Goal: Task Accomplishment & Management: Use online tool/utility

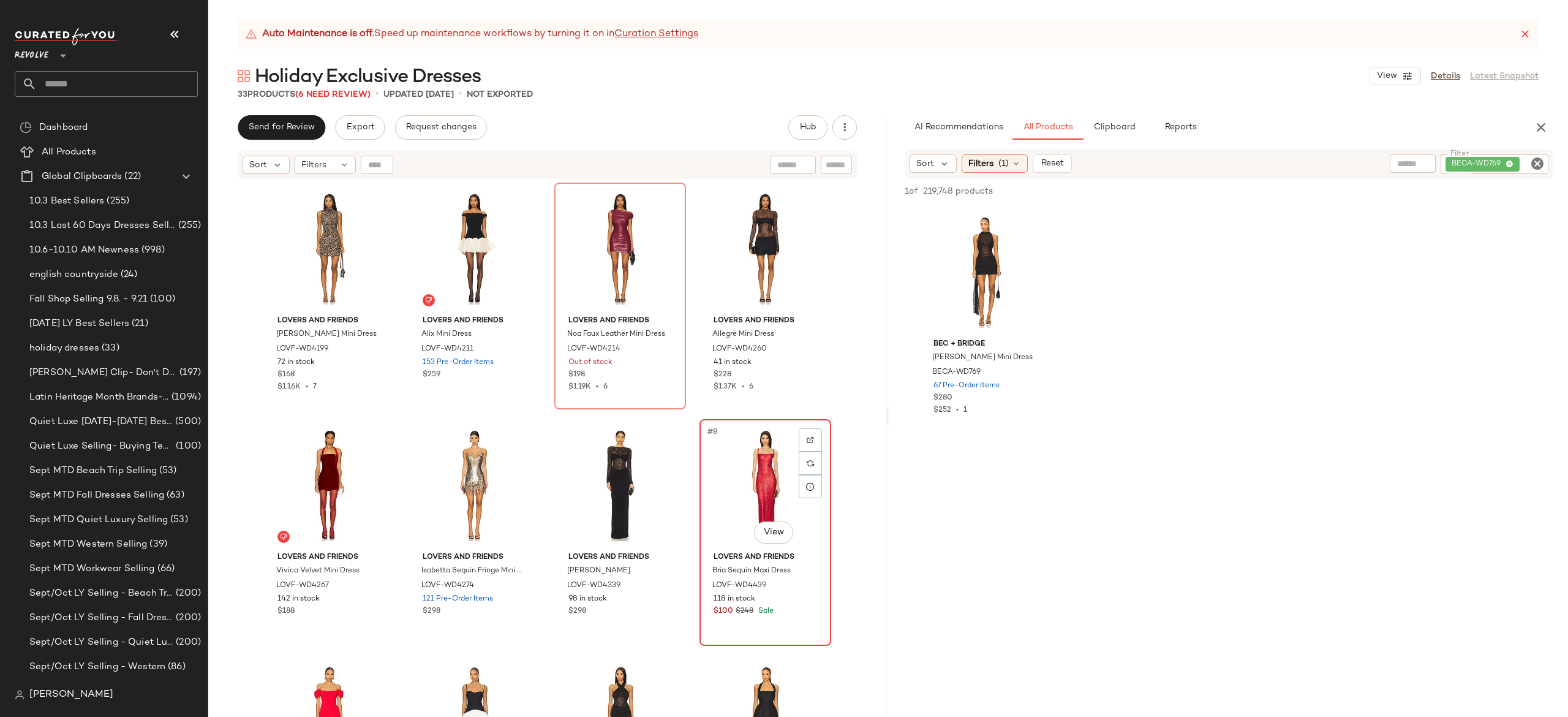
click at [750, 463] on div "#8 View" at bounding box center [765, 485] width 123 height 124
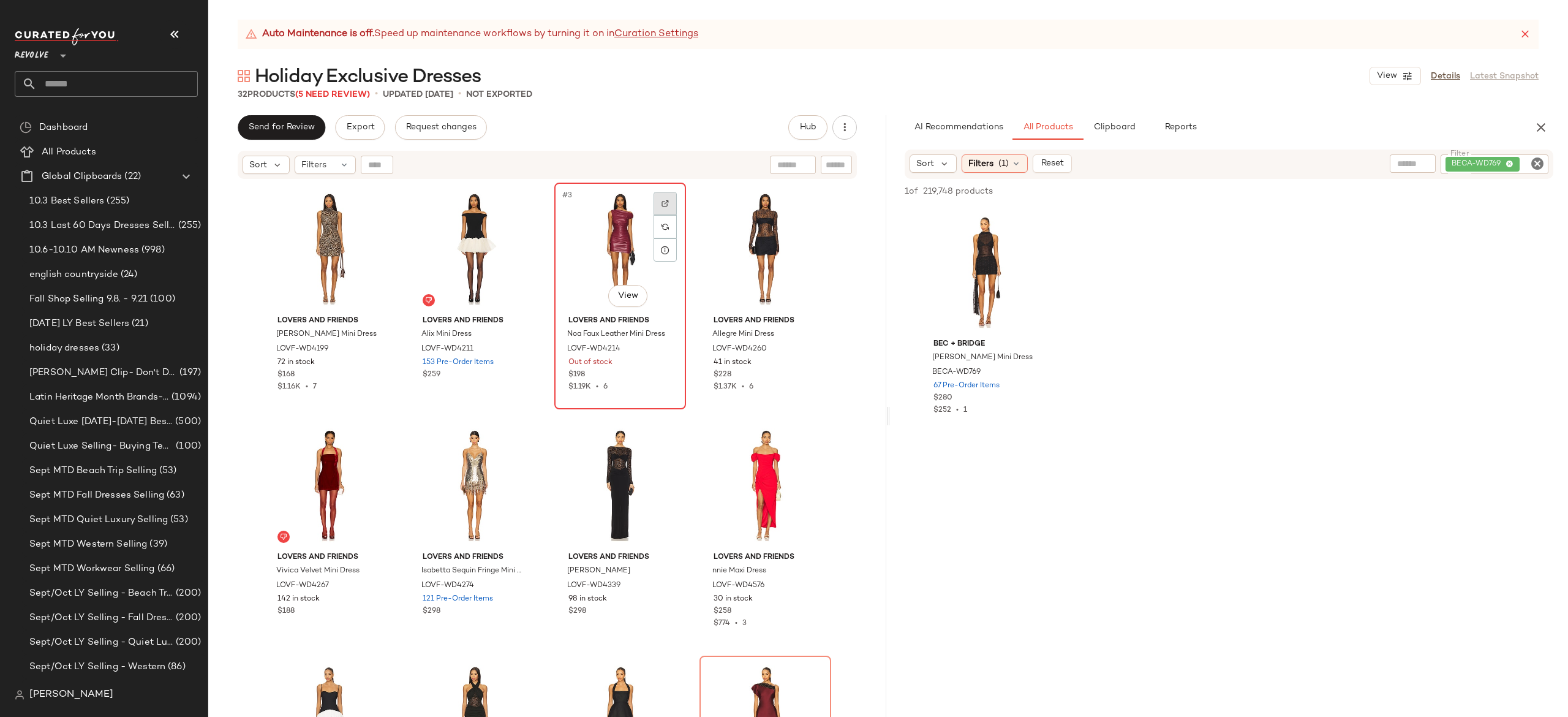
click at [661, 200] on img at bounding box center [665, 204] width 8 height 8
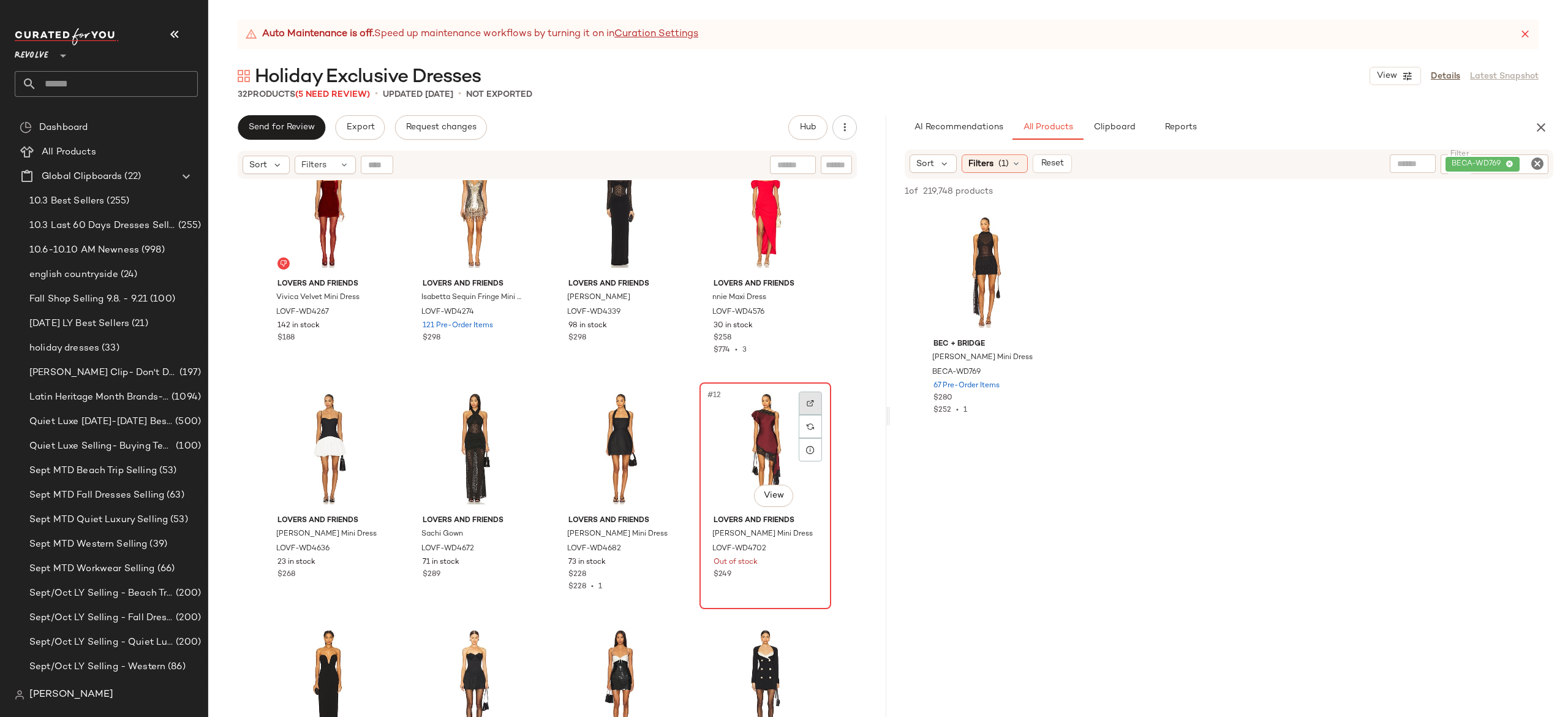
click at [799, 404] on div at bounding box center [810, 403] width 23 height 23
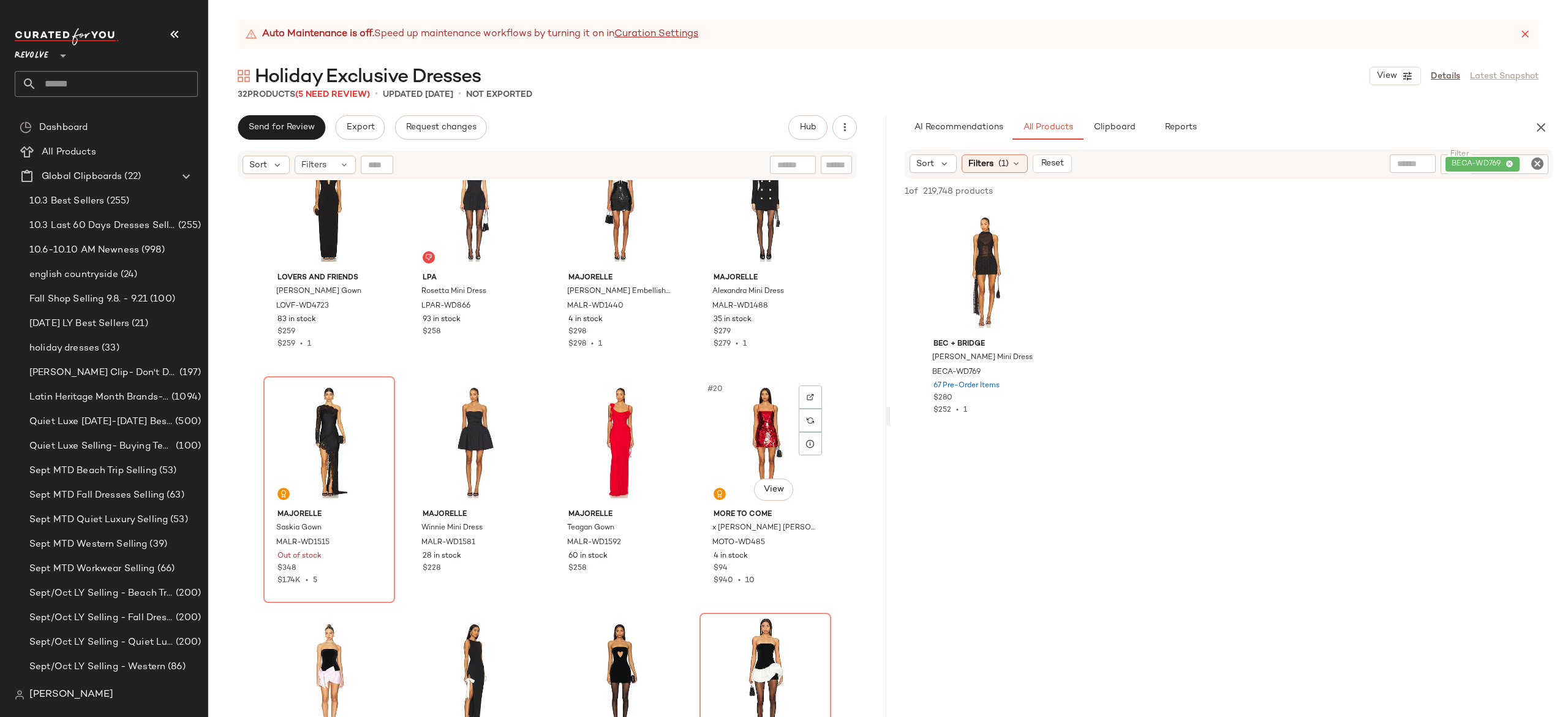
scroll to position [765, 0]
click at [374, 392] on img at bounding box center [375, 395] width 8 height 8
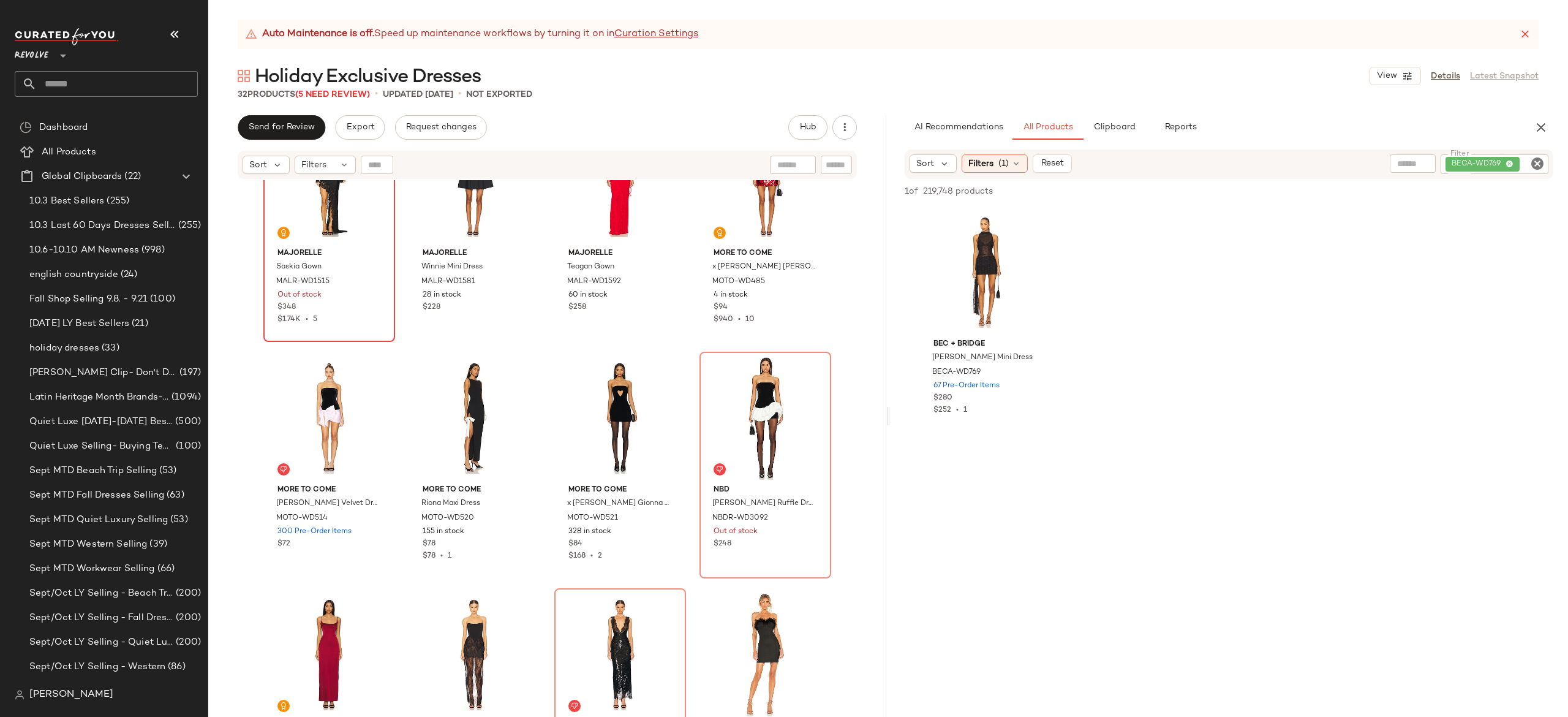
scroll to position [1025, 0]
click at [803, 372] on div at bounding box center [810, 371] width 23 height 23
click at [805, 519] on img "button" at bounding box center [809, 517] width 8 height 8
click at [757, 384] on div "#24 View" at bounding box center [765, 416] width 123 height 124
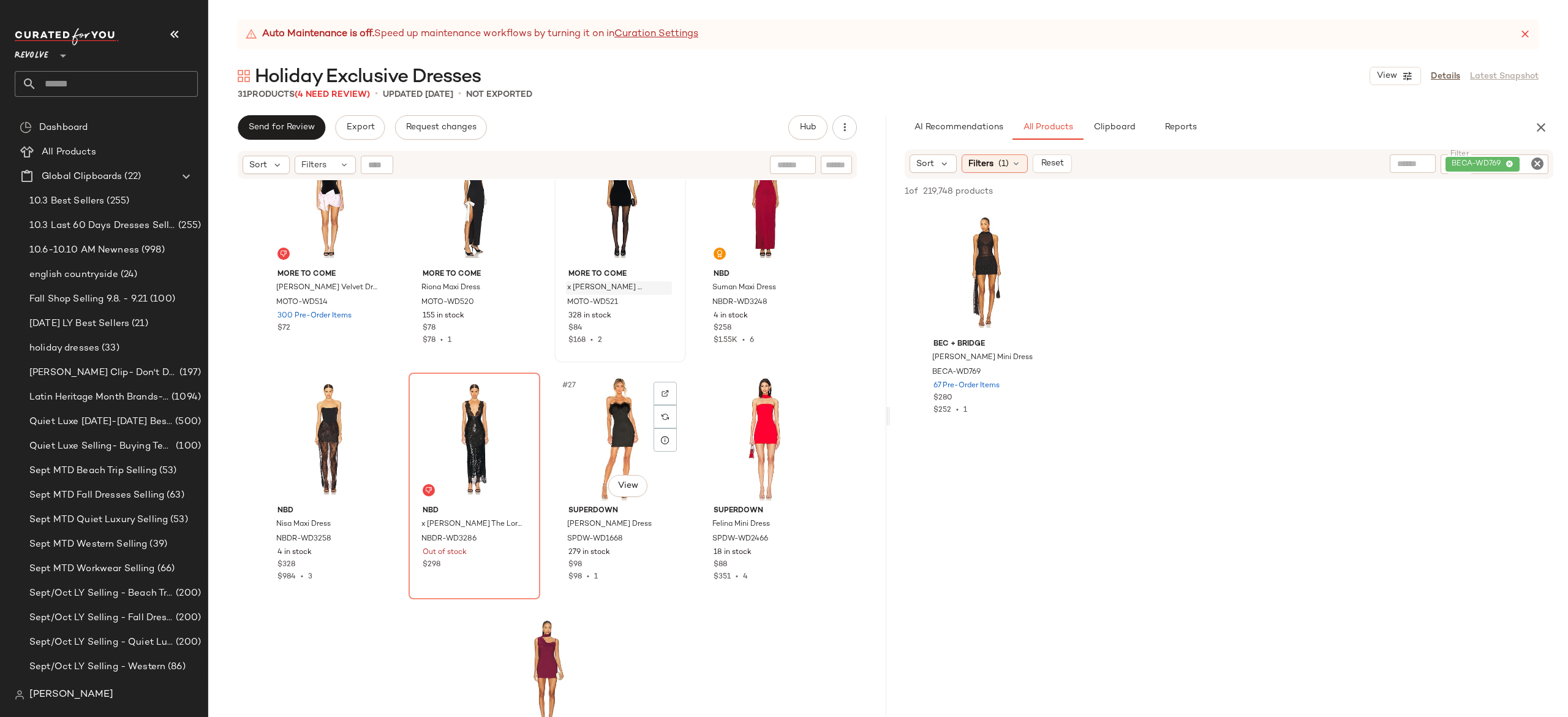
scroll to position [1240, 0]
click at [516, 394] on img at bounding box center [520, 392] width 8 height 8
click at [516, 389] on img at bounding box center [520, 392] width 8 height 8
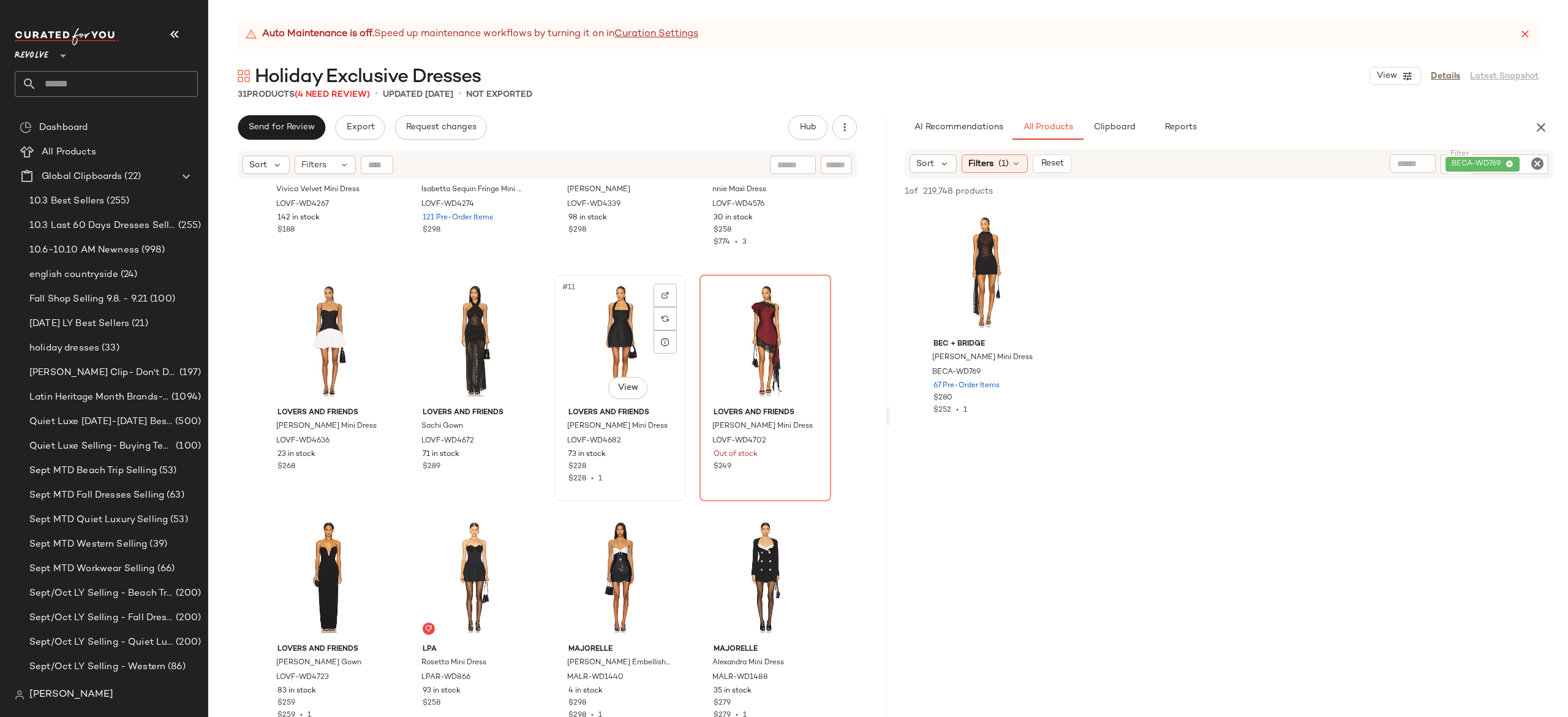
scroll to position [392, 0]
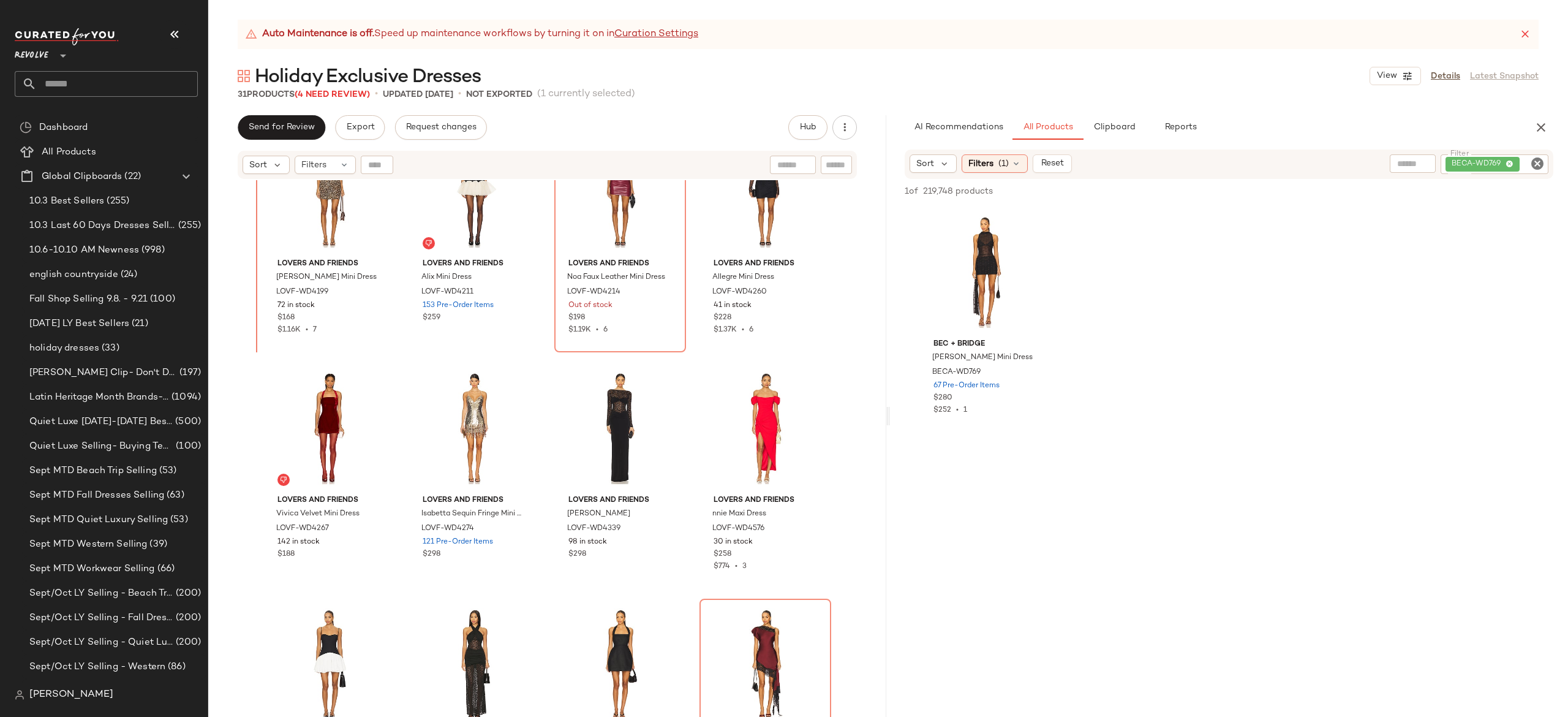
scroll to position [56, 0]
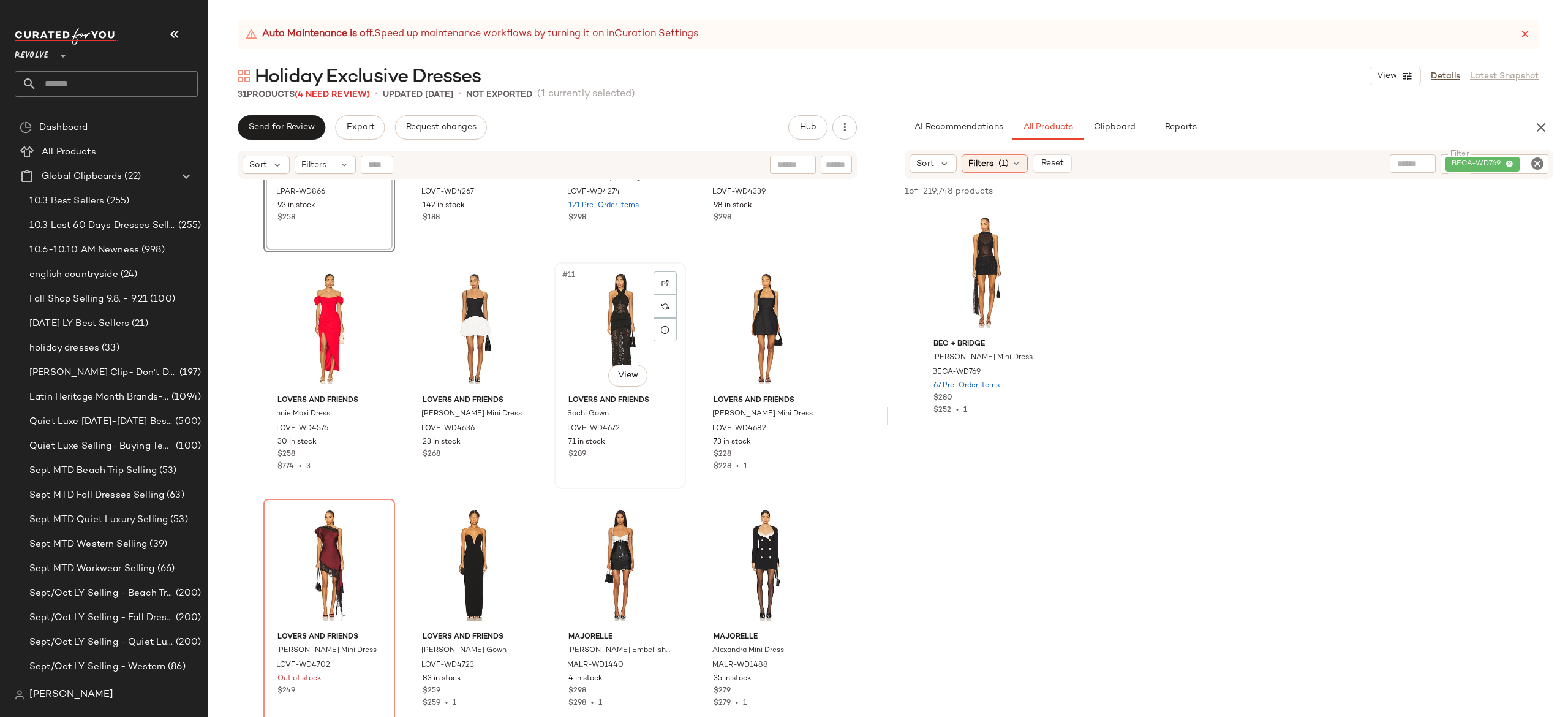
scroll to position [407, 0]
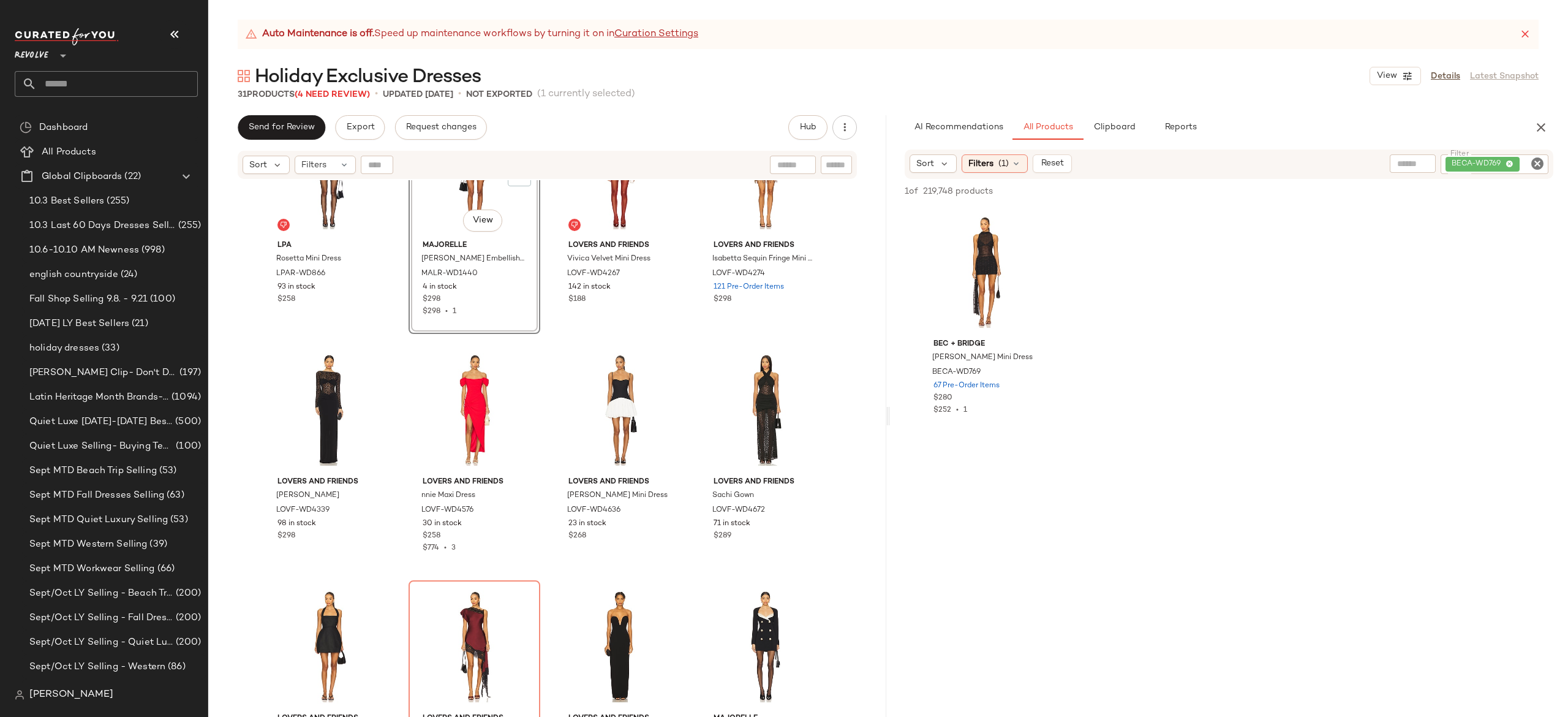
scroll to position [327, 0]
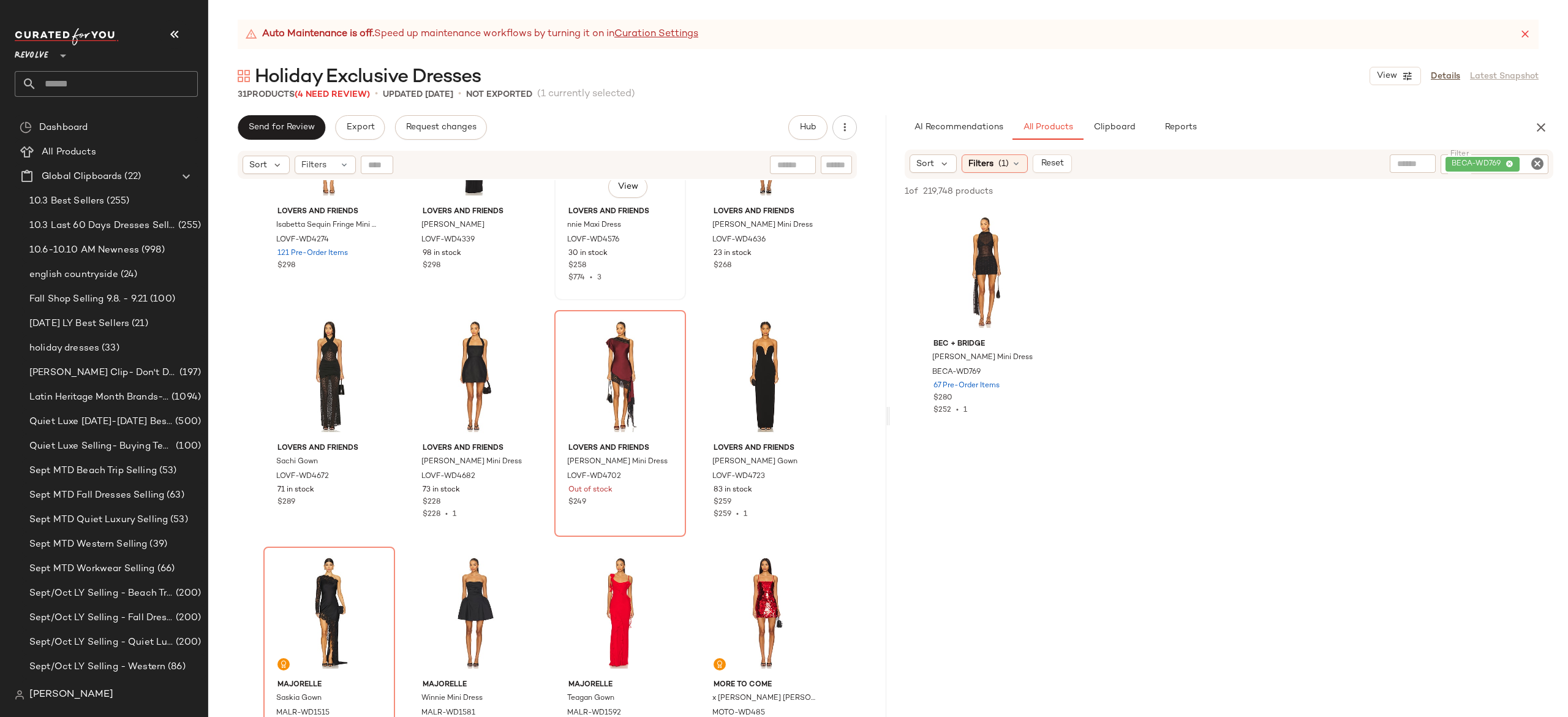
scroll to position [601, 0]
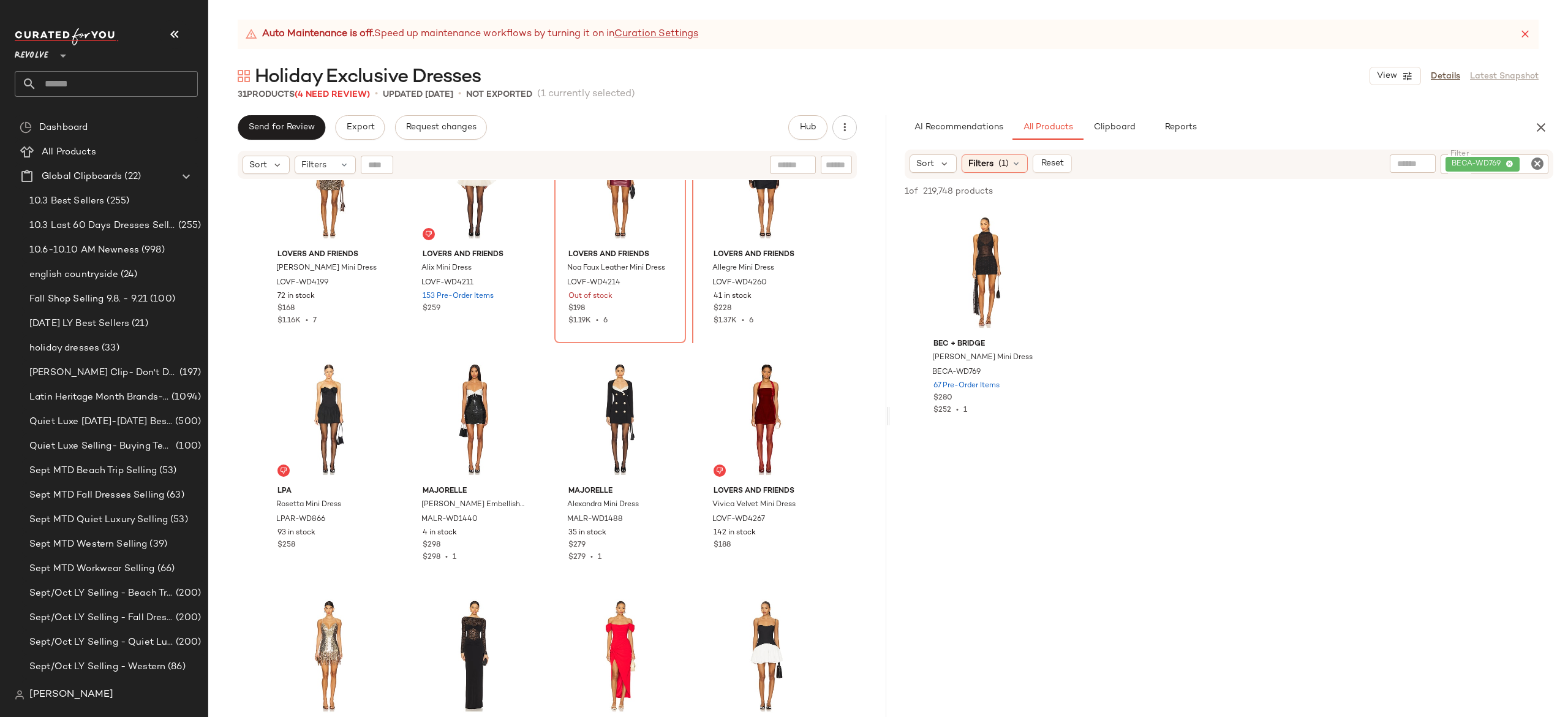
scroll to position [42, 0]
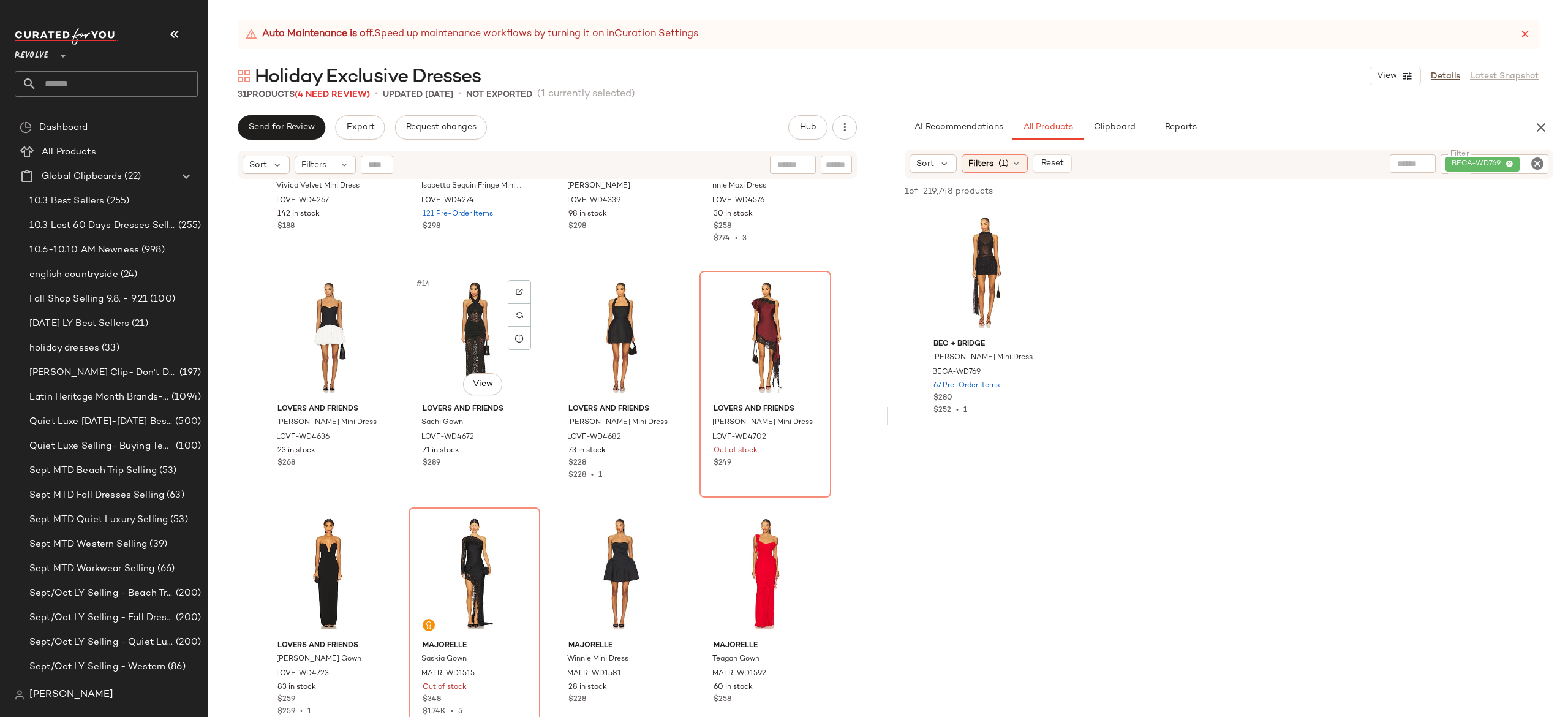
scroll to position [637, 0]
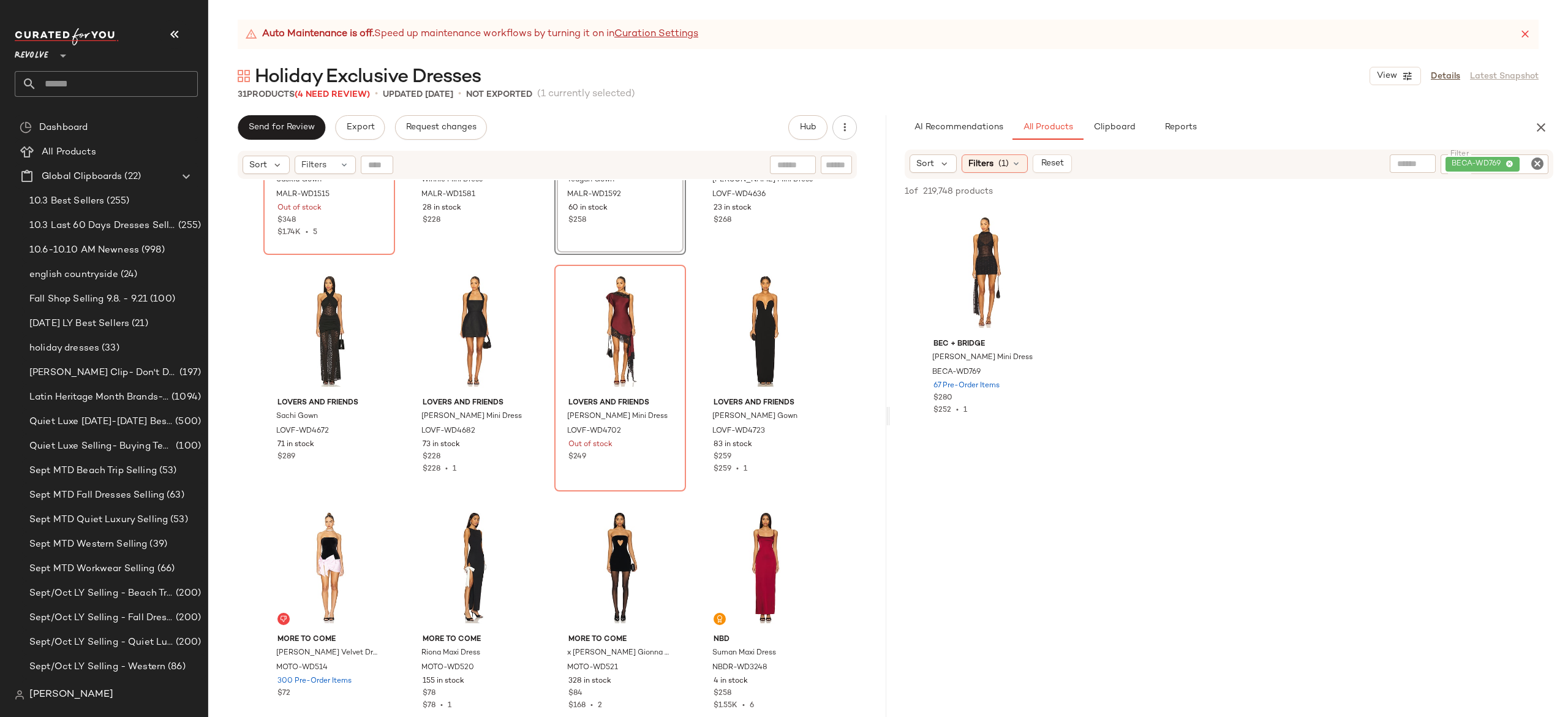
scroll to position [880, 0]
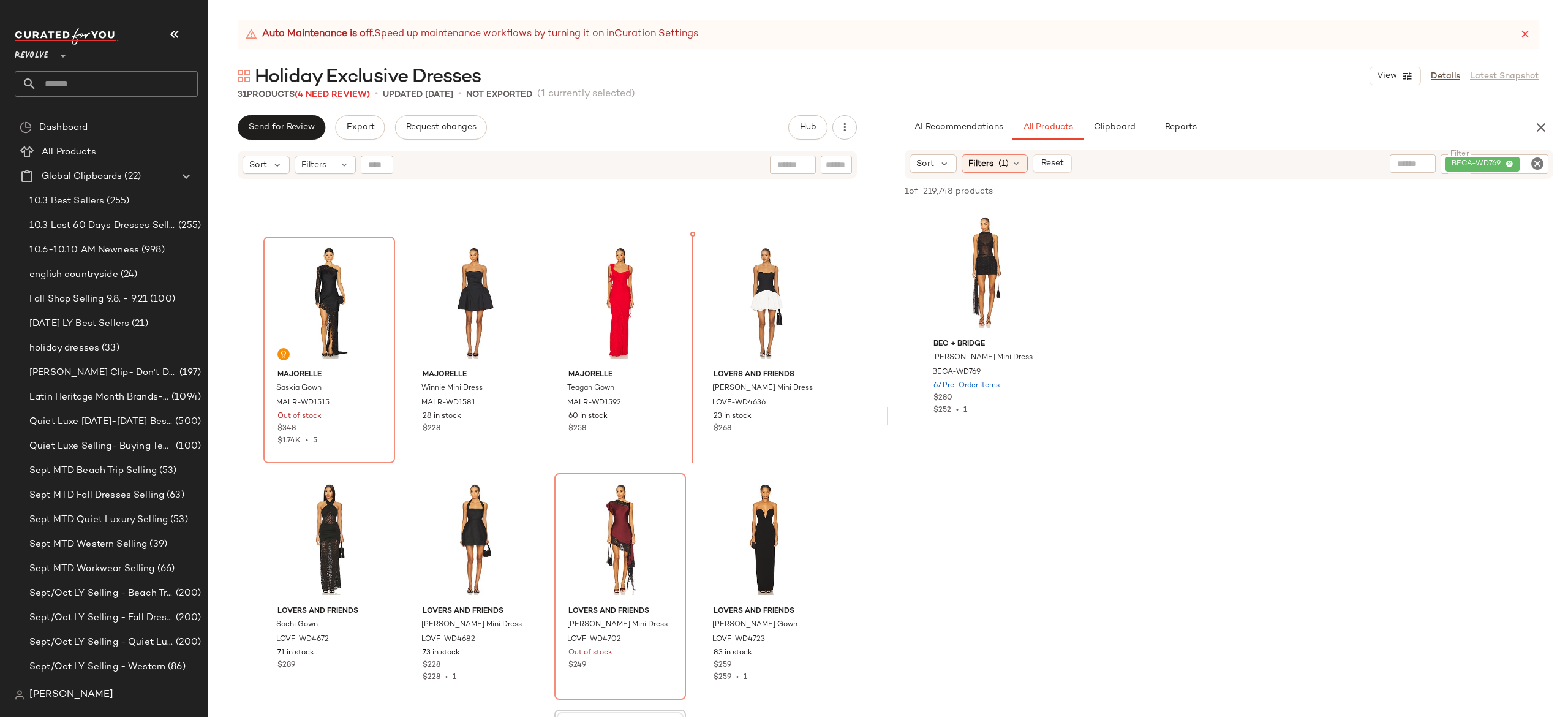
scroll to position [660, 0]
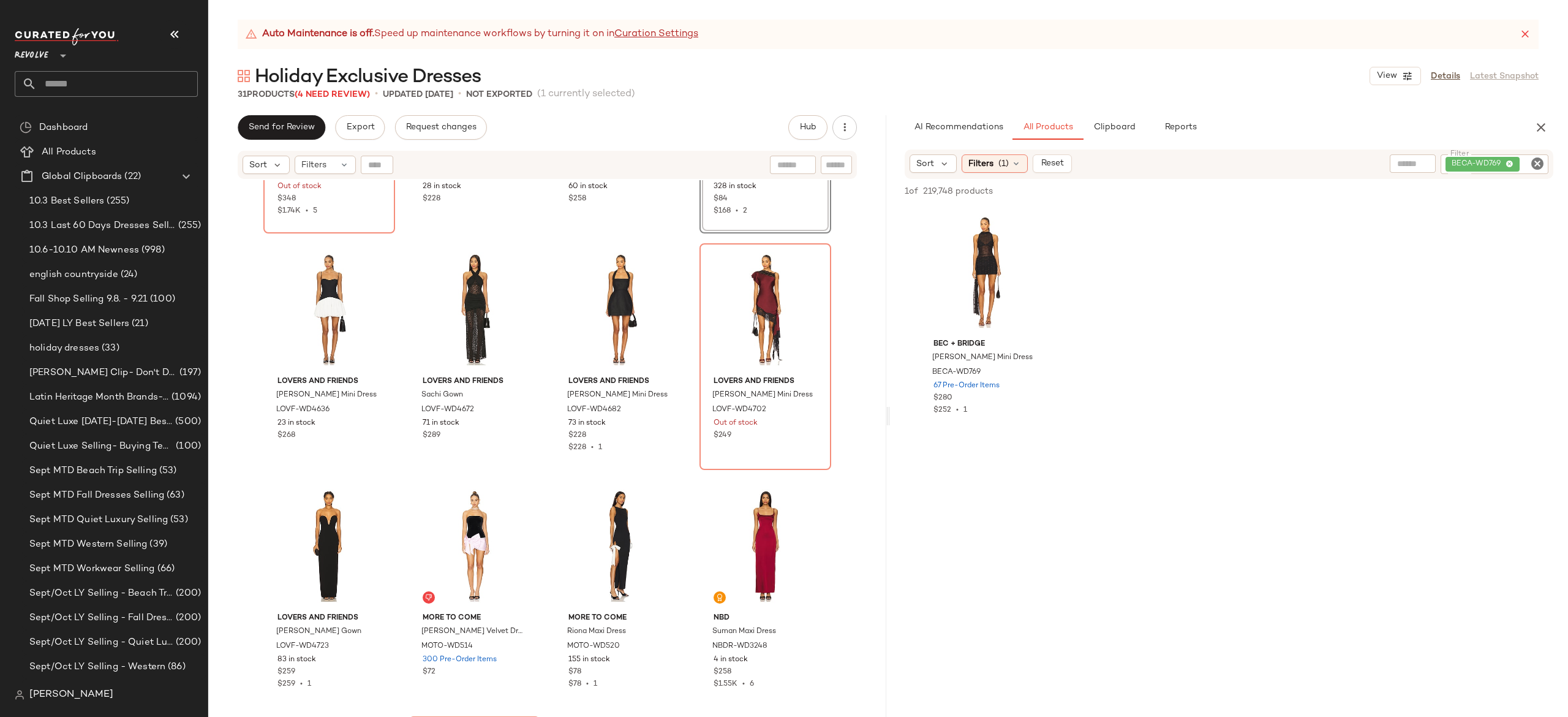
scroll to position [904, 0]
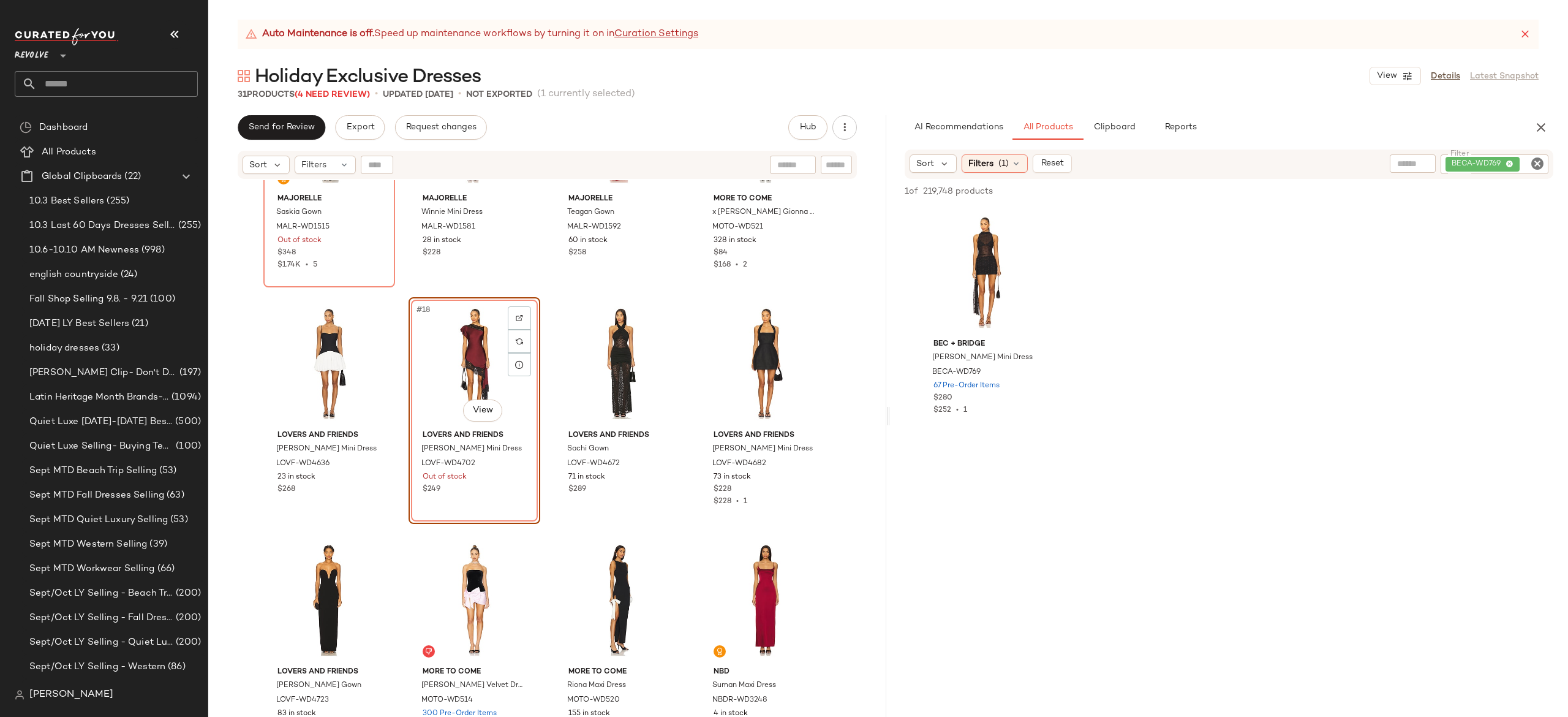
scroll to position [846, 0]
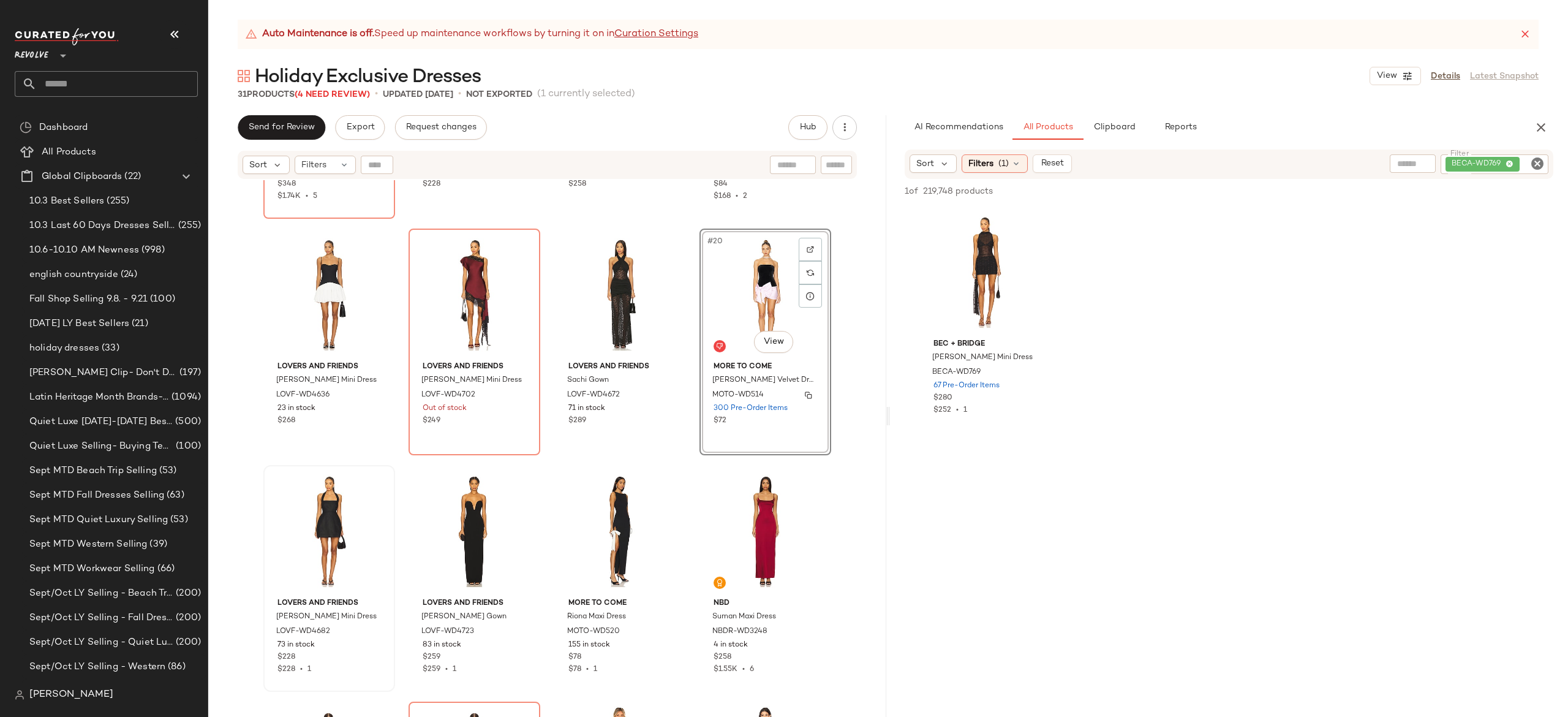
scroll to position [911, 0]
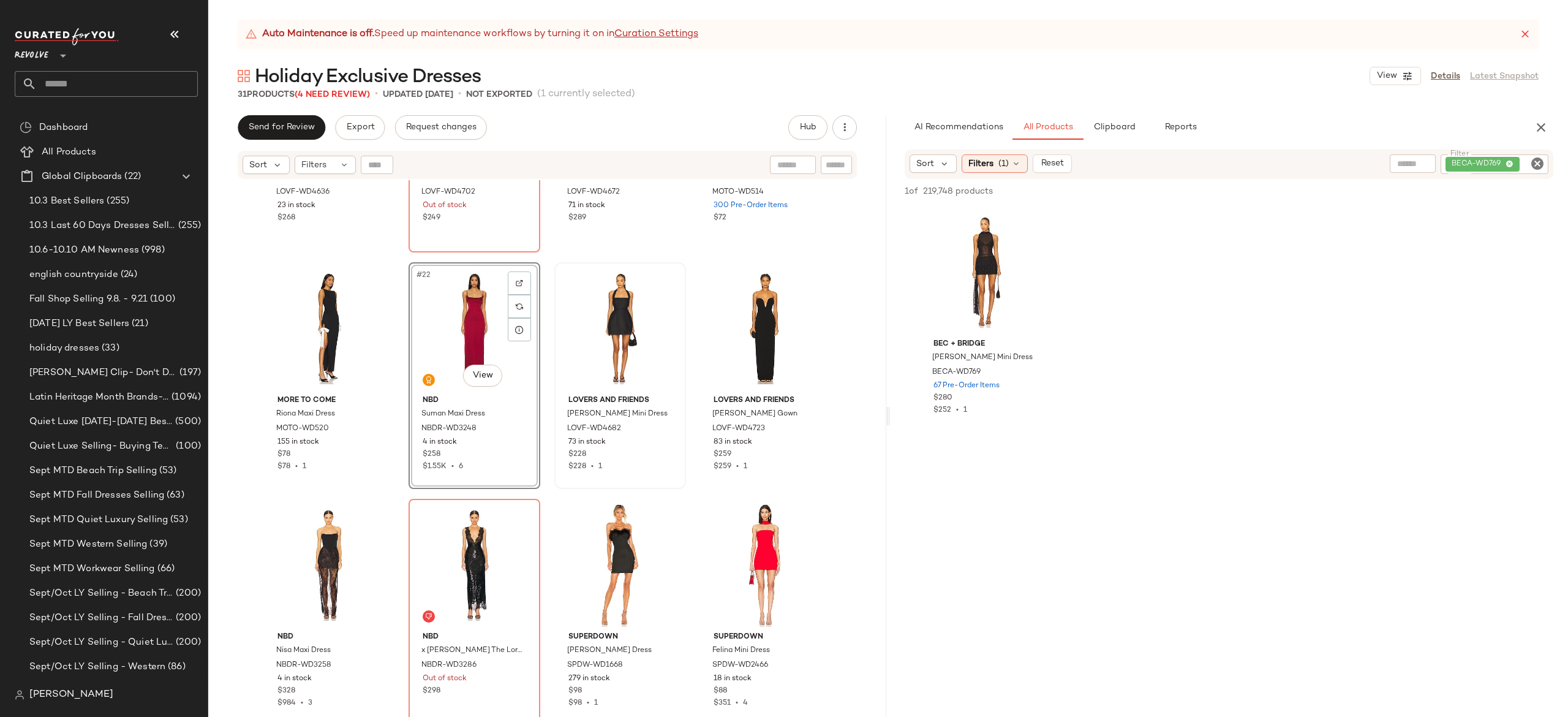
scroll to position [1115, 0]
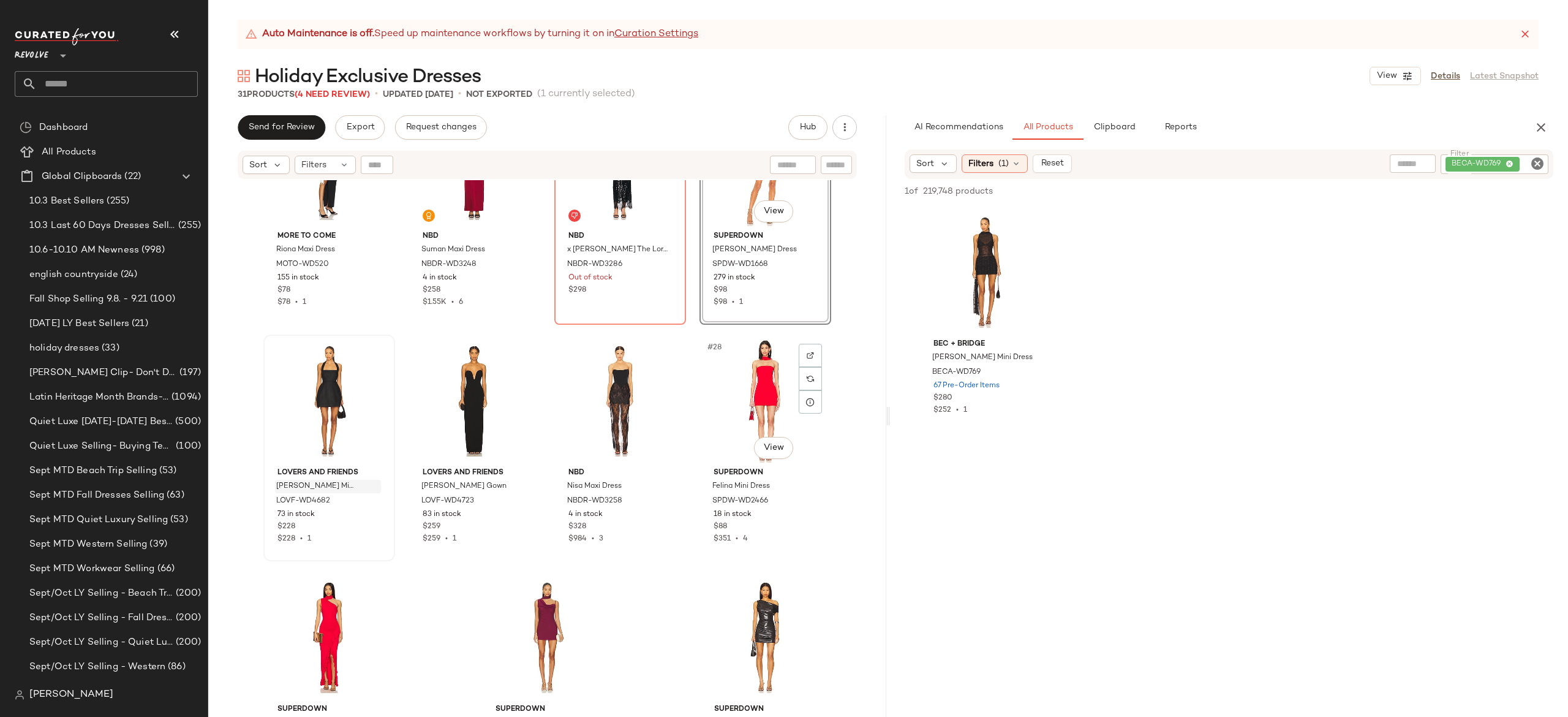
scroll to position [1326, 0]
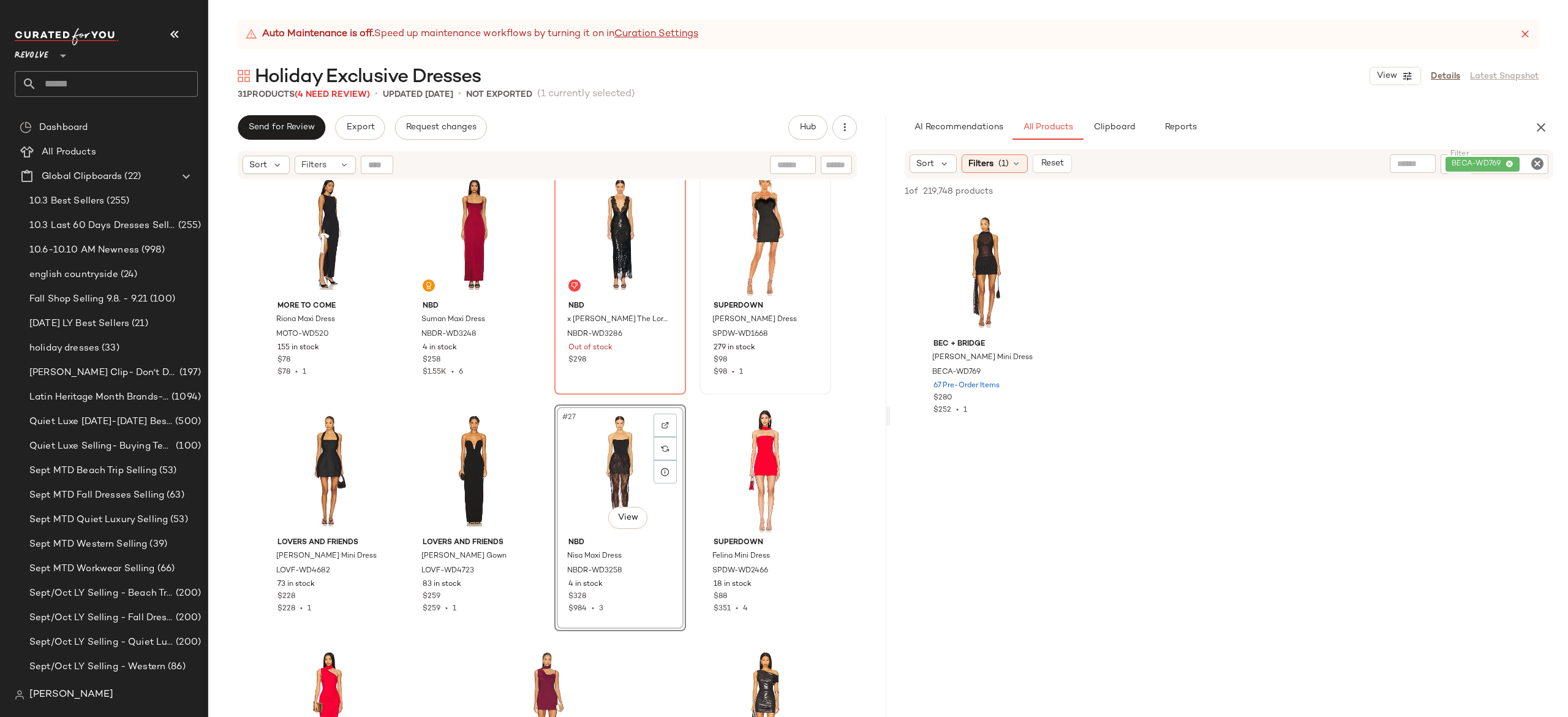
scroll to position [1198, 0]
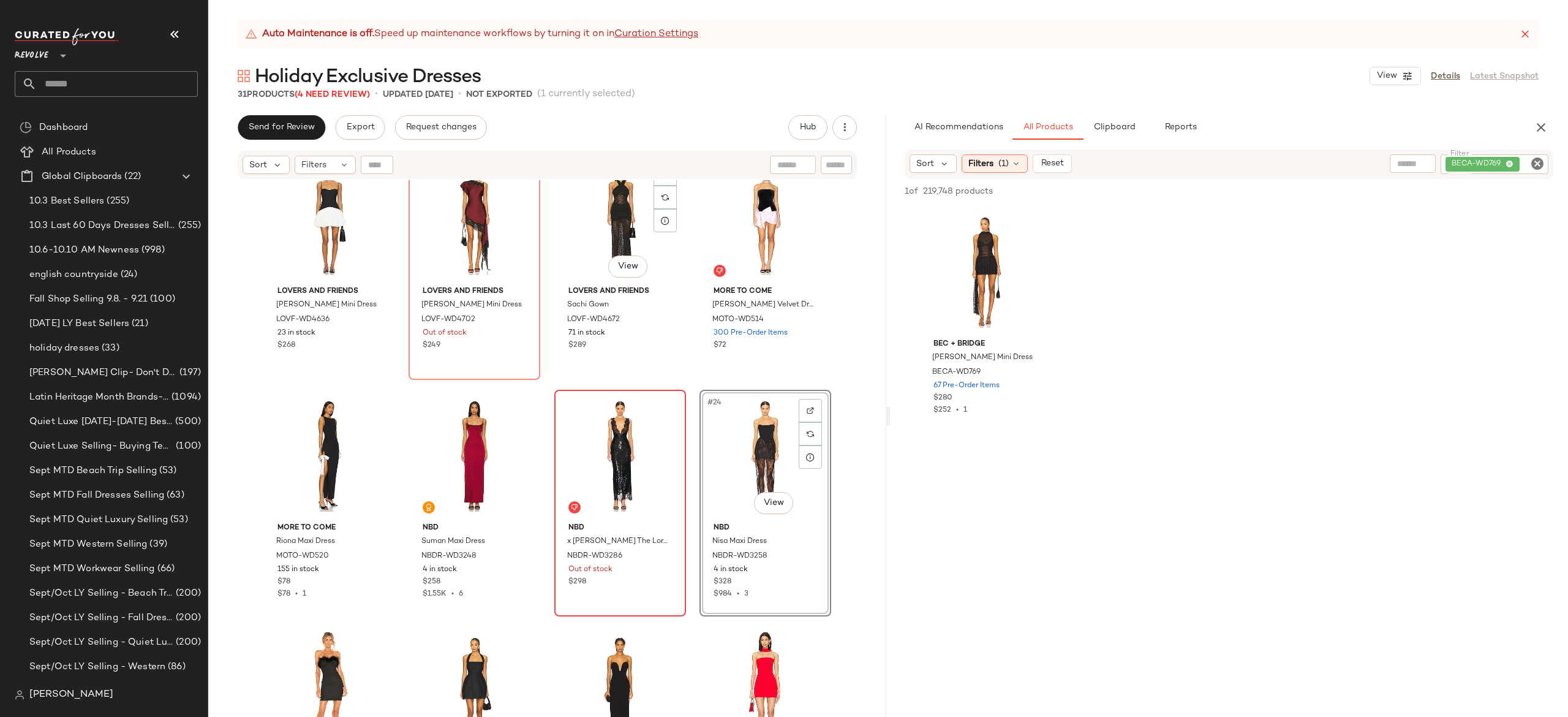
scroll to position [985, 0]
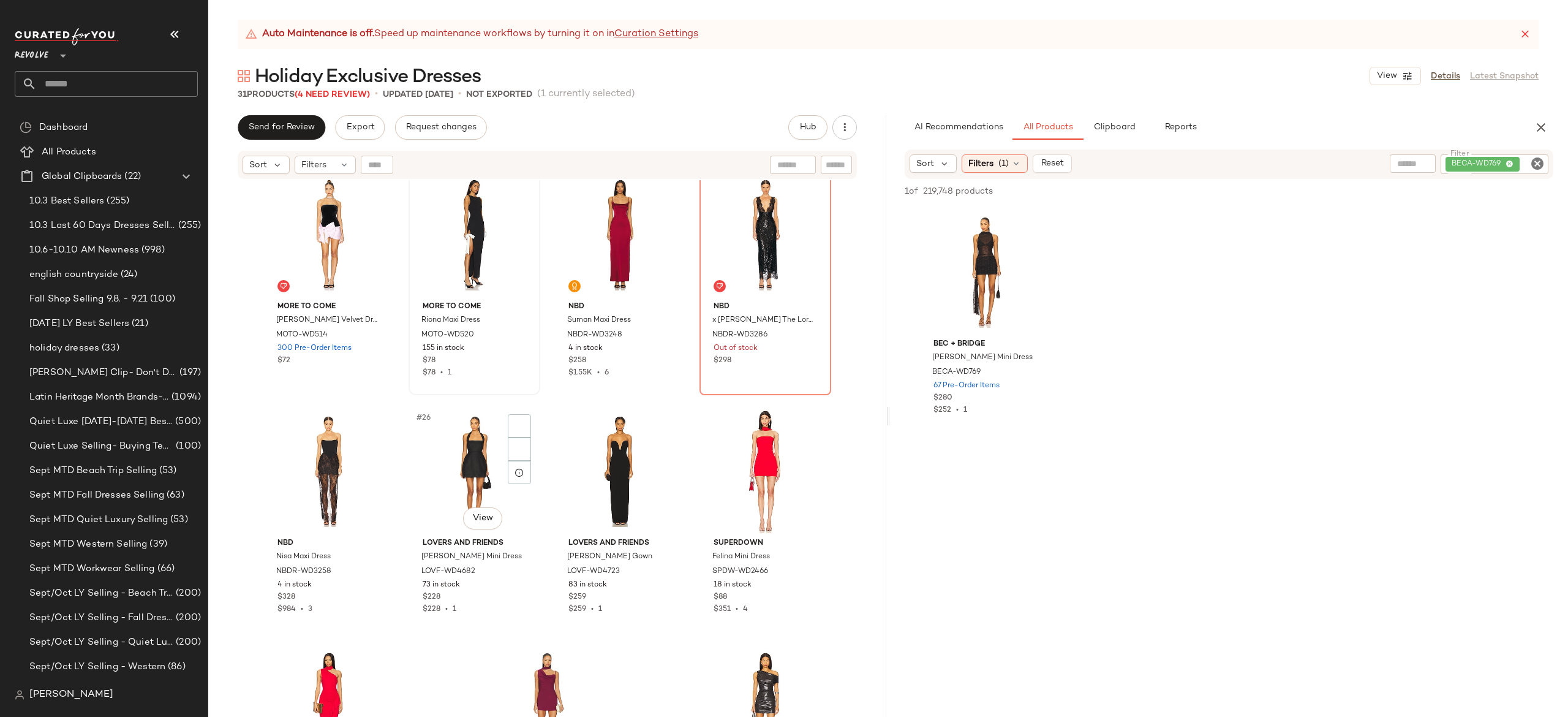
scroll to position [1209, 0]
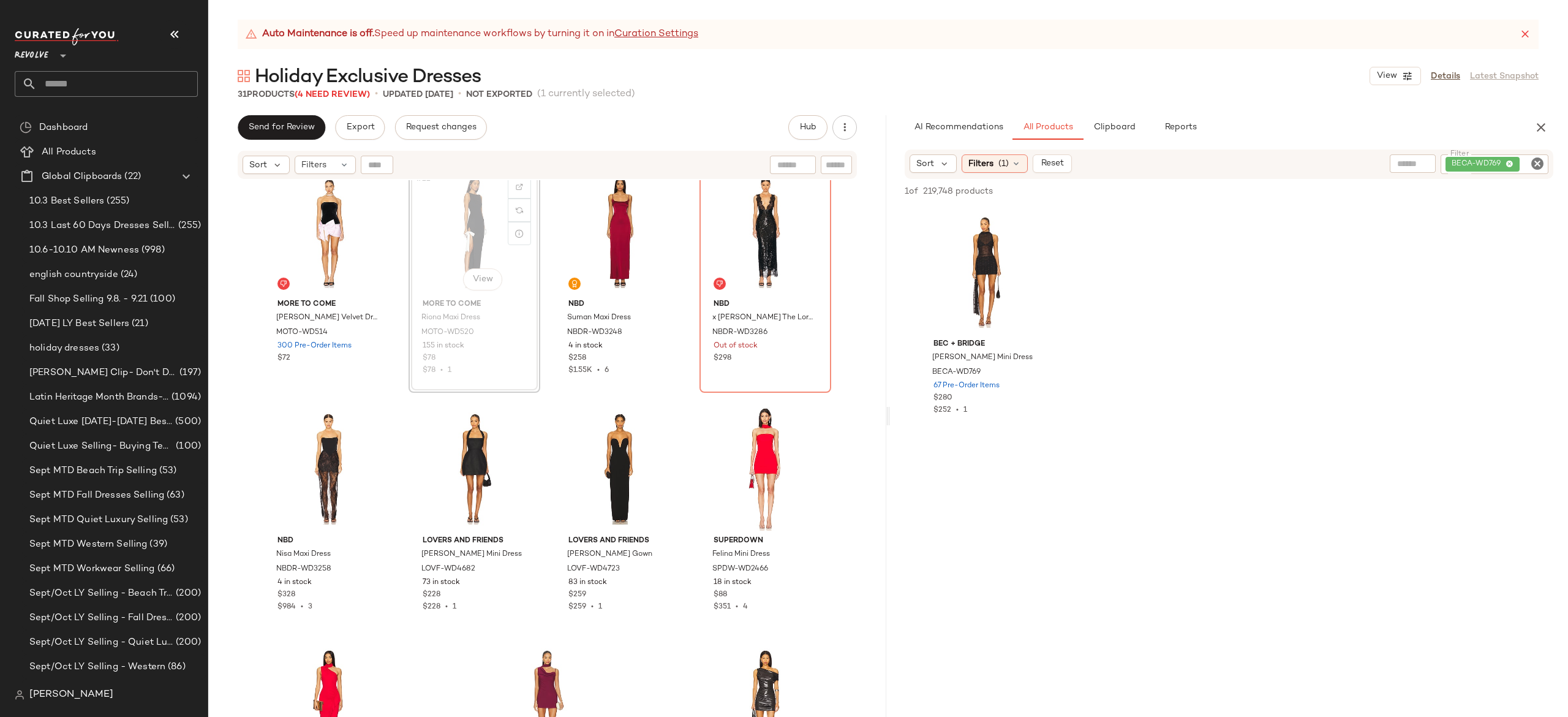
scroll to position [1203, 0]
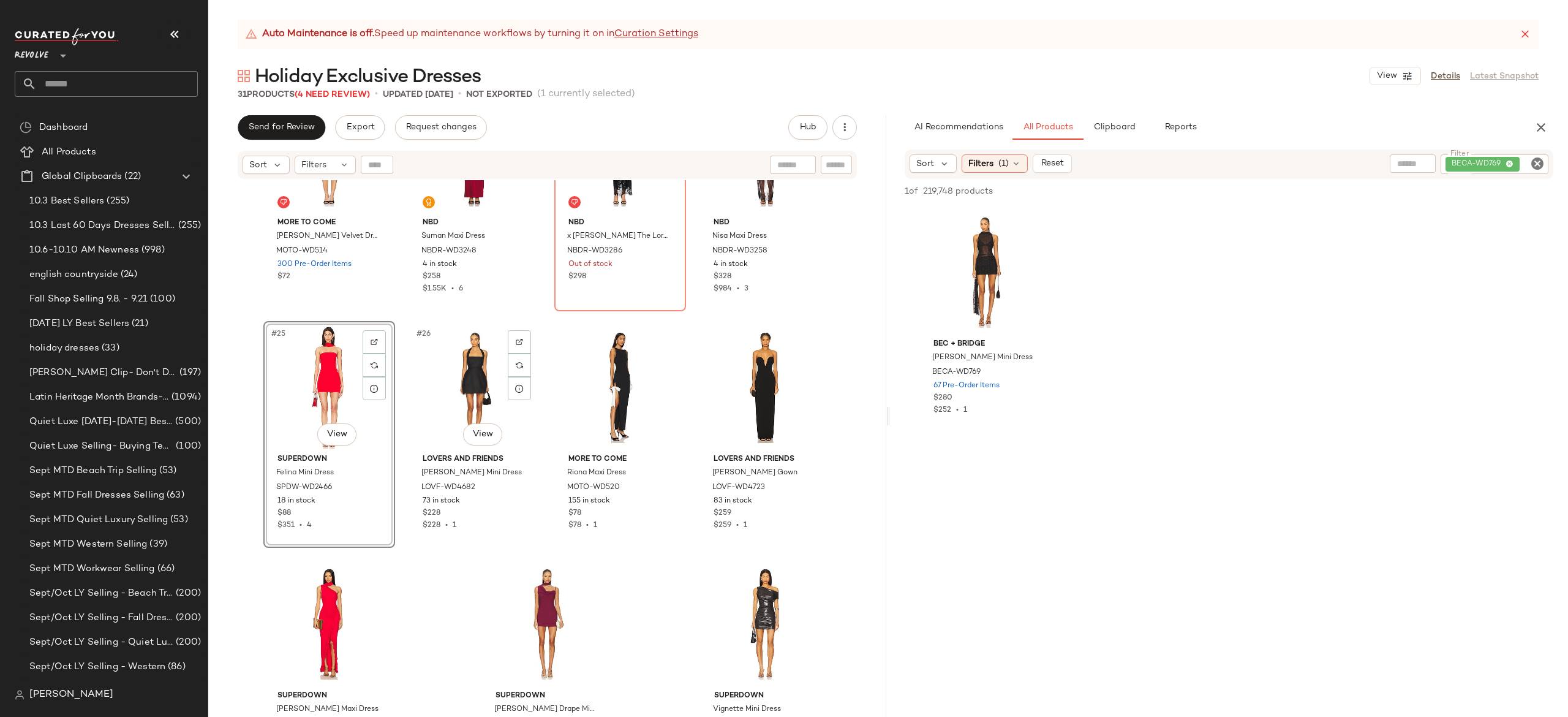
scroll to position [1326, 0]
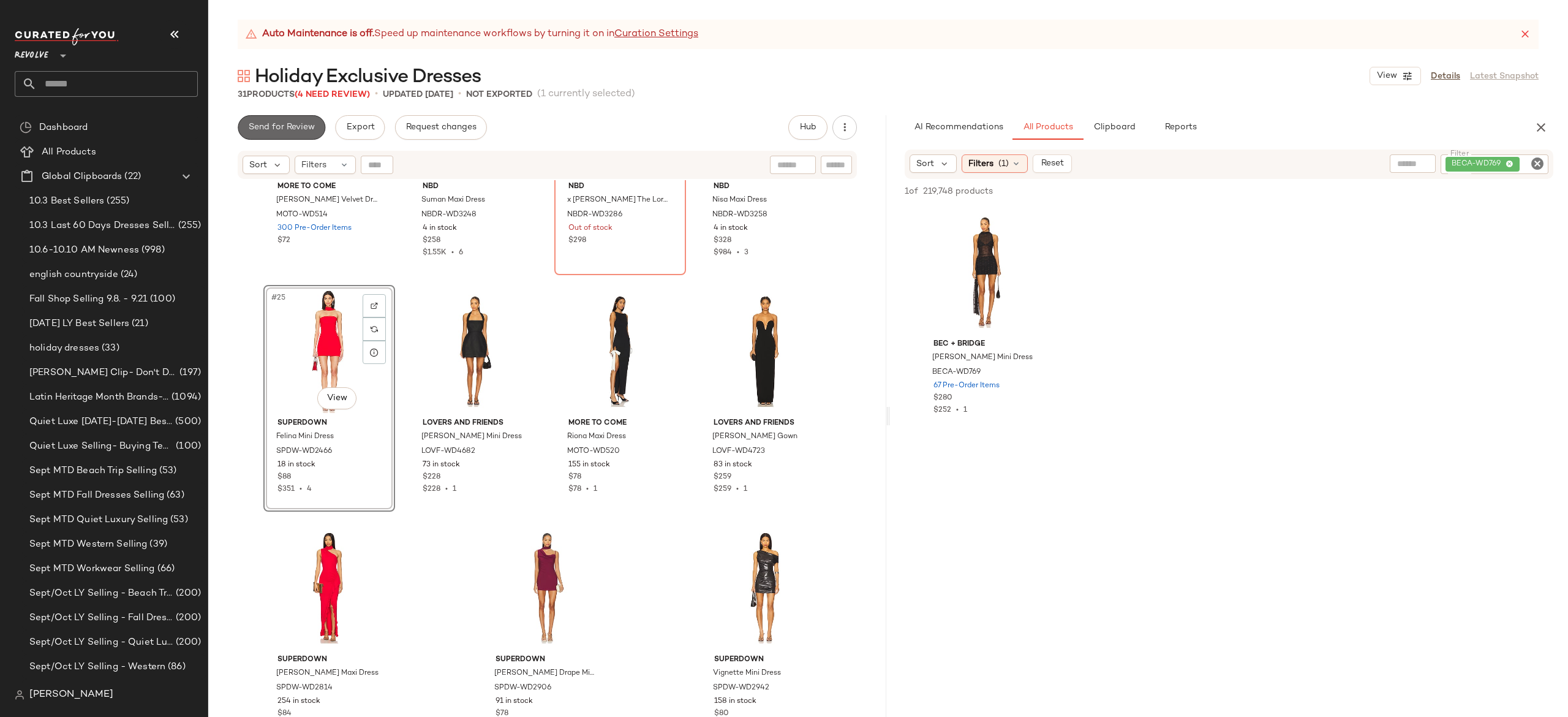
click at [305, 120] on button "Send for Review" at bounding box center [281, 127] width 88 height 25
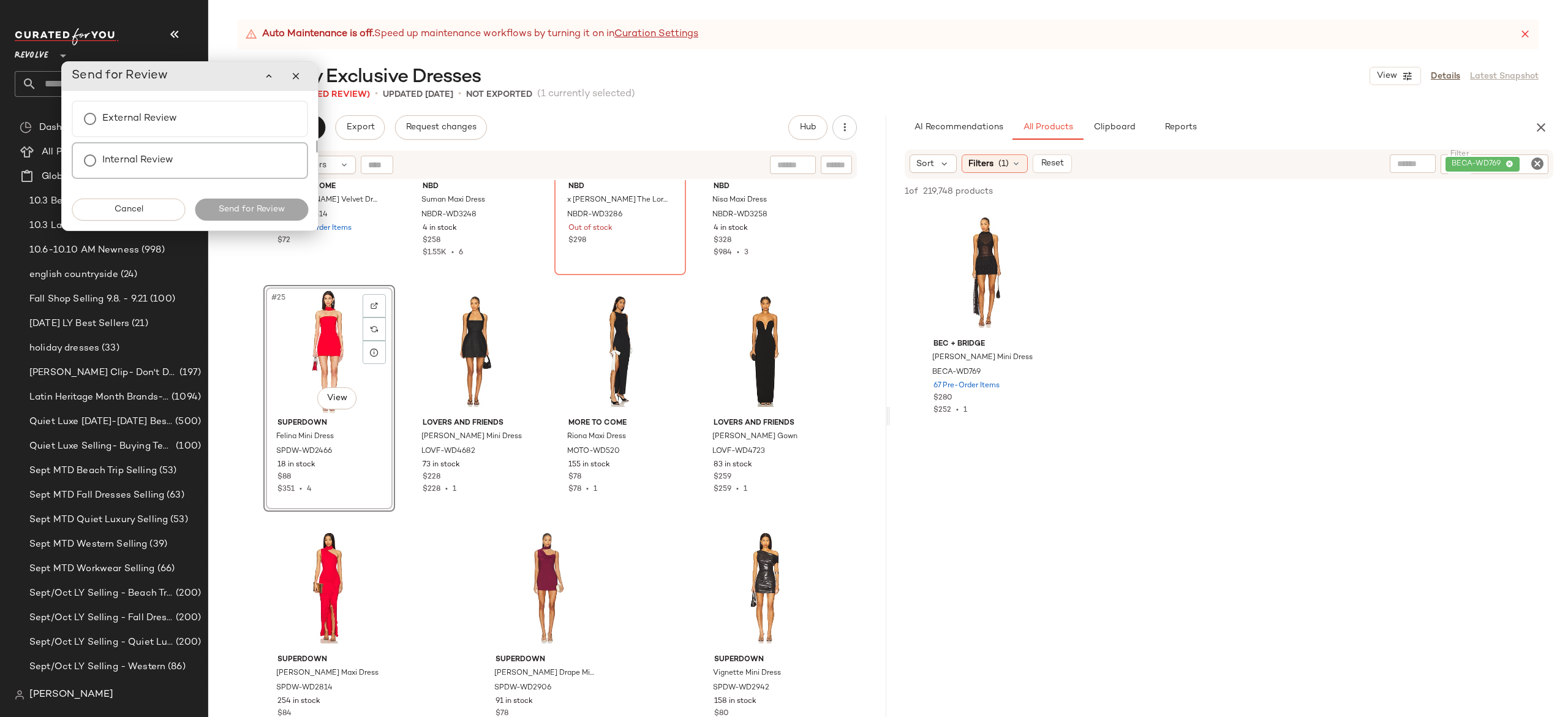
click at [153, 156] on label "Internal Review" at bounding box center [138, 160] width 71 height 25
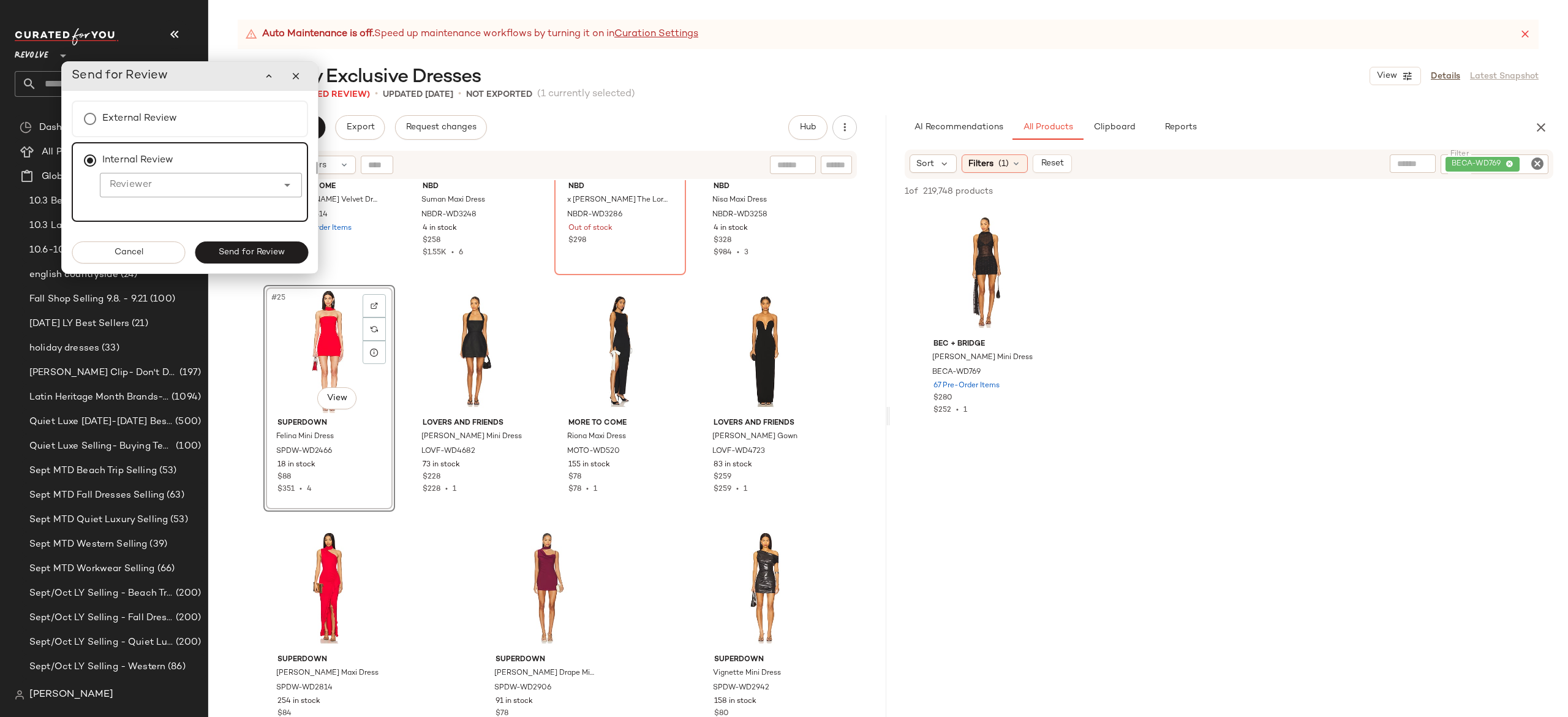
click at [153, 178] on input "Reviewer" at bounding box center [189, 184] width 177 height 15
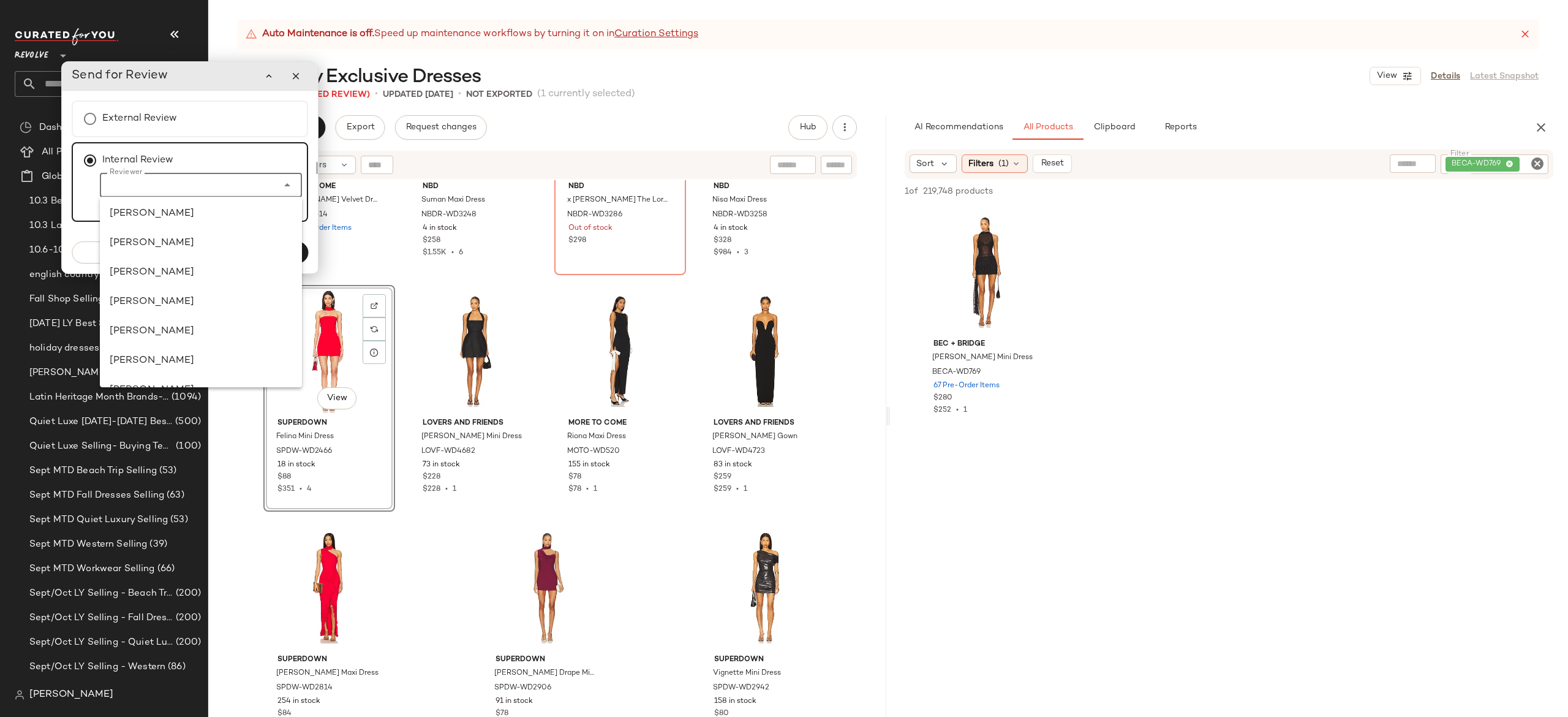
scroll to position [258, 0]
click at [195, 183] on input "Reviewer" at bounding box center [189, 184] width 177 height 15
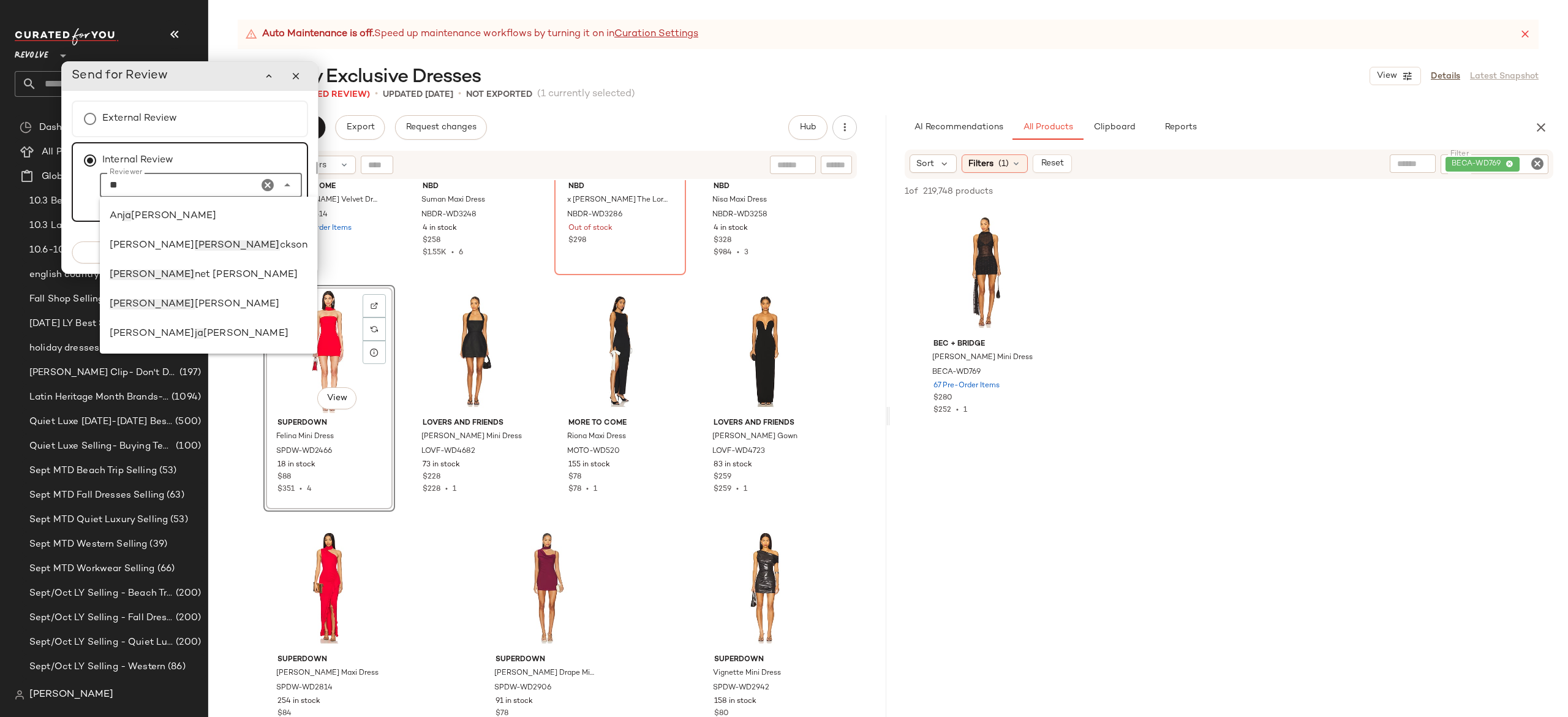
scroll to position [0, 0]
click at [195, 301] on span "[PERSON_NAME]" at bounding box center [237, 305] width 85 height 11
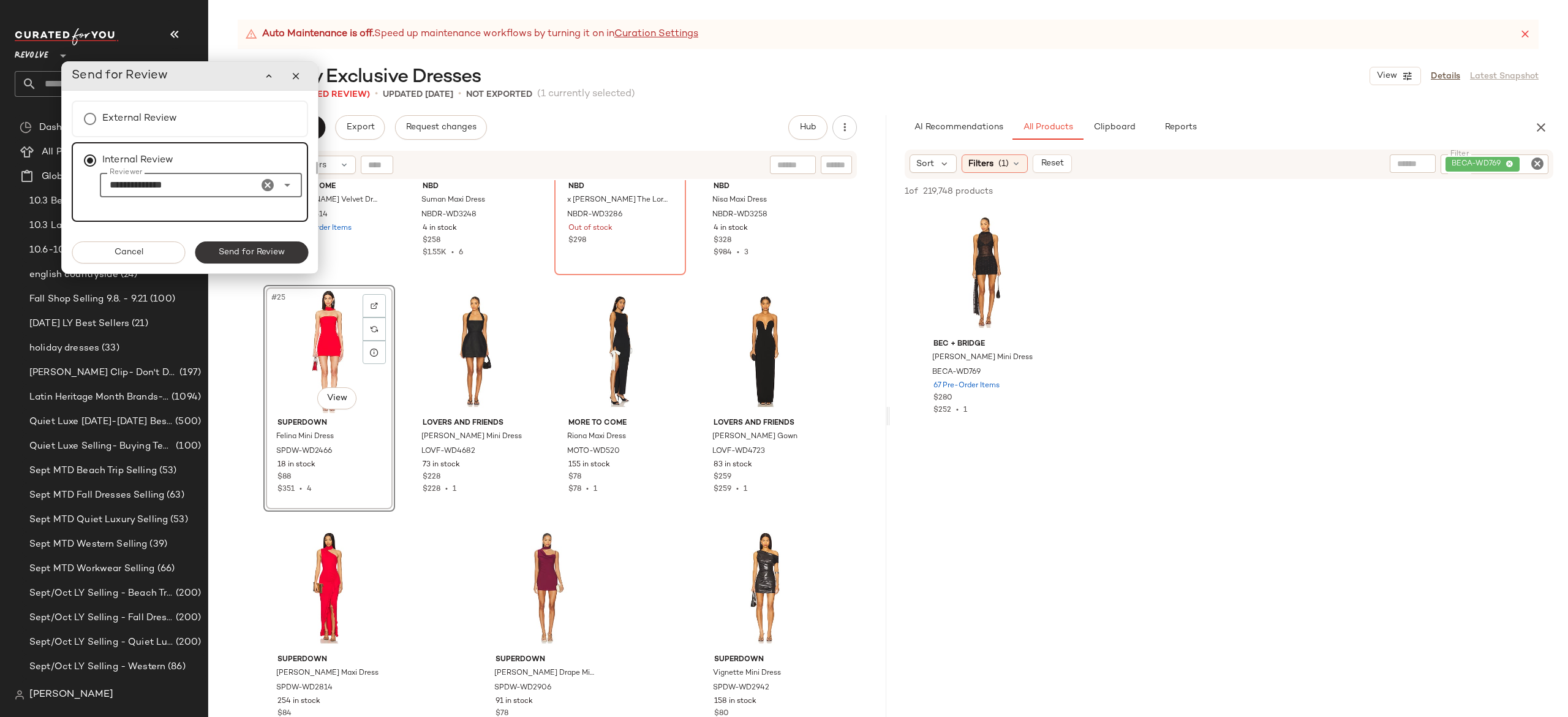
type input "**********"
click at [229, 254] on span "Send for Review" at bounding box center [251, 252] width 67 height 10
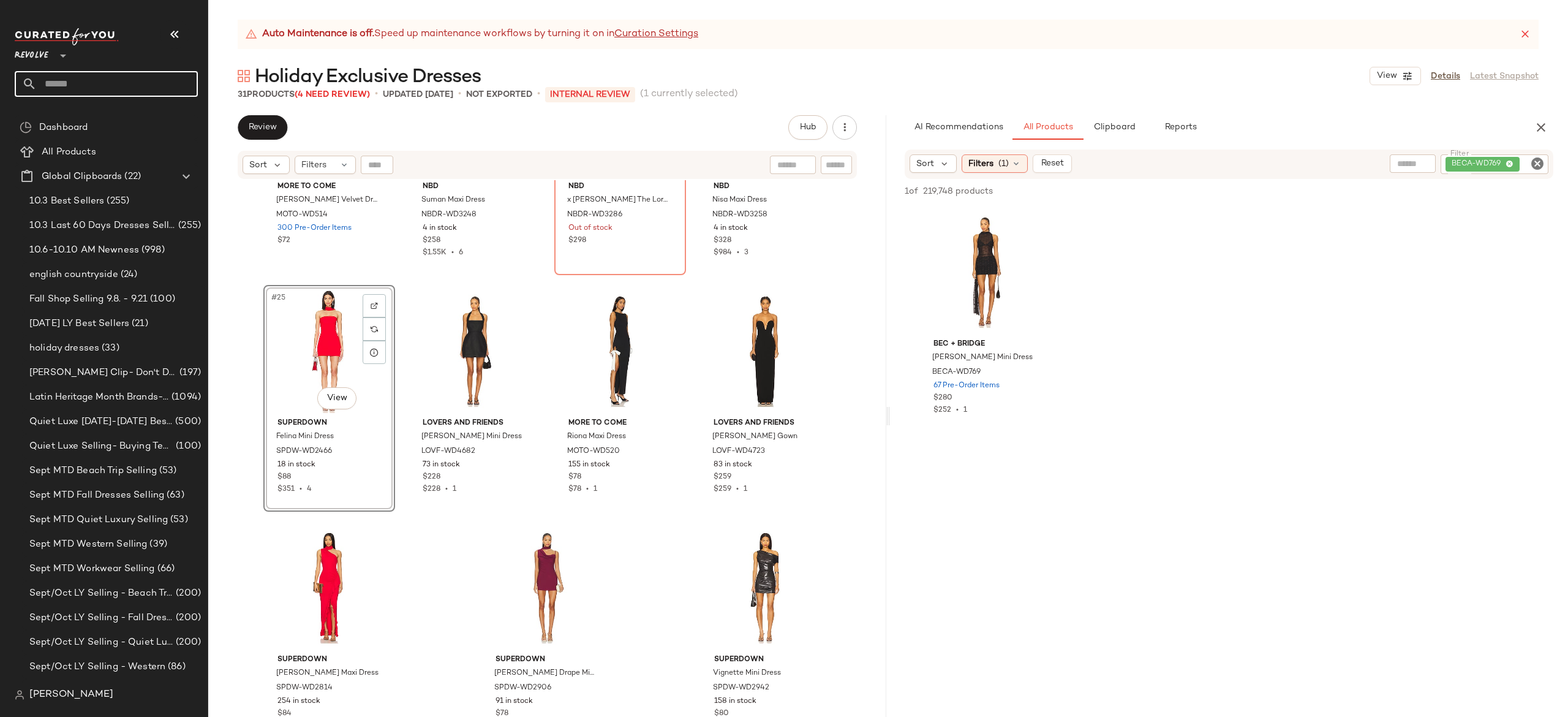
click at [175, 85] on input "text" at bounding box center [117, 83] width 161 height 25
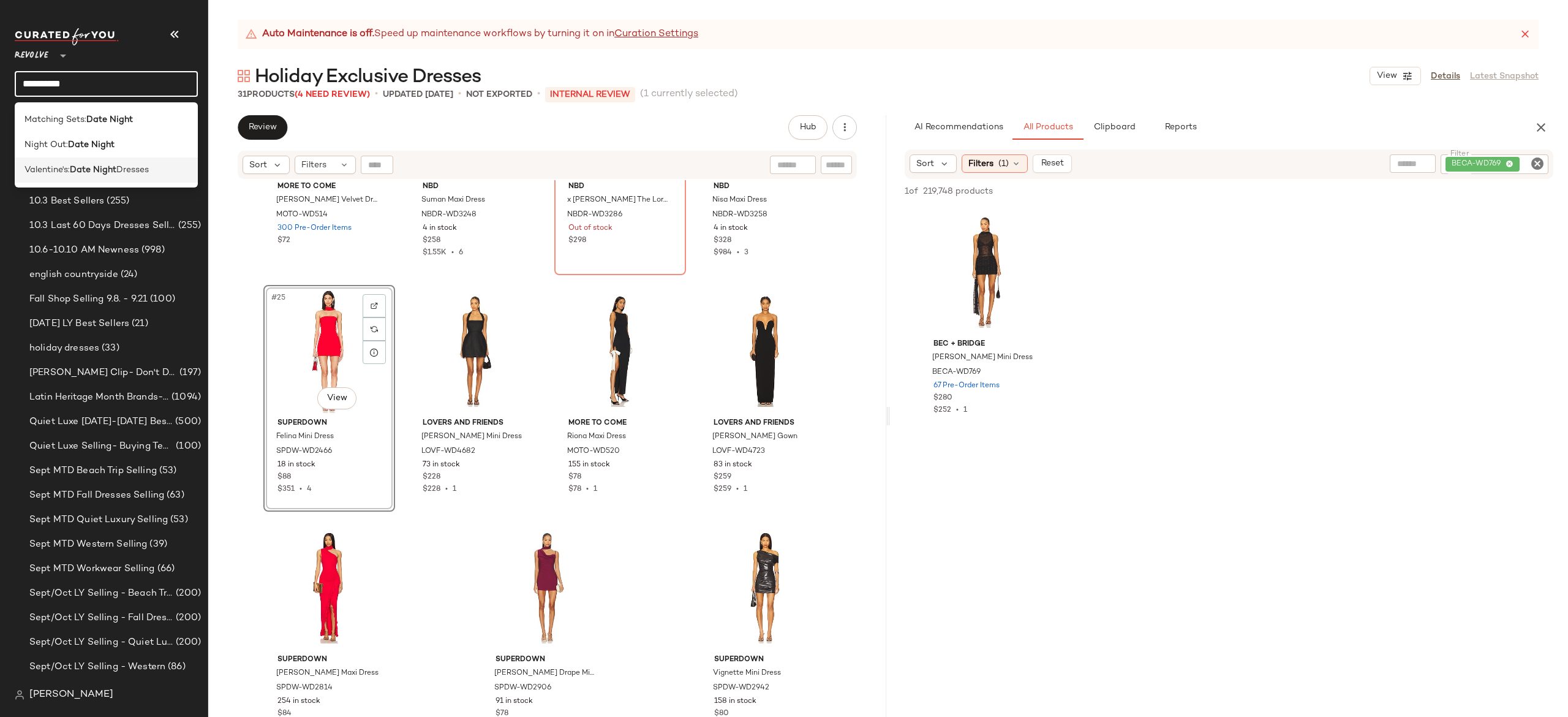
type input "**********"
click at [125, 169] on span "Dresses" at bounding box center [133, 170] width 32 height 13
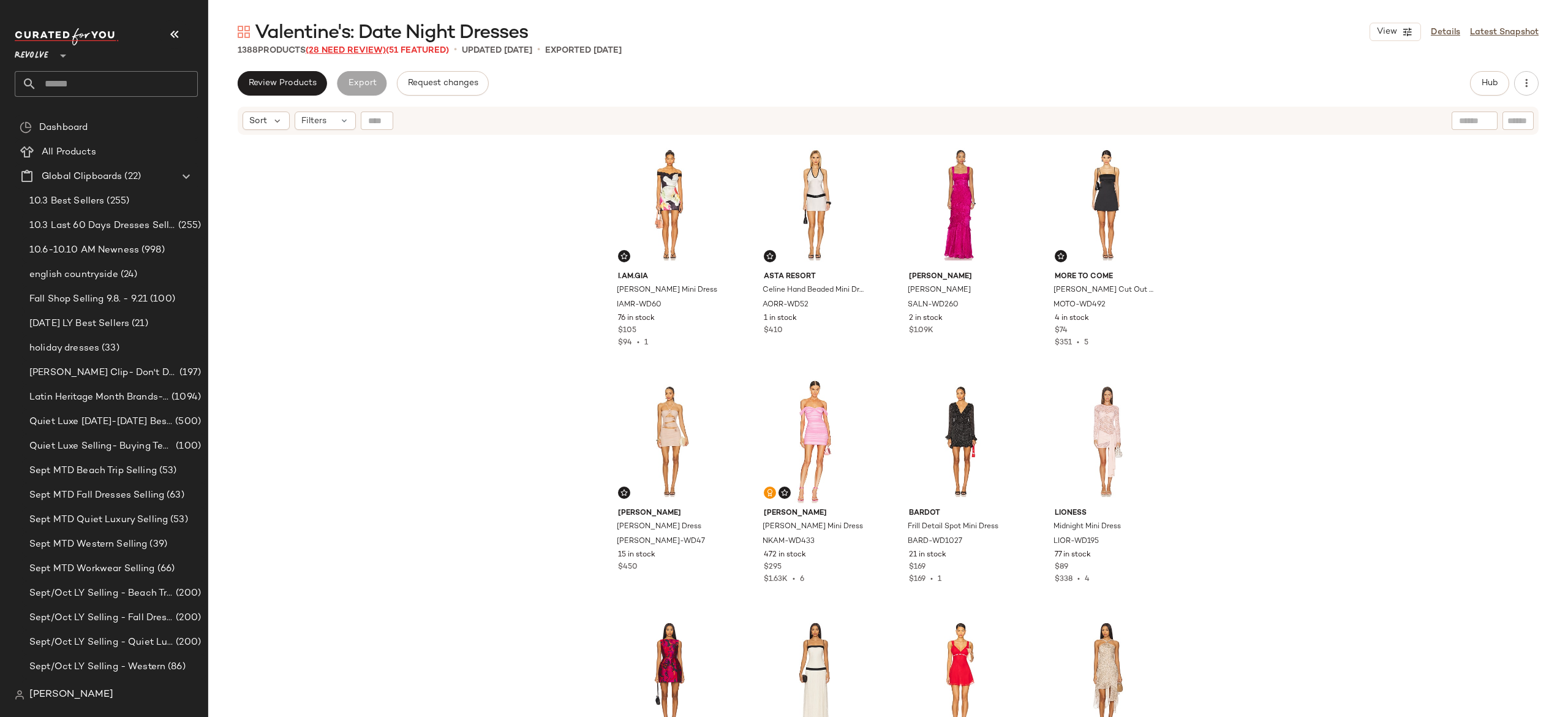
click at [375, 51] on span "(28 Need Review)" at bounding box center [346, 51] width 80 height 9
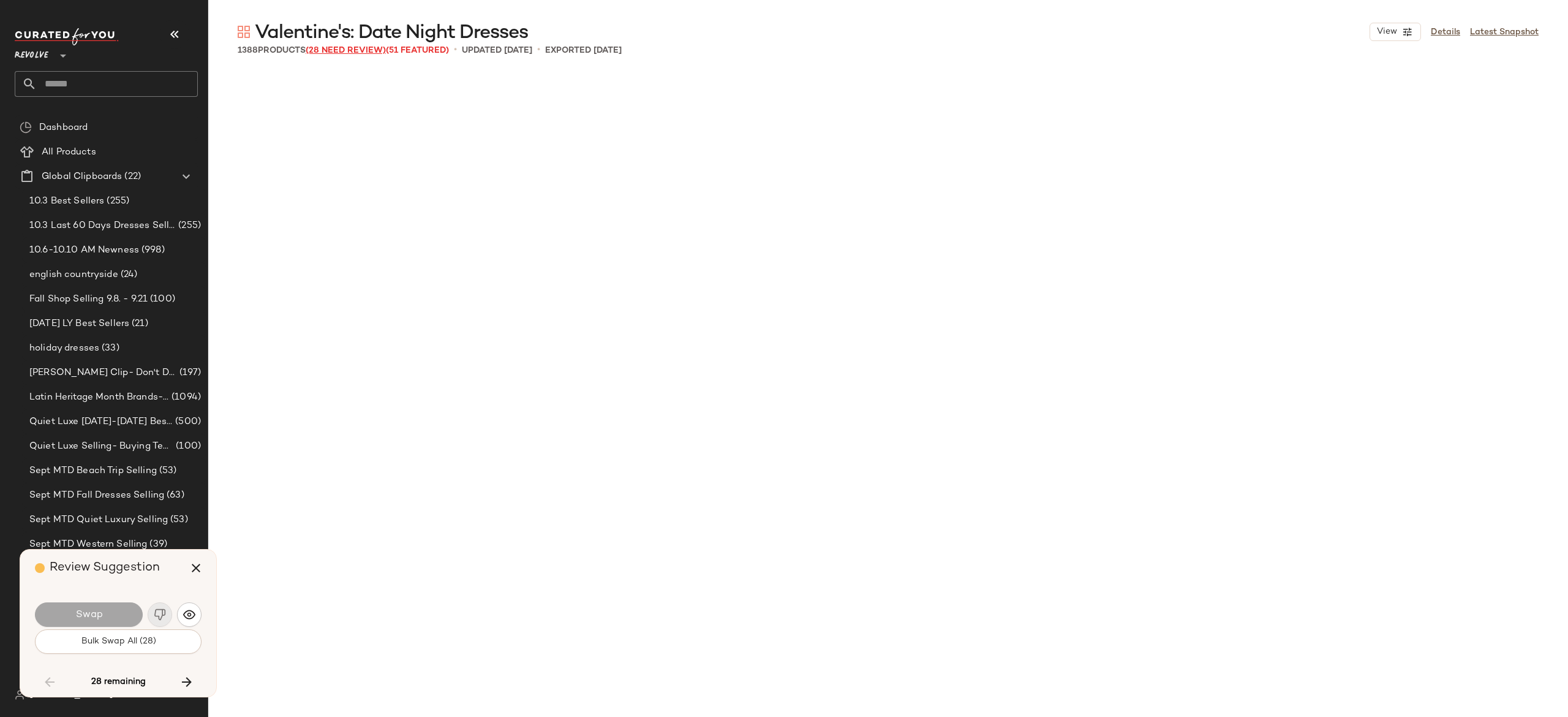
scroll to position [4966, 0]
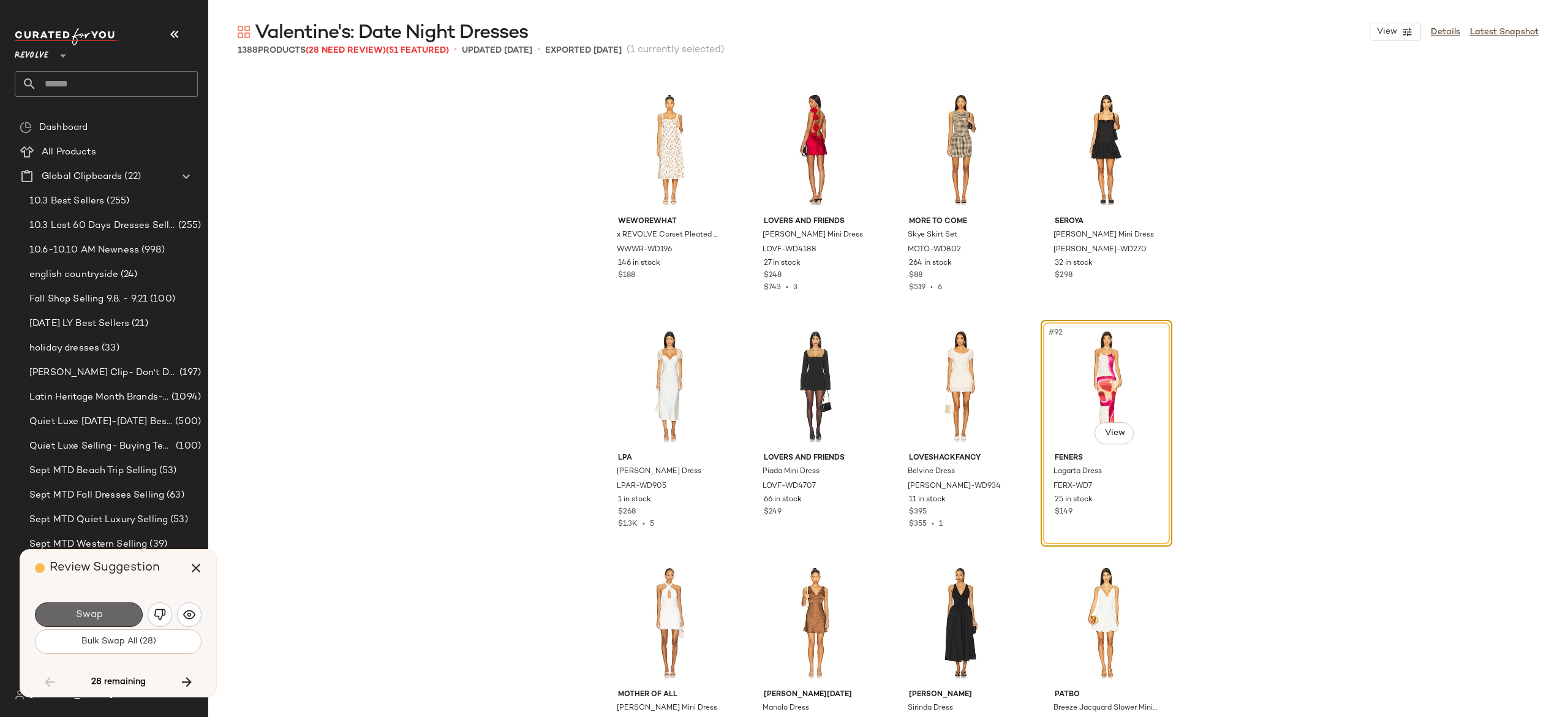
click at [120, 616] on button "Swap" at bounding box center [89, 614] width 108 height 25
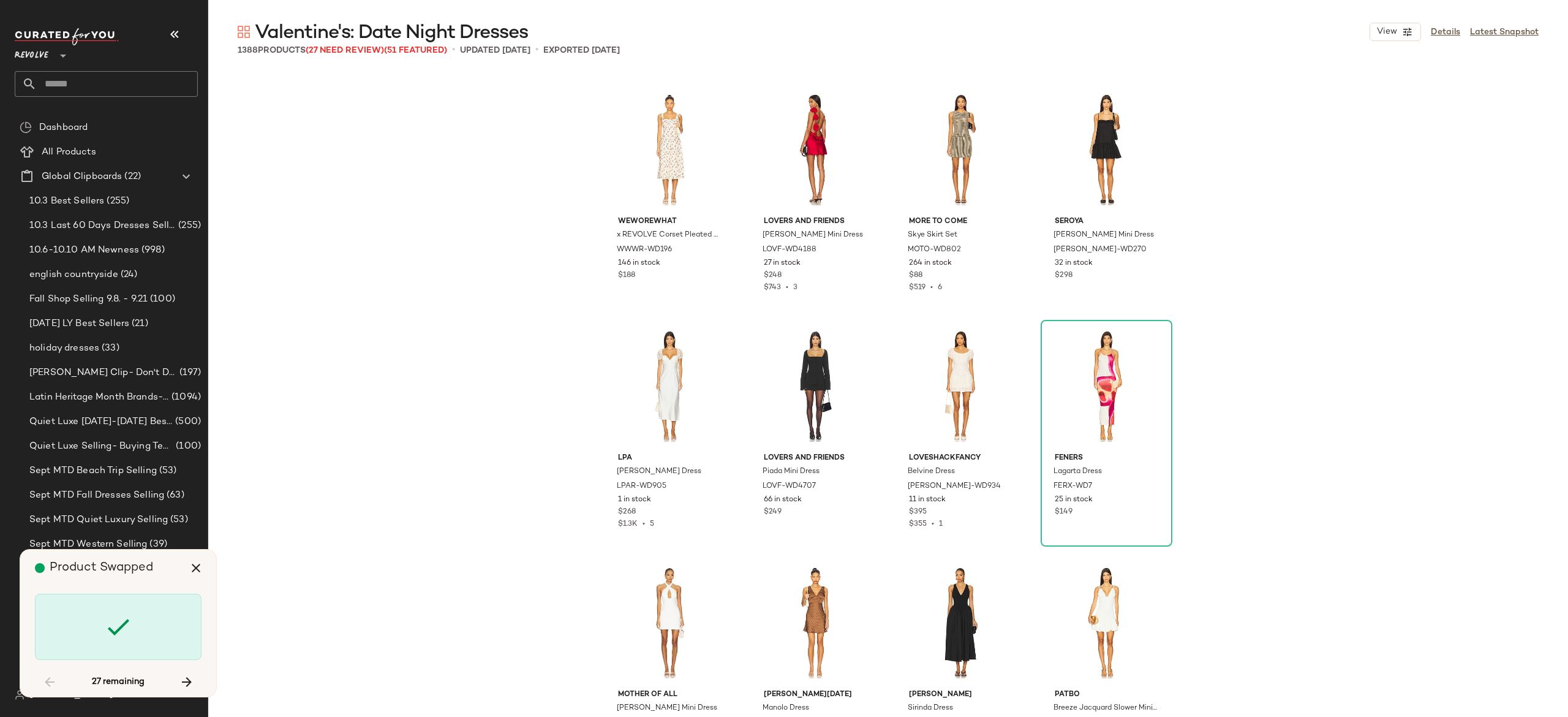
scroll to position [9932, 0]
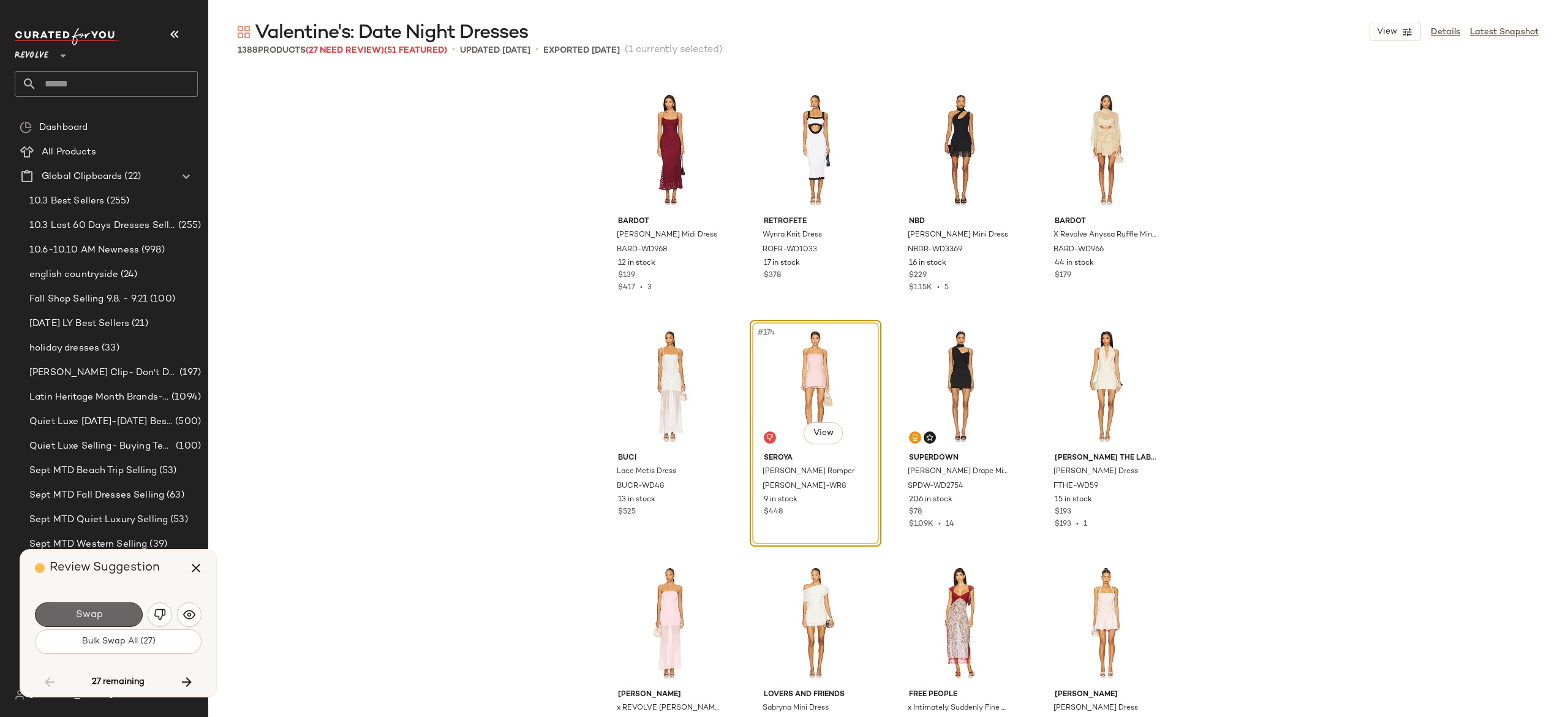
click at [109, 612] on button "Swap" at bounding box center [89, 614] width 108 height 25
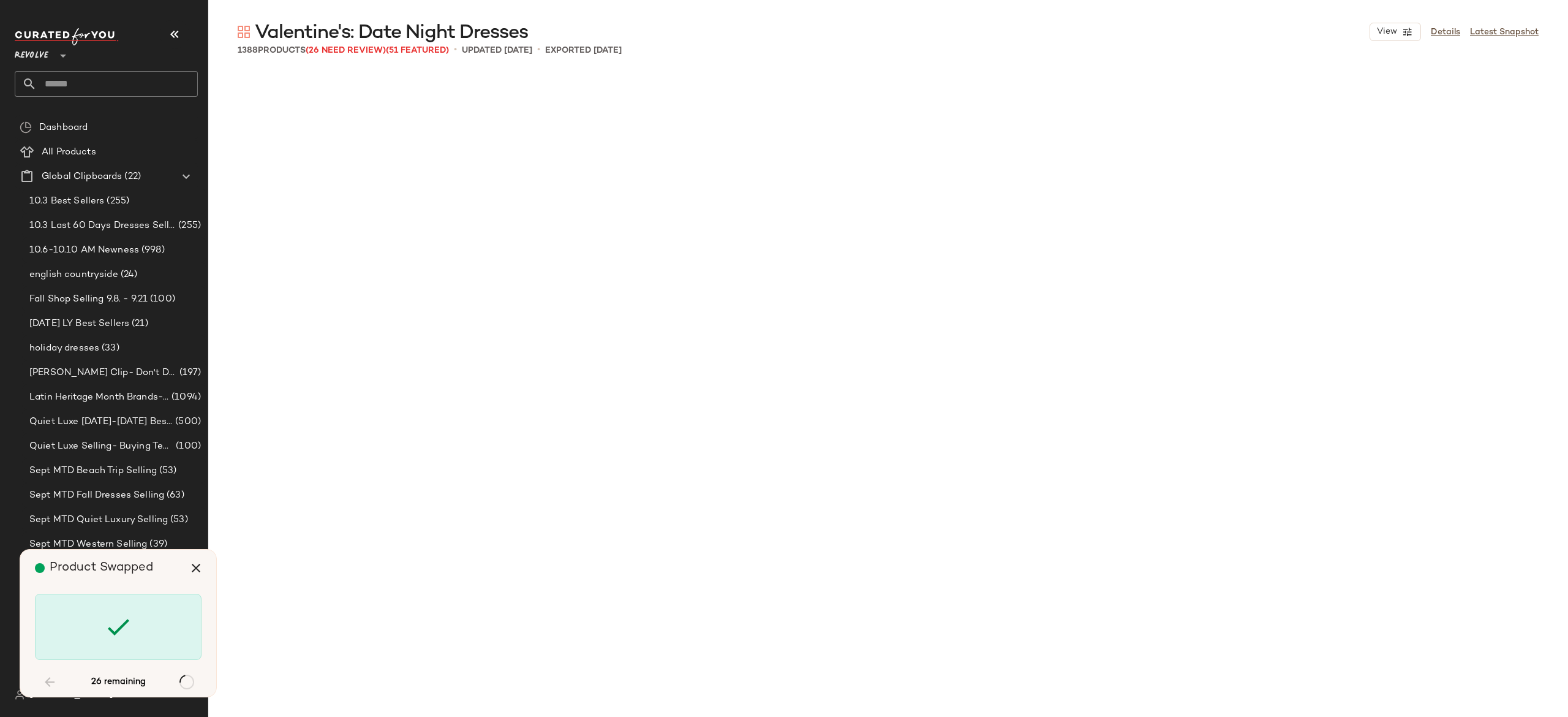
scroll to position [14188, 0]
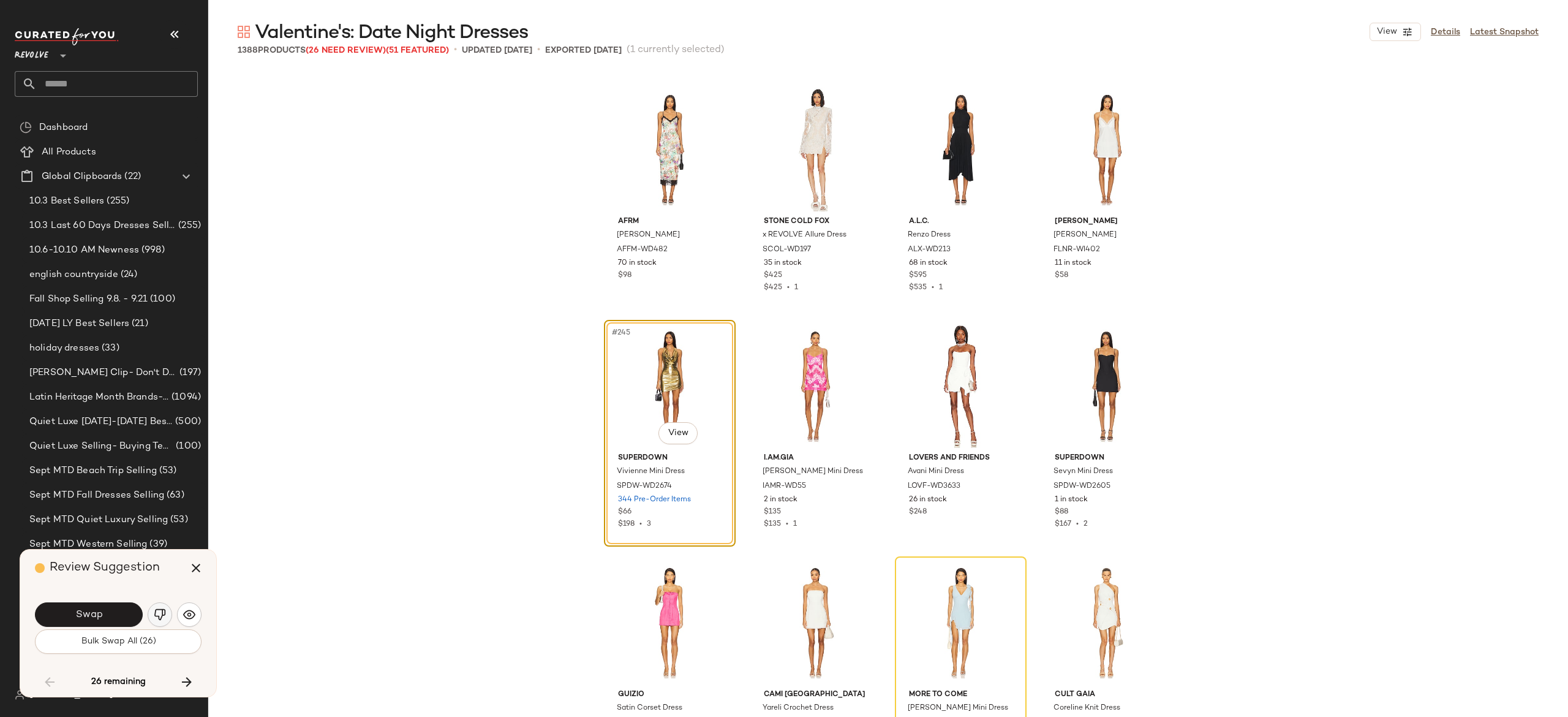
click at [157, 611] on img "button" at bounding box center [160, 614] width 12 height 12
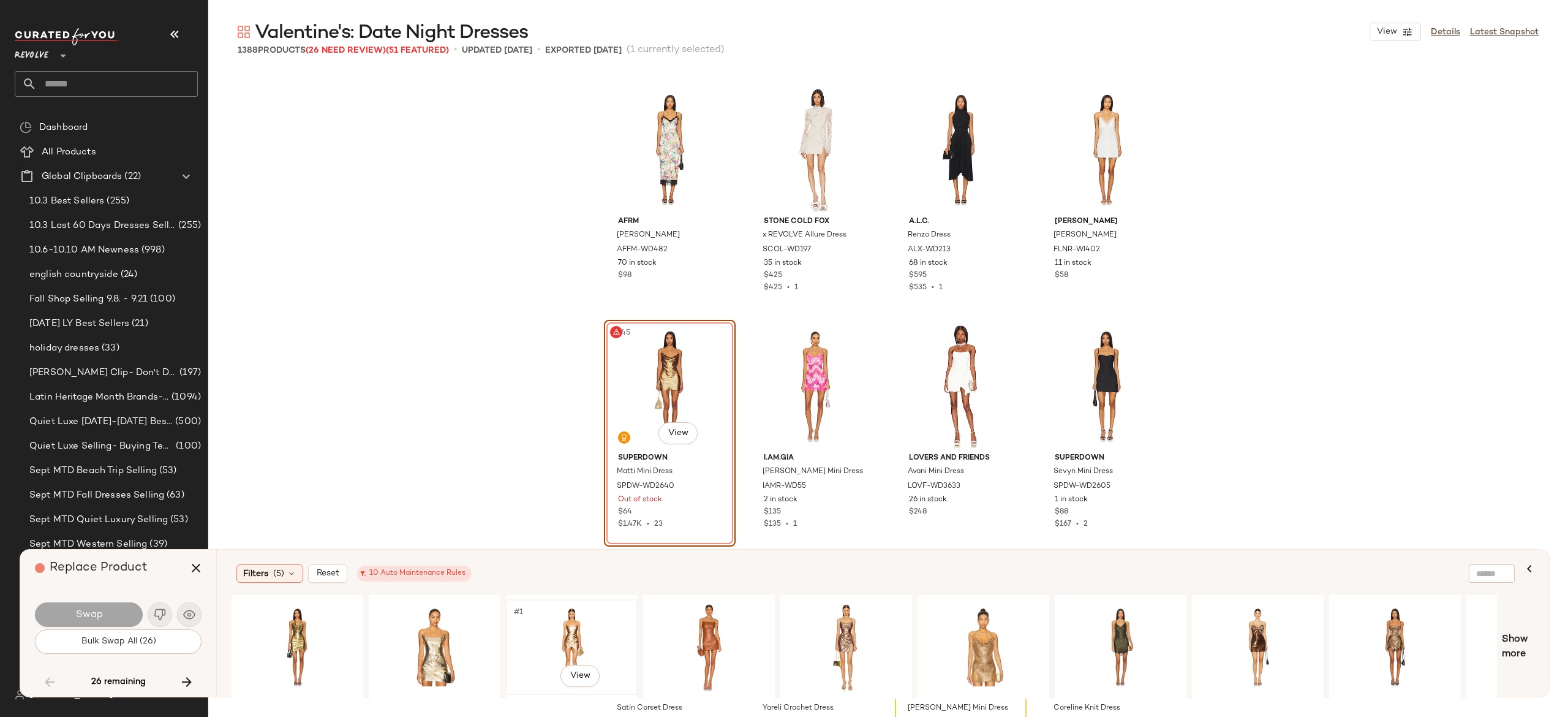
click at [567, 622] on div "#1 View" at bounding box center [572, 647] width 123 height 87
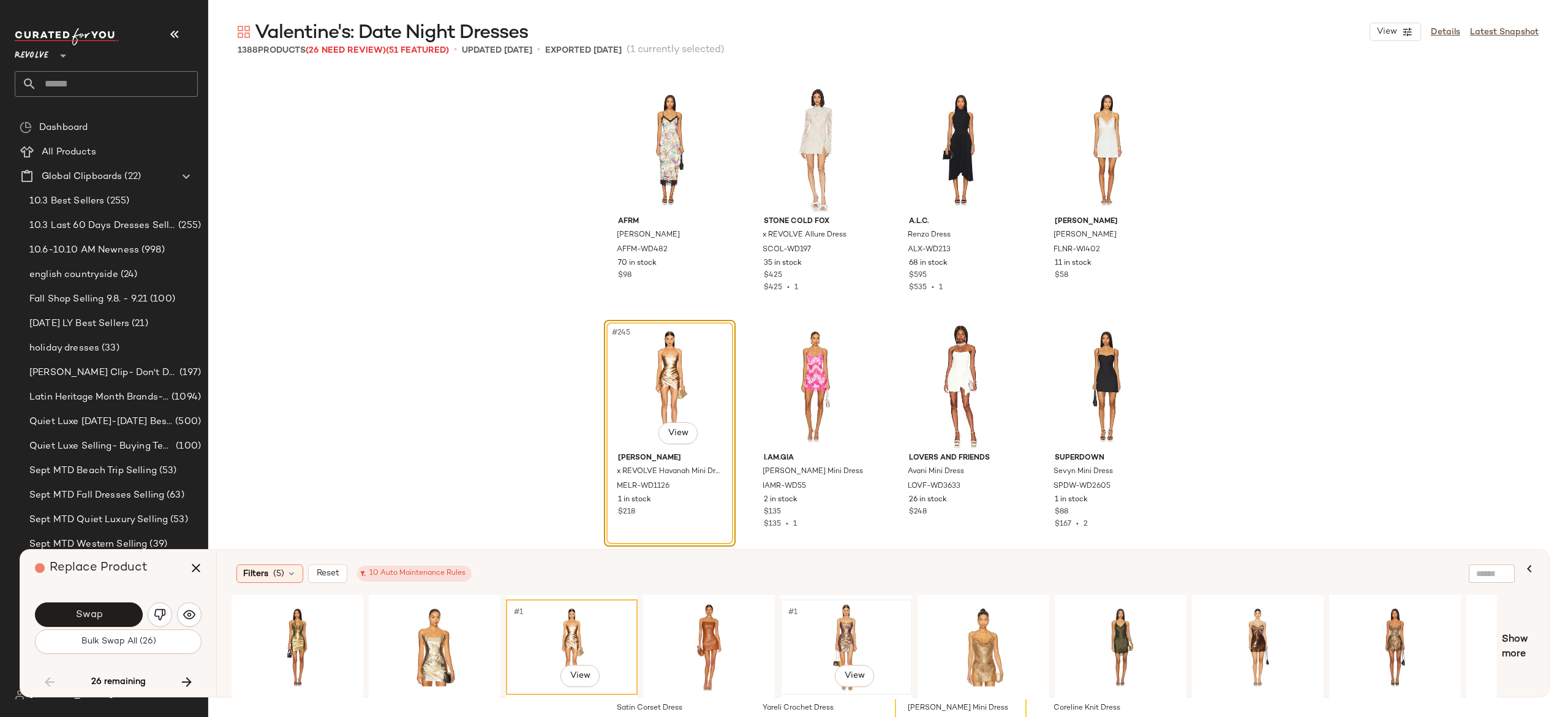
click at [846, 626] on div "#1 View" at bounding box center [846, 647] width 123 height 87
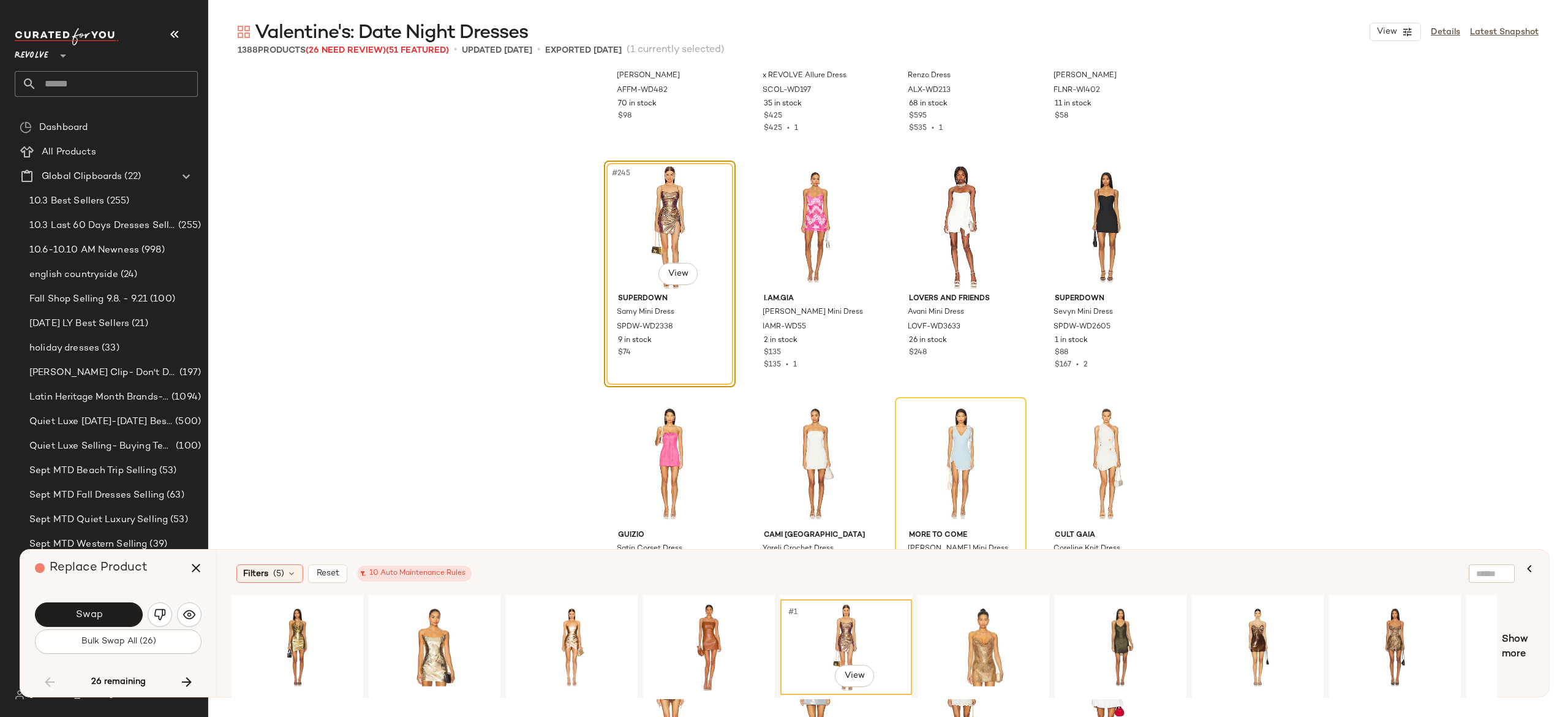
scroll to position [14339, 0]
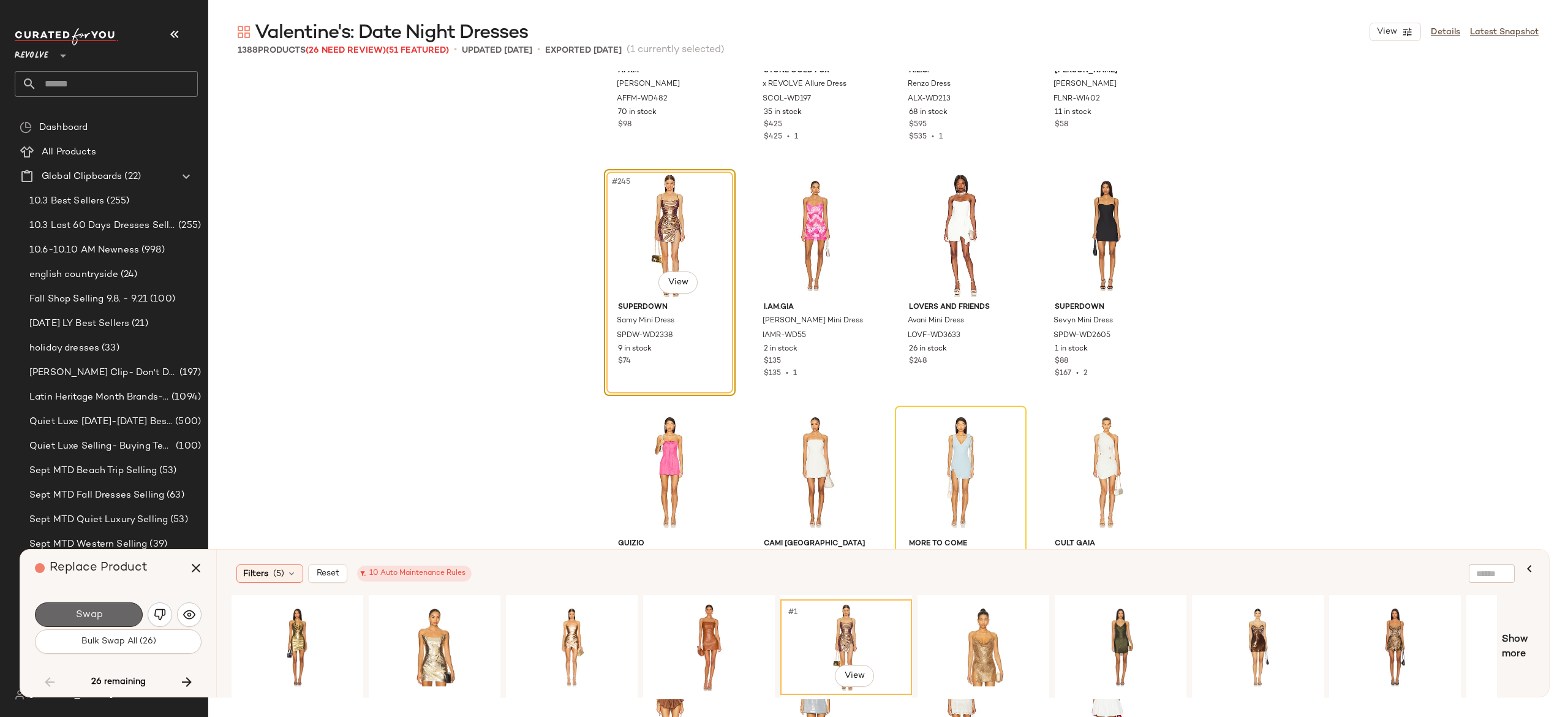
click at [123, 605] on button "Swap" at bounding box center [89, 614] width 108 height 25
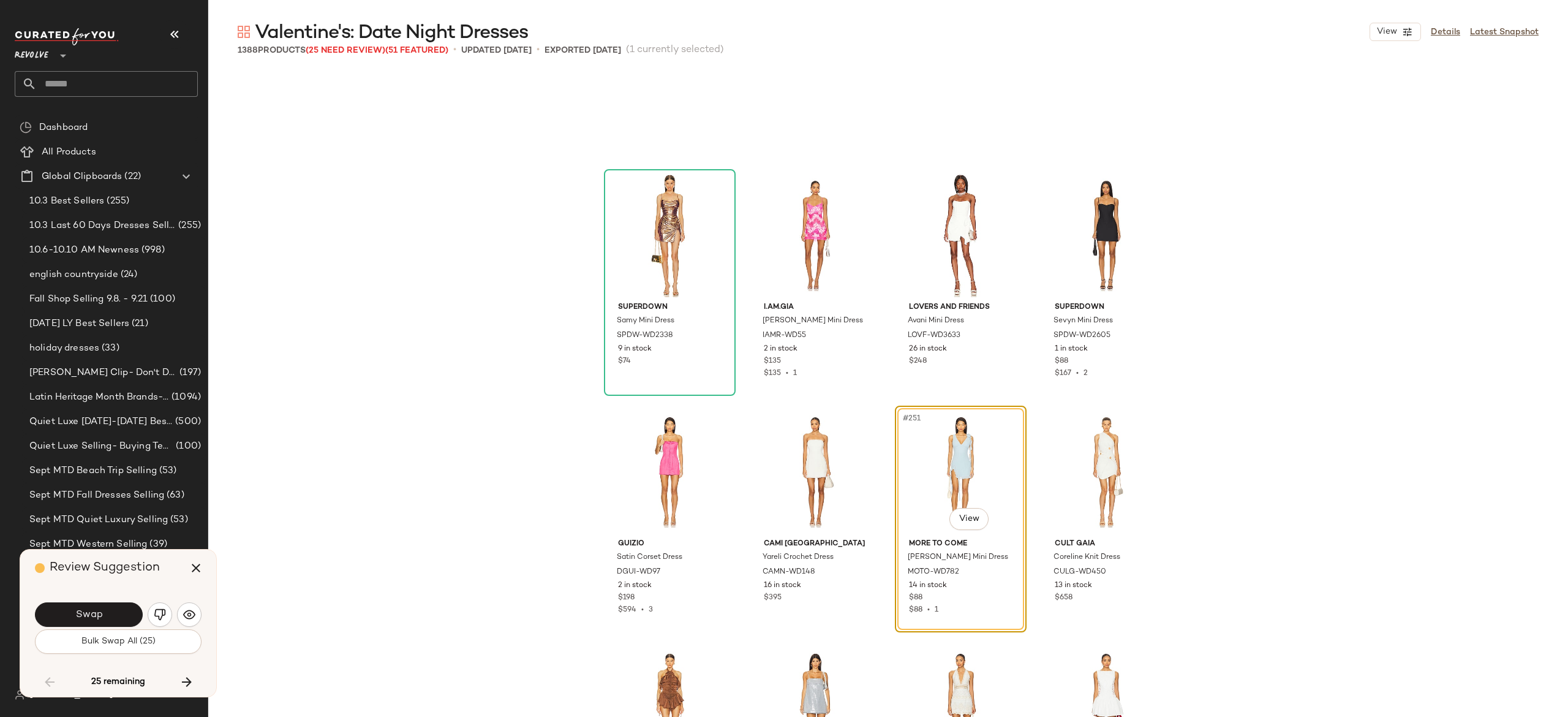
scroll to position [14425, 0]
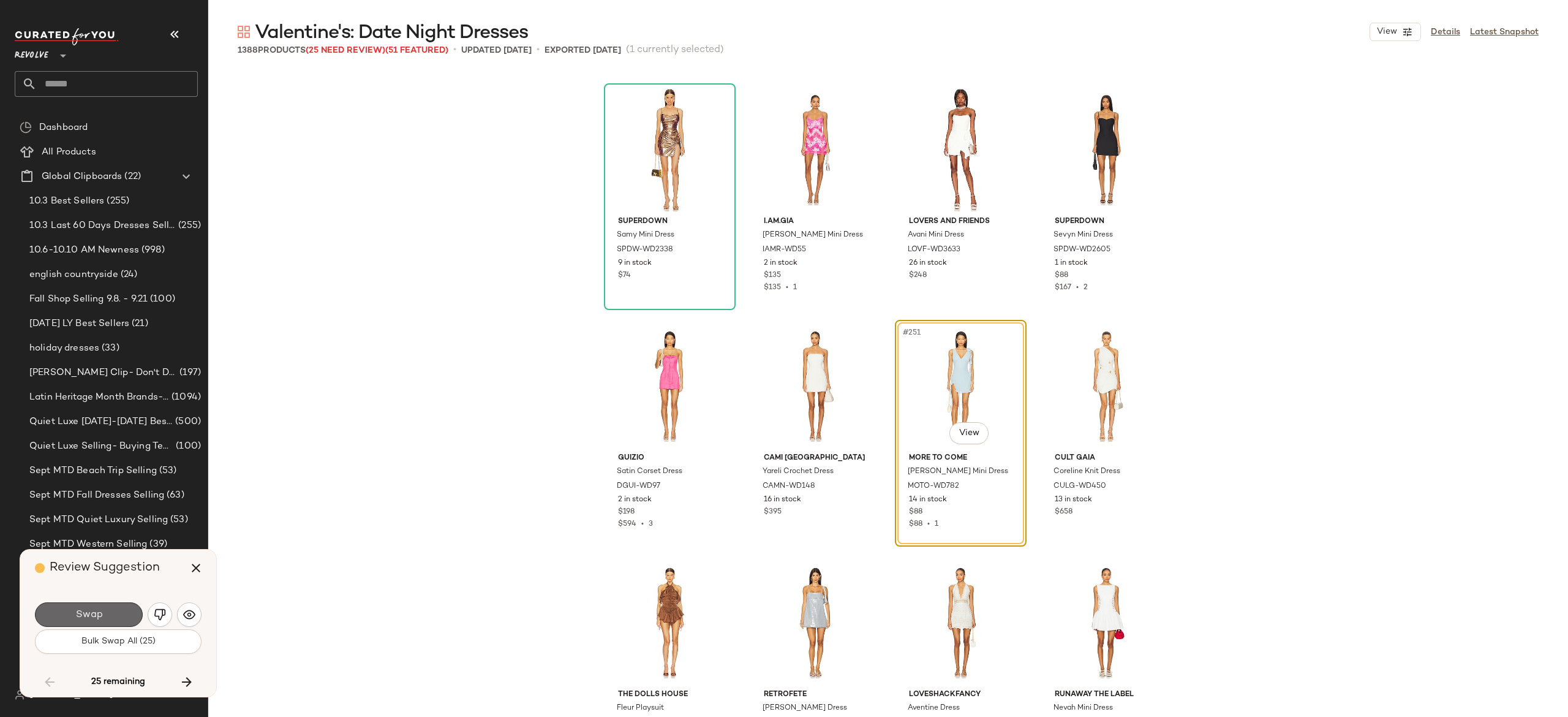
click at [100, 610] on span "Swap" at bounding box center [89, 614] width 28 height 12
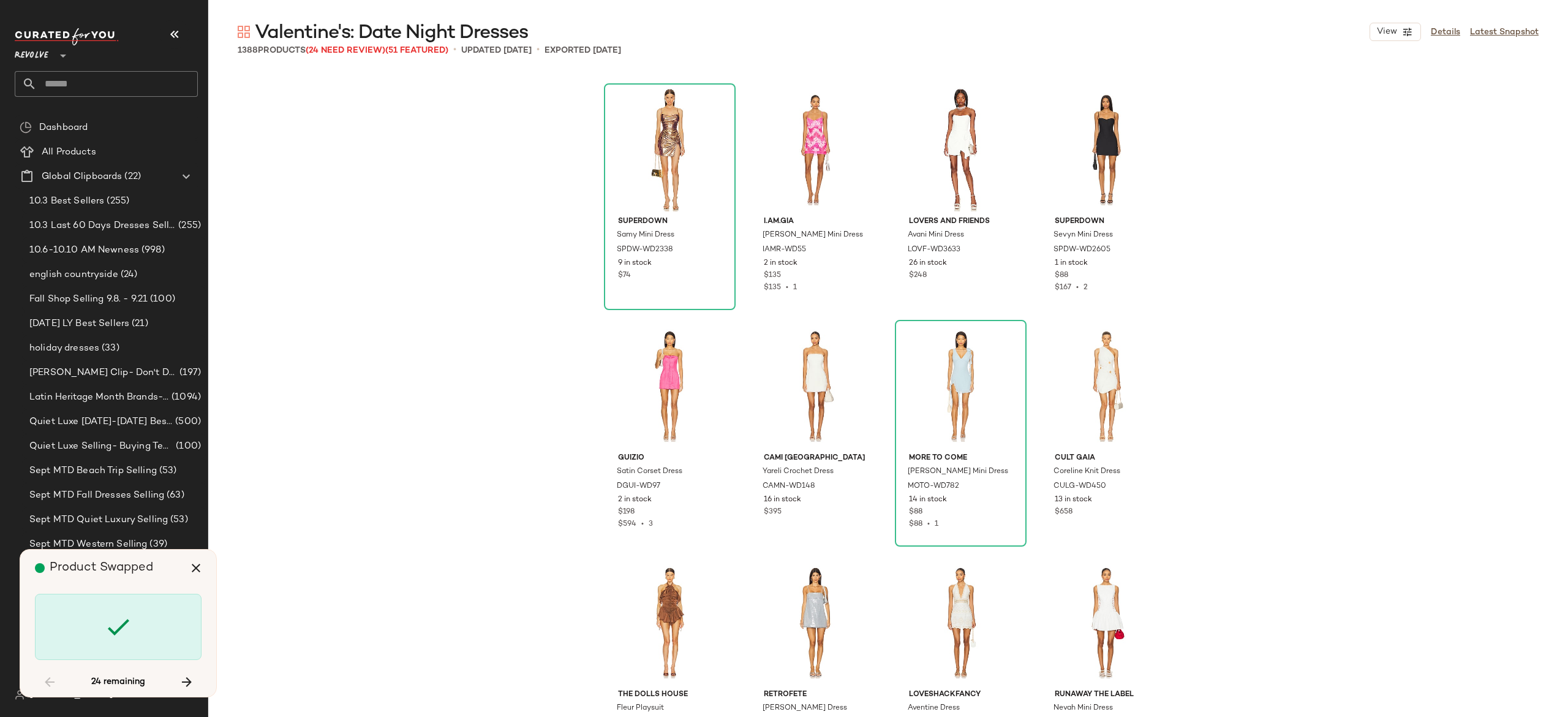
scroll to position [15843, 0]
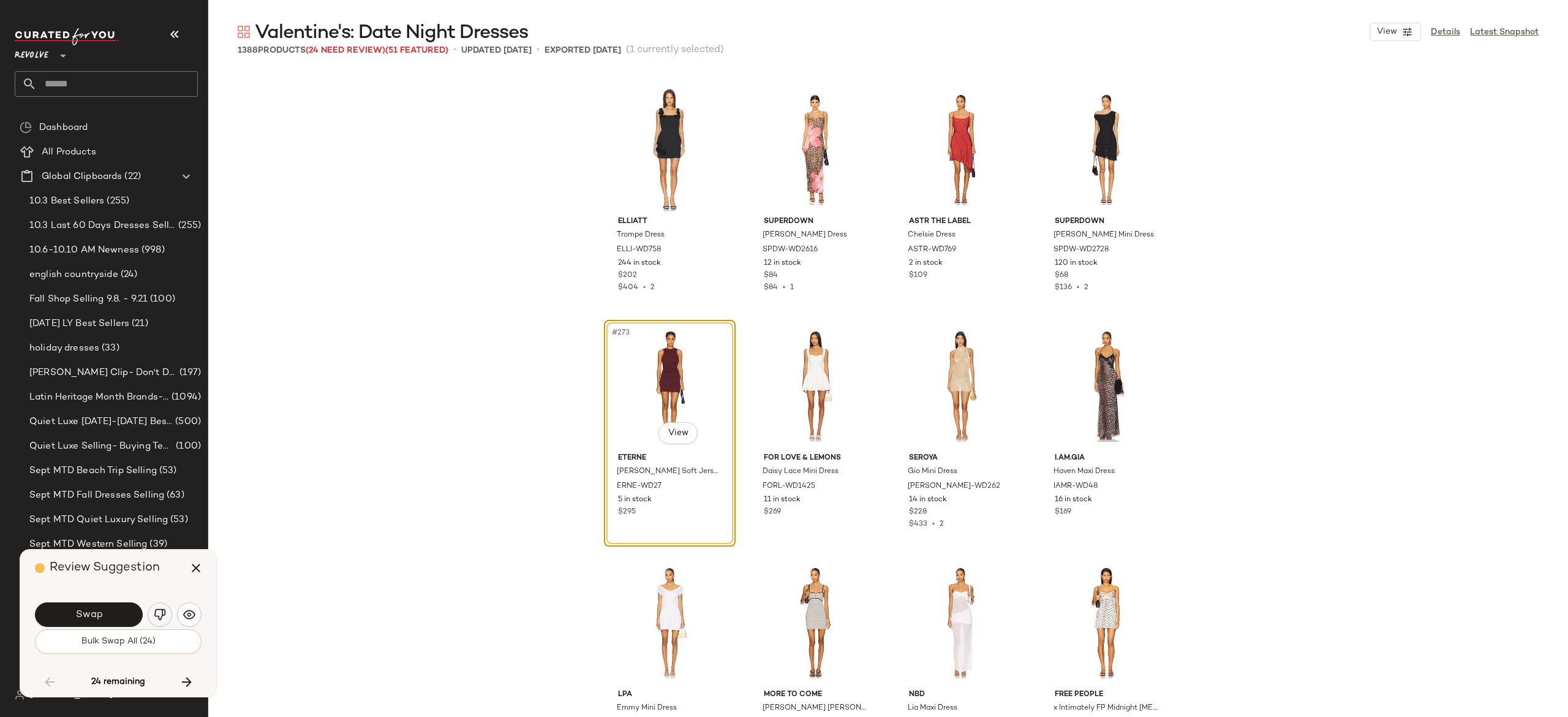
click at [155, 607] on button "button" at bounding box center [160, 614] width 25 height 25
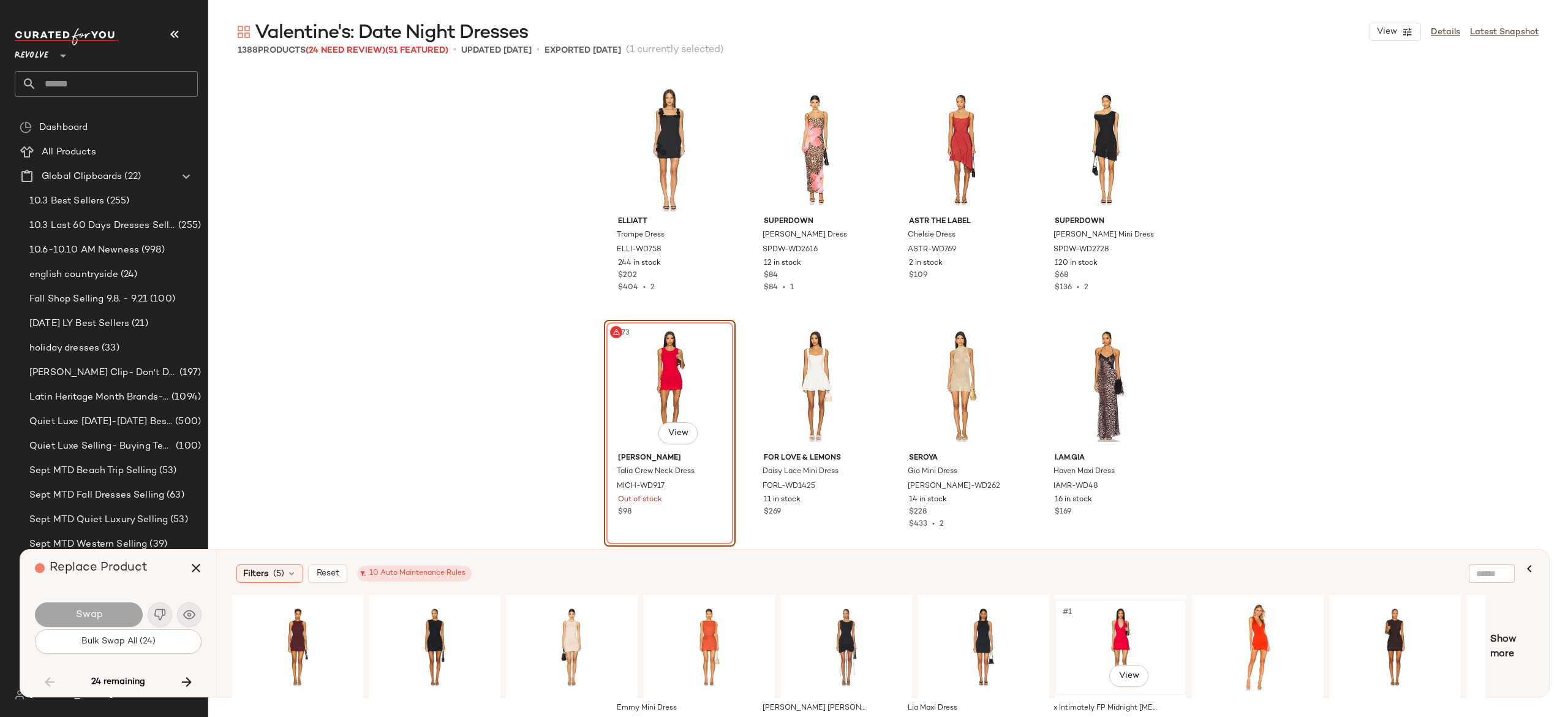
click at [1122, 632] on div "#1 View" at bounding box center [1121, 647] width 123 height 87
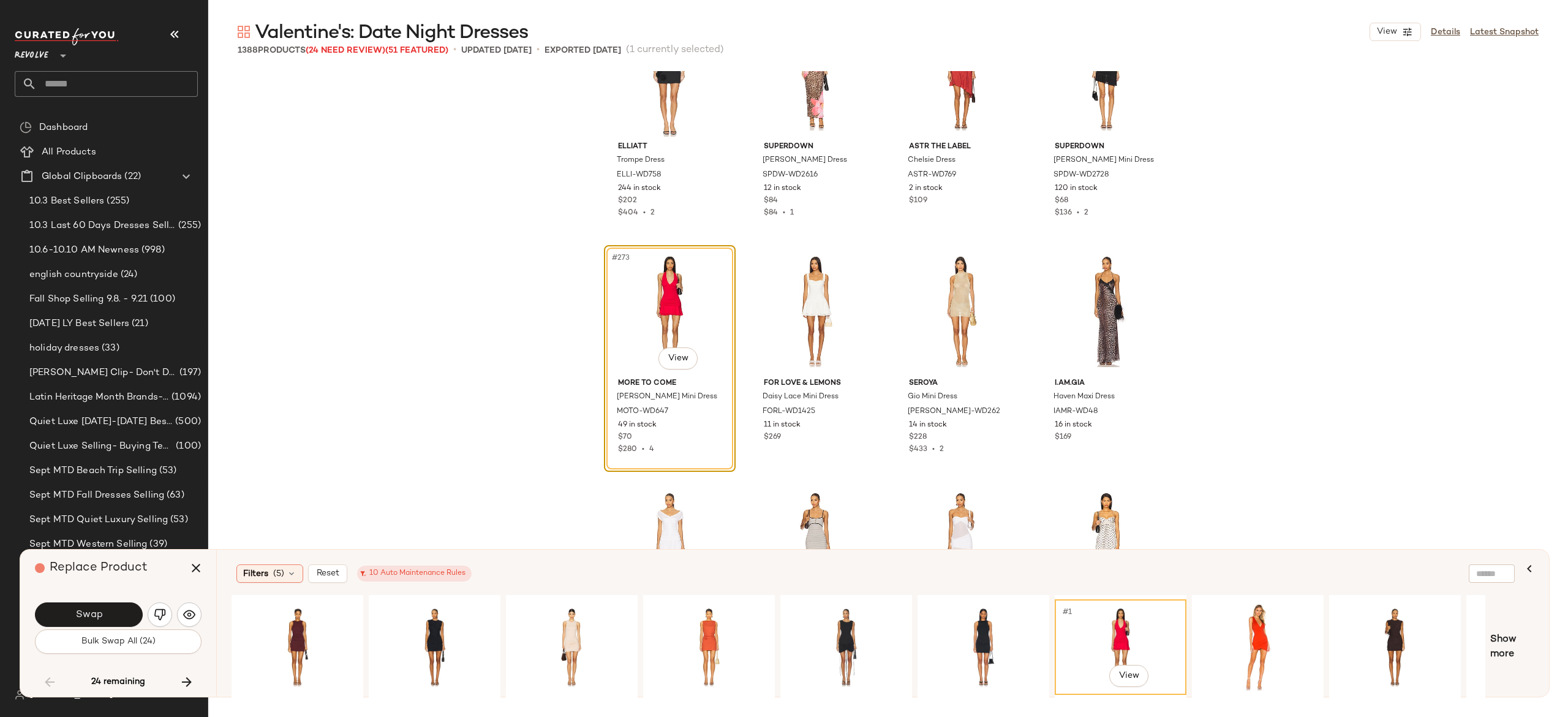
scroll to position [15917, 0]
click at [123, 612] on button "Swap" at bounding box center [89, 614] width 108 height 25
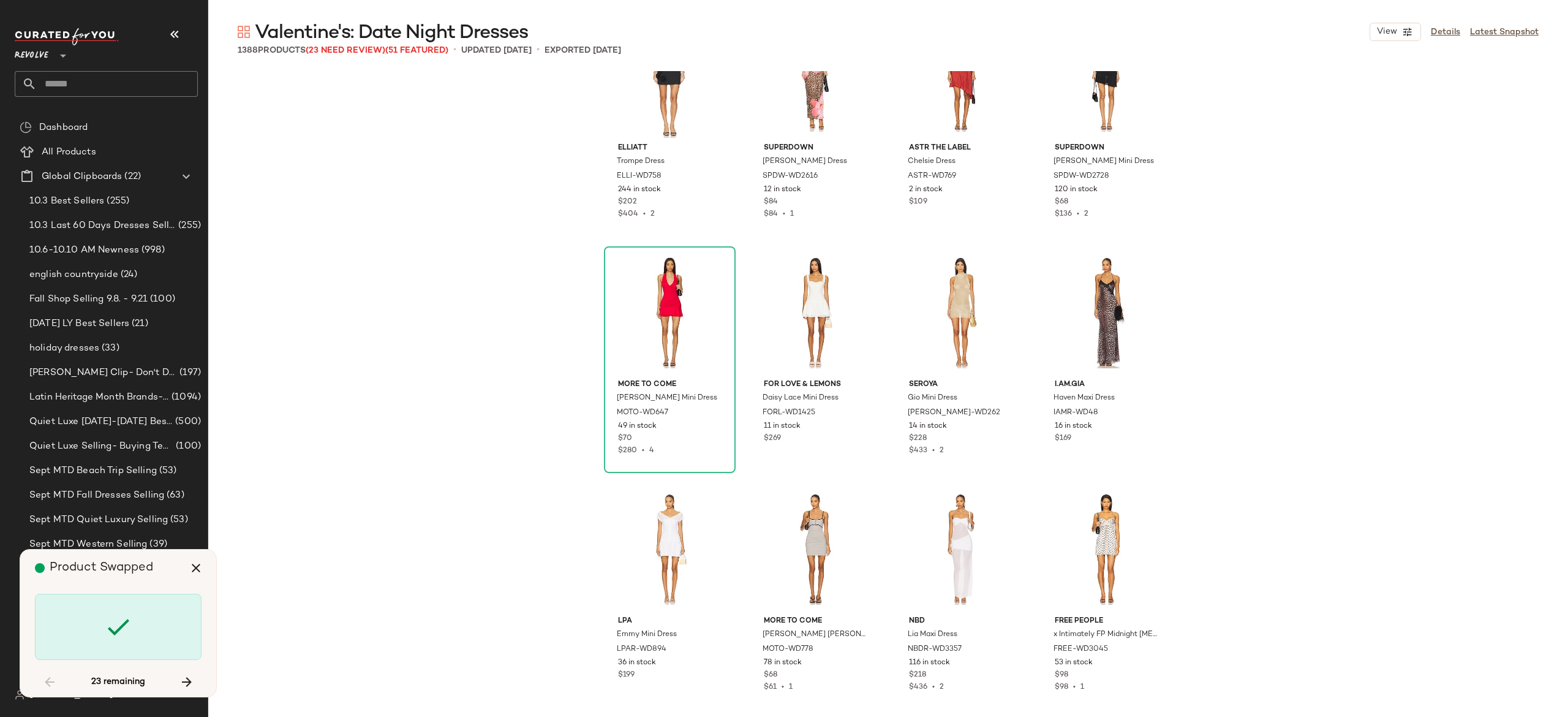
scroll to position [17735, 0]
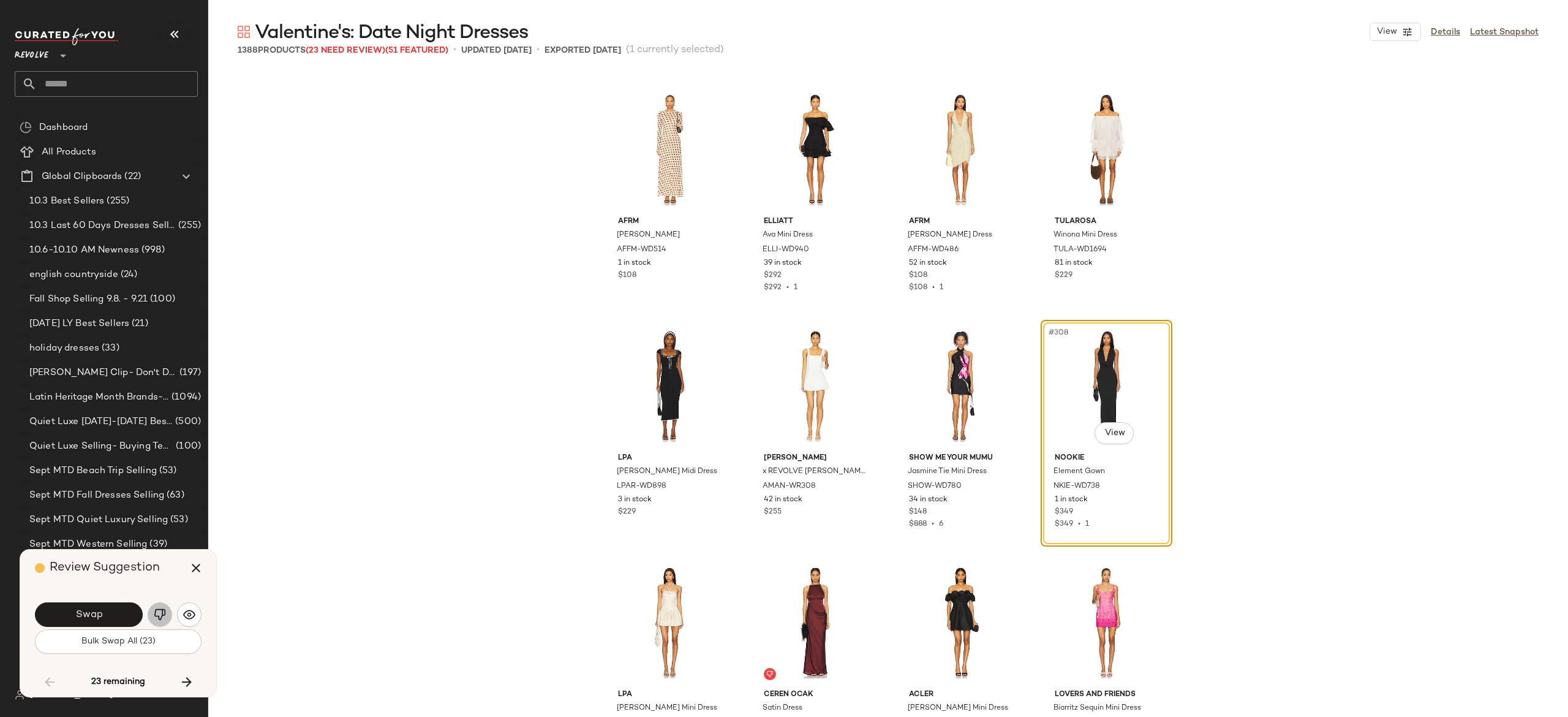
click at [160, 610] on img "button" at bounding box center [160, 614] width 12 height 12
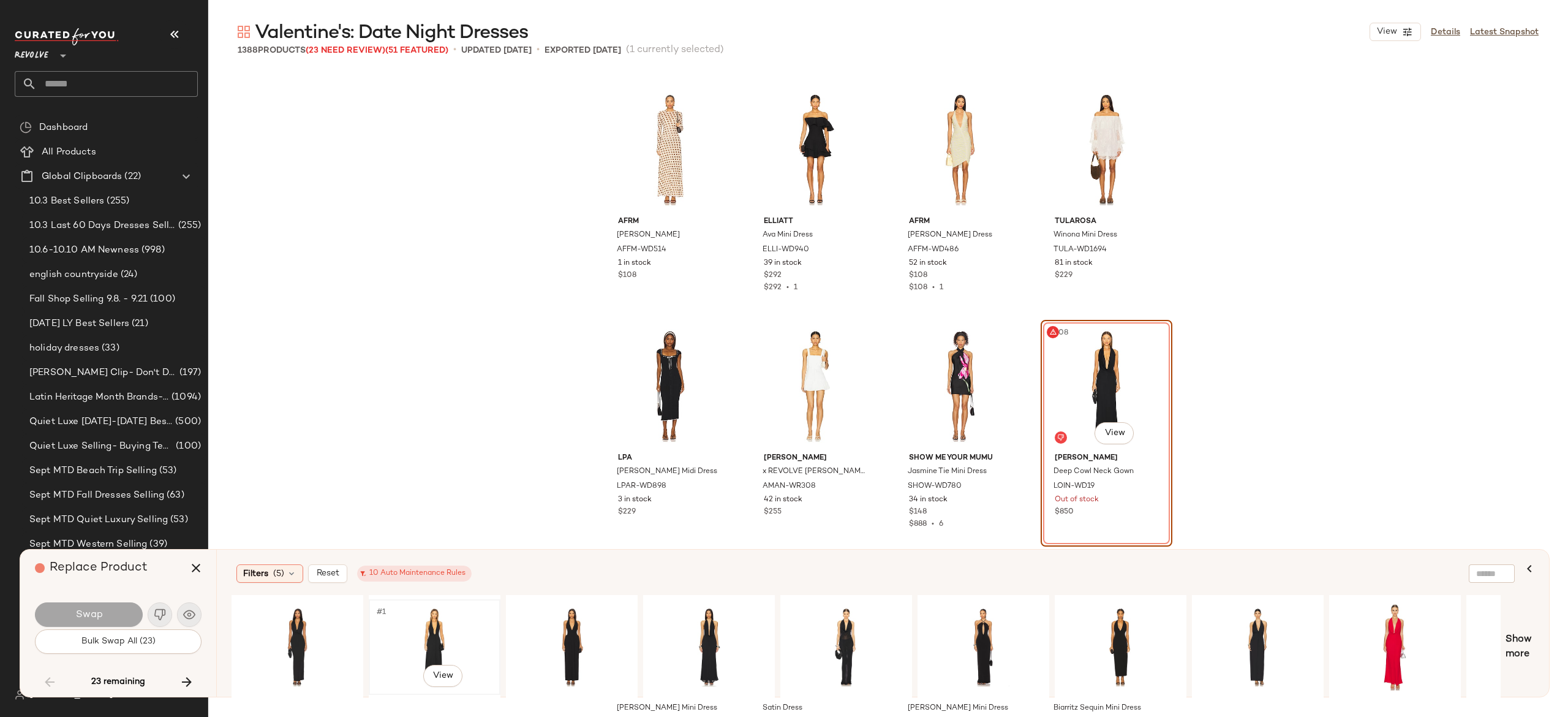
click at [437, 624] on div "#1 View" at bounding box center [435, 647] width 123 height 87
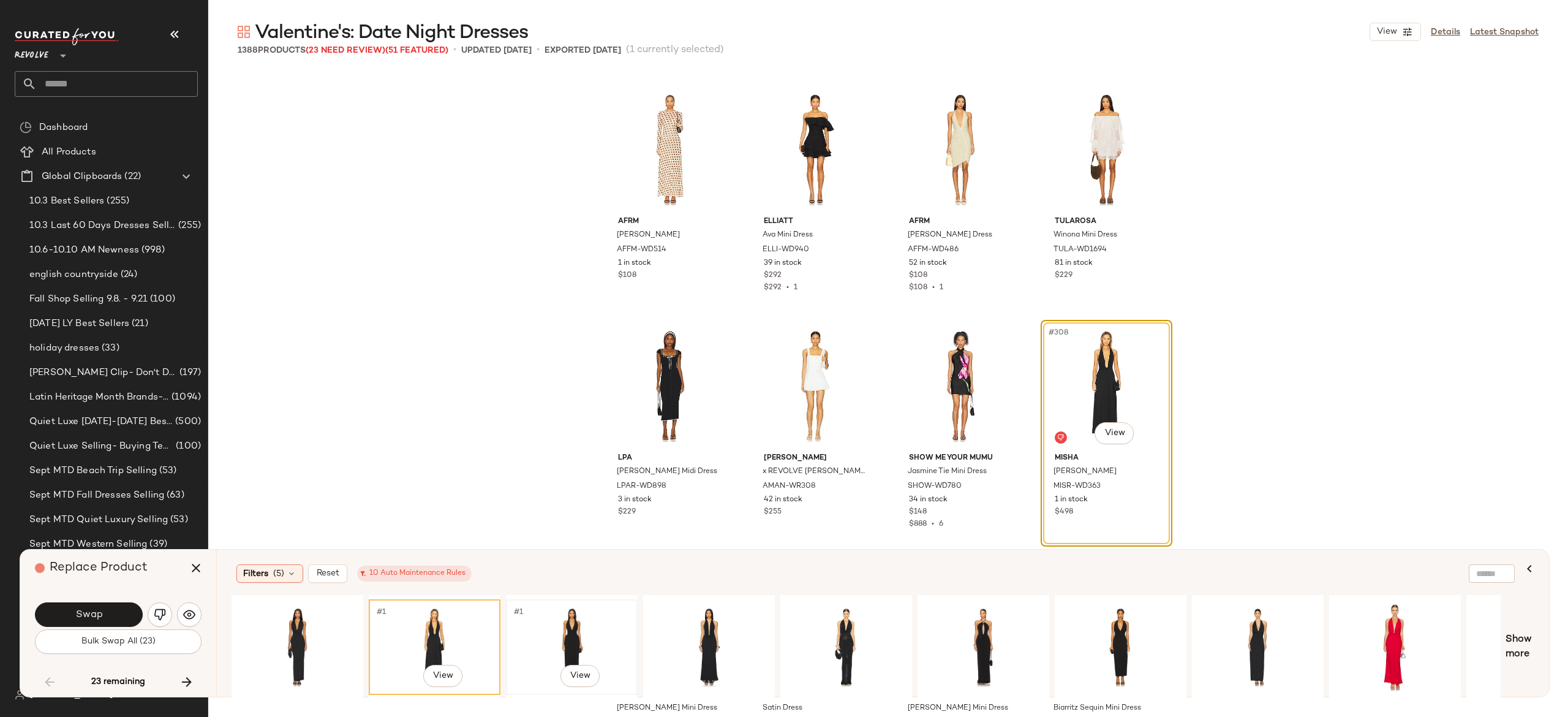
click at [562, 628] on div "#1 View" at bounding box center [572, 647] width 123 height 87
click at [708, 626] on div "#1 View" at bounding box center [709, 647] width 123 height 87
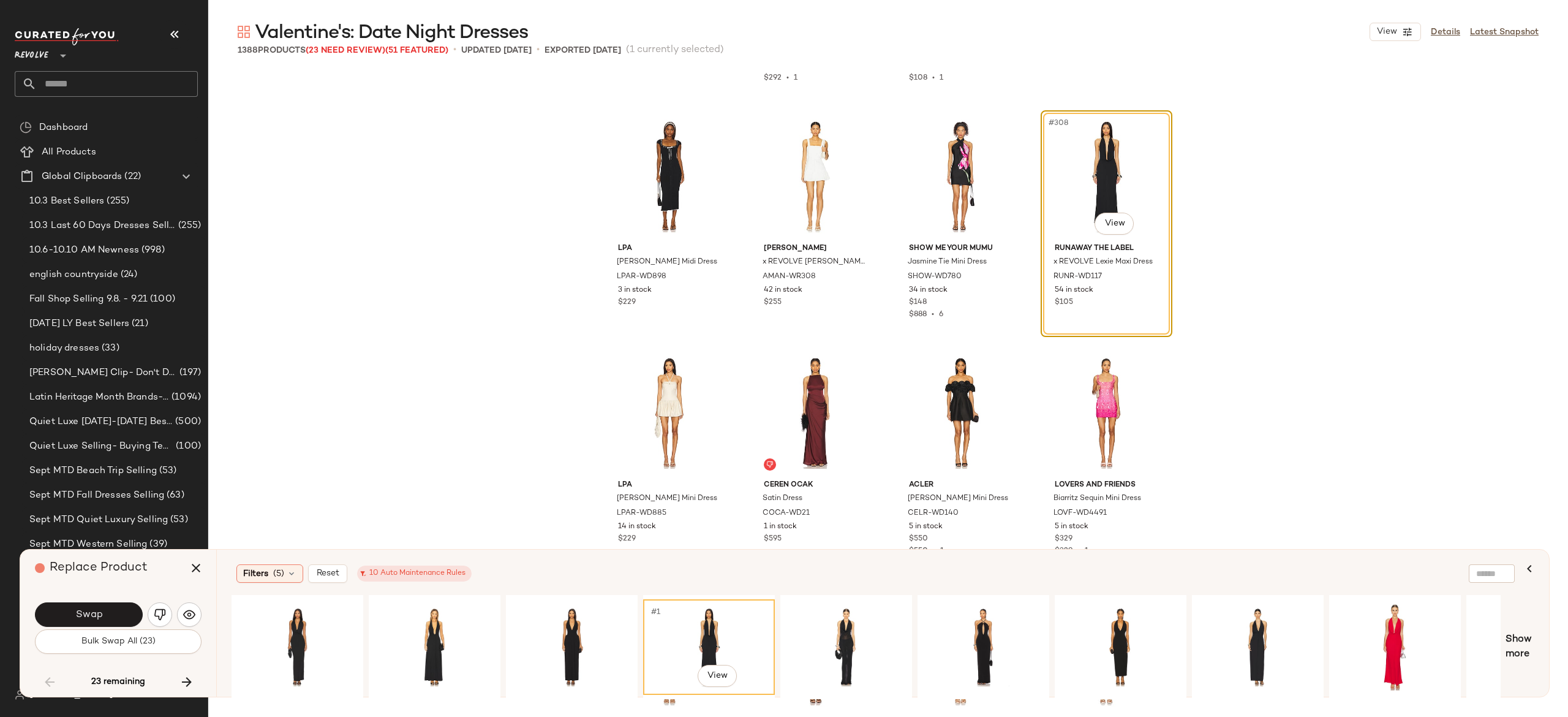
scroll to position [17950, 0]
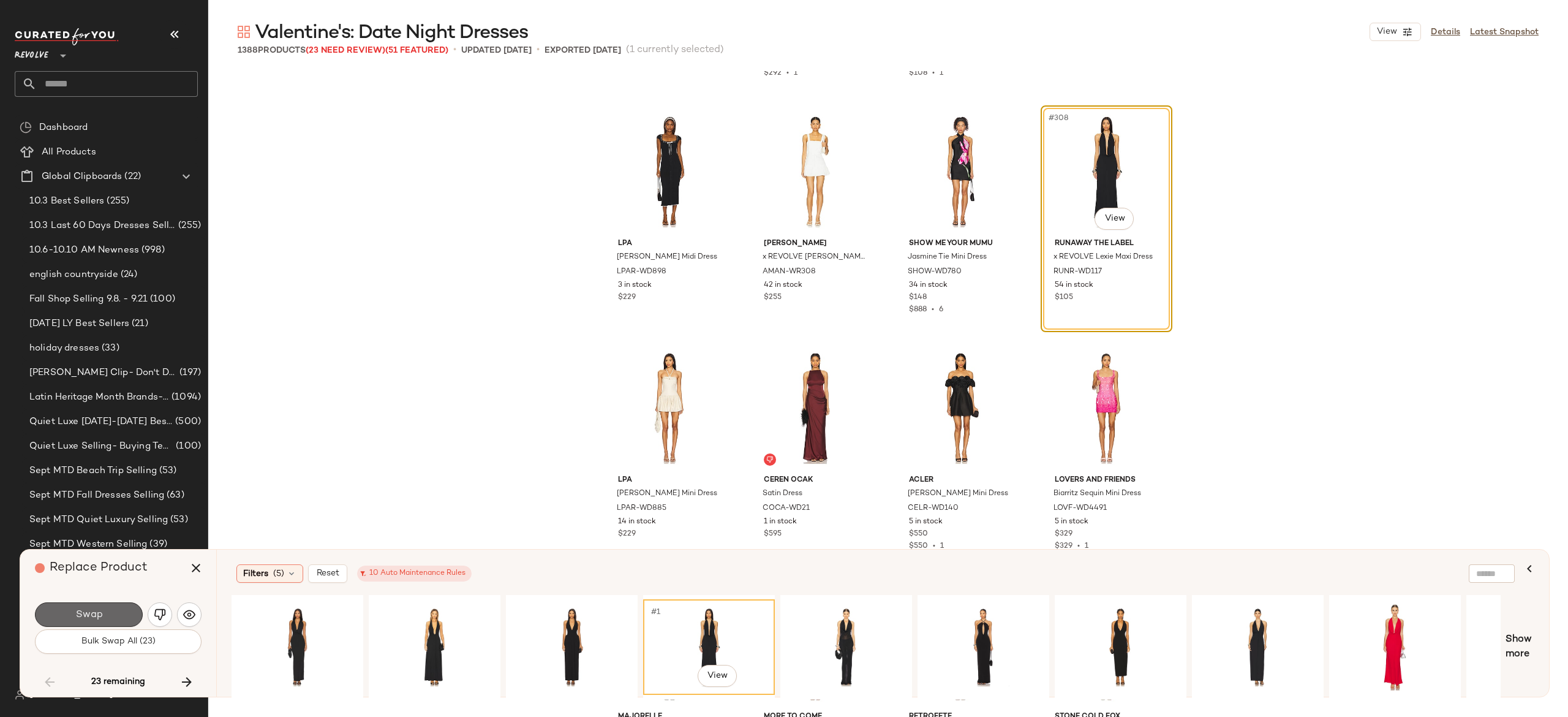
click at [110, 613] on button "Swap" at bounding box center [89, 614] width 108 height 25
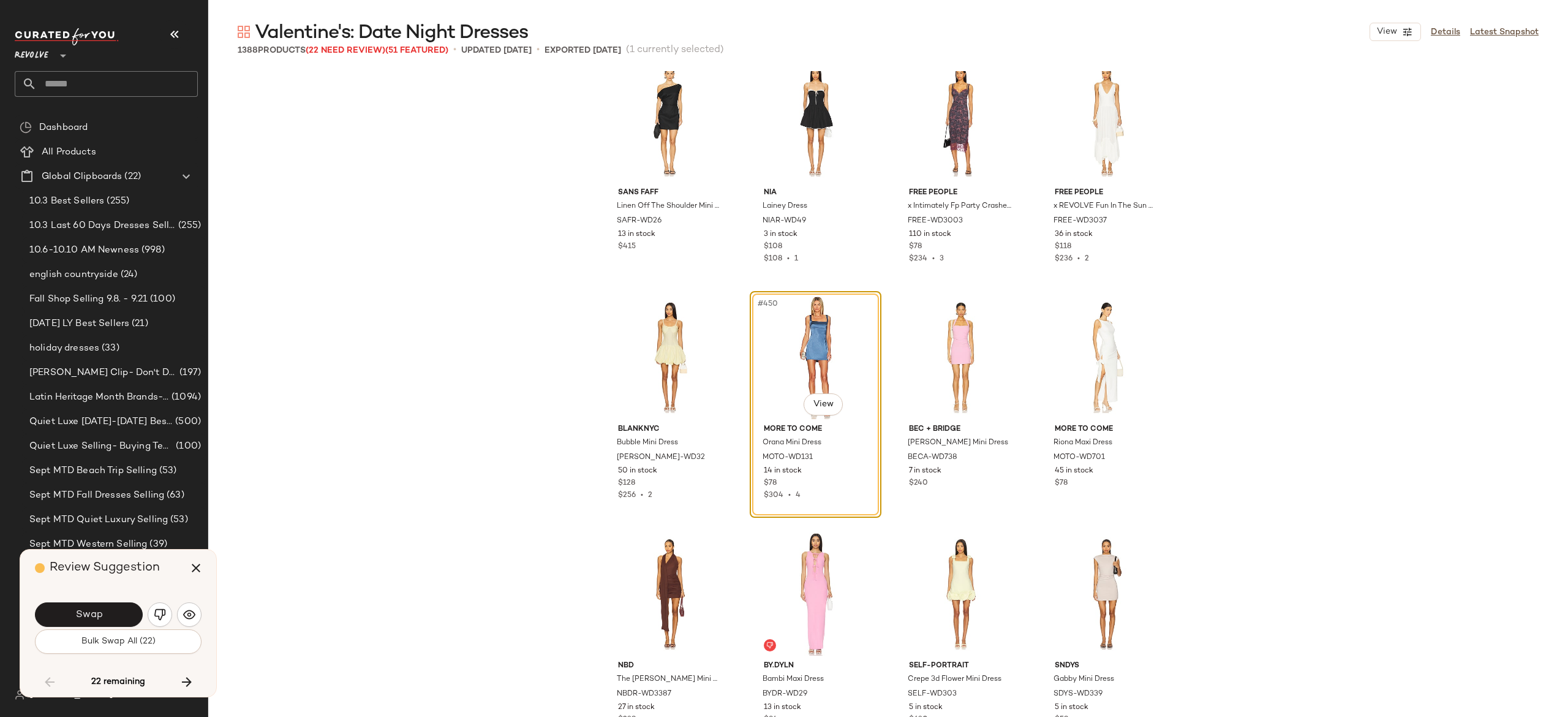
scroll to position [26270, 0]
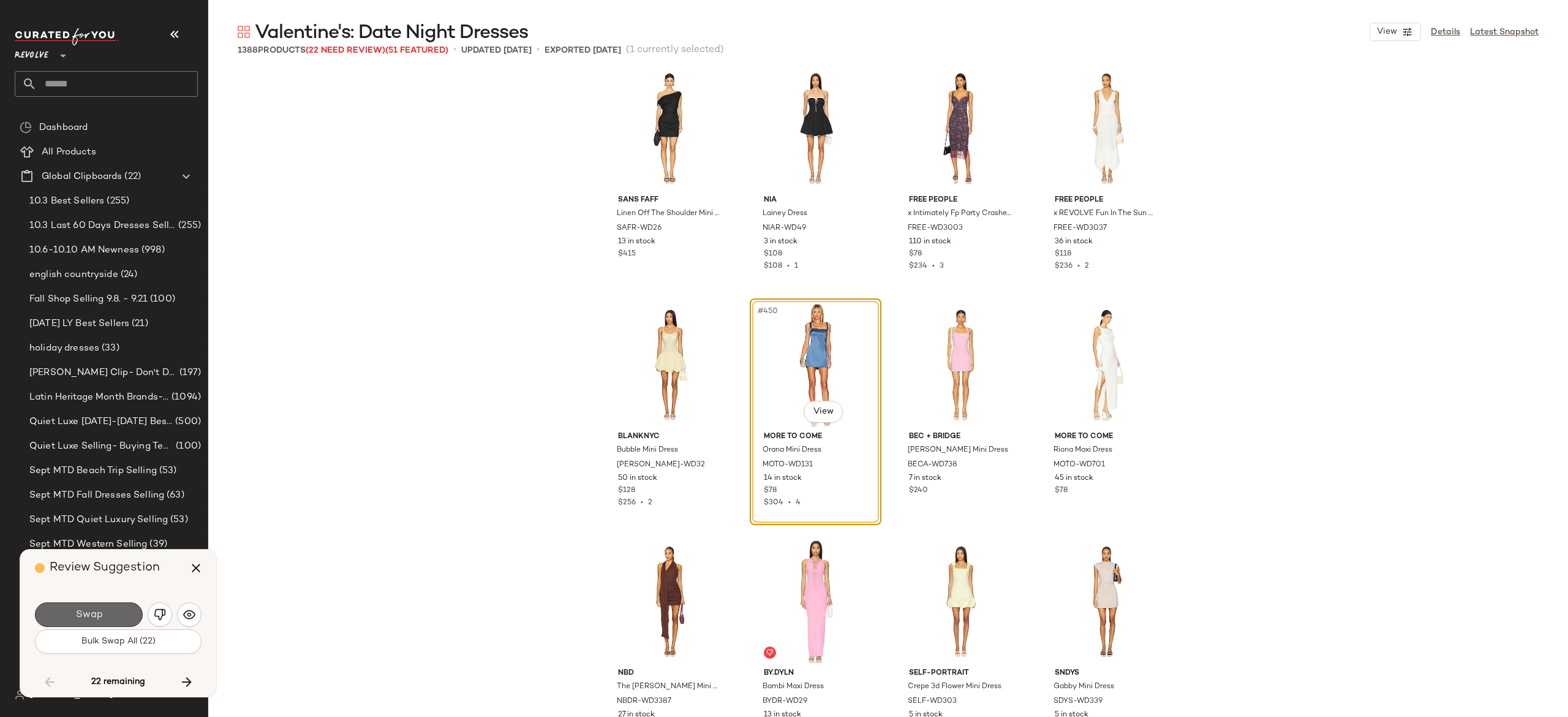
click at [120, 614] on button "Swap" at bounding box center [89, 614] width 108 height 25
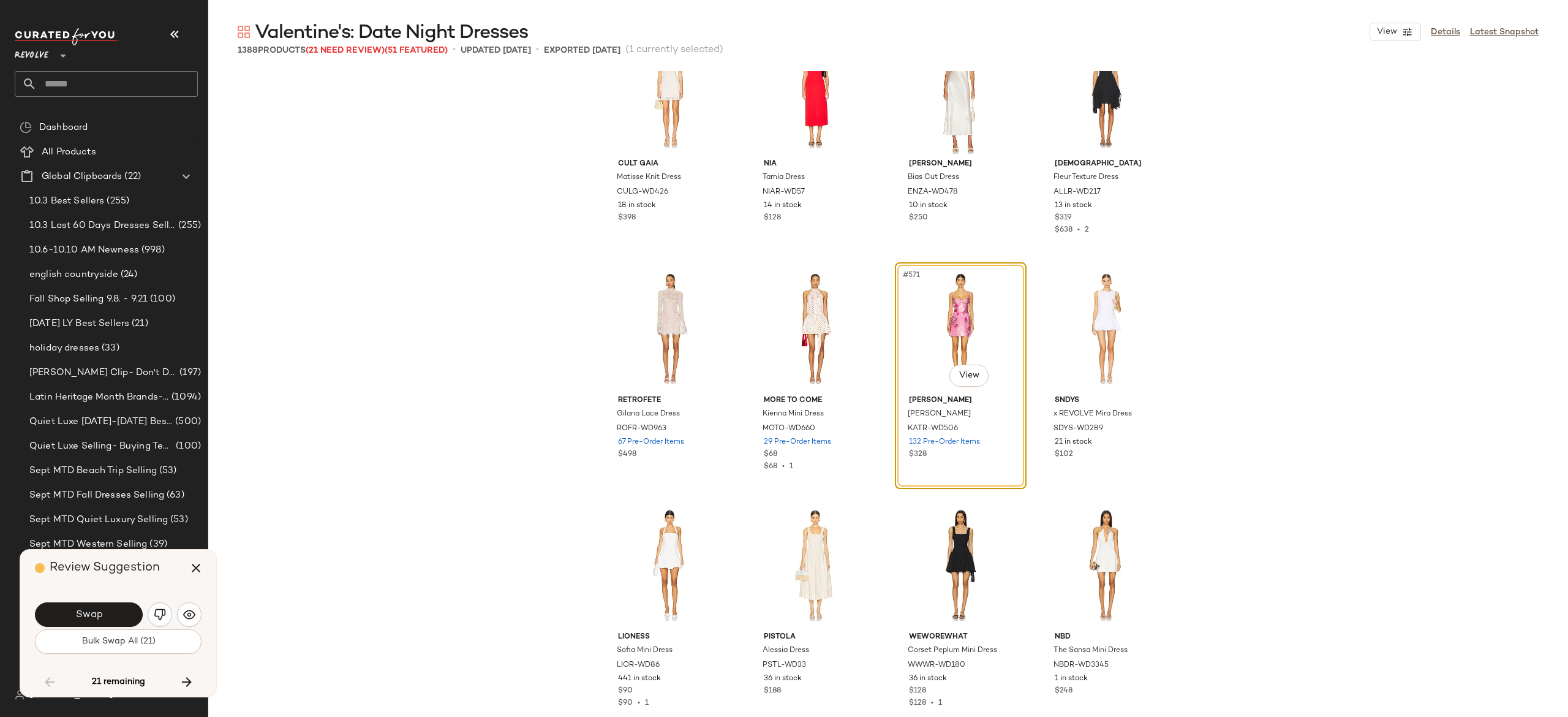
scroll to position [33408, 0]
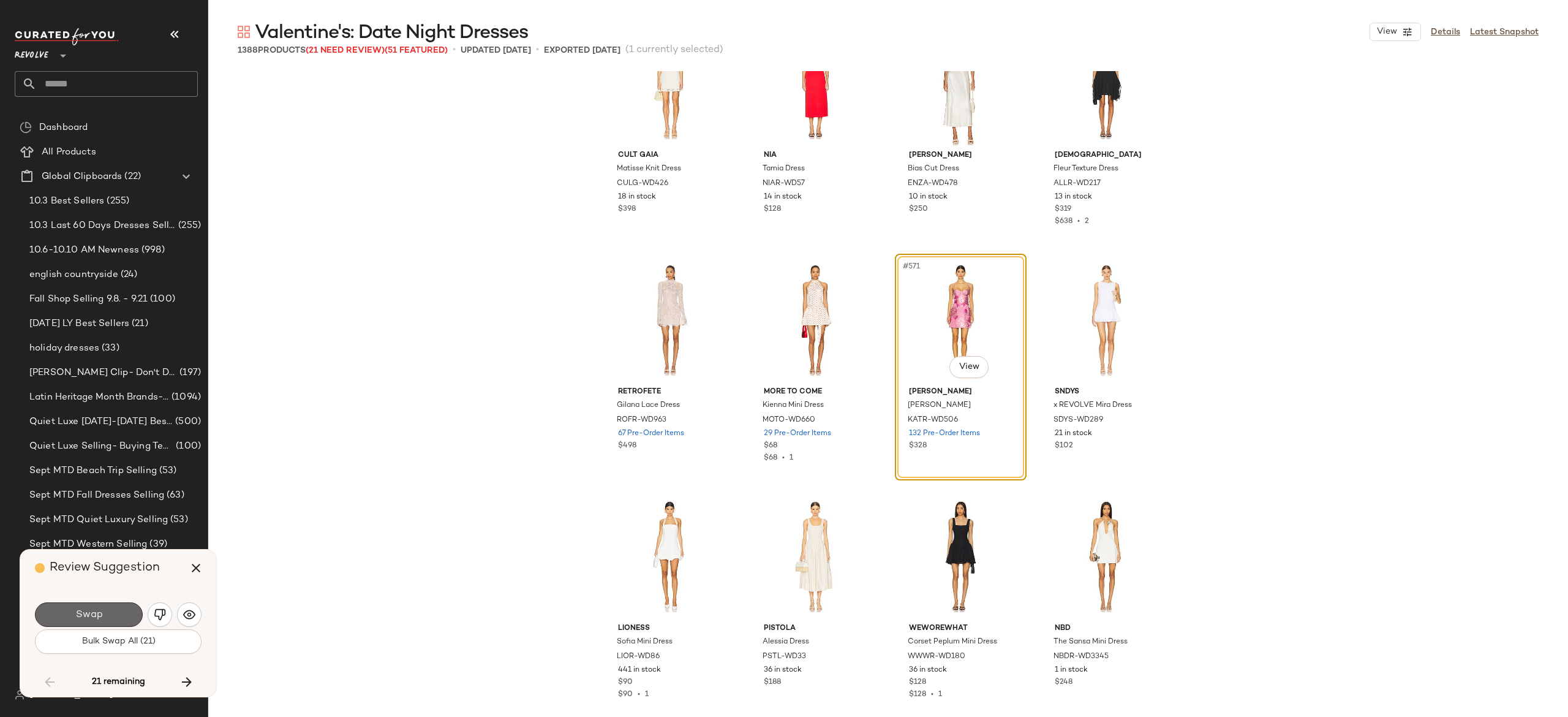
click at [121, 610] on button "Swap" at bounding box center [89, 614] width 108 height 25
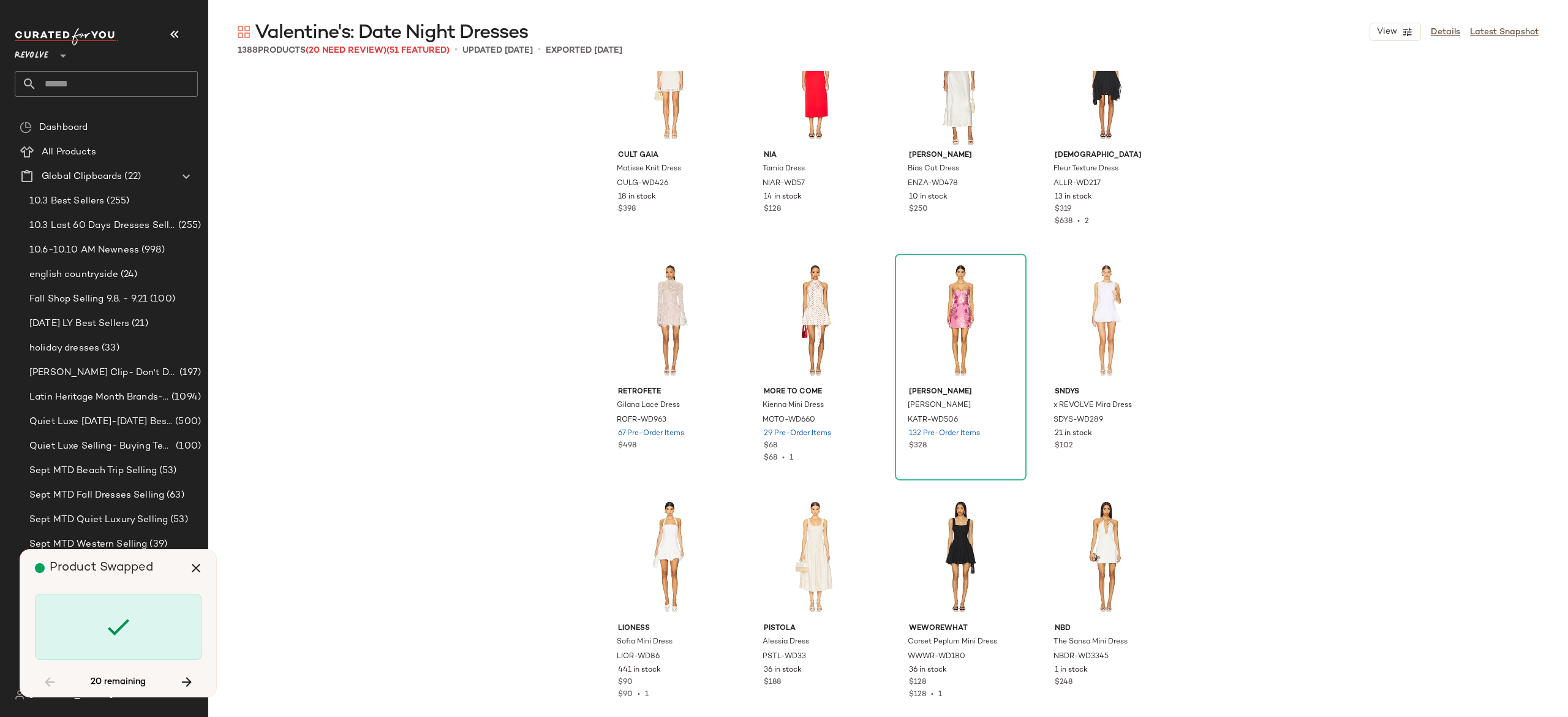
scroll to position [33815, 0]
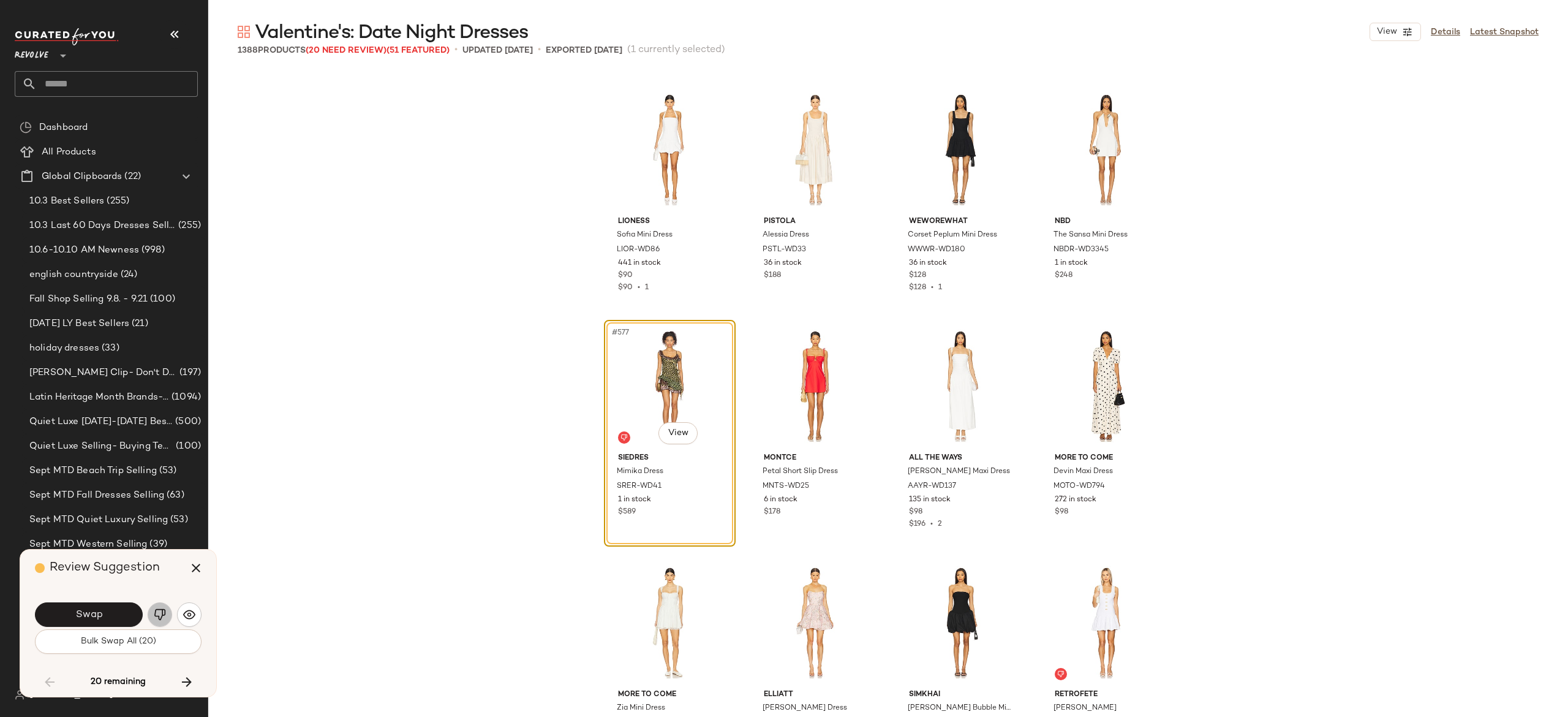
click at [160, 614] on img "button" at bounding box center [160, 614] width 12 height 12
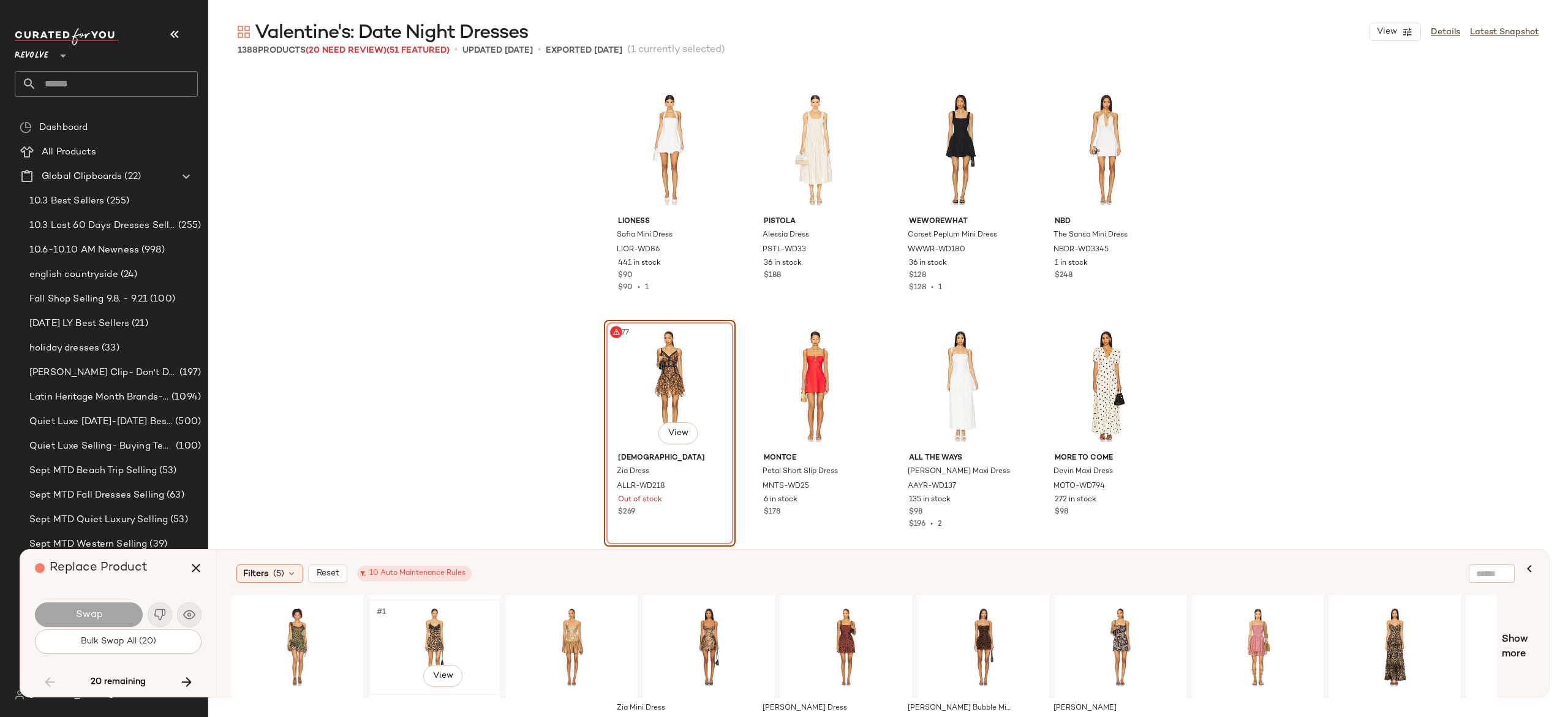
click at [446, 631] on div "#1 View" at bounding box center [435, 647] width 123 height 87
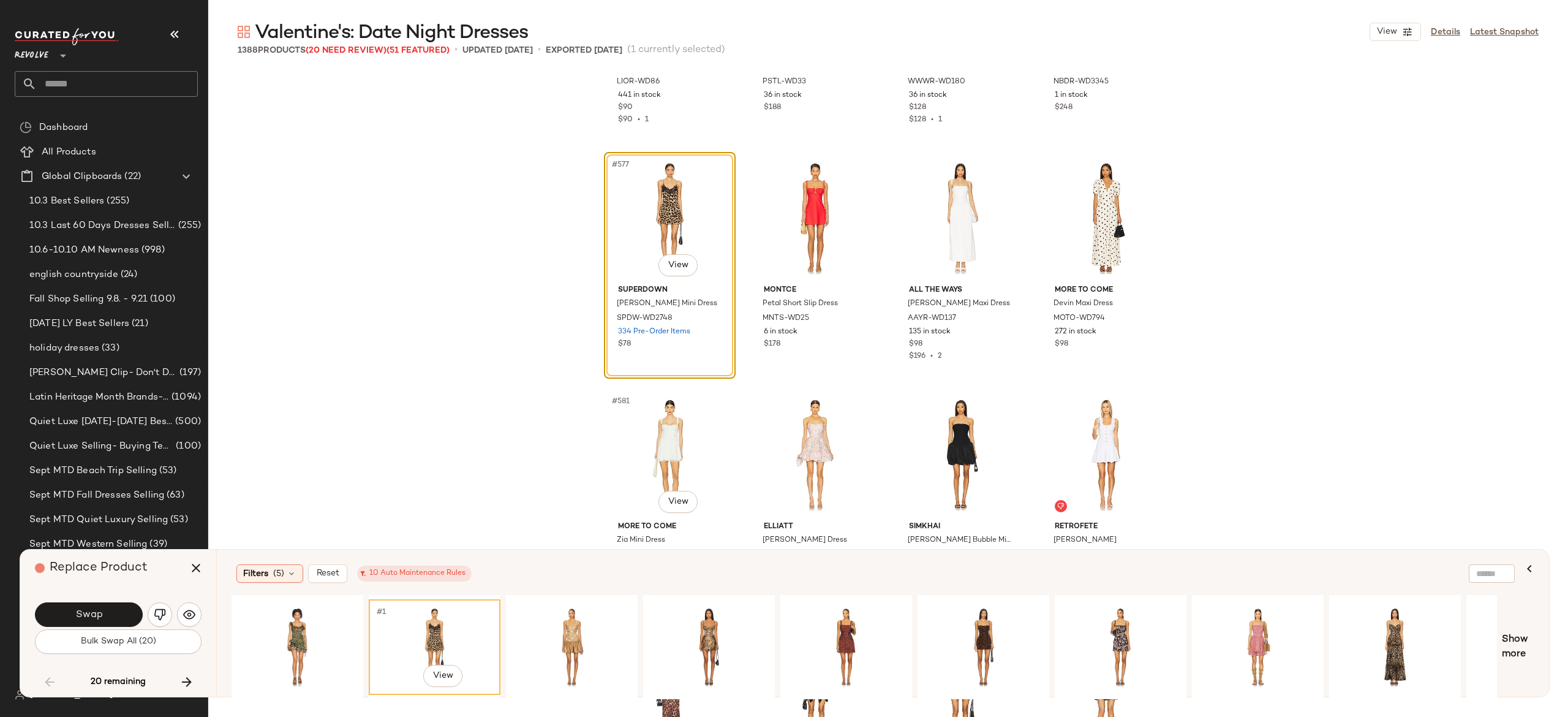
scroll to position [33983, 0]
click at [121, 610] on button "Swap" at bounding box center [89, 614] width 108 height 25
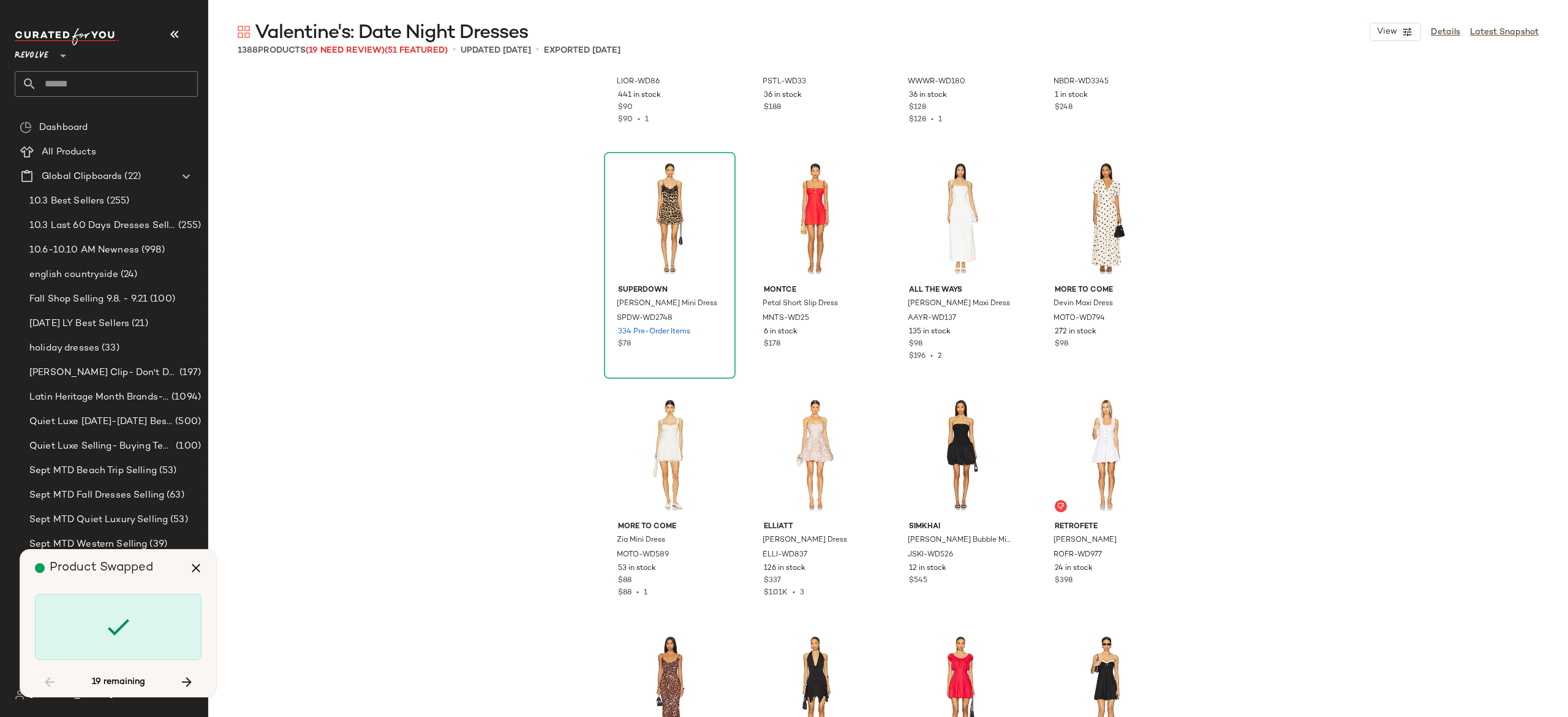
scroll to position [35471, 0]
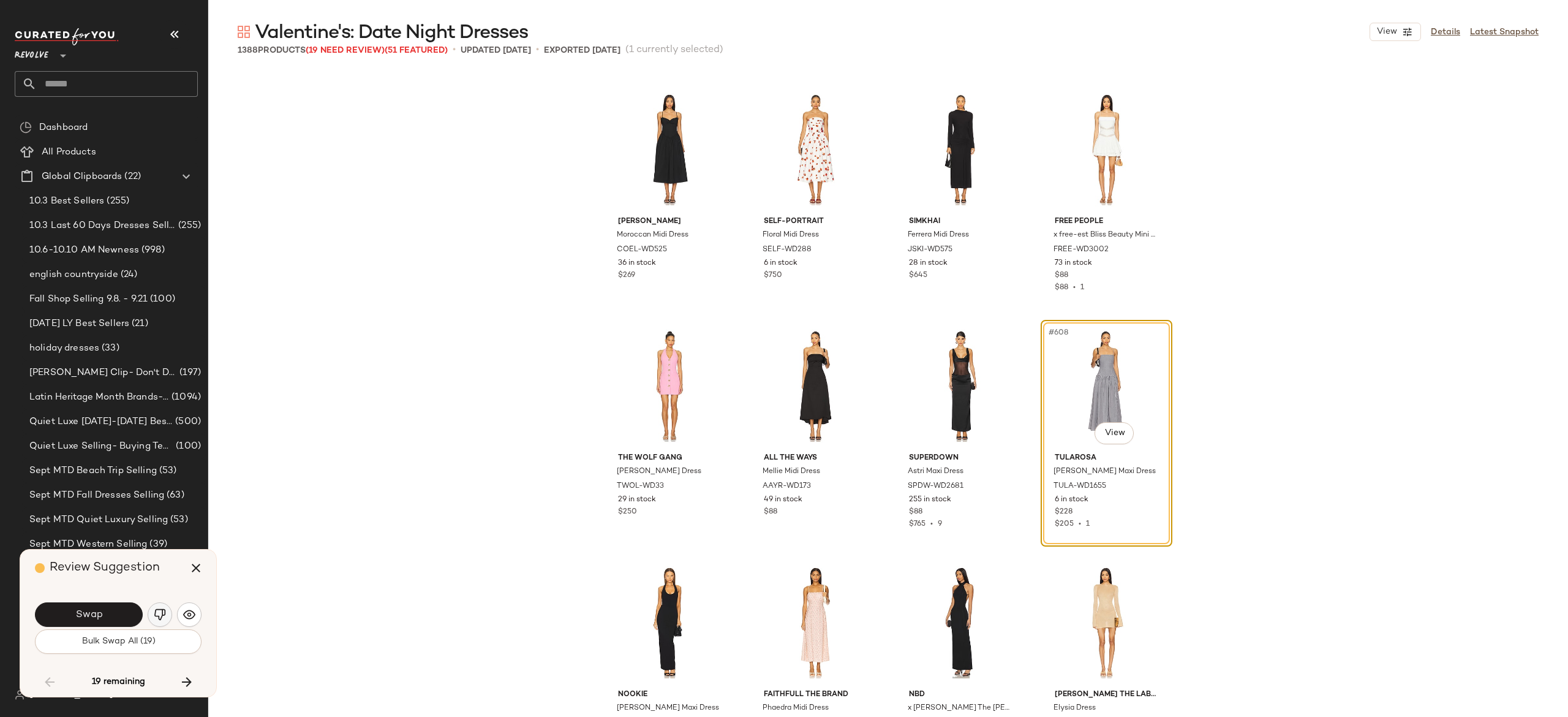
click at [156, 612] on img "button" at bounding box center [160, 614] width 12 height 12
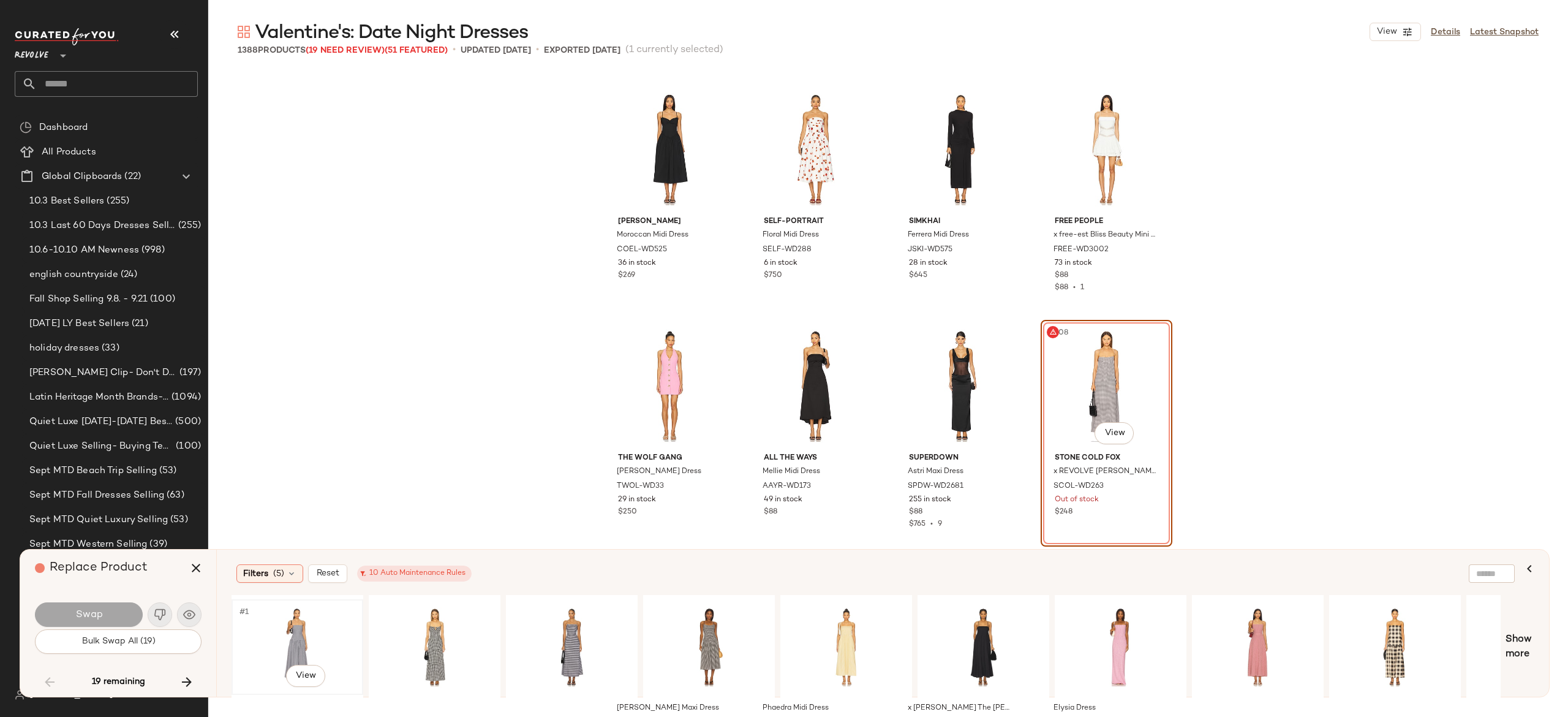
click at [300, 624] on div "#1 View" at bounding box center [298, 647] width 123 height 87
click at [1125, 616] on div "#1 View" at bounding box center [1121, 647] width 123 height 87
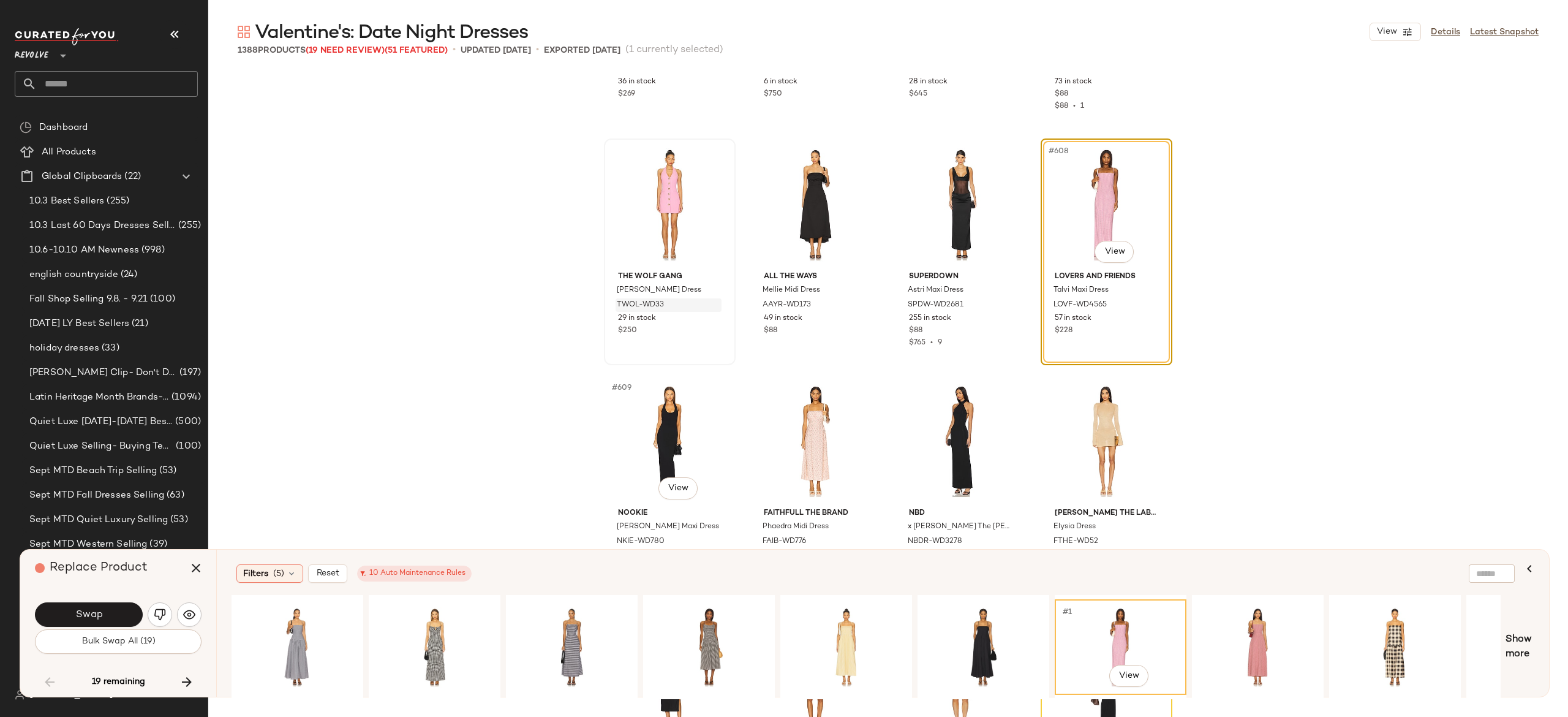
scroll to position [35653, 0]
click at [123, 614] on button "Swap" at bounding box center [89, 614] width 108 height 25
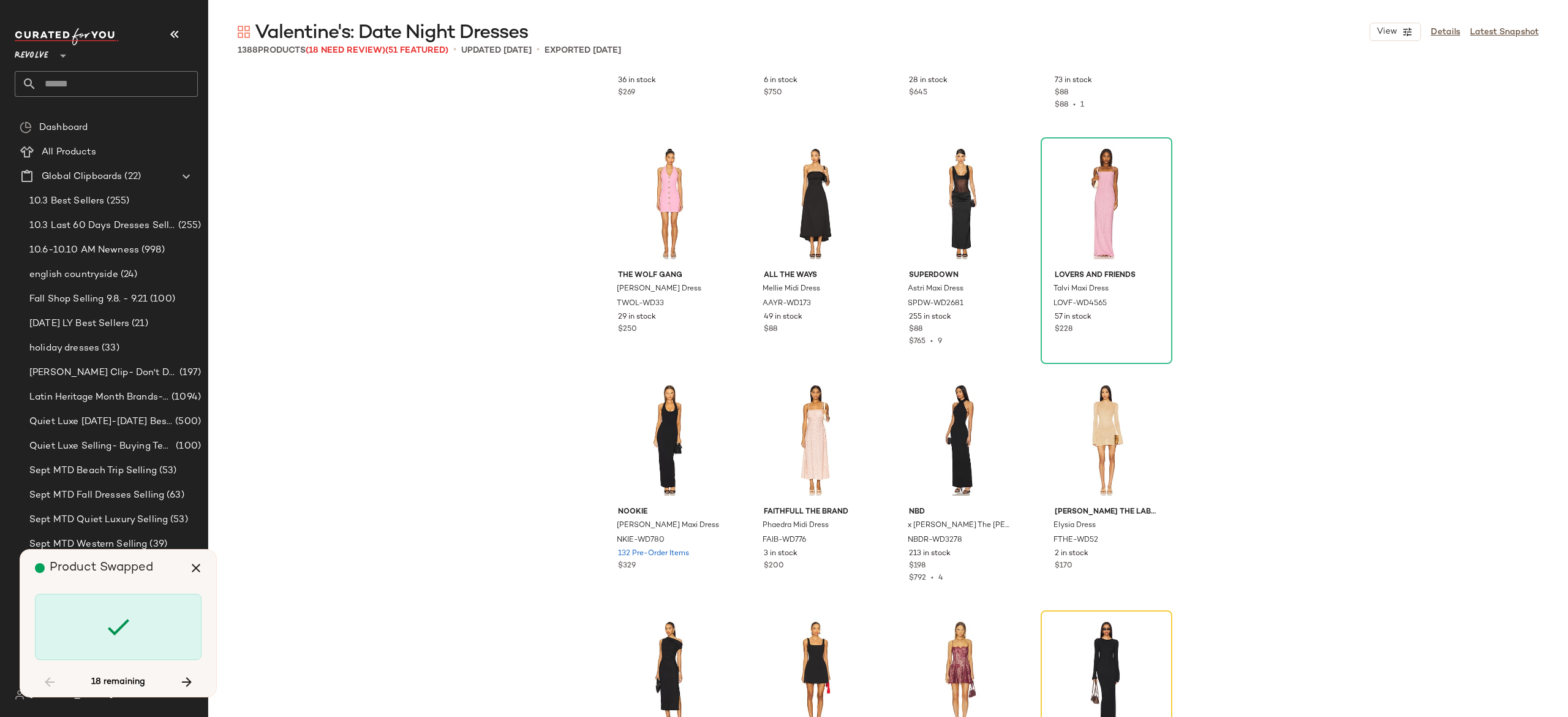
scroll to position [35943, 0]
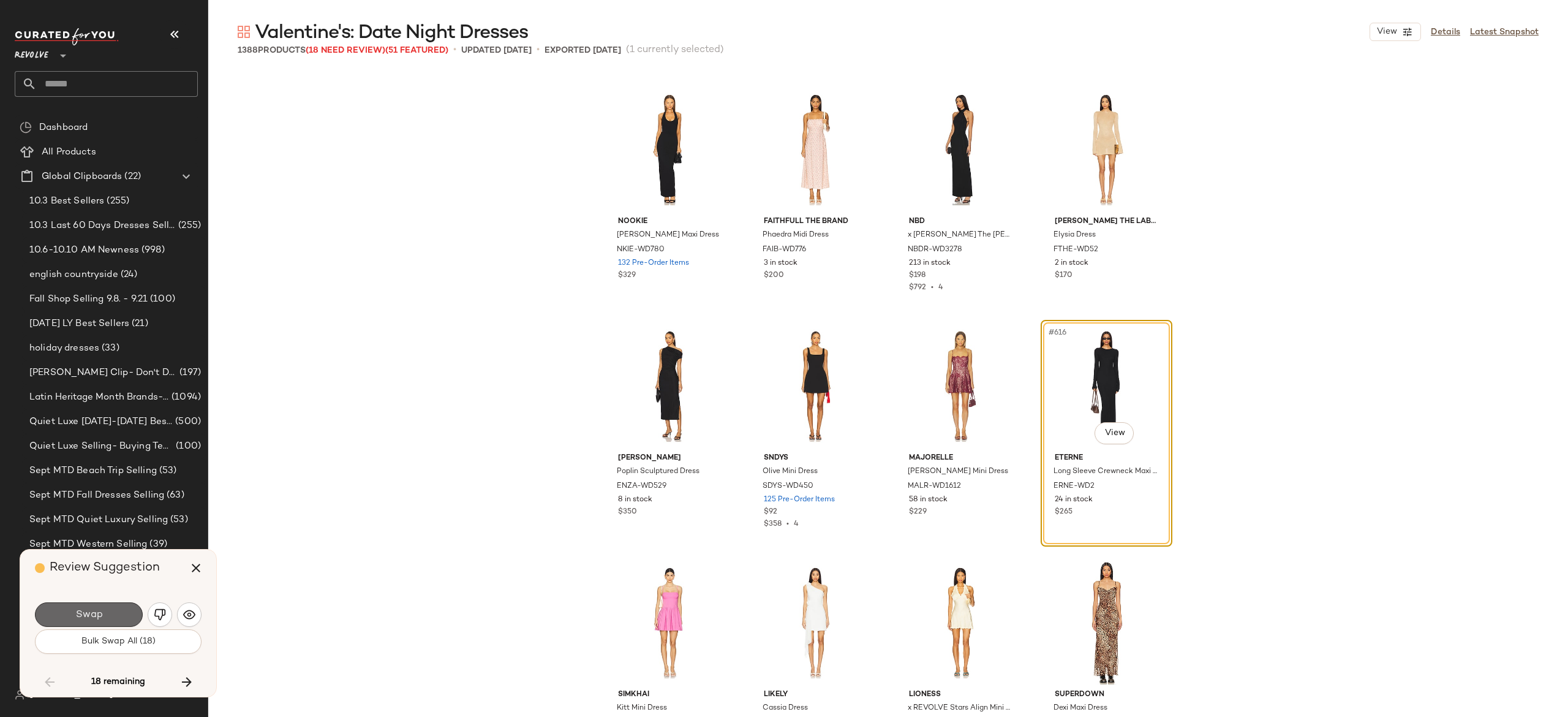
click at [119, 608] on button "Swap" at bounding box center [89, 614] width 108 height 25
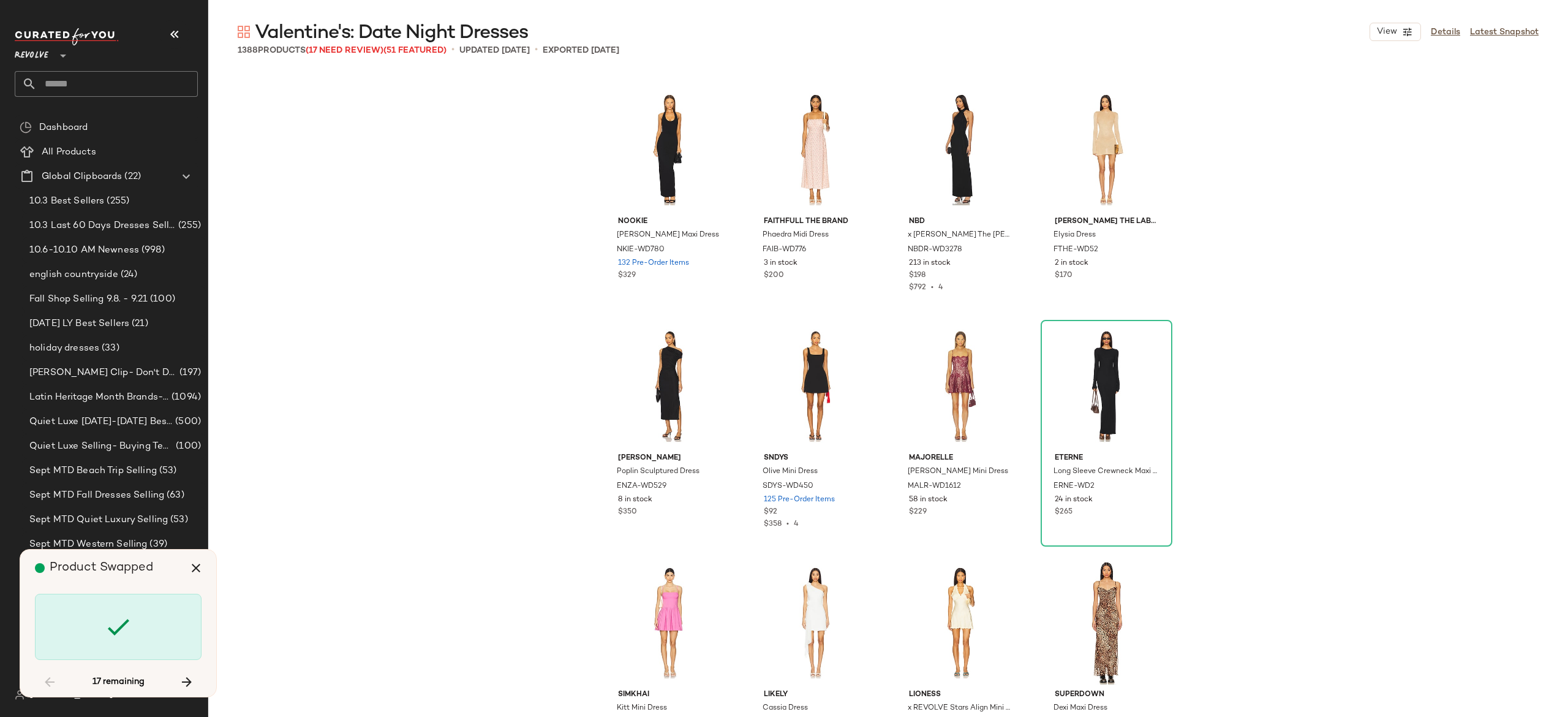
scroll to position [36417, 0]
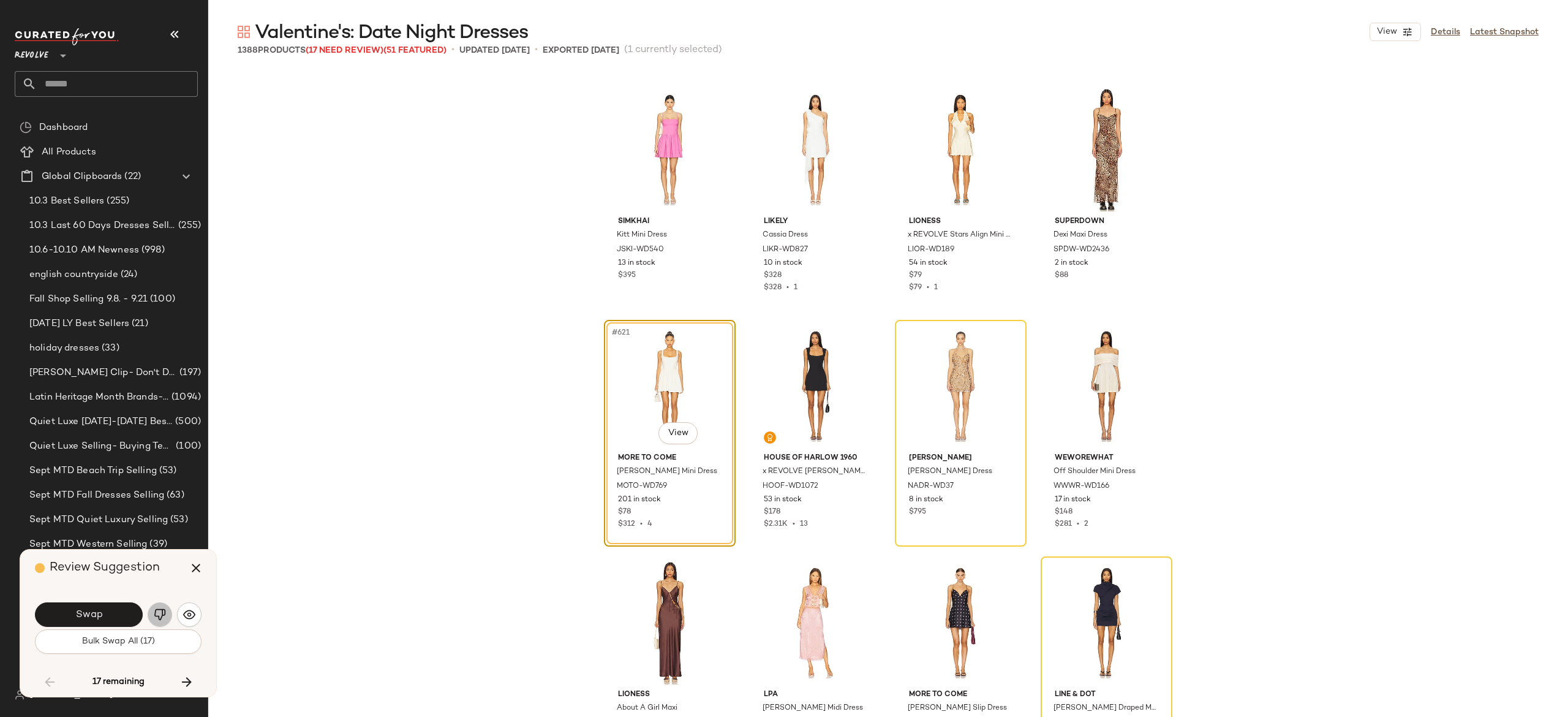
click at [156, 612] on img "button" at bounding box center [160, 614] width 12 height 12
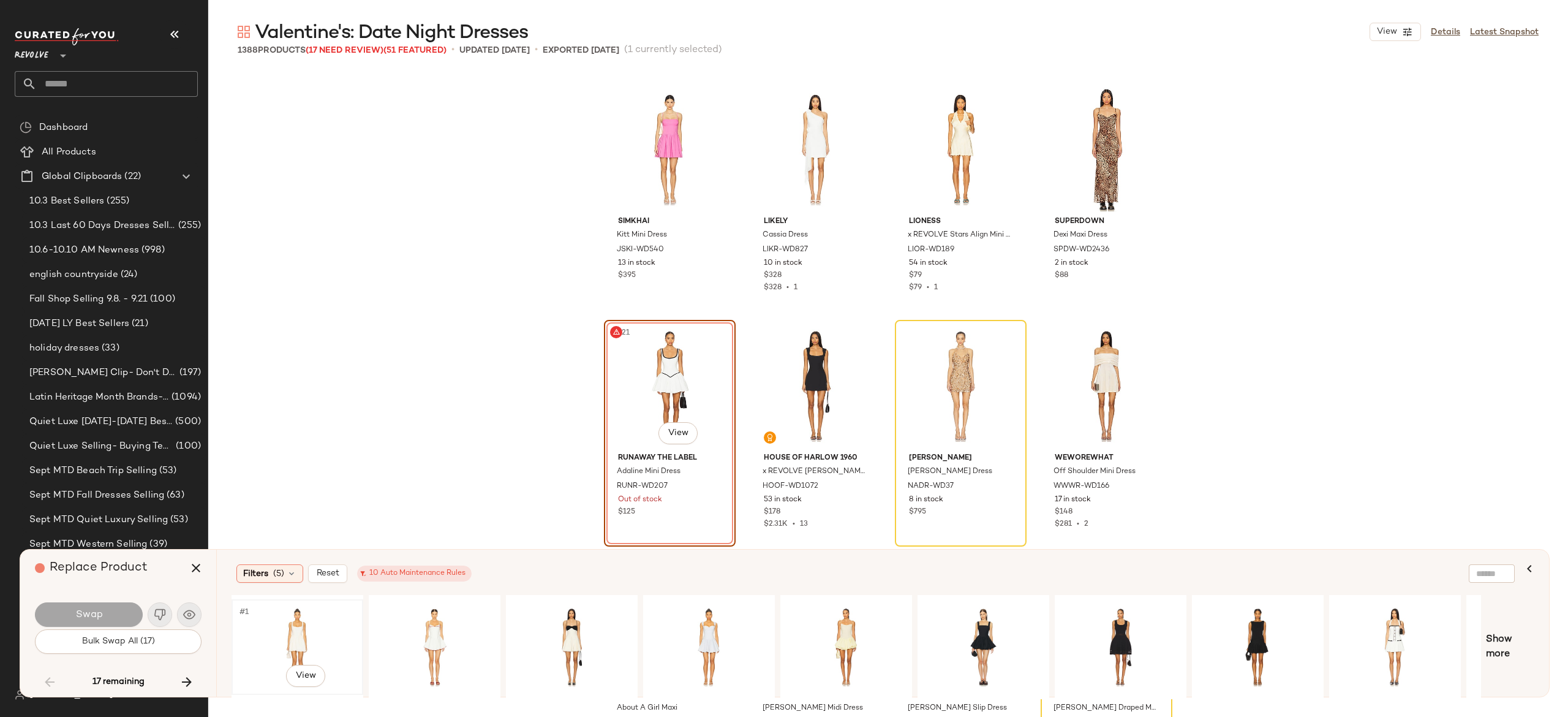
click at [294, 620] on div "#1 View" at bounding box center [298, 647] width 123 height 87
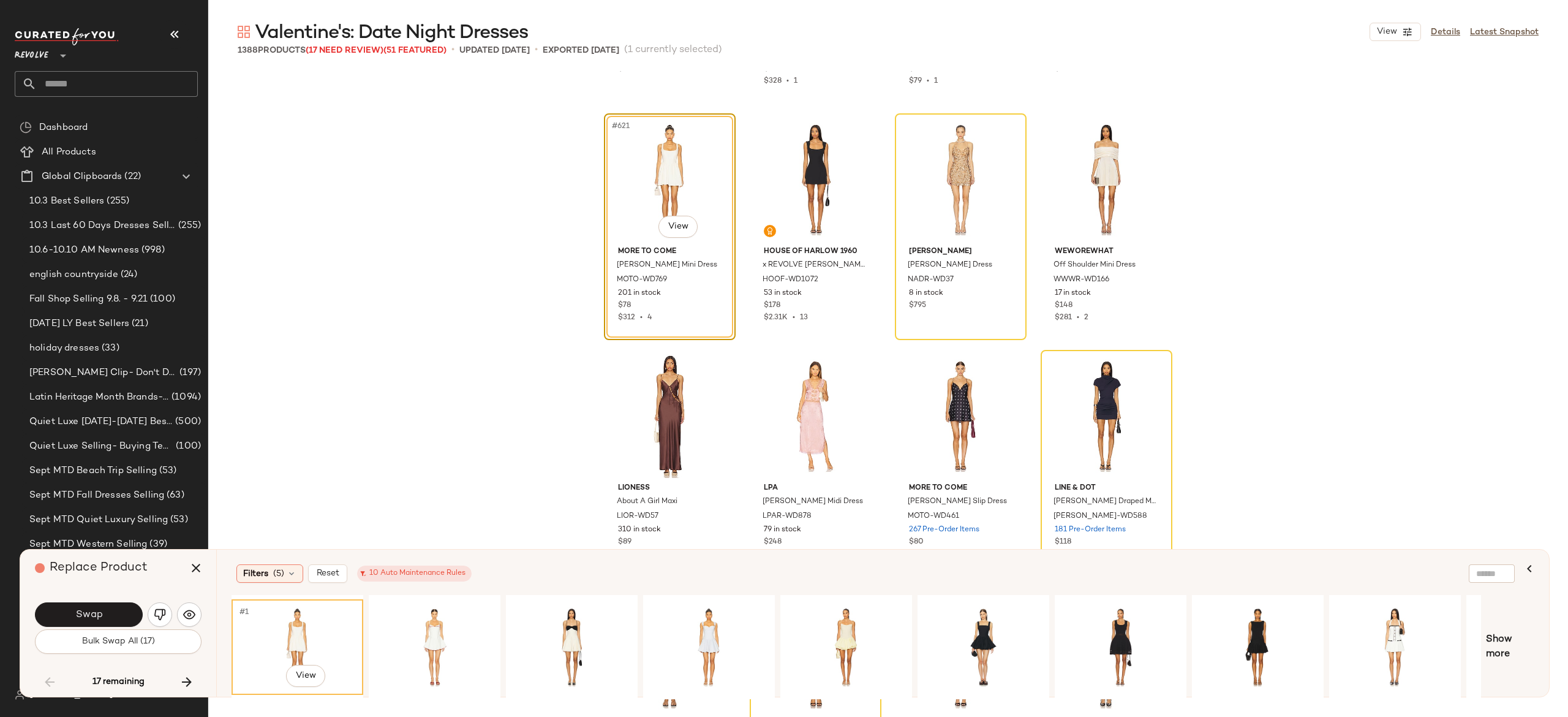
scroll to position [36525, 0]
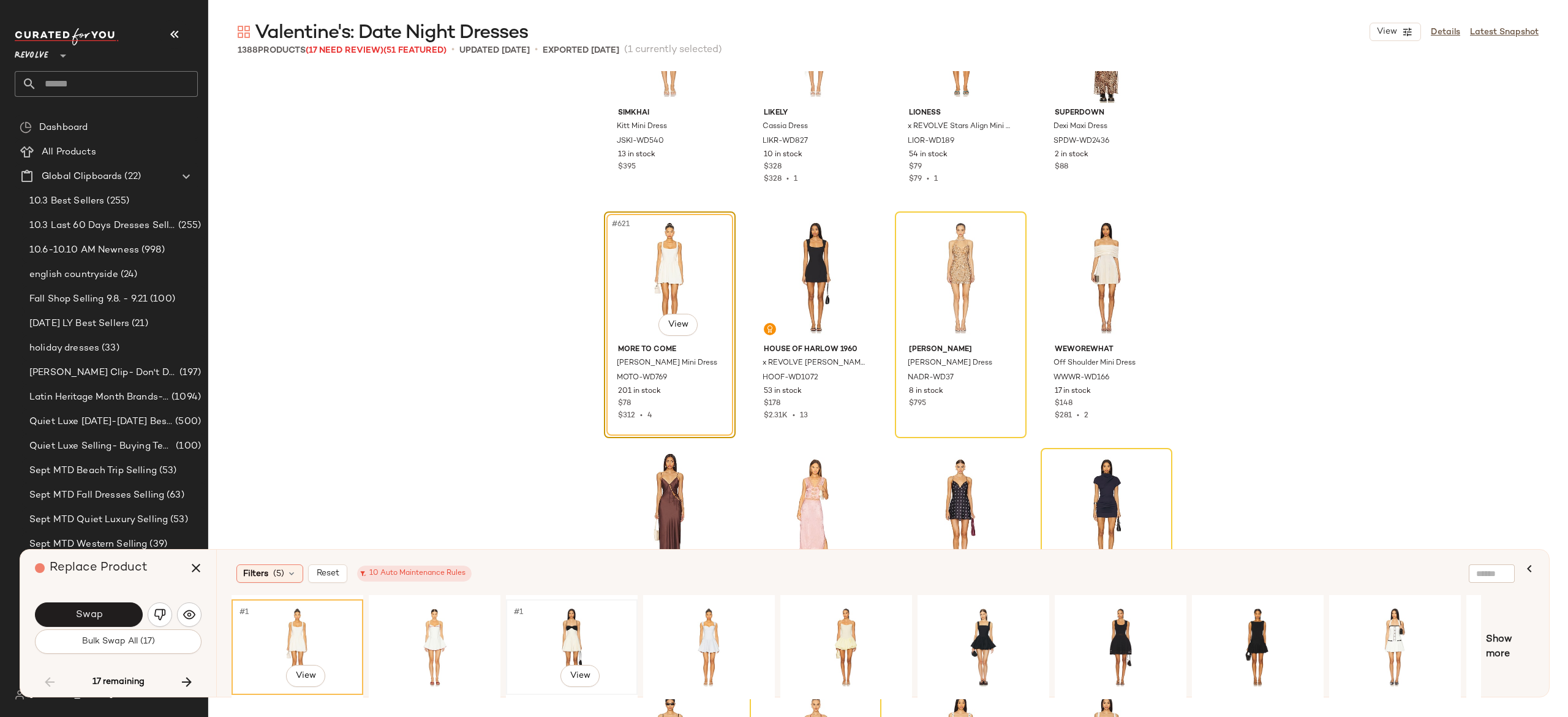
click at [570, 619] on div "#1 View" at bounding box center [572, 647] width 123 height 87
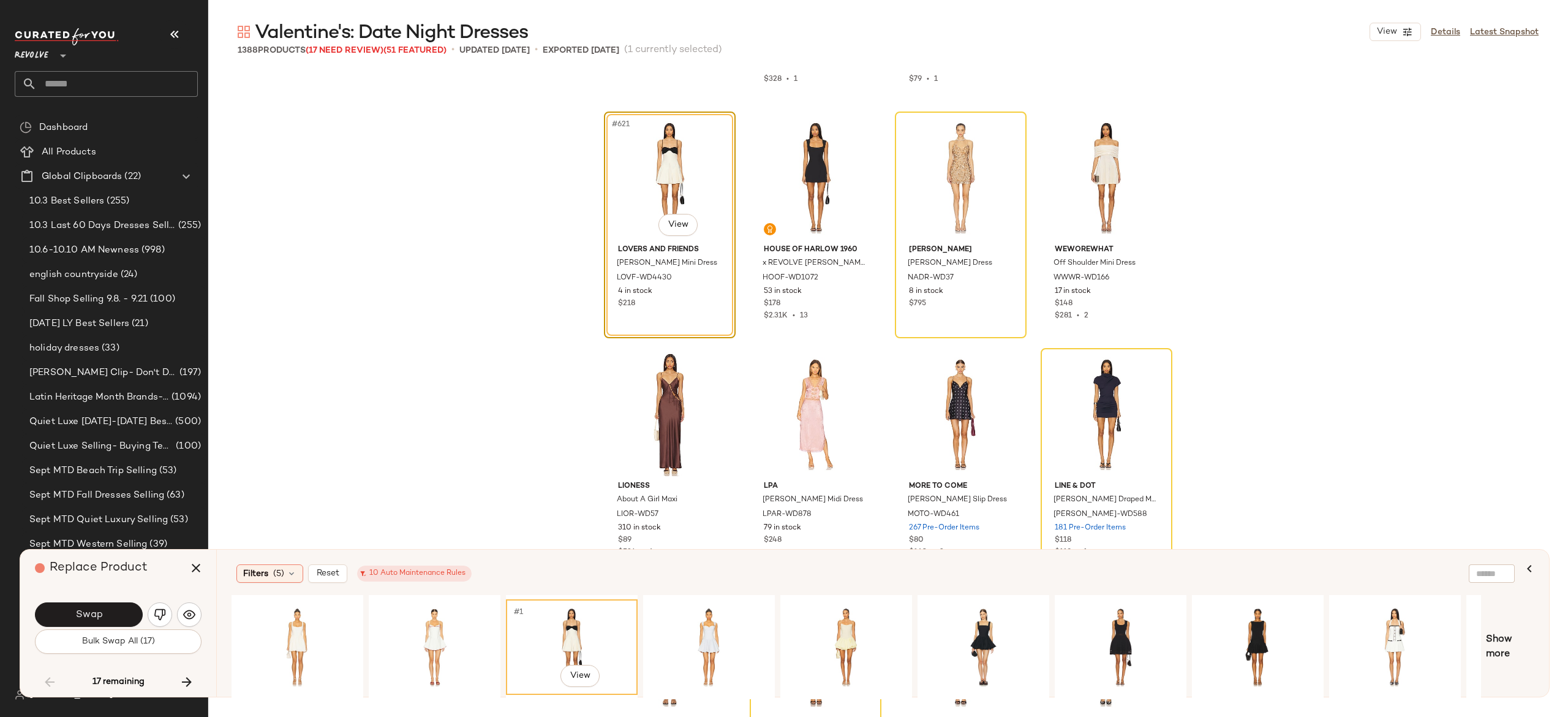
scroll to position [36629, 0]
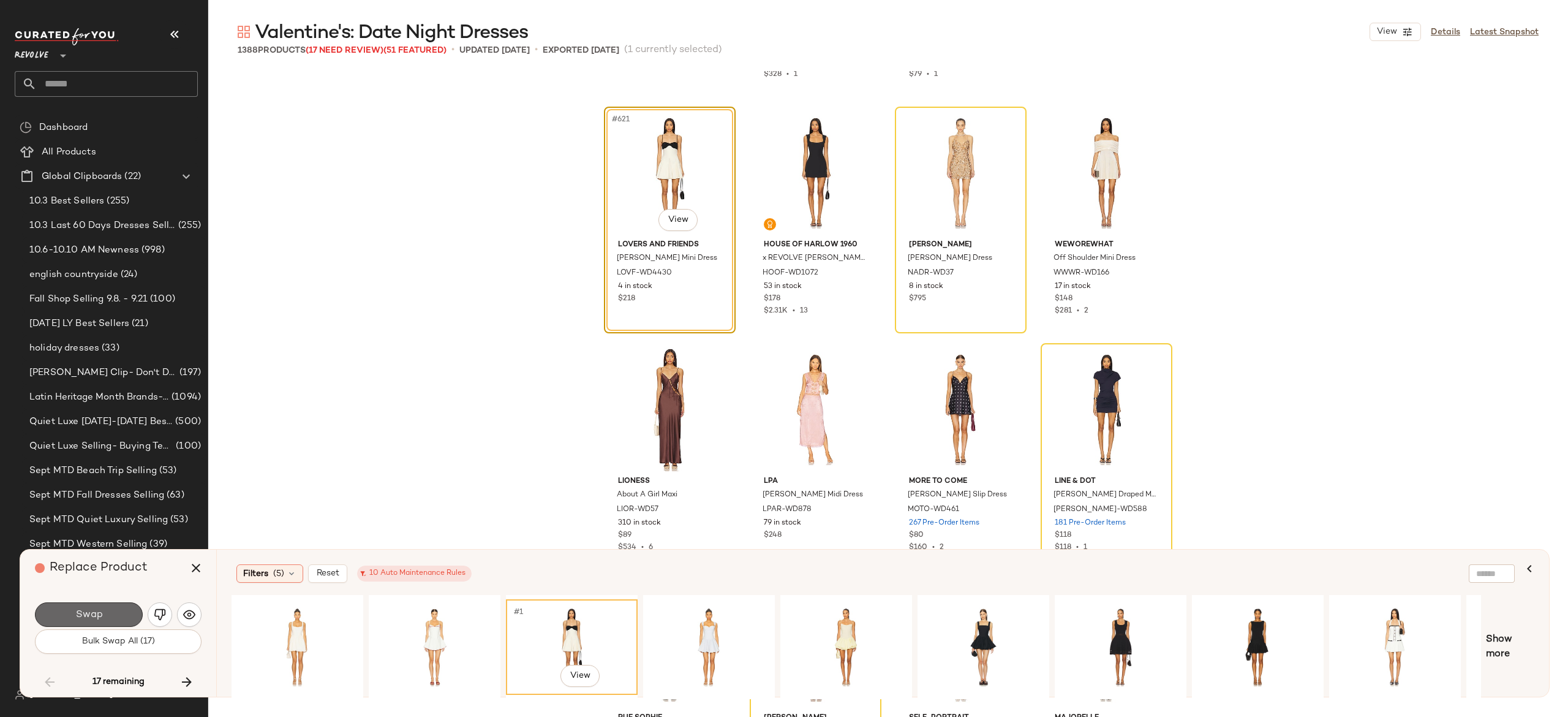
click at [116, 611] on button "Swap" at bounding box center [89, 614] width 108 height 25
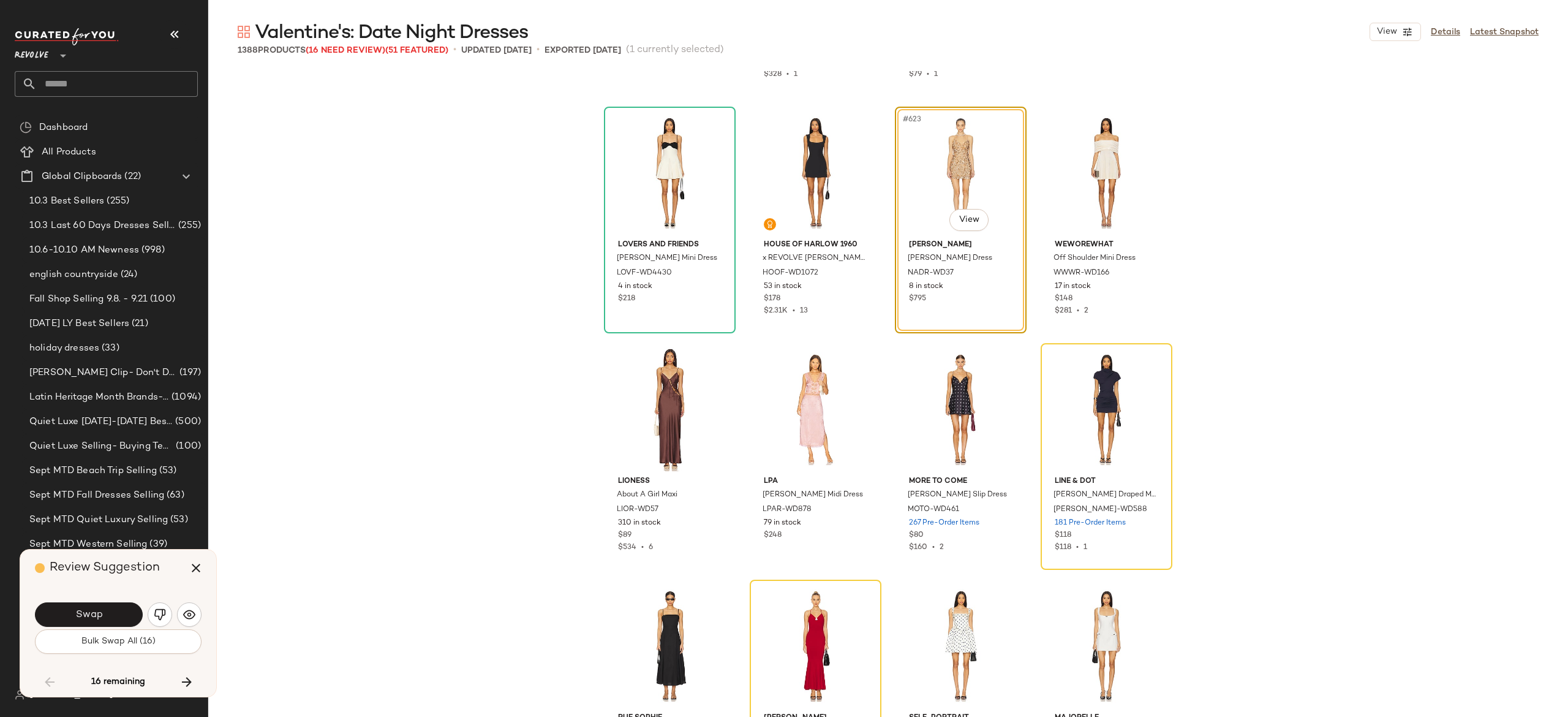
scroll to position [36417, 0]
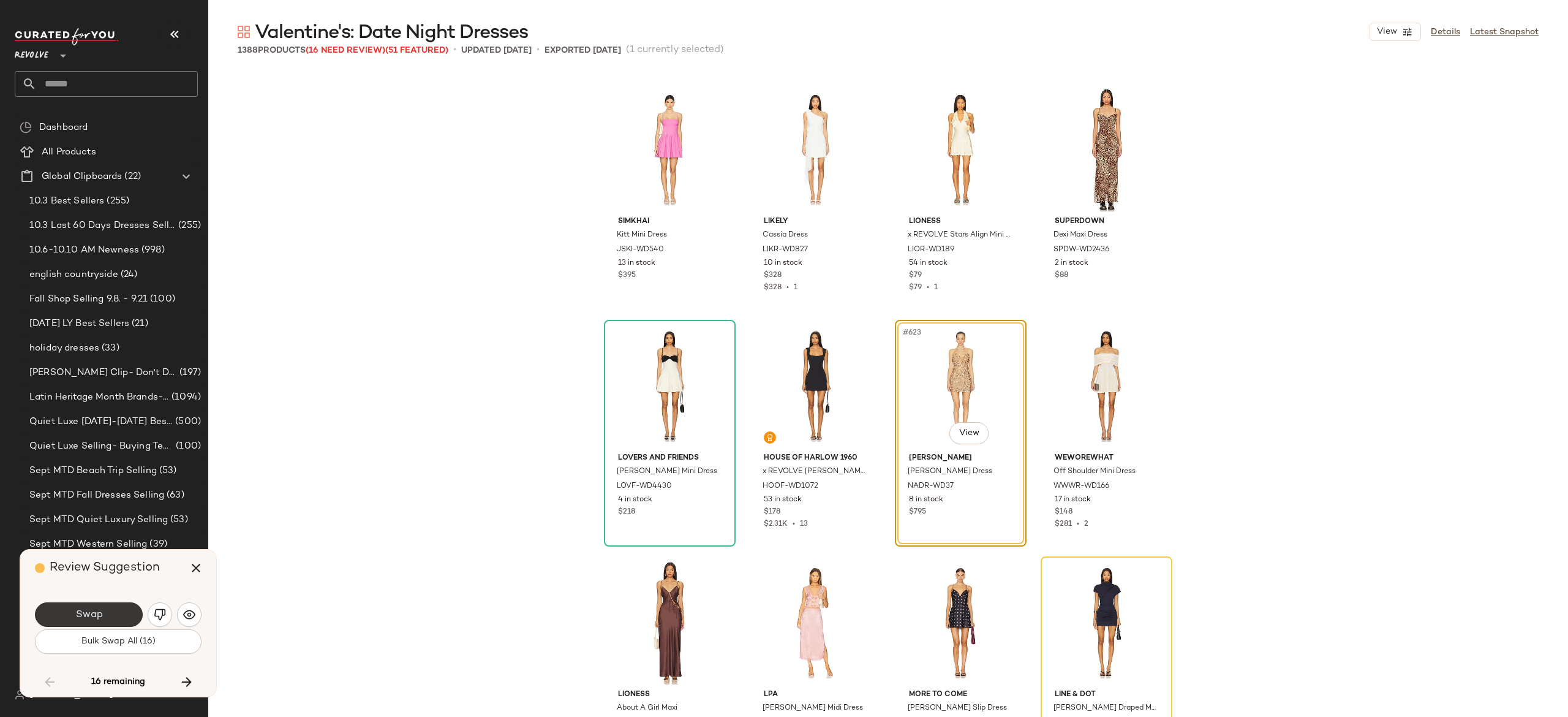
click at [129, 614] on button "Swap" at bounding box center [89, 614] width 108 height 25
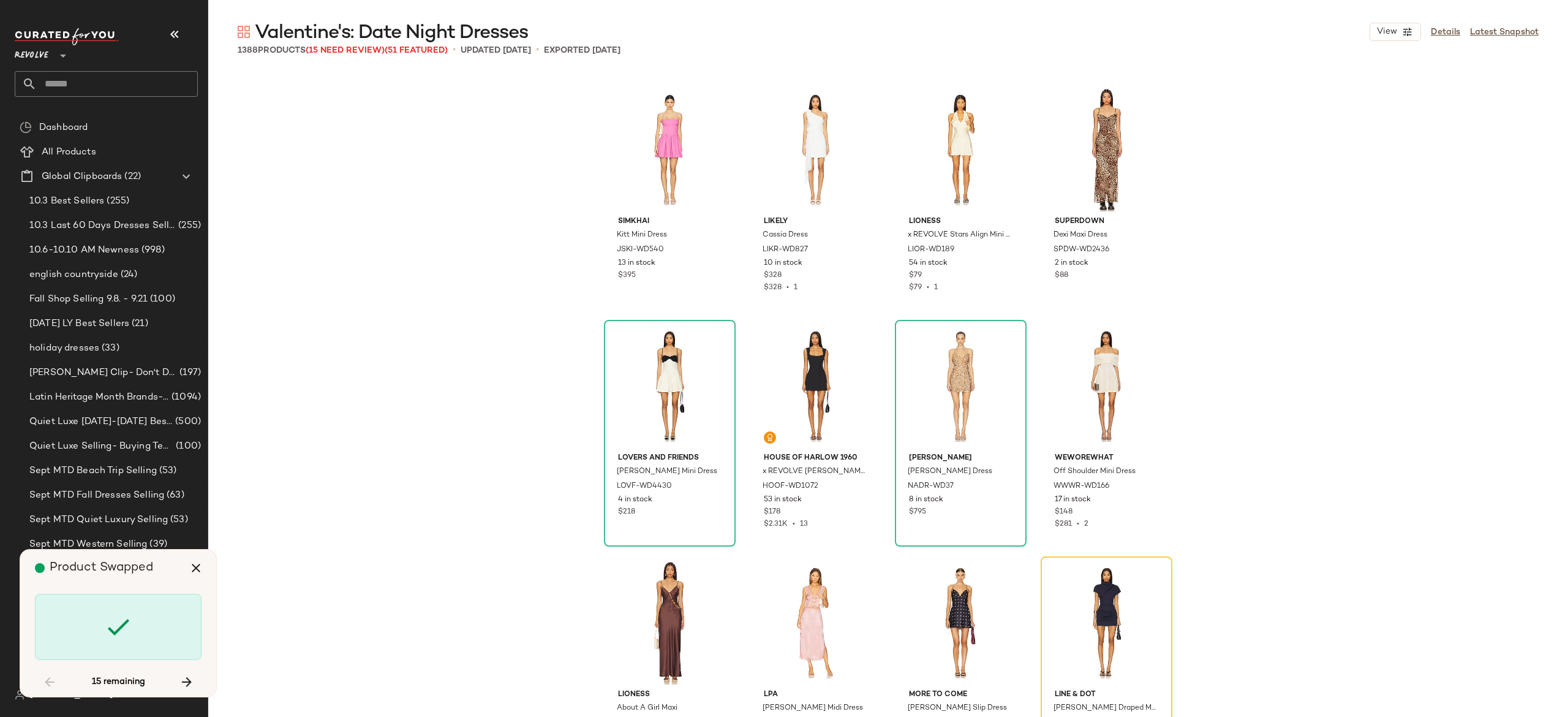
scroll to position [36653, 0]
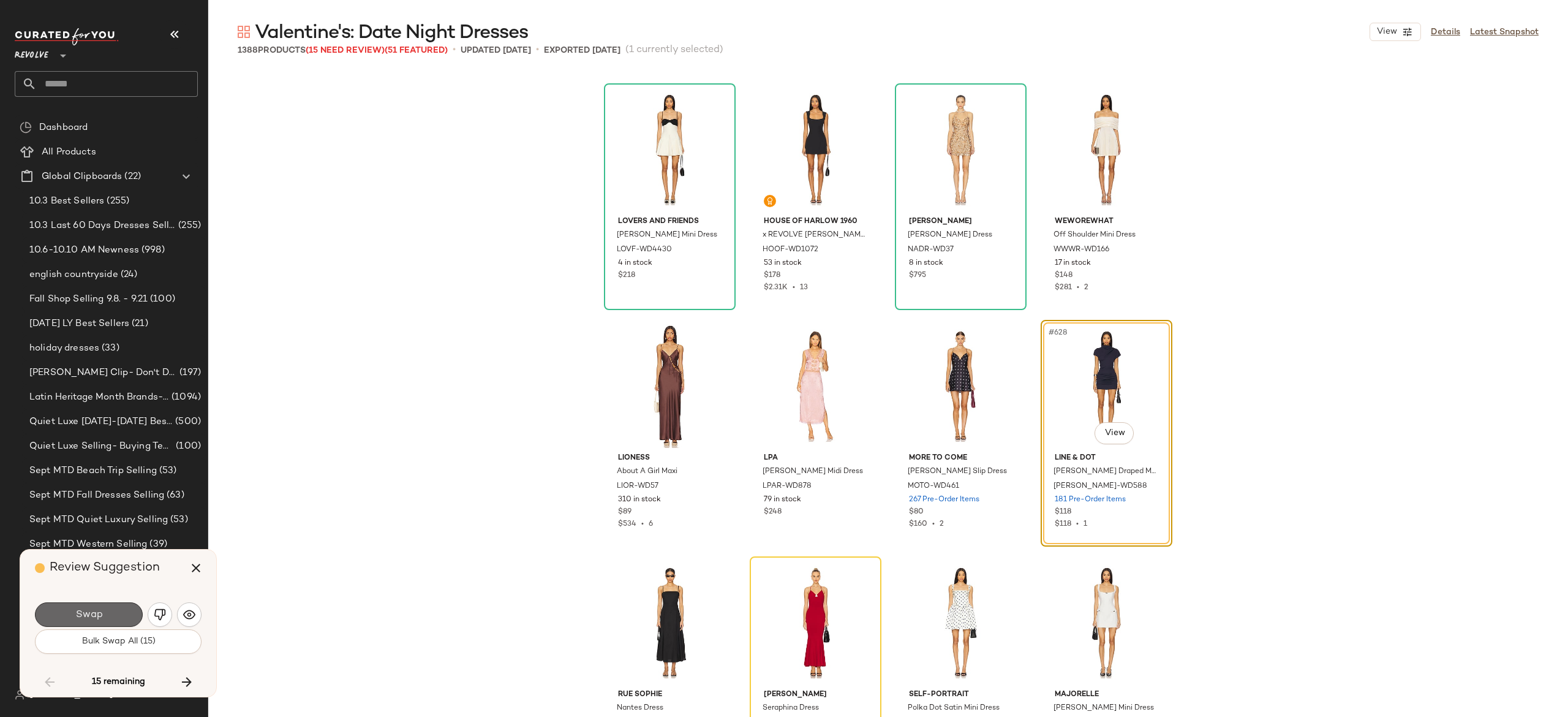
click at [120, 615] on button "Swap" at bounding box center [89, 614] width 108 height 25
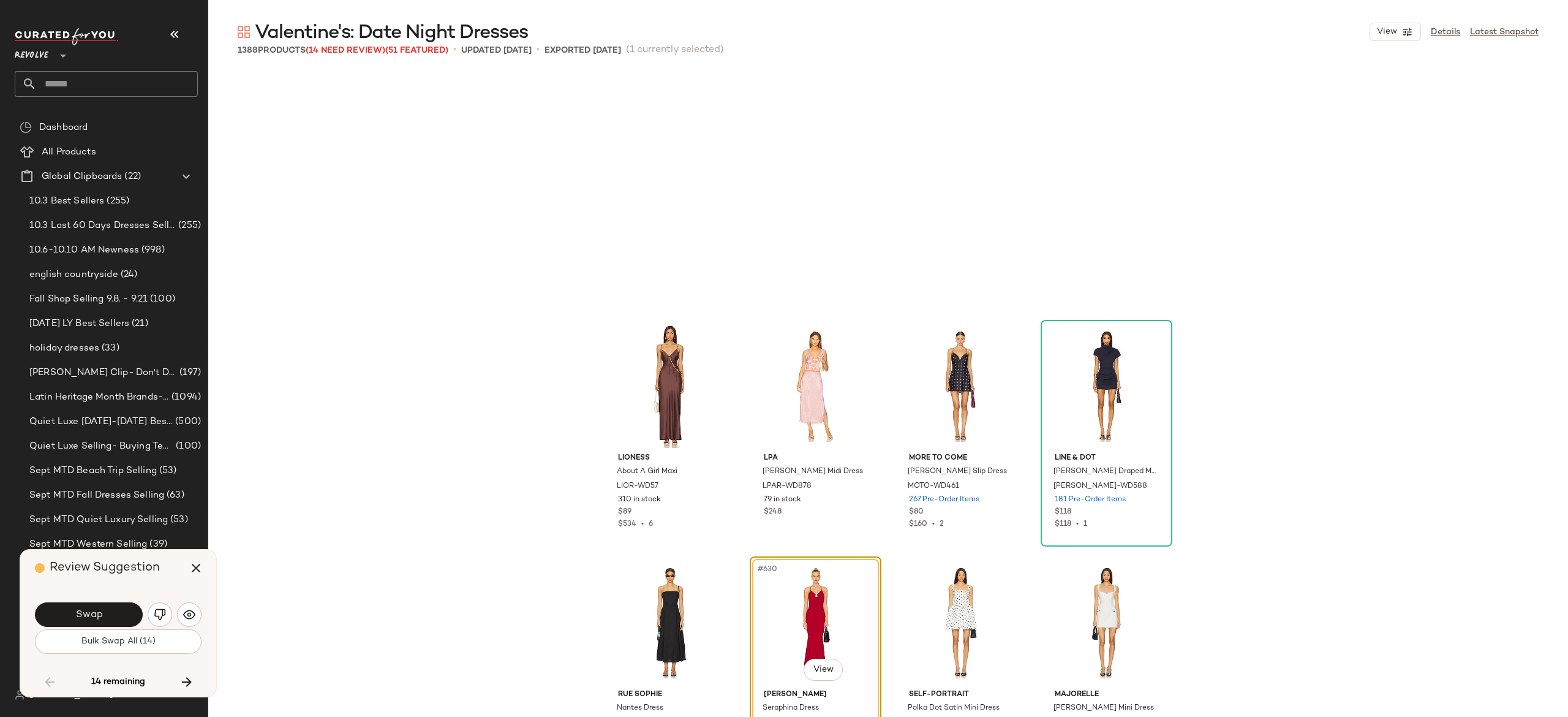
scroll to position [36889, 0]
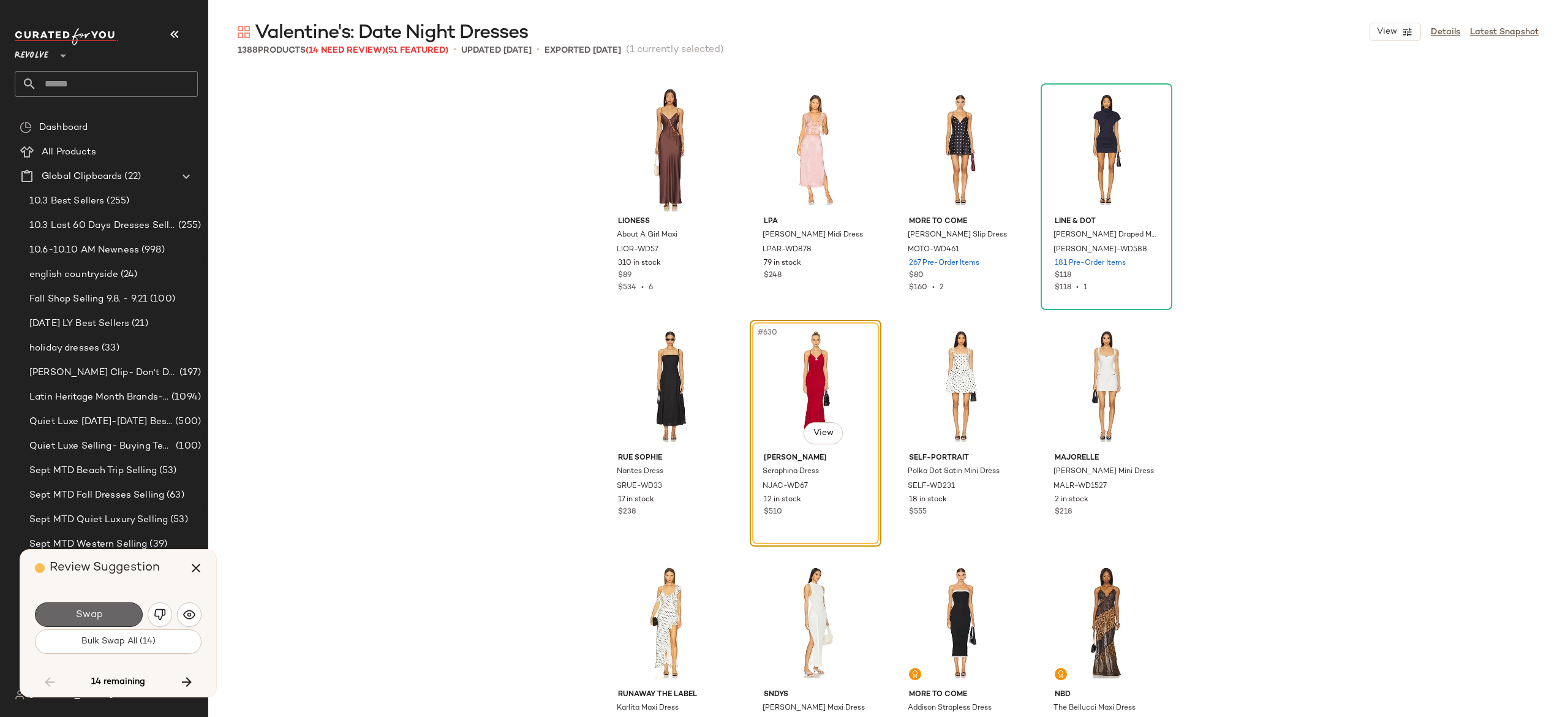
click at [116, 614] on button "Swap" at bounding box center [89, 614] width 108 height 25
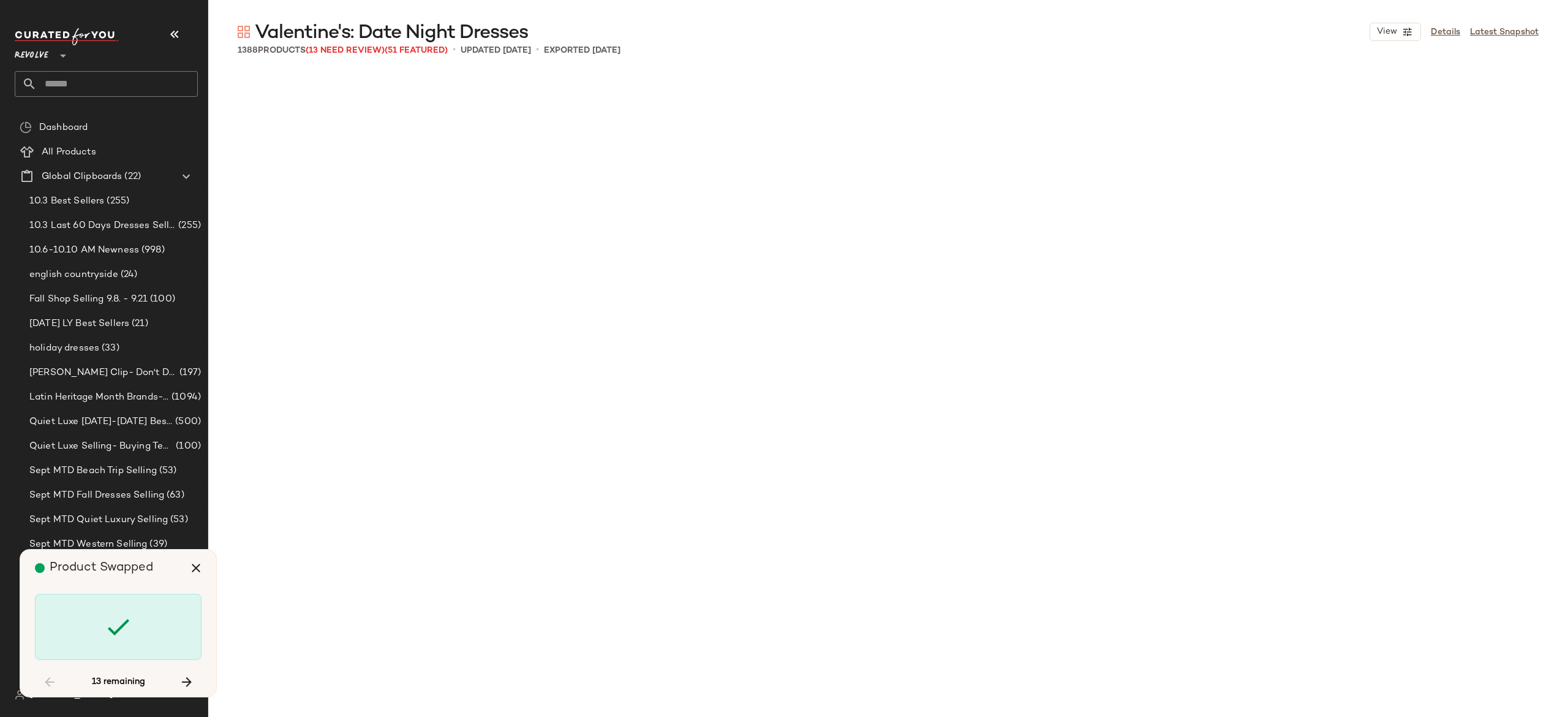
scroll to position [48004, 0]
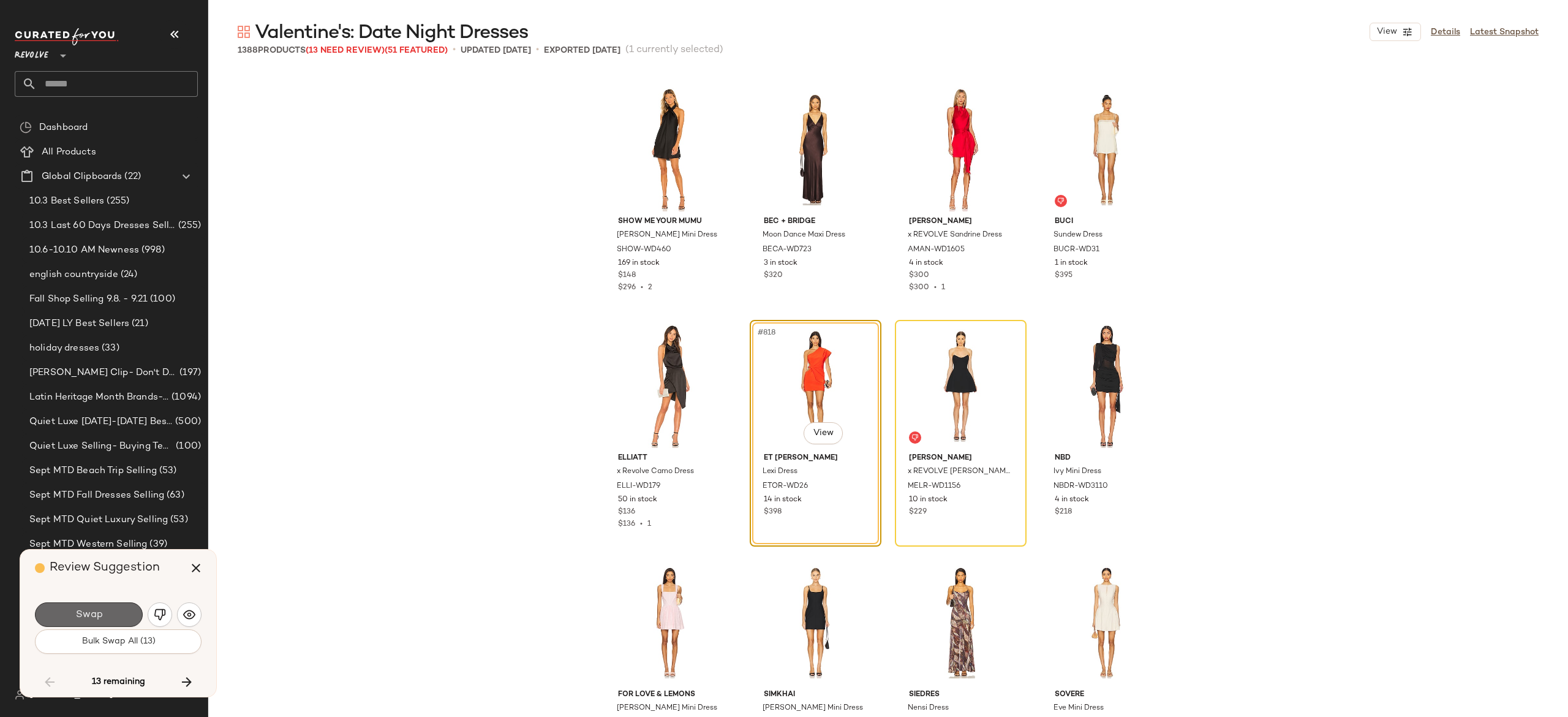
click at [130, 609] on button "Swap" at bounding box center [89, 614] width 108 height 25
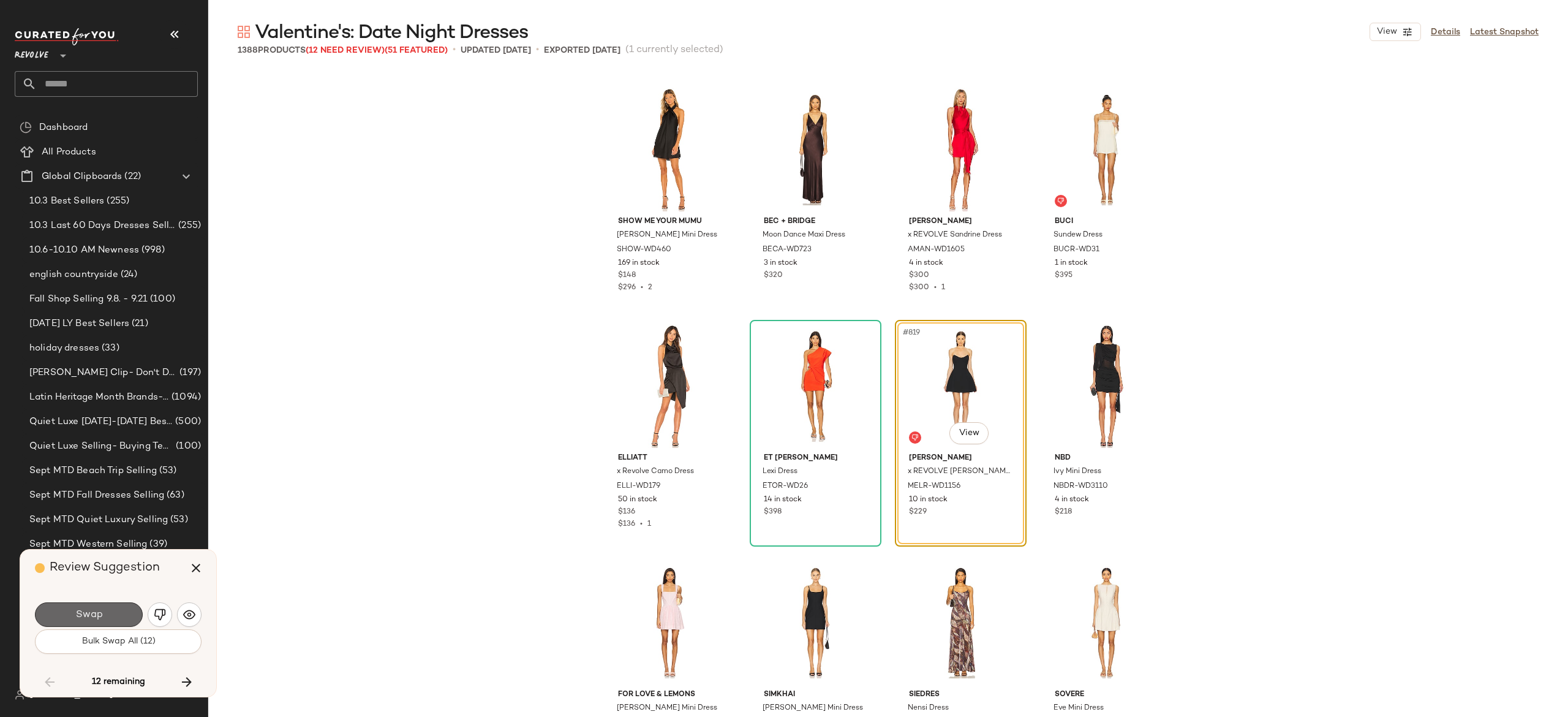
click at [121, 607] on button "Swap" at bounding box center [89, 614] width 108 height 25
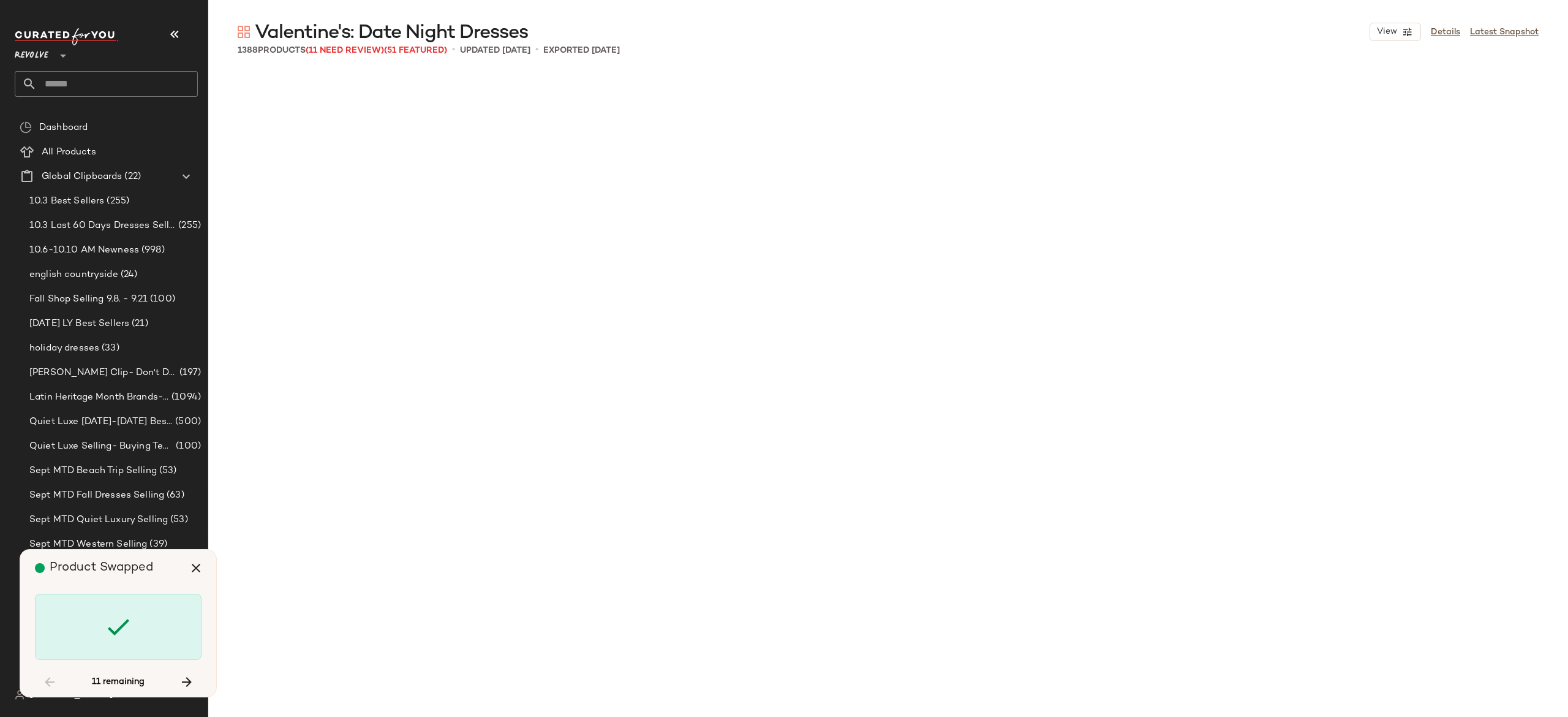
scroll to position [52969, 0]
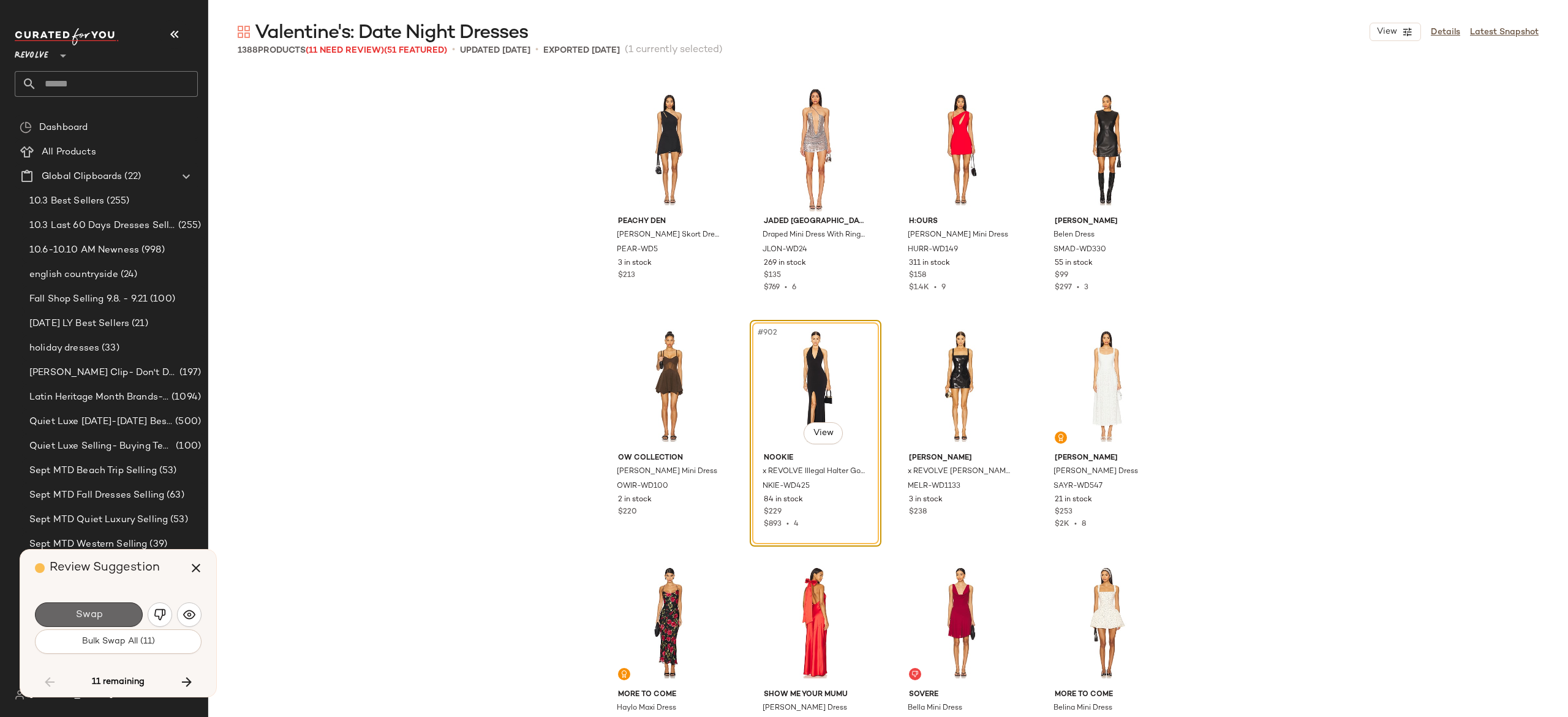
click at [123, 617] on button "Swap" at bounding box center [89, 614] width 108 height 25
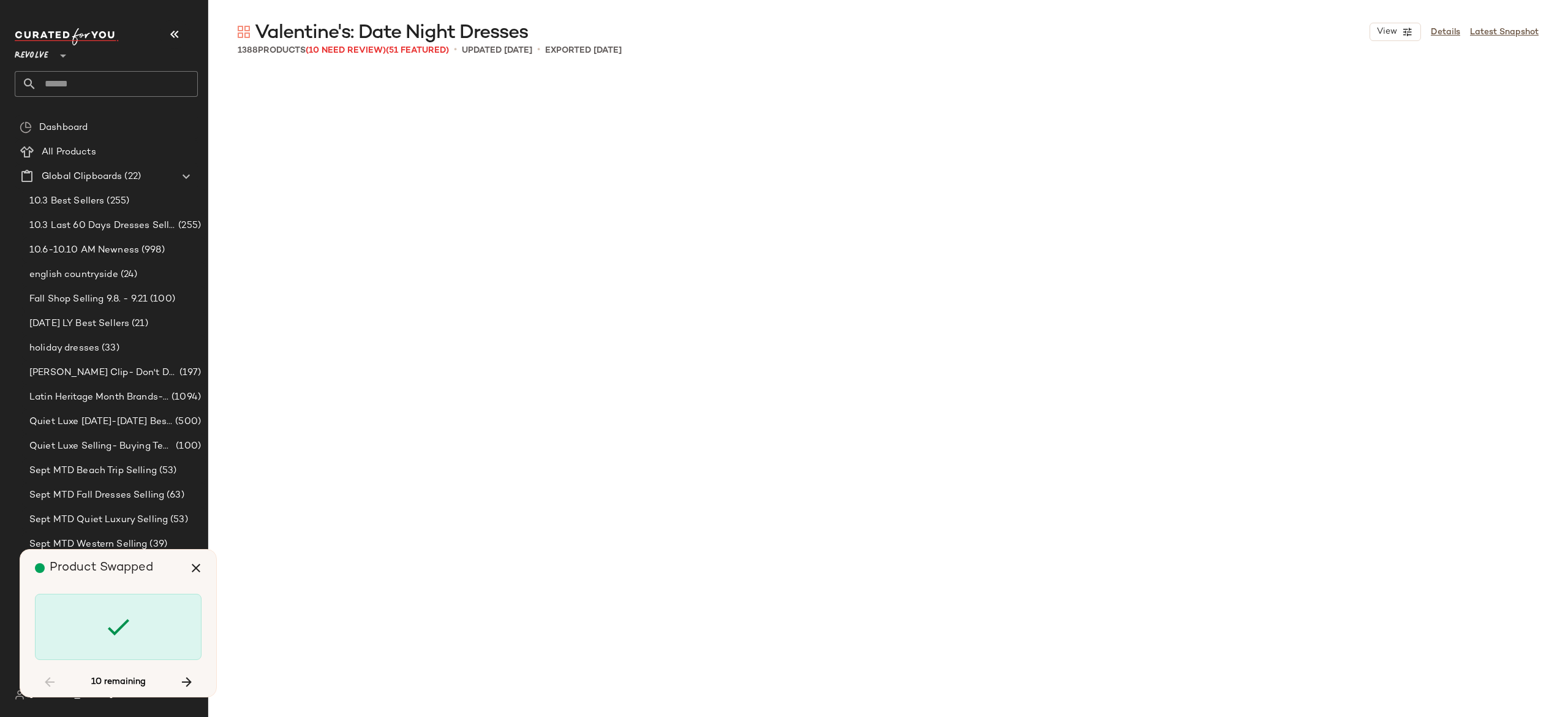
scroll to position [55571, 0]
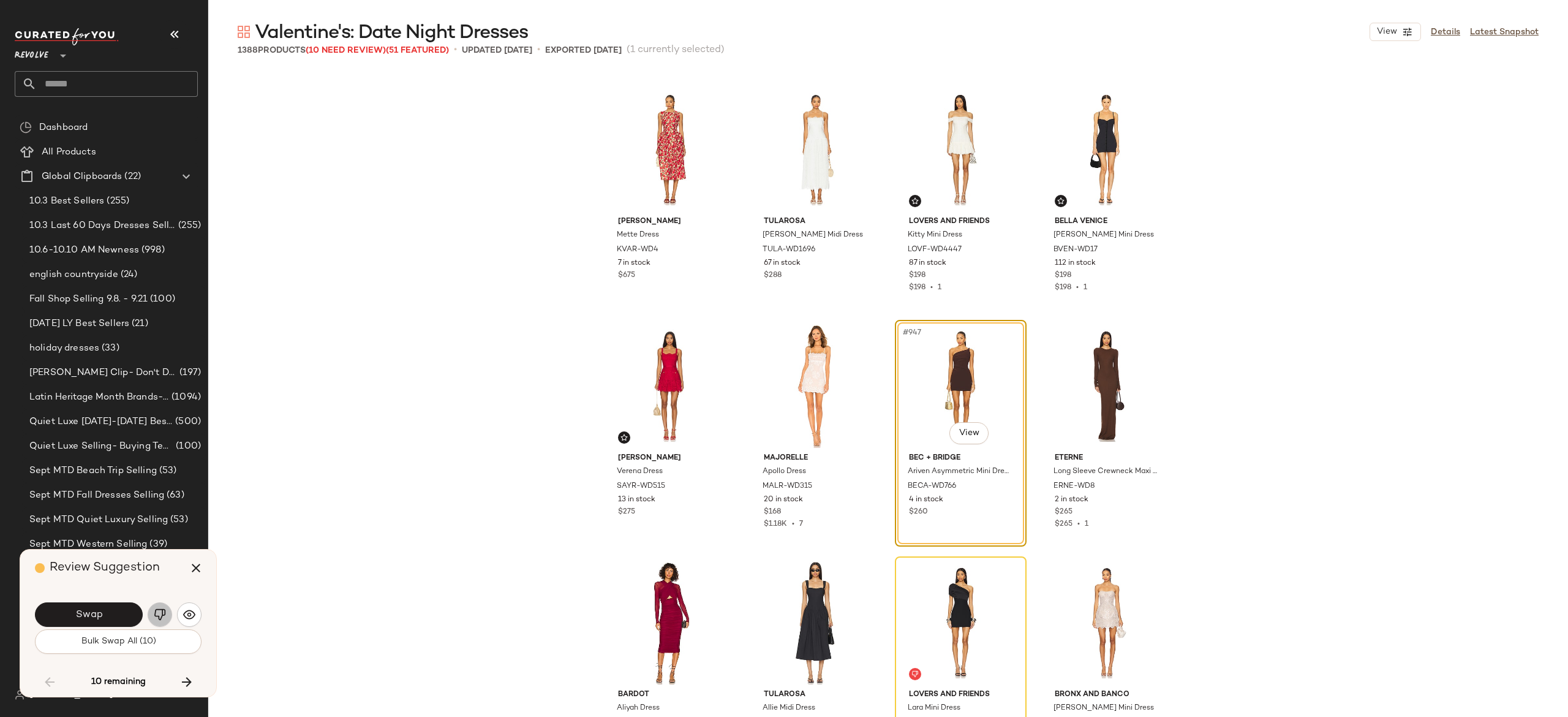
click at [150, 607] on button "button" at bounding box center [160, 614] width 25 height 25
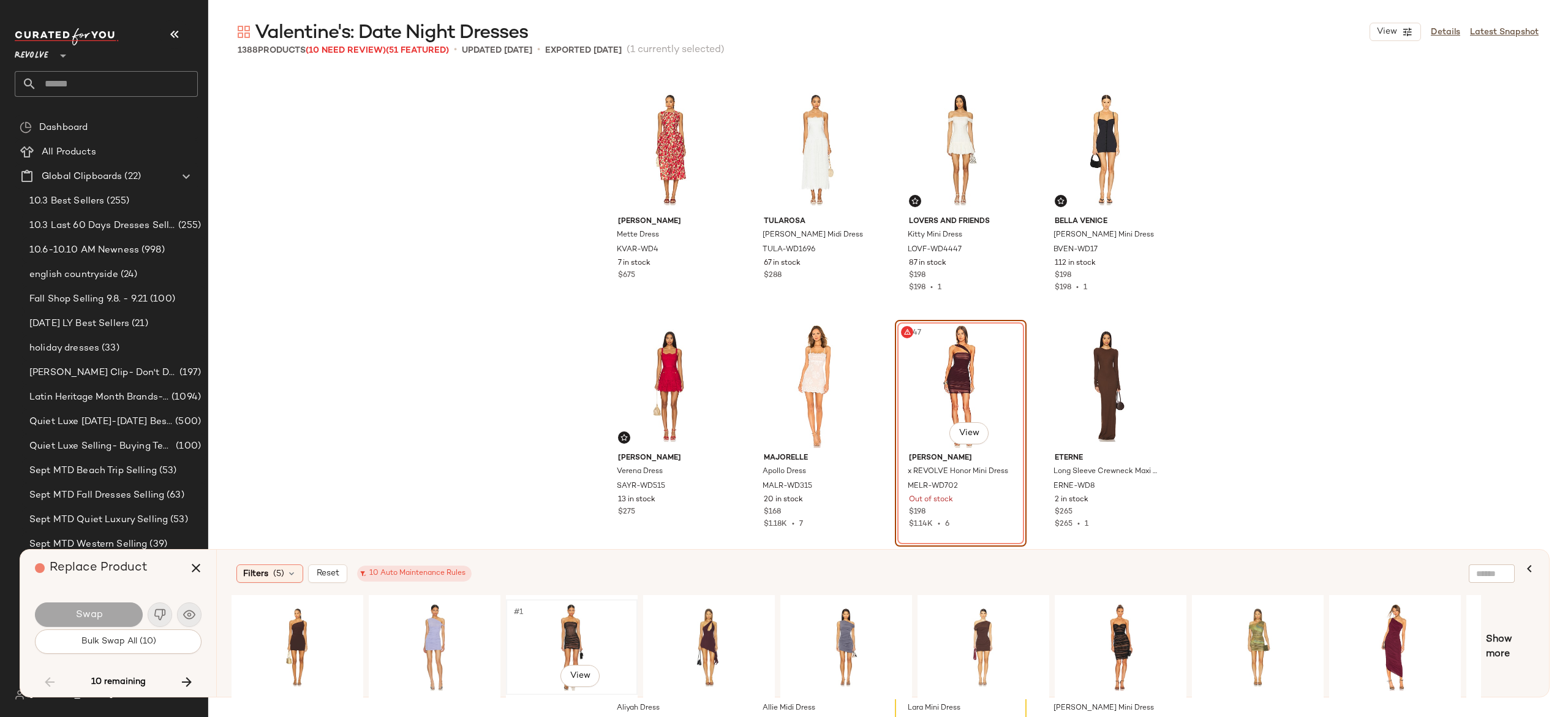
click at [567, 629] on div "#1 View" at bounding box center [572, 647] width 123 height 87
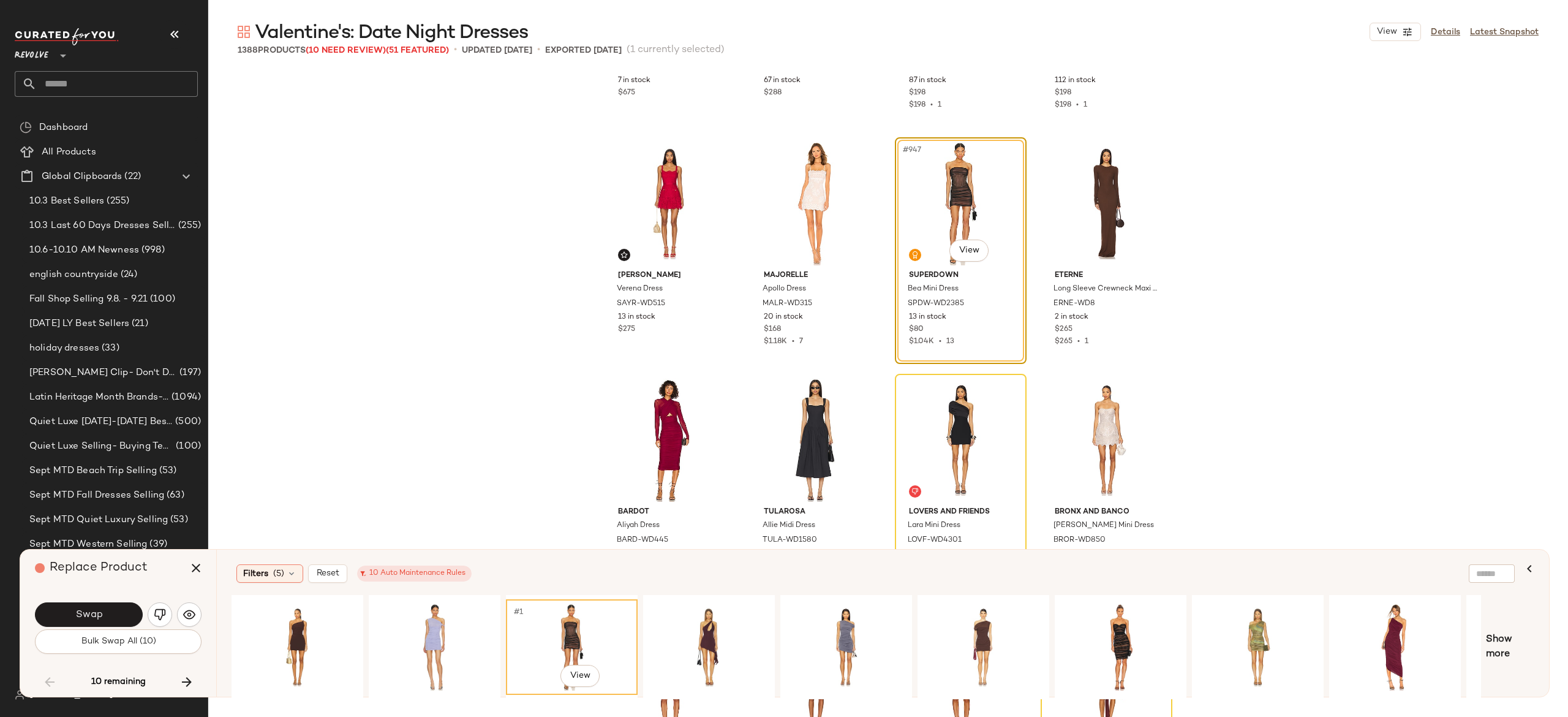
scroll to position [55756, 0]
click at [123, 610] on button "Swap" at bounding box center [89, 614] width 108 height 25
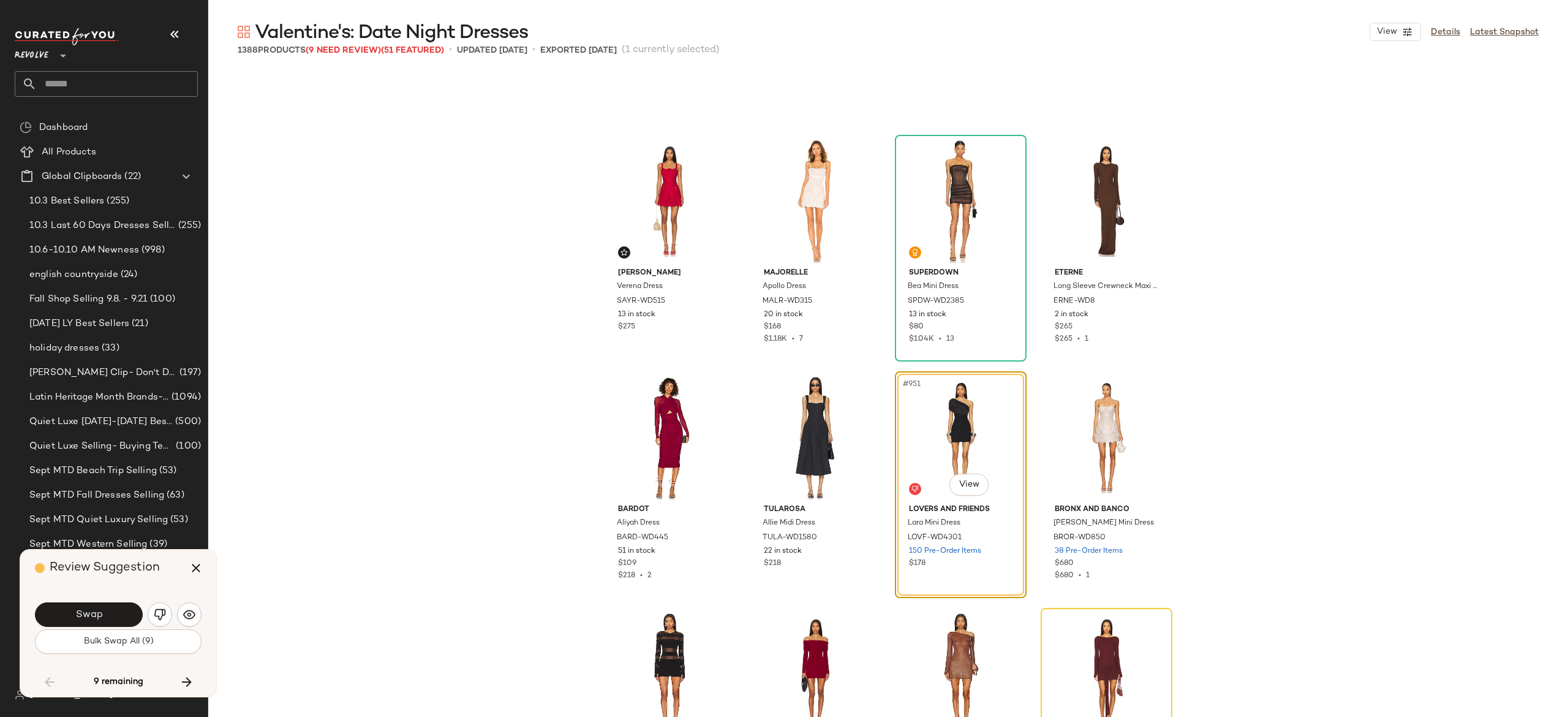
scroll to position [55807, 0]
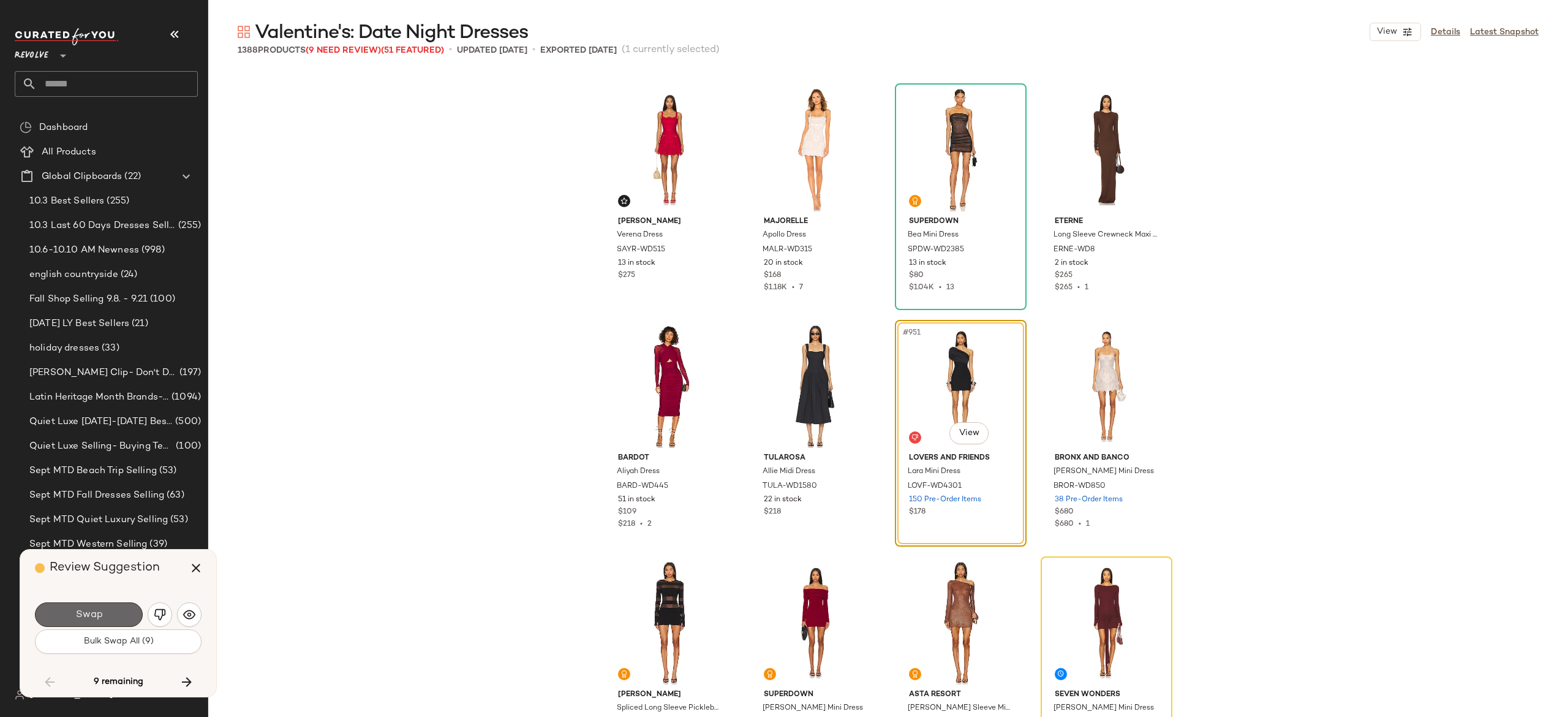
click at [125, 613] on button "Swap" at bounding box center [89, 614] width 108 height 25
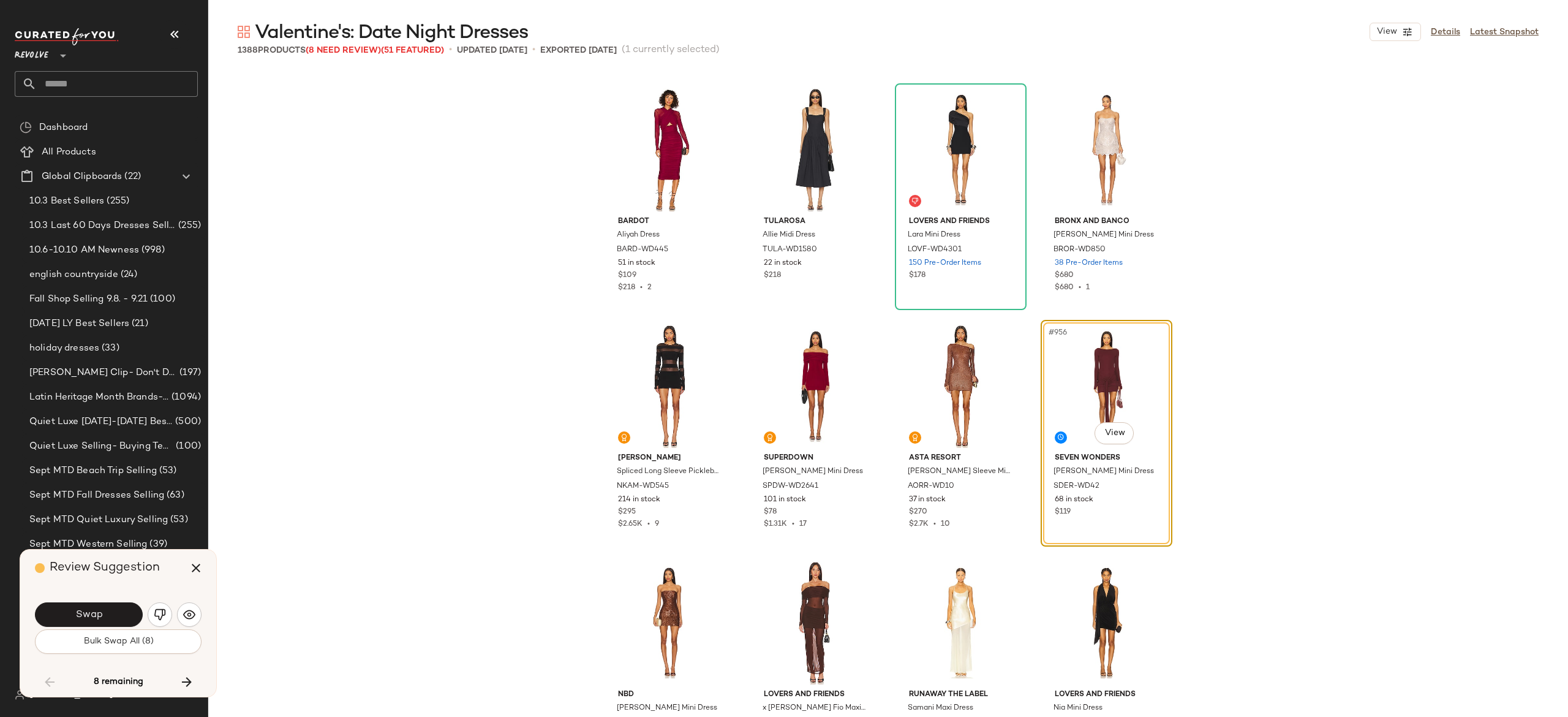
scroll to position [56060, 0]
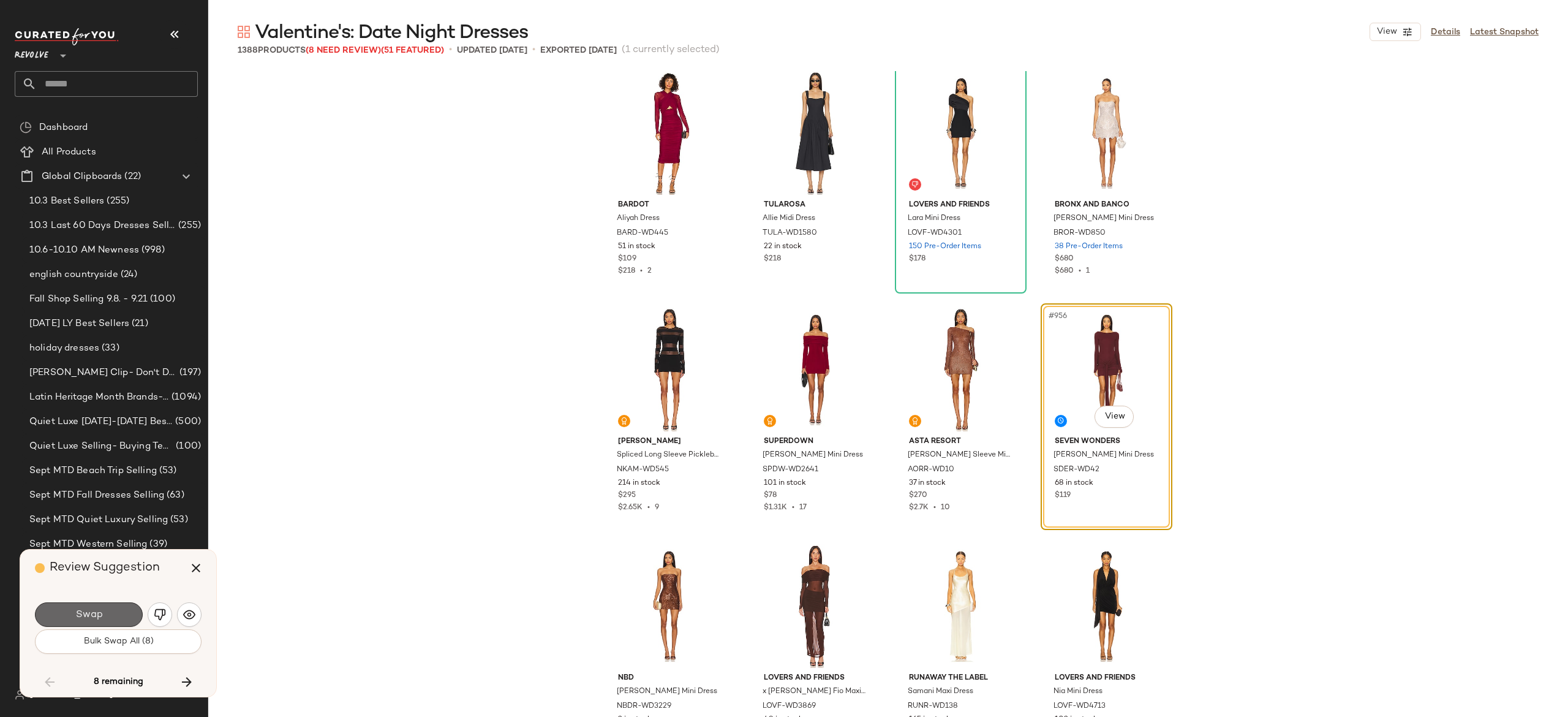
click at [115, 603] on button "Swap" at bounding box center [89, 614] width 108 height 25
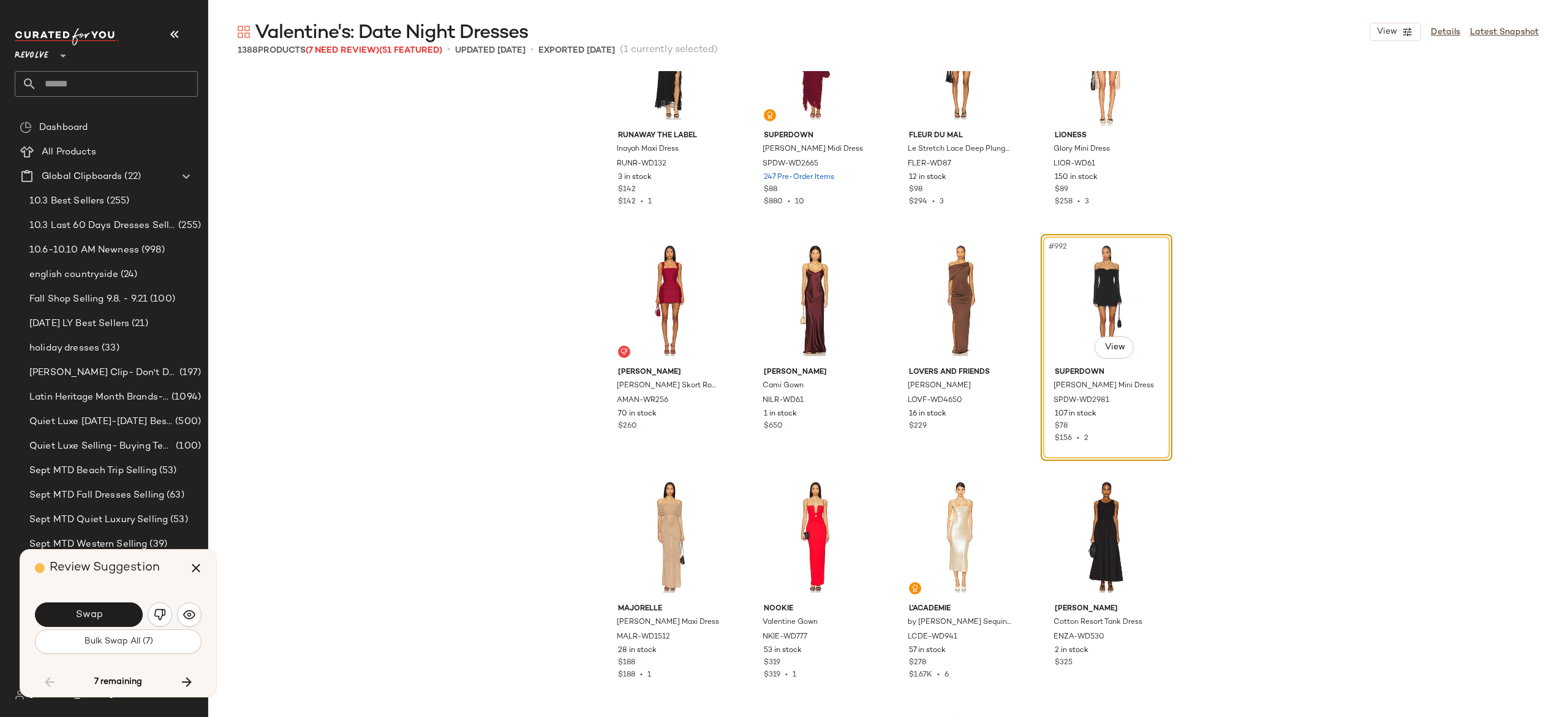
scroll to position [58258, 0]
click at [125, 611] on button "Swap" at bounding box center [89, 614] width 108 height 25
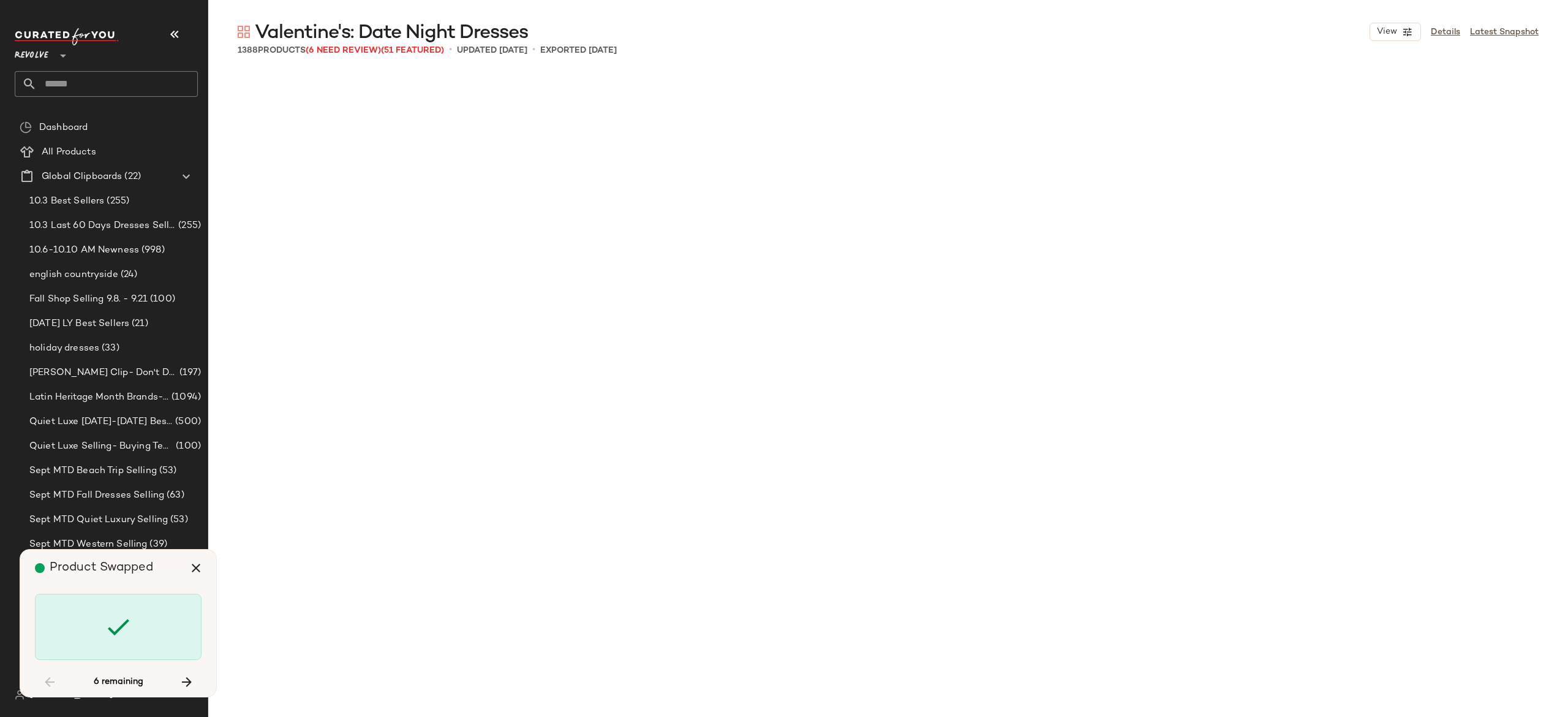
scroll to position [59118, 0]
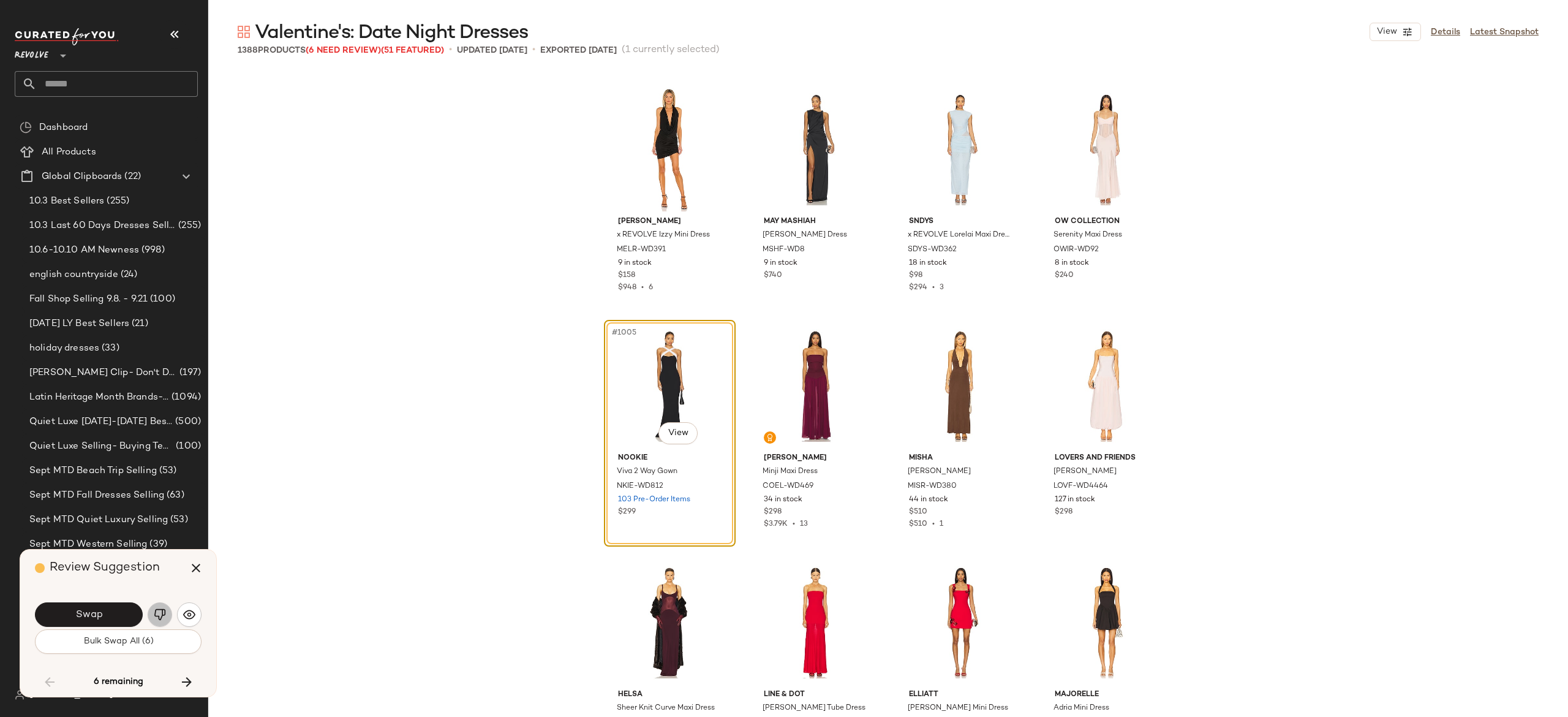
click at [160, 605] on button "button" at bounding box center [160, 614] width 25 height 25
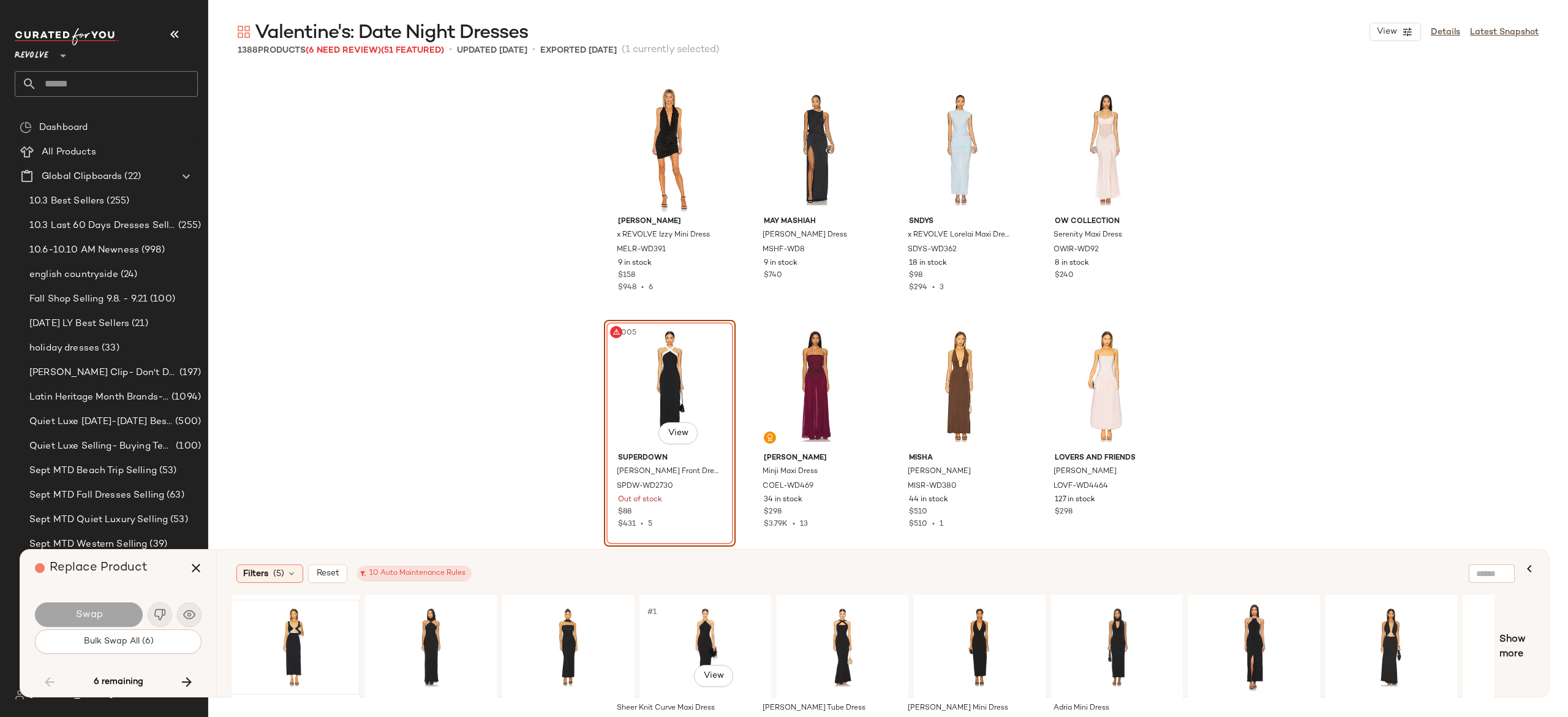
scroll to position [0, 651]
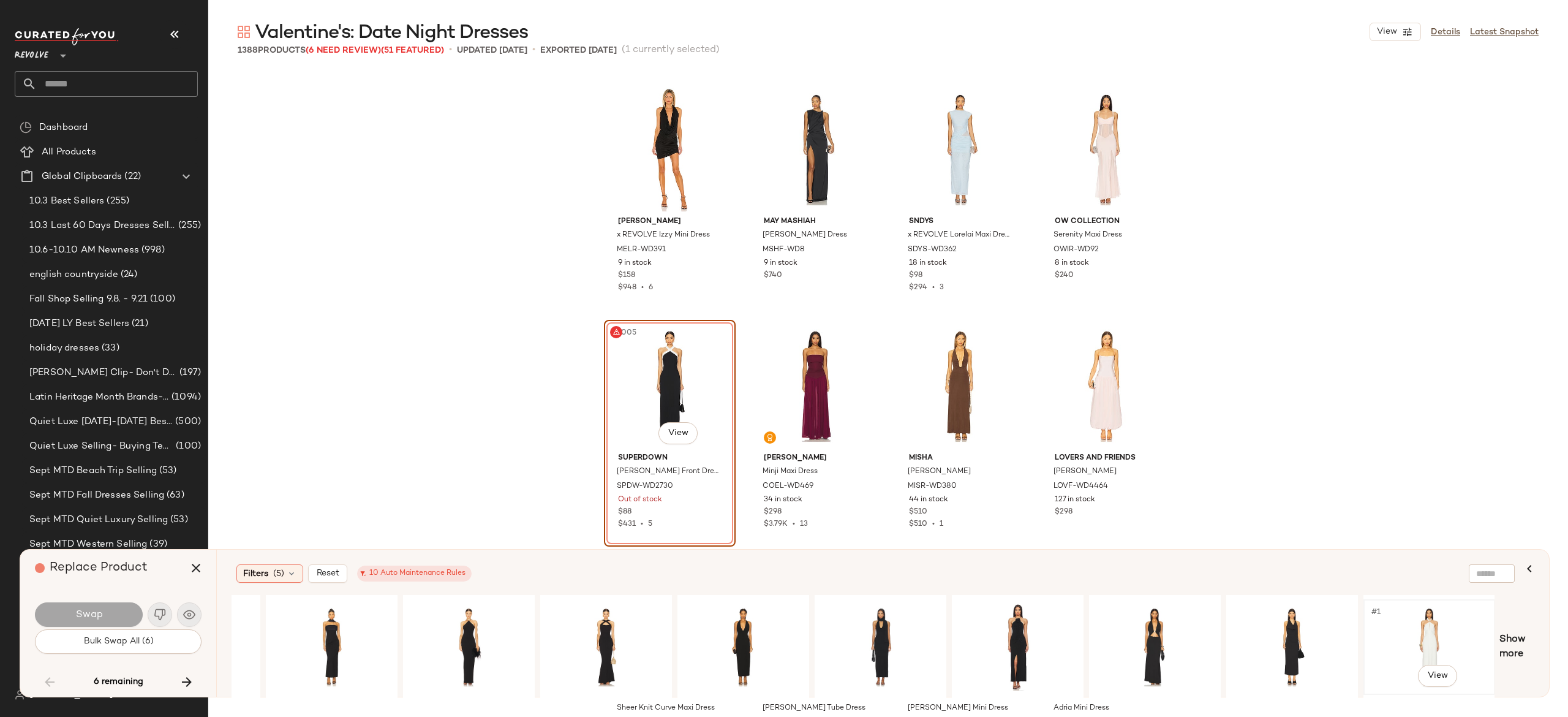
click at [1429, 626] on div "#1 View" at bounding box center [1429, 647] width 123 height 87
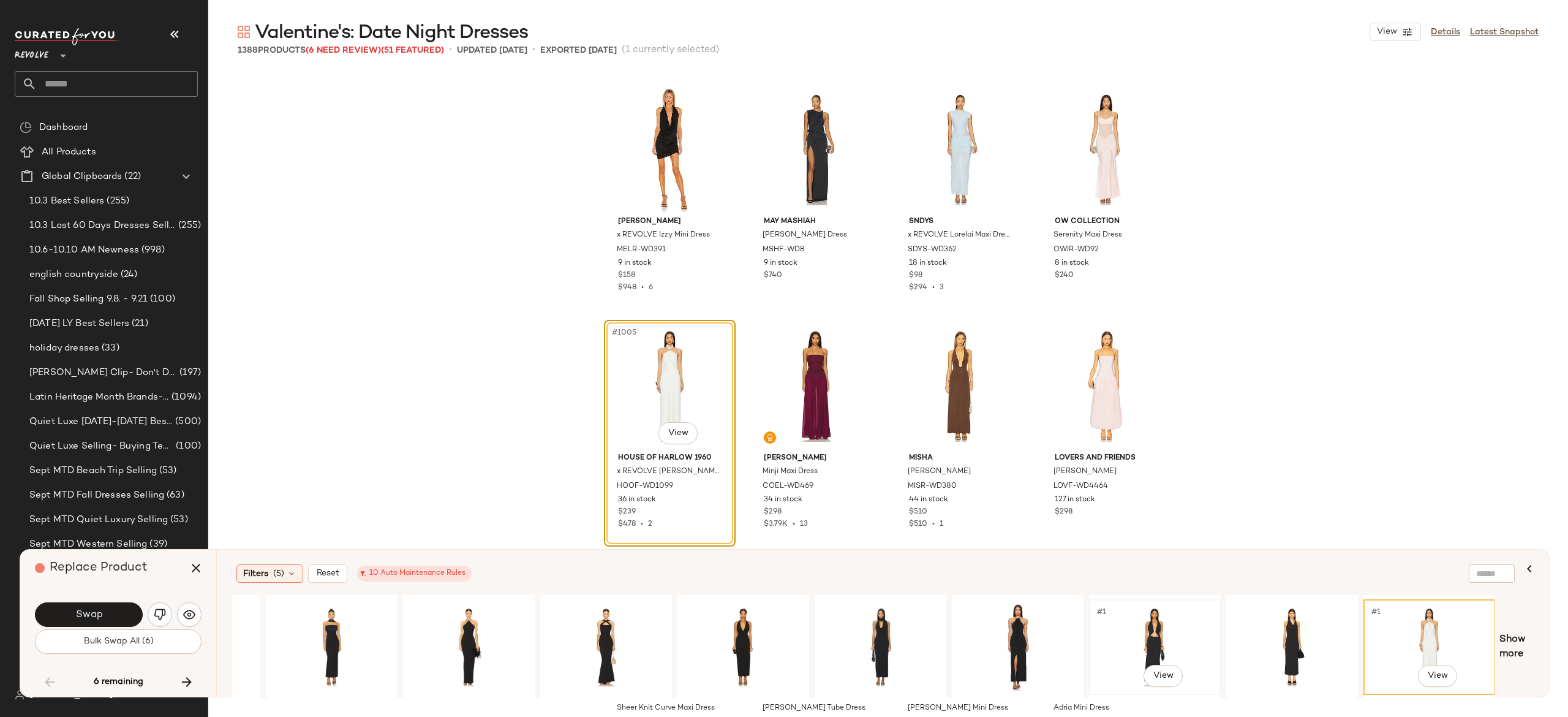
click at [1152, 627] on div "#1 View" at bounding box center [1155, 647] width 123 height 87
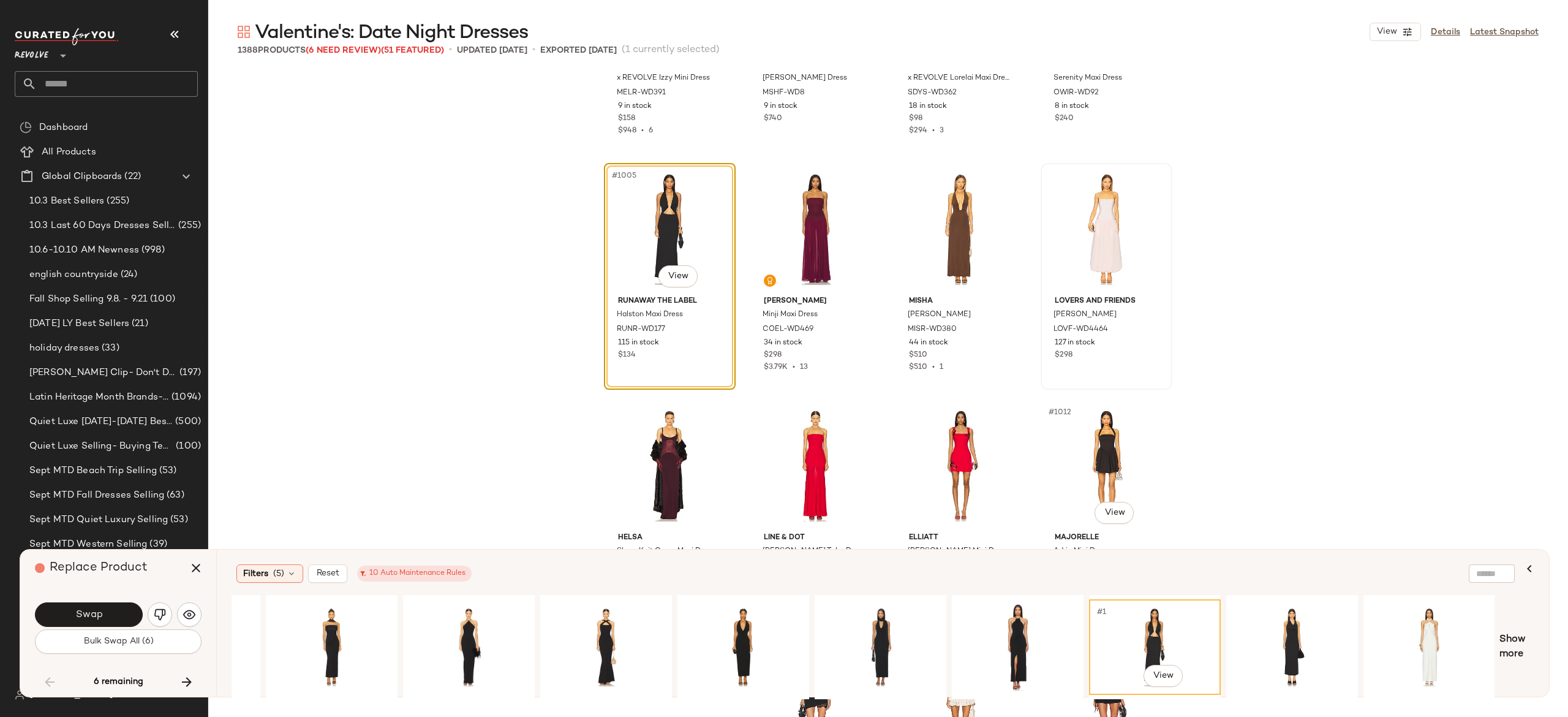
scroll to position [59284, 0]
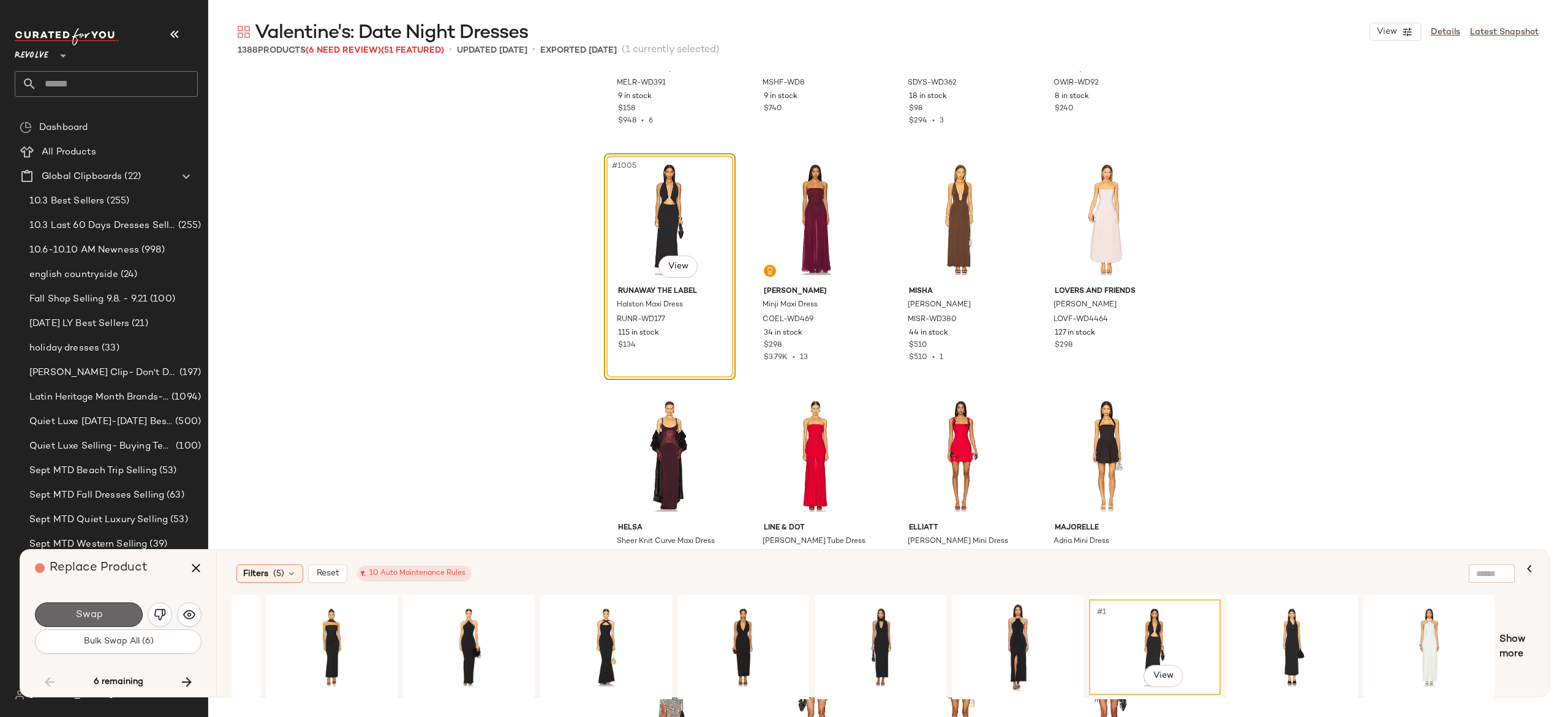
click at [119, 615] on button "Swap" at bounding box center [89, 614] width 108 height 25
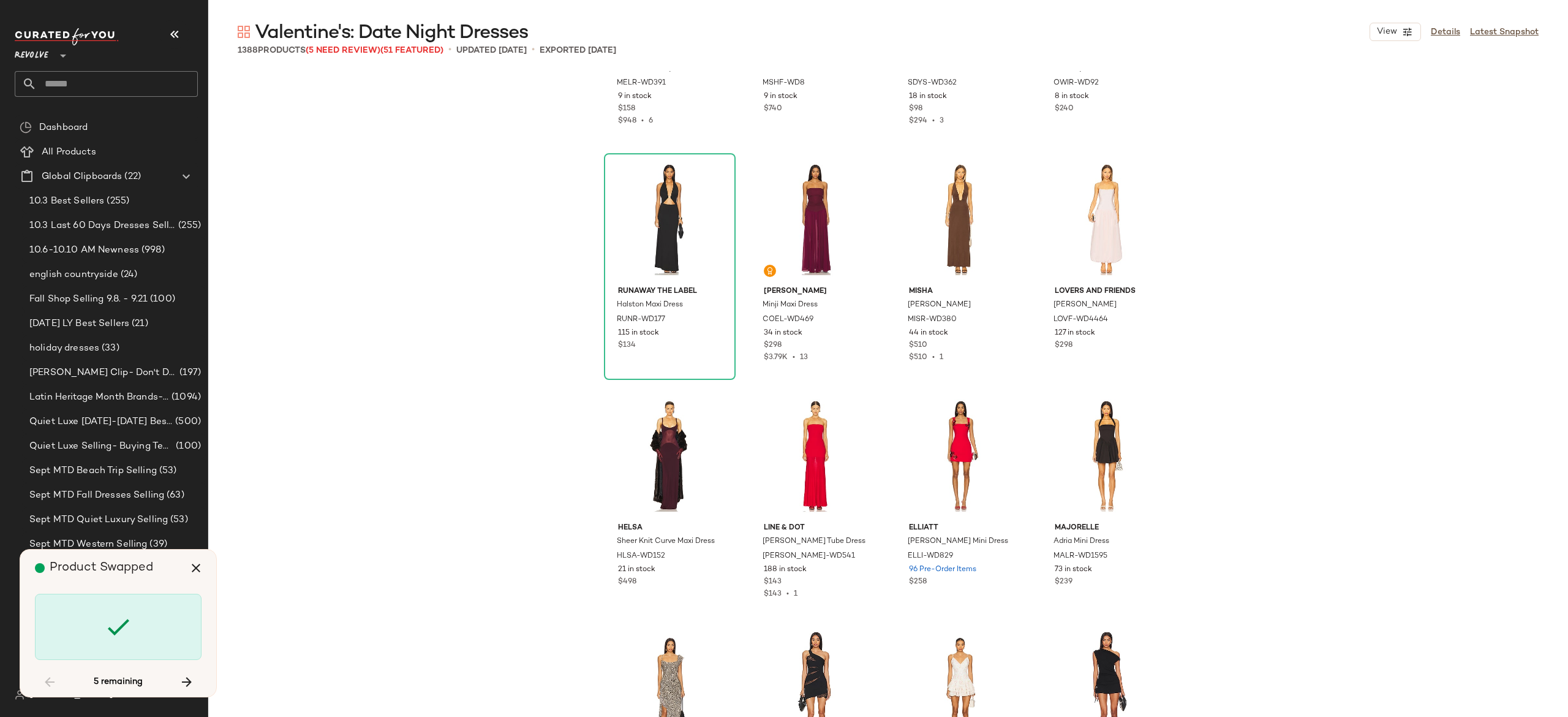
scroll to position [61246, 0]
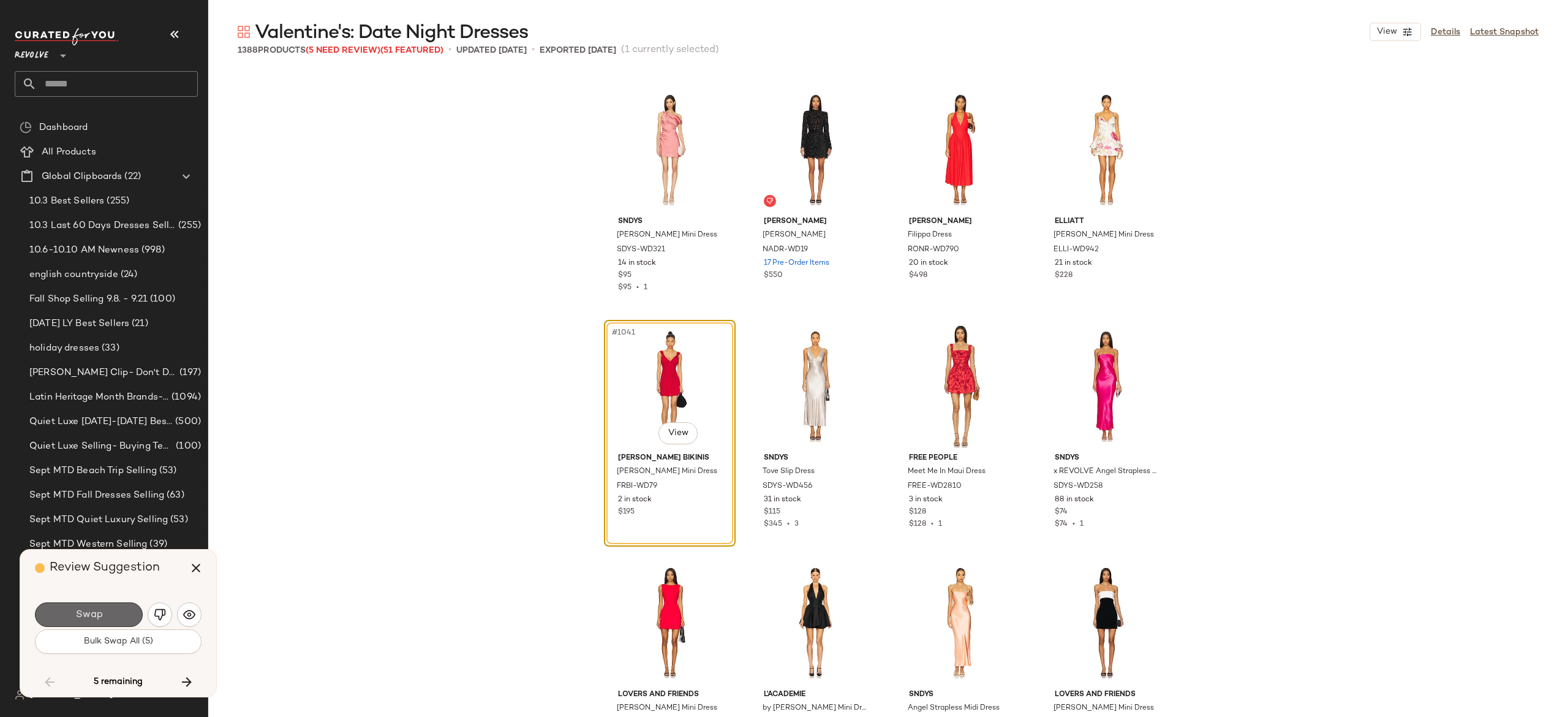
click at [91, 611] on span "Swap" at bounding box center [89, 614] width 28 height 12
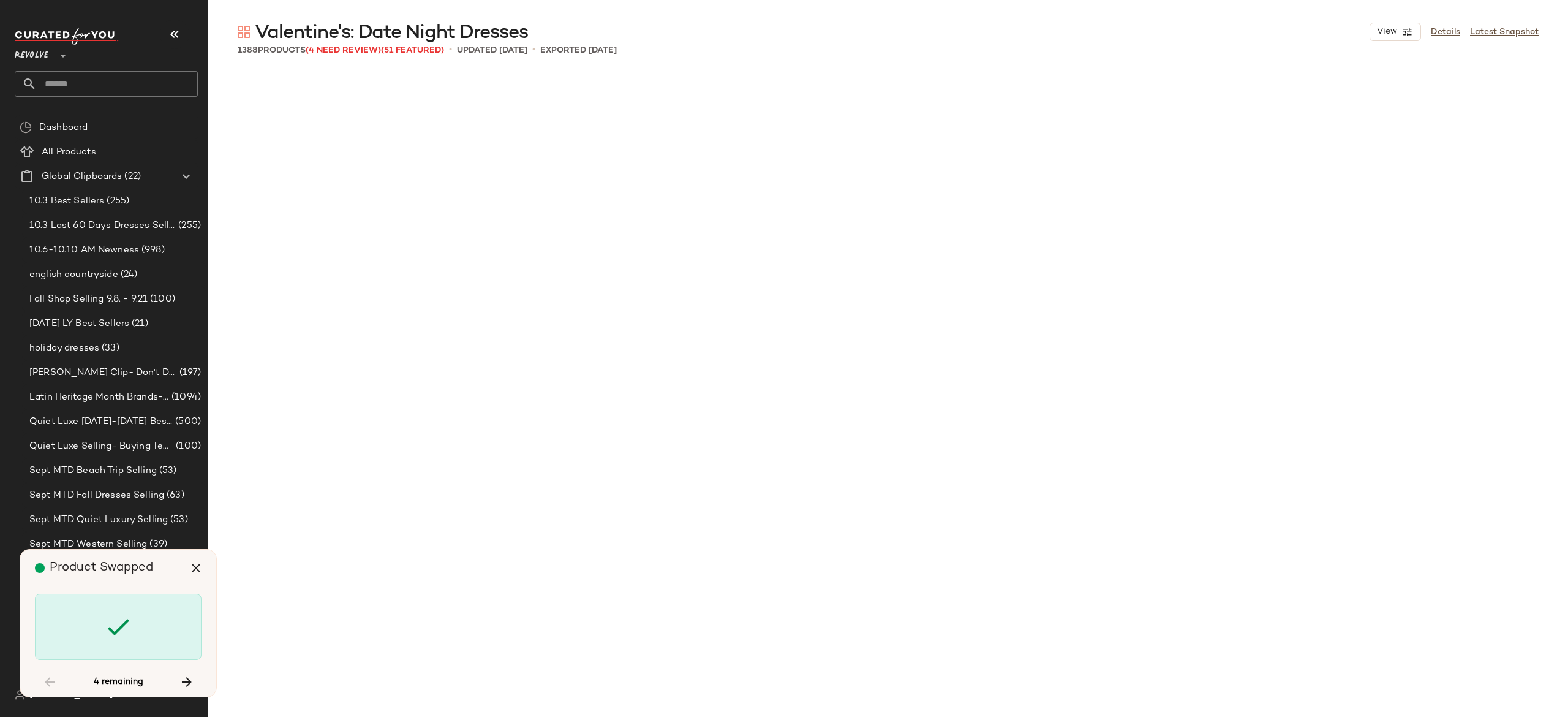
scroll to position [62428, 0]
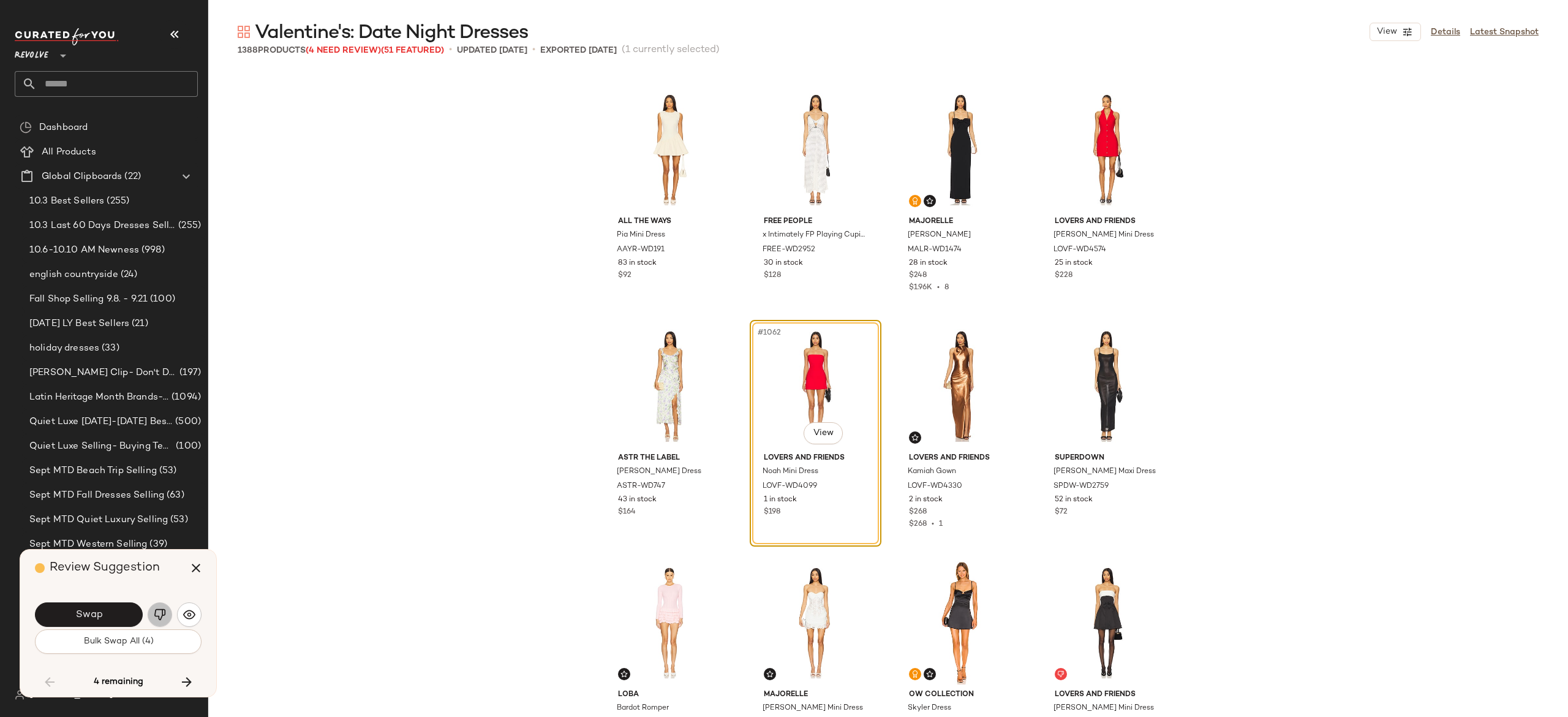
click at [163, 613] on img "button" at bounding box center [160, 614] width 12 height 12
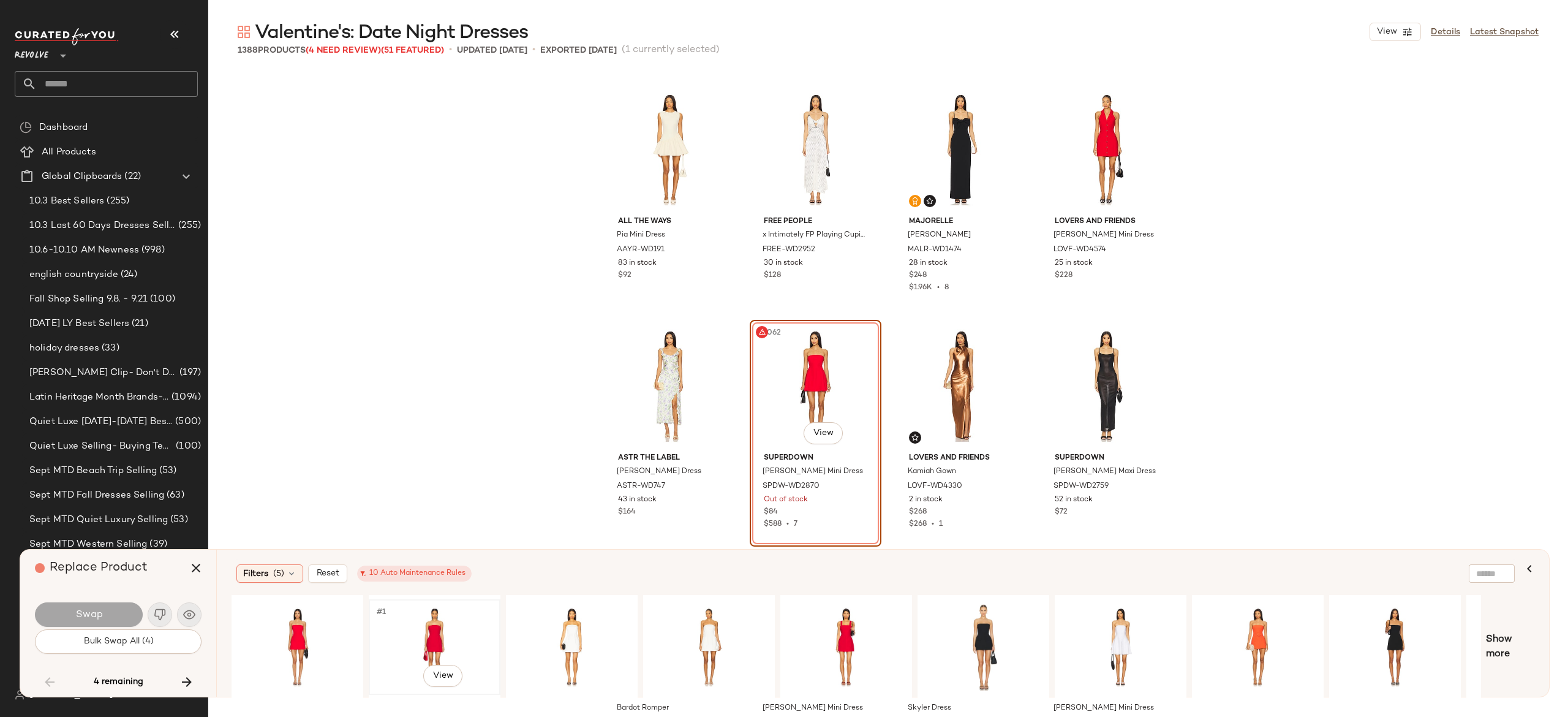
click at [424, 626] on div "#1 View" at bounding box center [435, 647] width 123 height 87
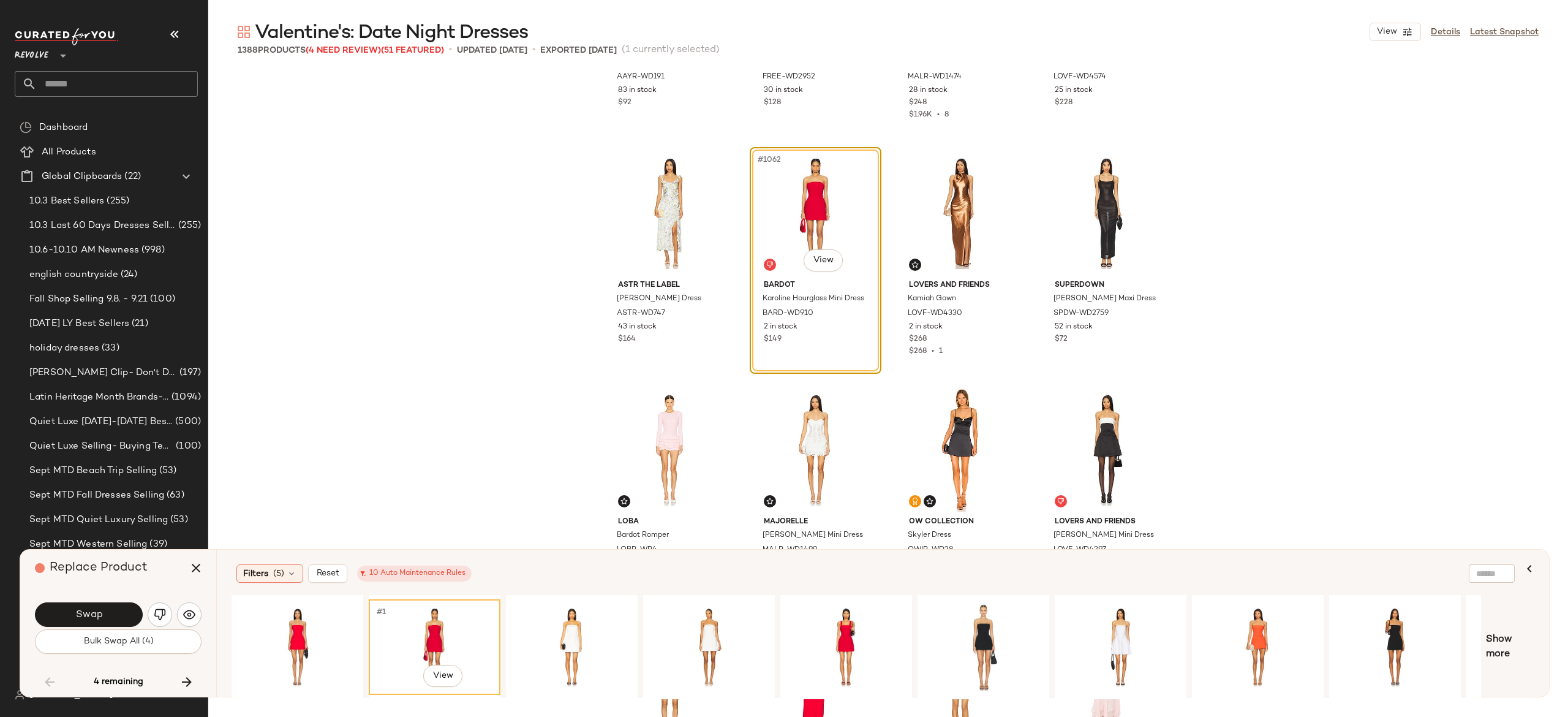
scroll to position [62602, 0]
click at [116, 619] on button "Swap" at bounding box center [89, 614] width 108 height 25
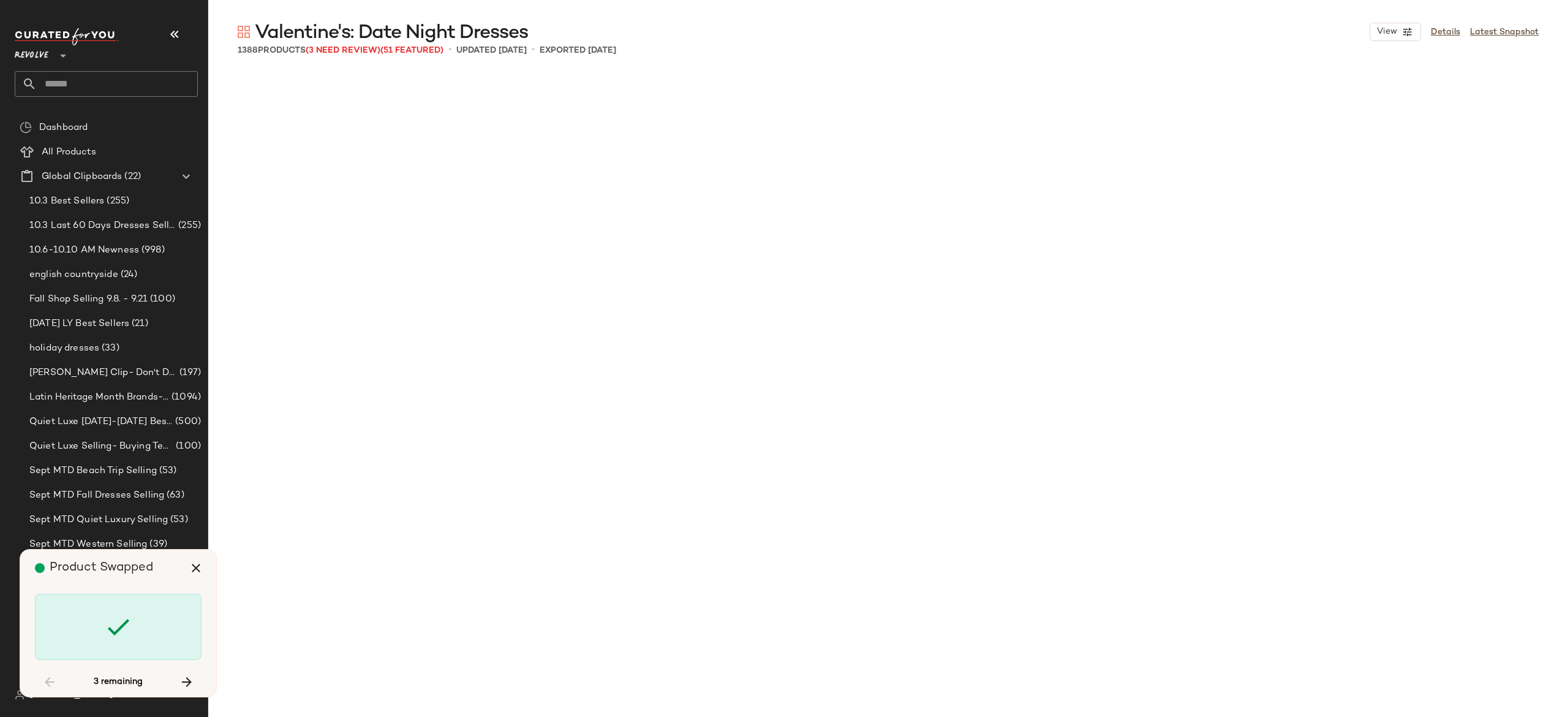
scroll to position [67157, 0]
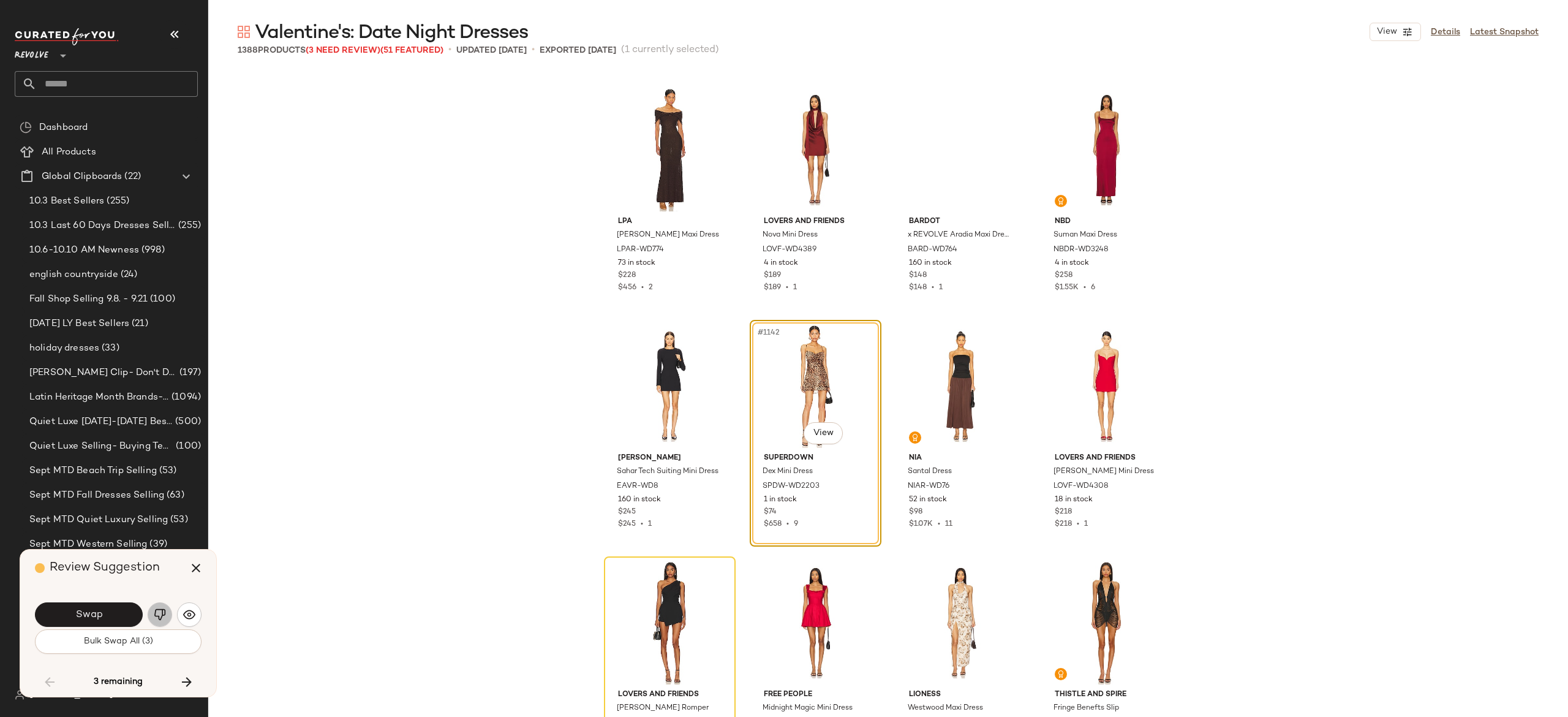
click at [156, 613] on img "button" at bounding box center [160, 614] width 12 height 12
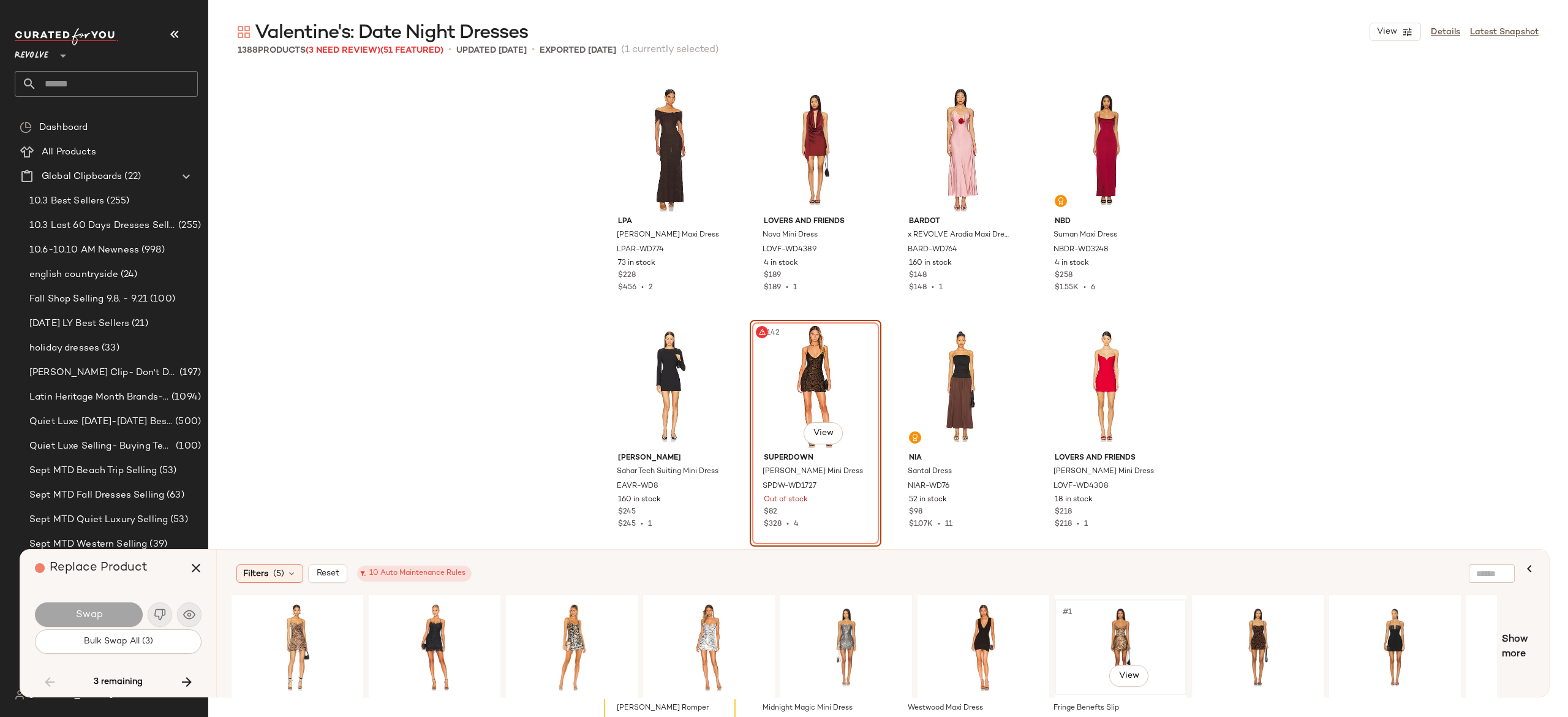
click at [1114, 632] on div "#1 View" at bounding box center [1121, 647] width 123 height 87
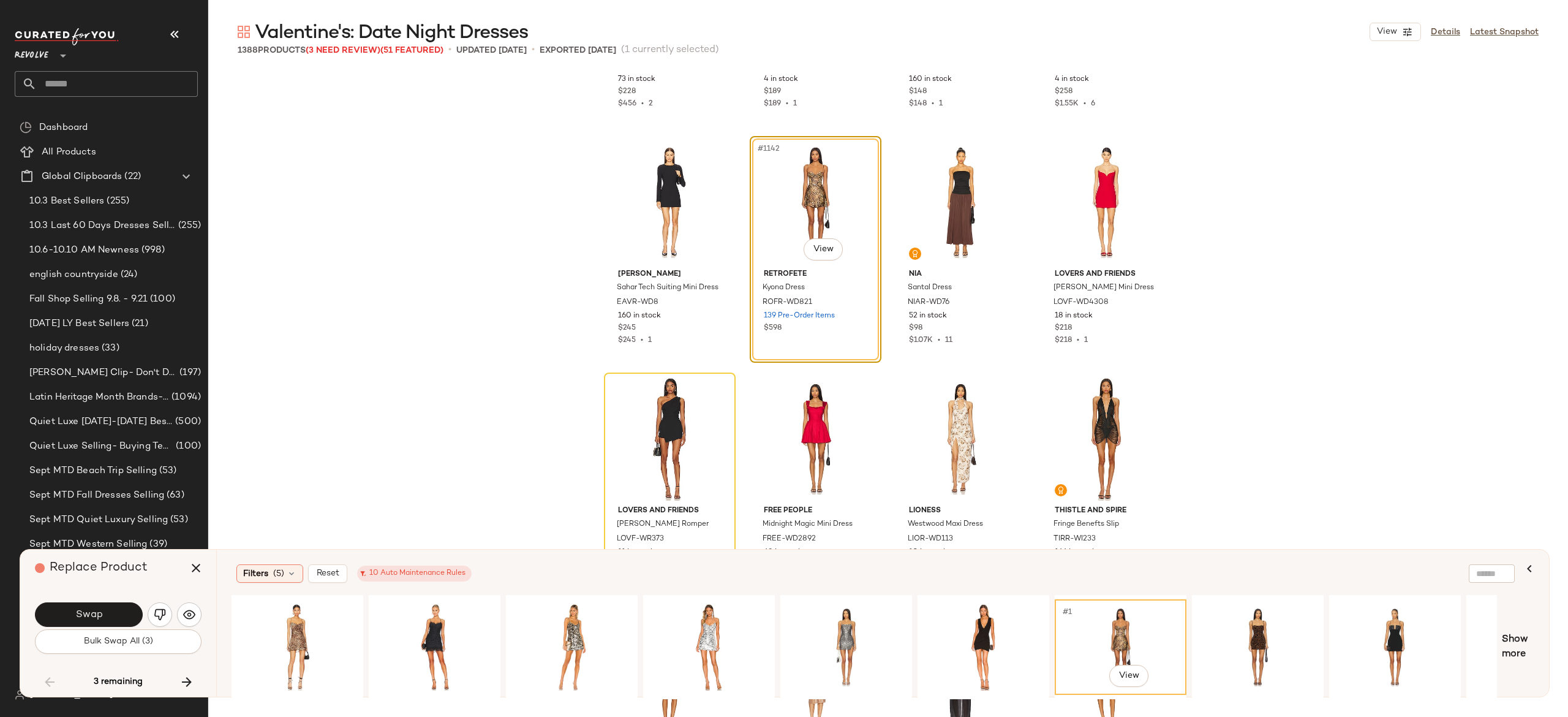
scroll to position [67344, 0]
click at [123, 608] on button "Swap" at bounding box center [89, 614] width 108 height 25
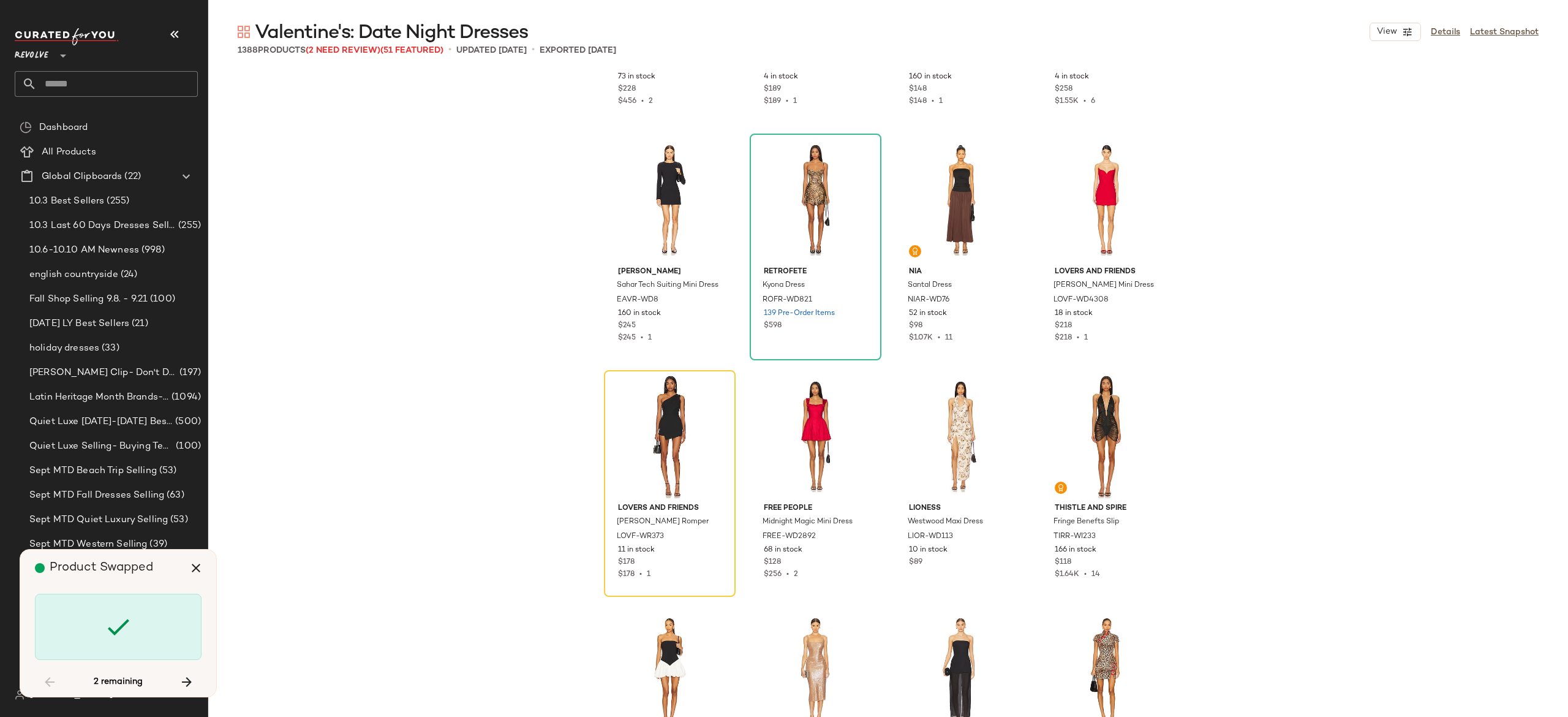
scroll to position [67394, 0]
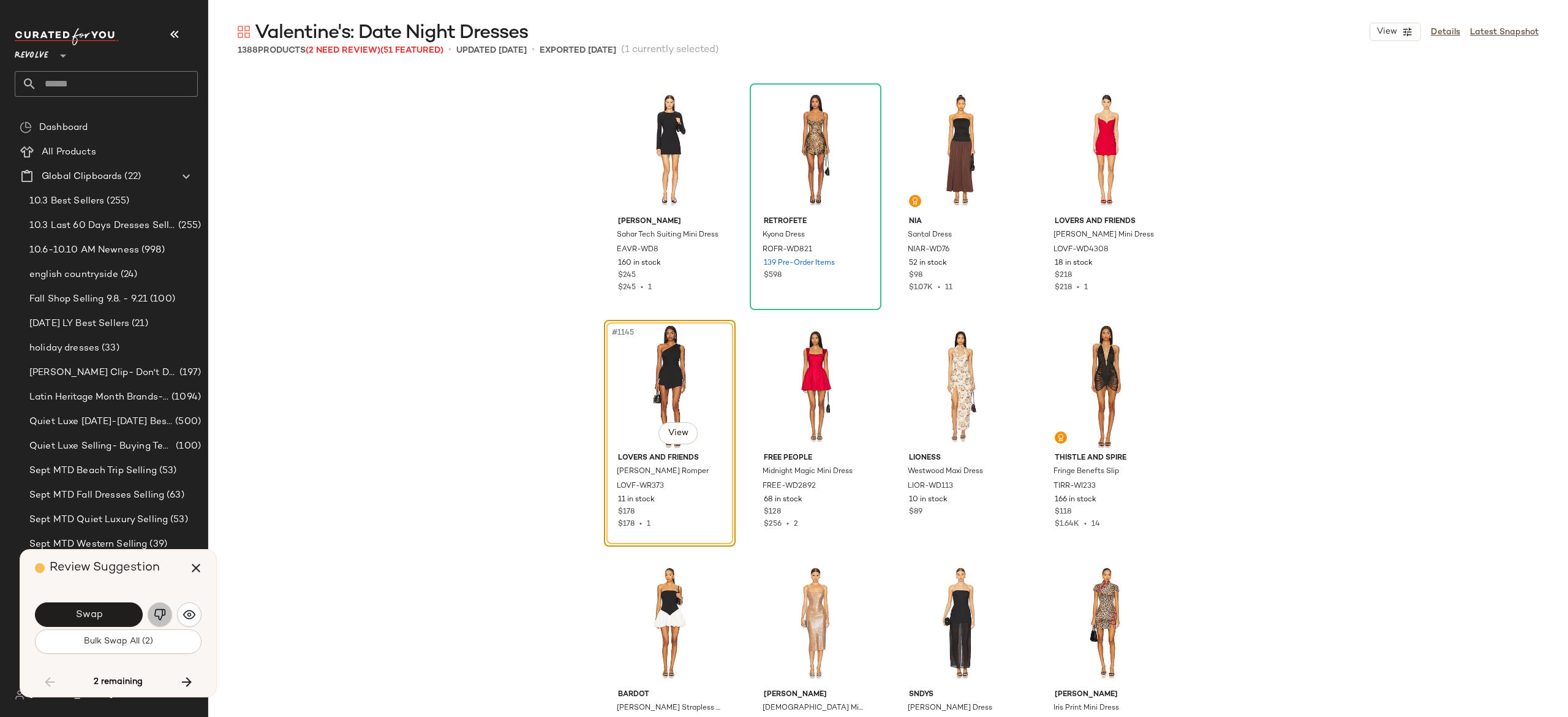
click at [160, 611] on img "button" at bounding box center [160, 614] width 12 height 12
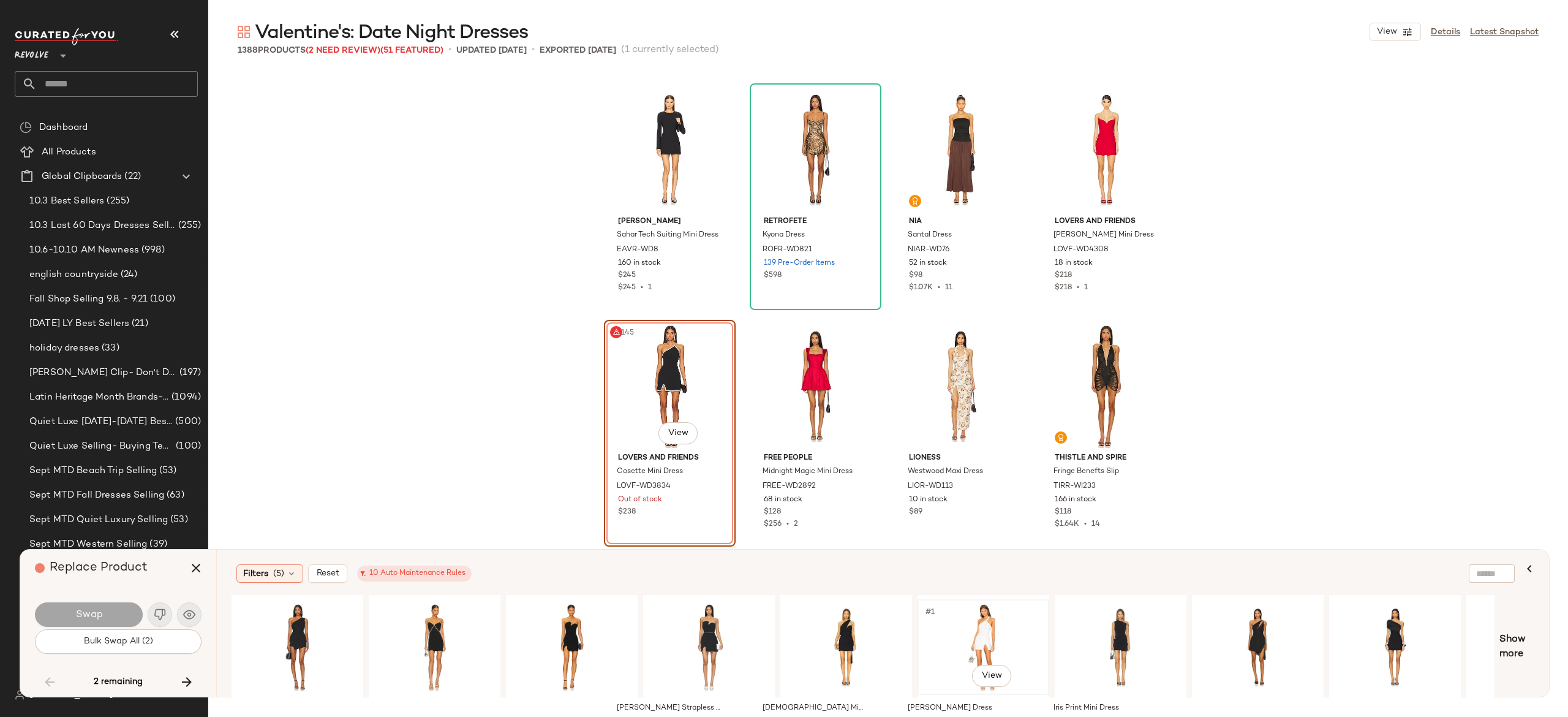
click at [976, 619] on div "#1 View" at bounding box center [984, 647] width 123 height 87
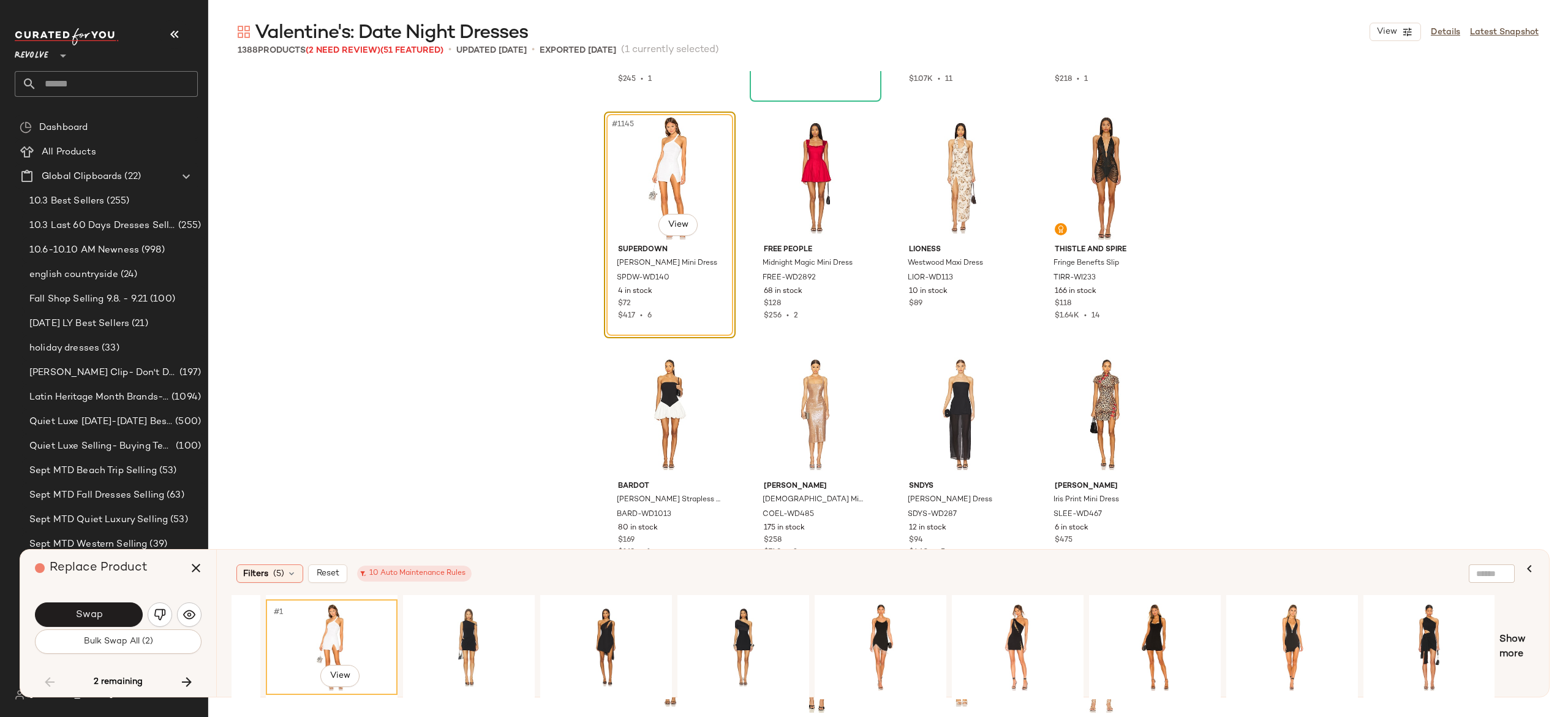
scroll to position [67605, 0]
click at [124, 613] on button "Swap" at bounding box center [89, 614] width 108 height 25
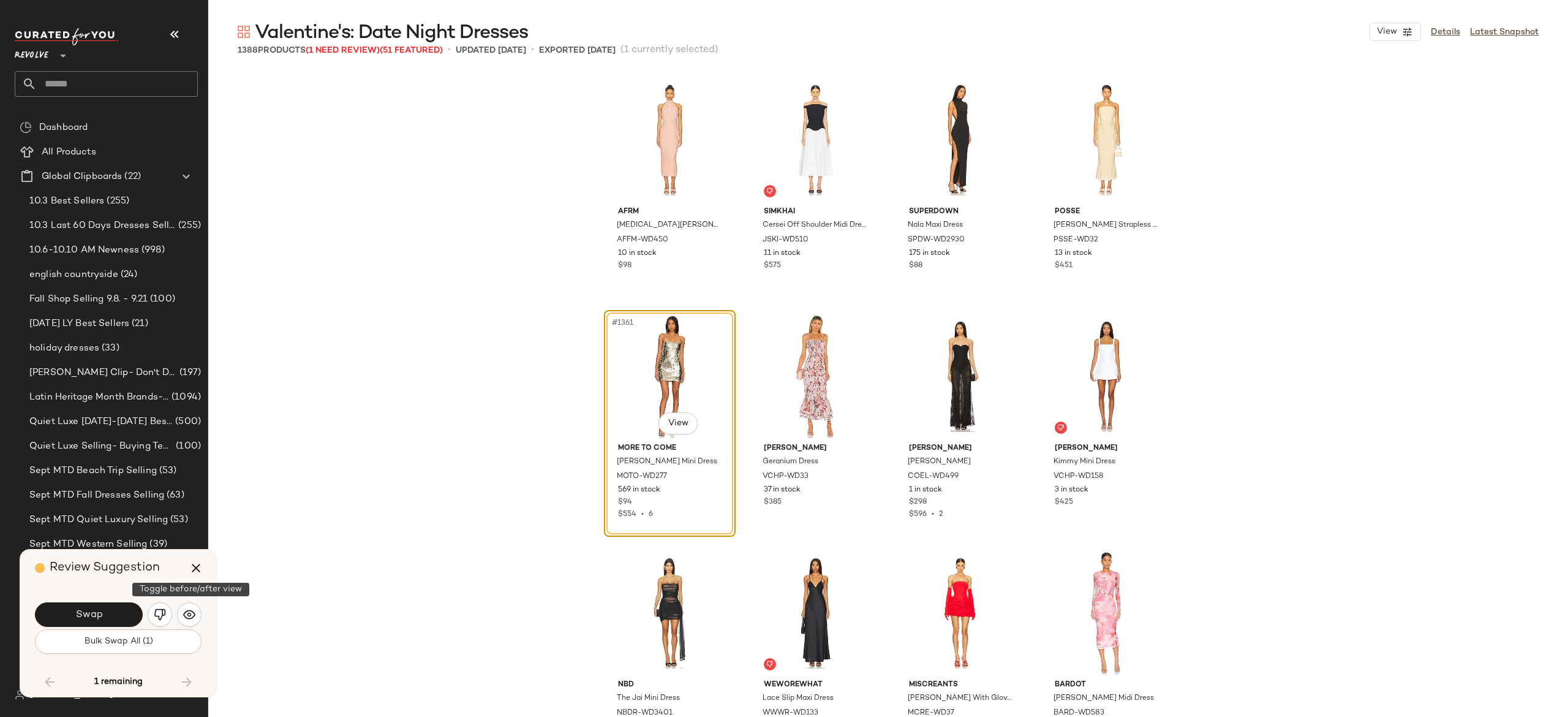
scroll to position [80175, 0]
click at [112, 608] on button "Swap" at bounding box center [89, 614] width 108 height 25
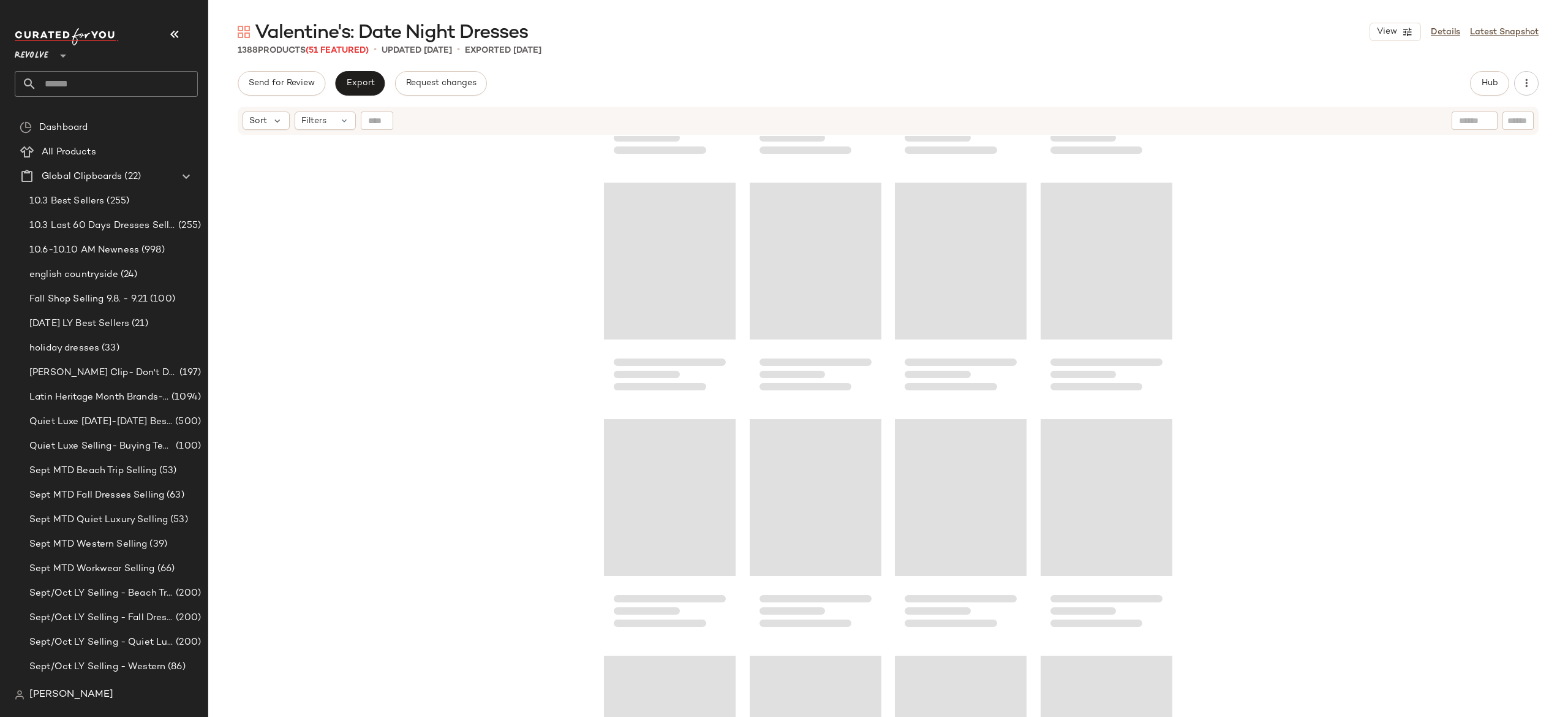
scroll to position [73274, 0]
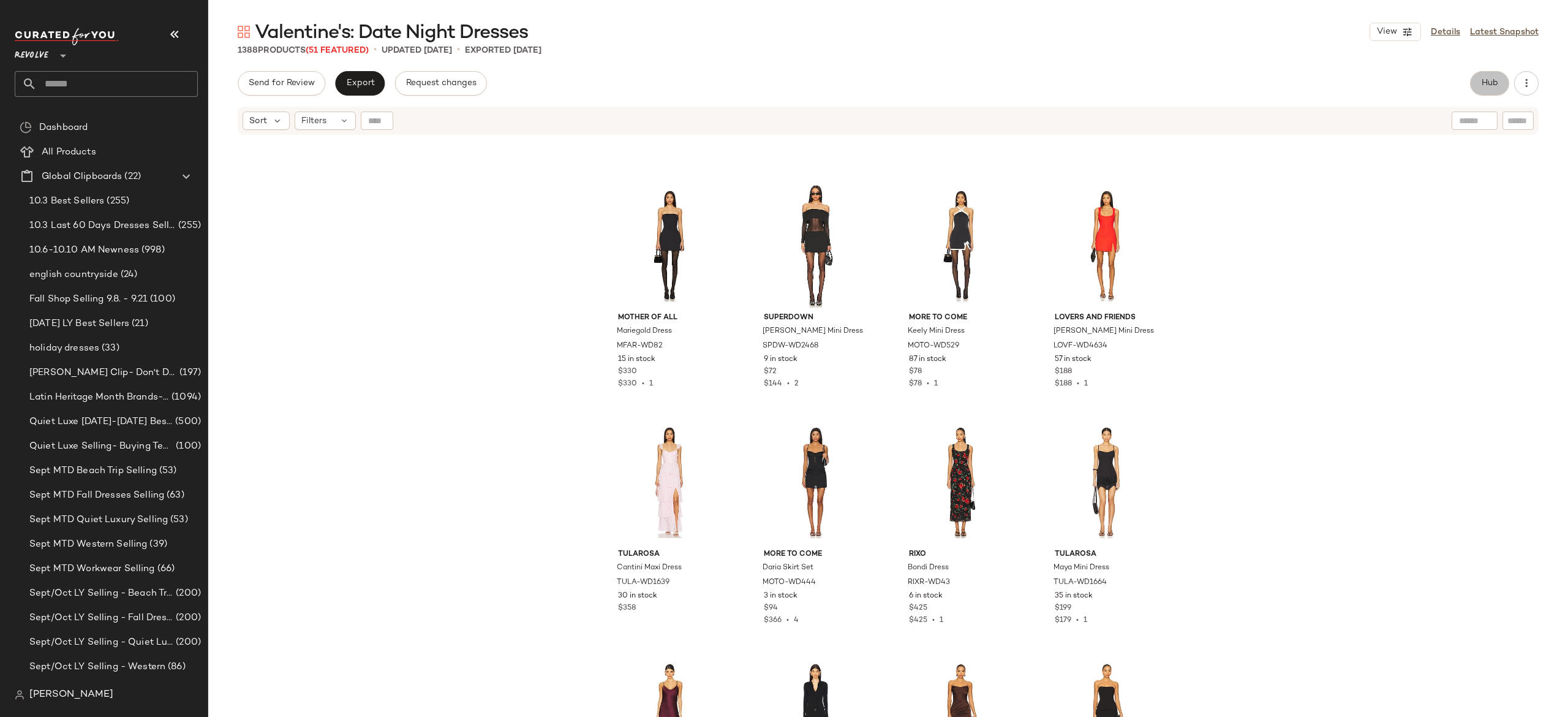
click at [1488, 85] on span "Hub" at bounding box center [1489, 83] width 17 height 10
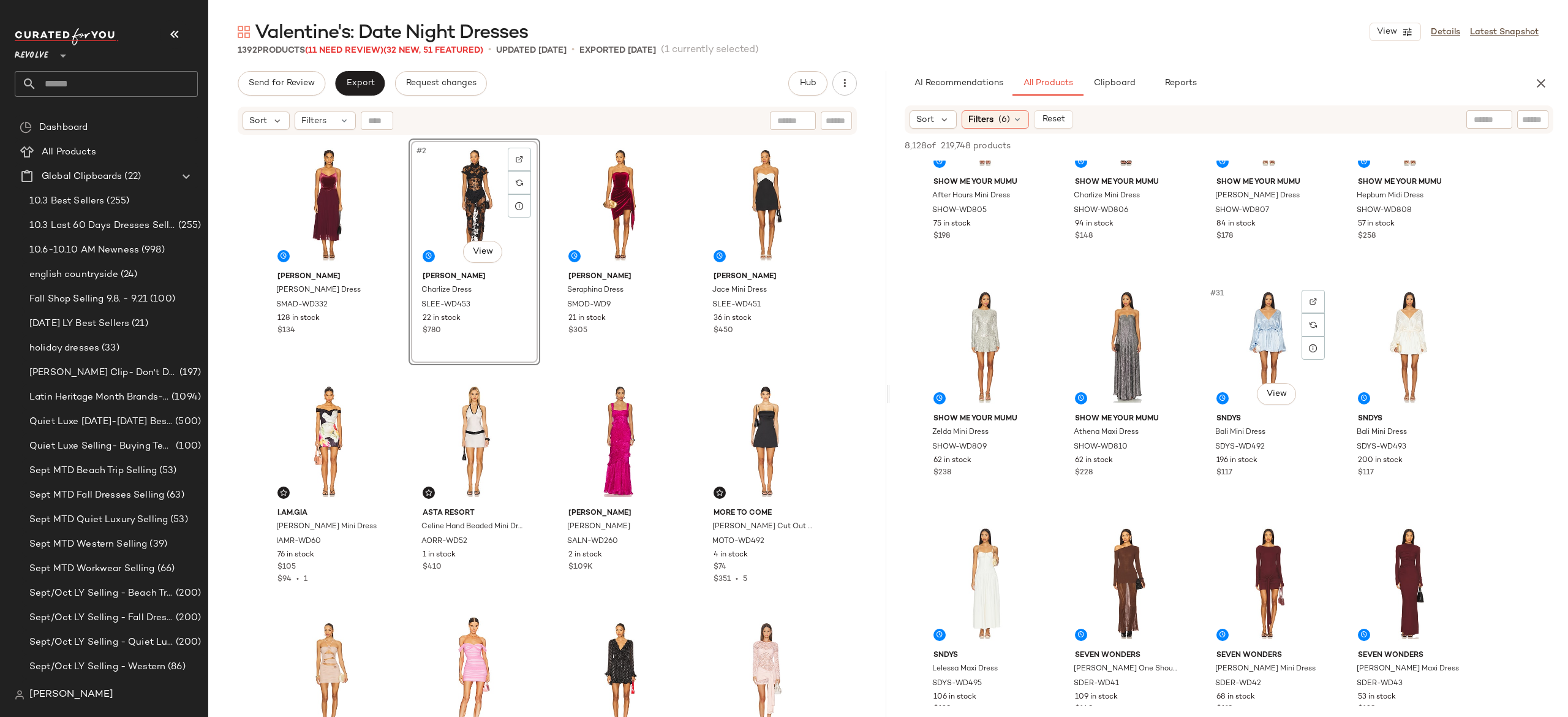
scroll to position [1537, 0]
click at [364, 79] on span "Export" at bounding box center [359, 83] width 29 height 10
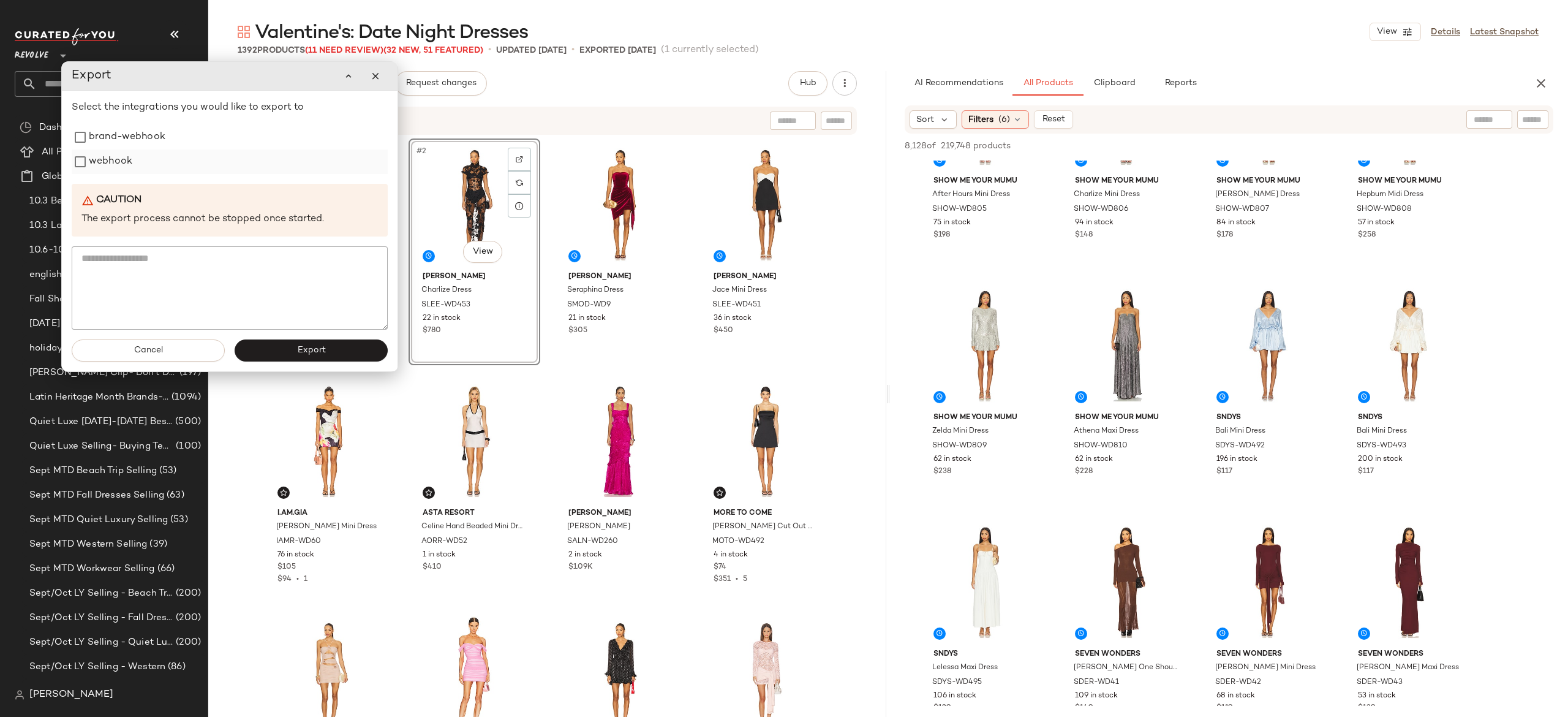
click at [119, 169] on label "webhook" at bounding box center [110, 162] width 43 height 25
click at [268, 348] on button "Export" at bounding box center [311, 350] width 153 height 22
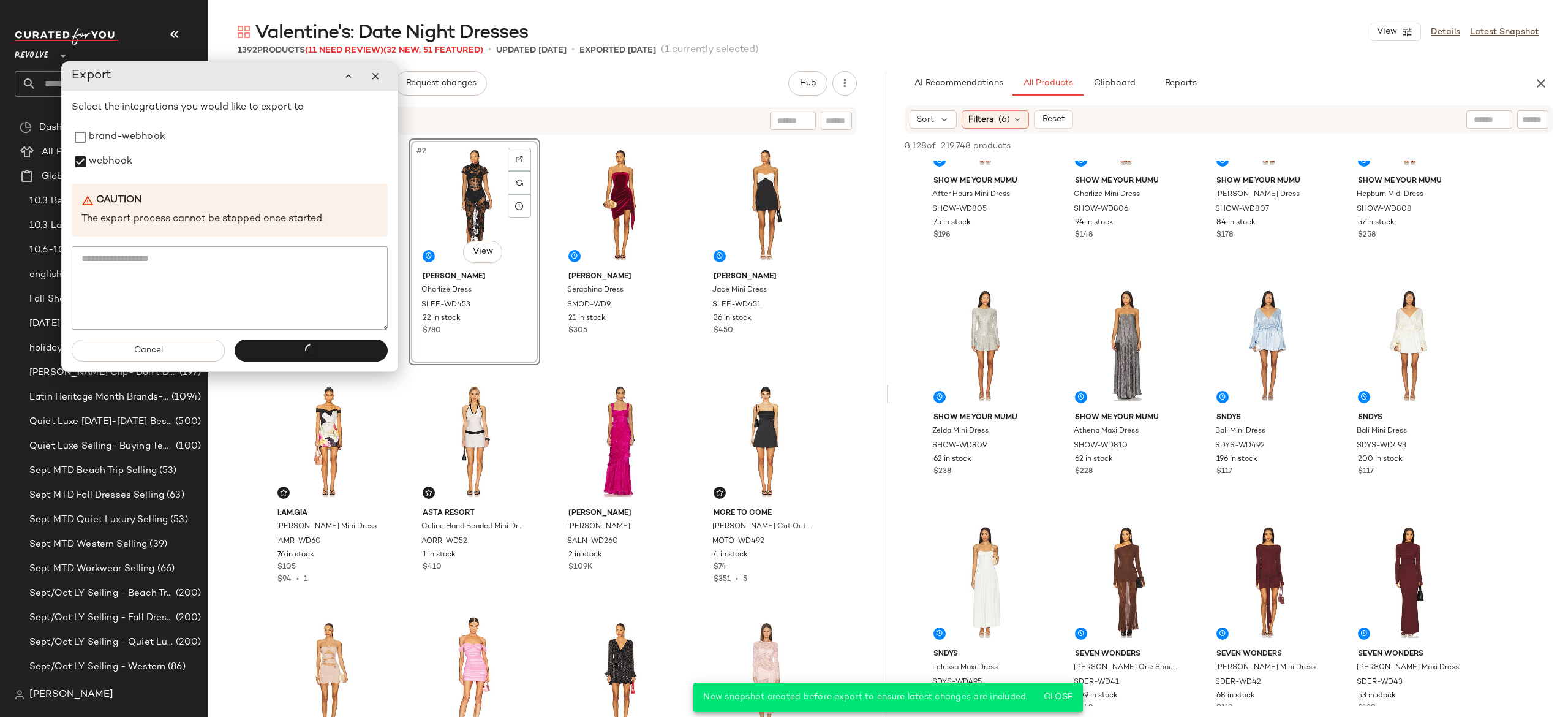
scroll to position [2009, 0]
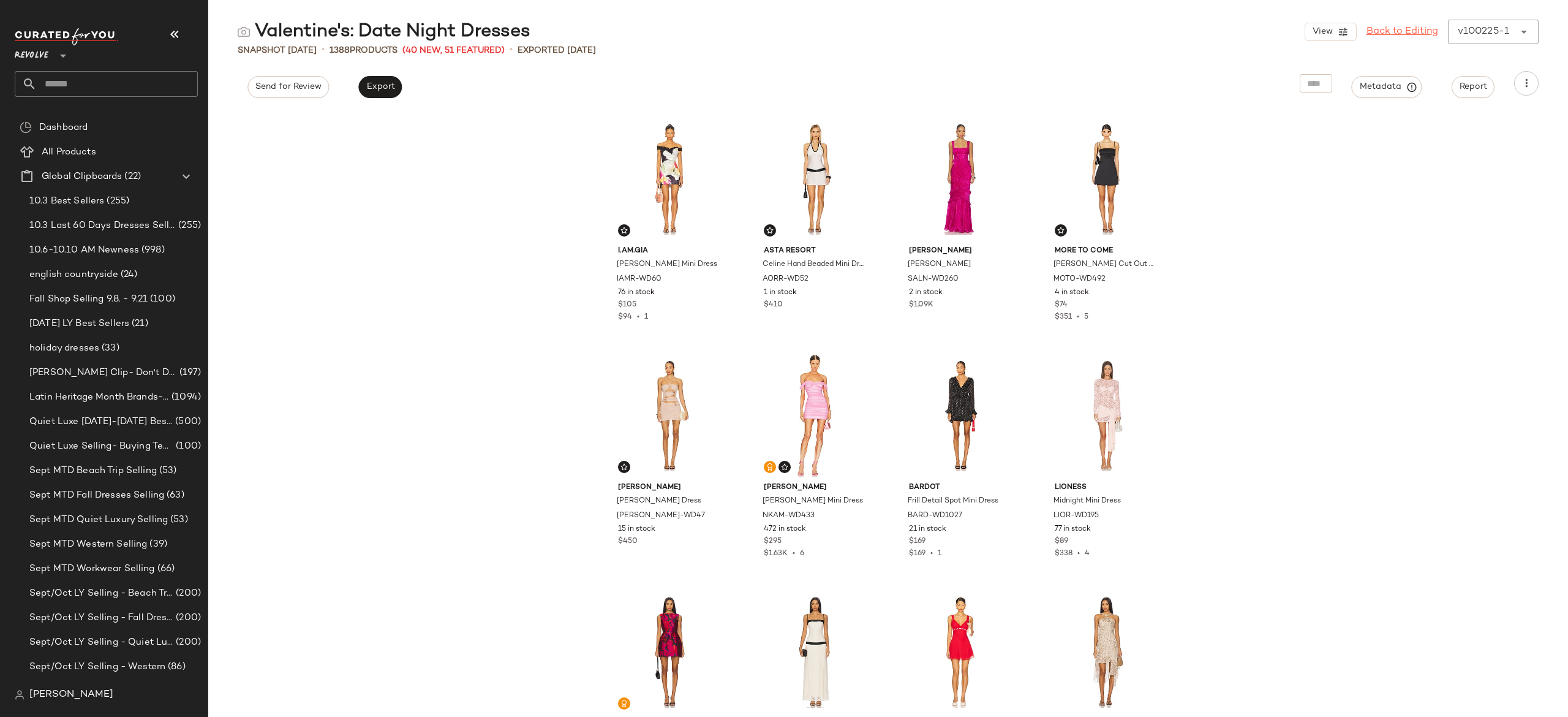
click at [1379, 32] on link "Back to Editing" at bounding box center [1402, 32] width 72 height 15
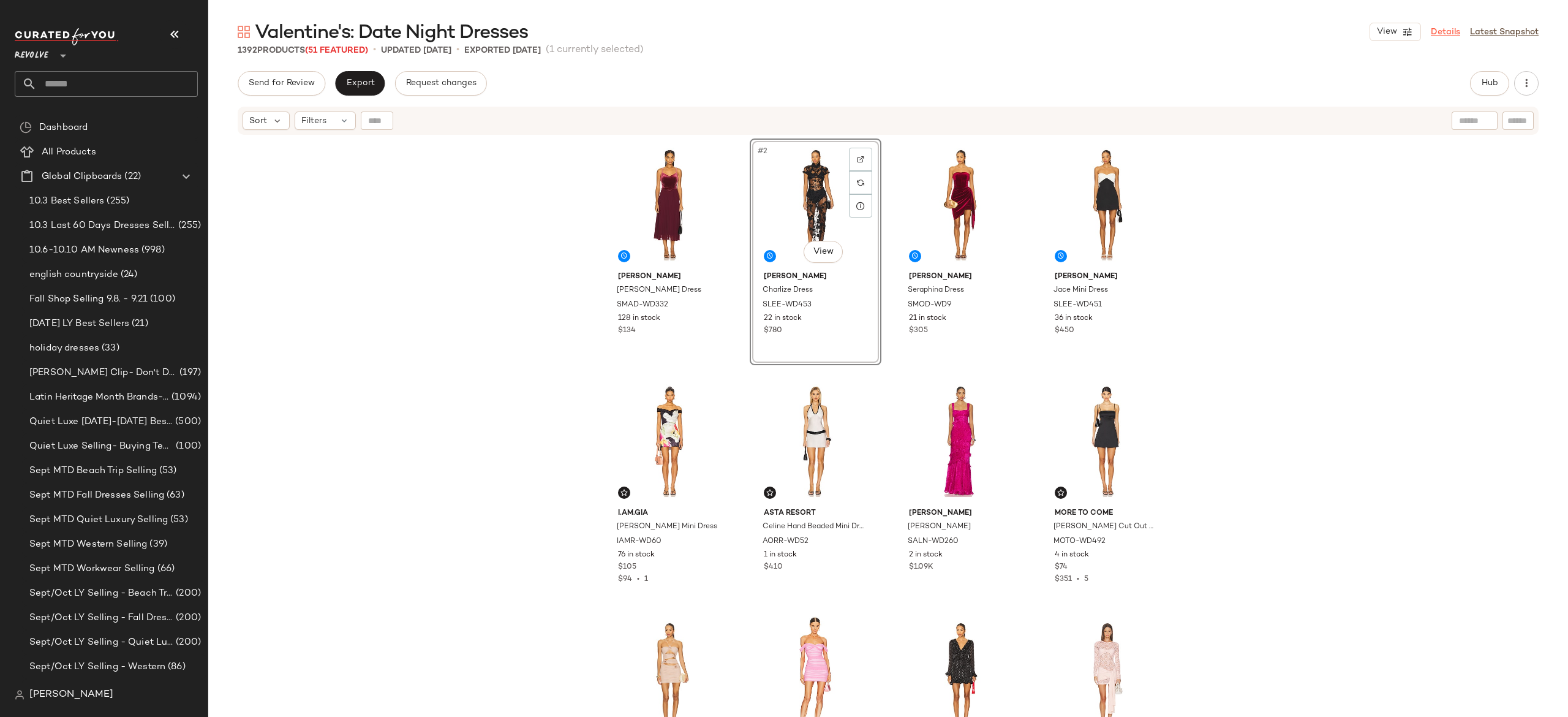
click at [1446, 34] on link "Details" at bounding box center [1445, 32] width 29 height 13
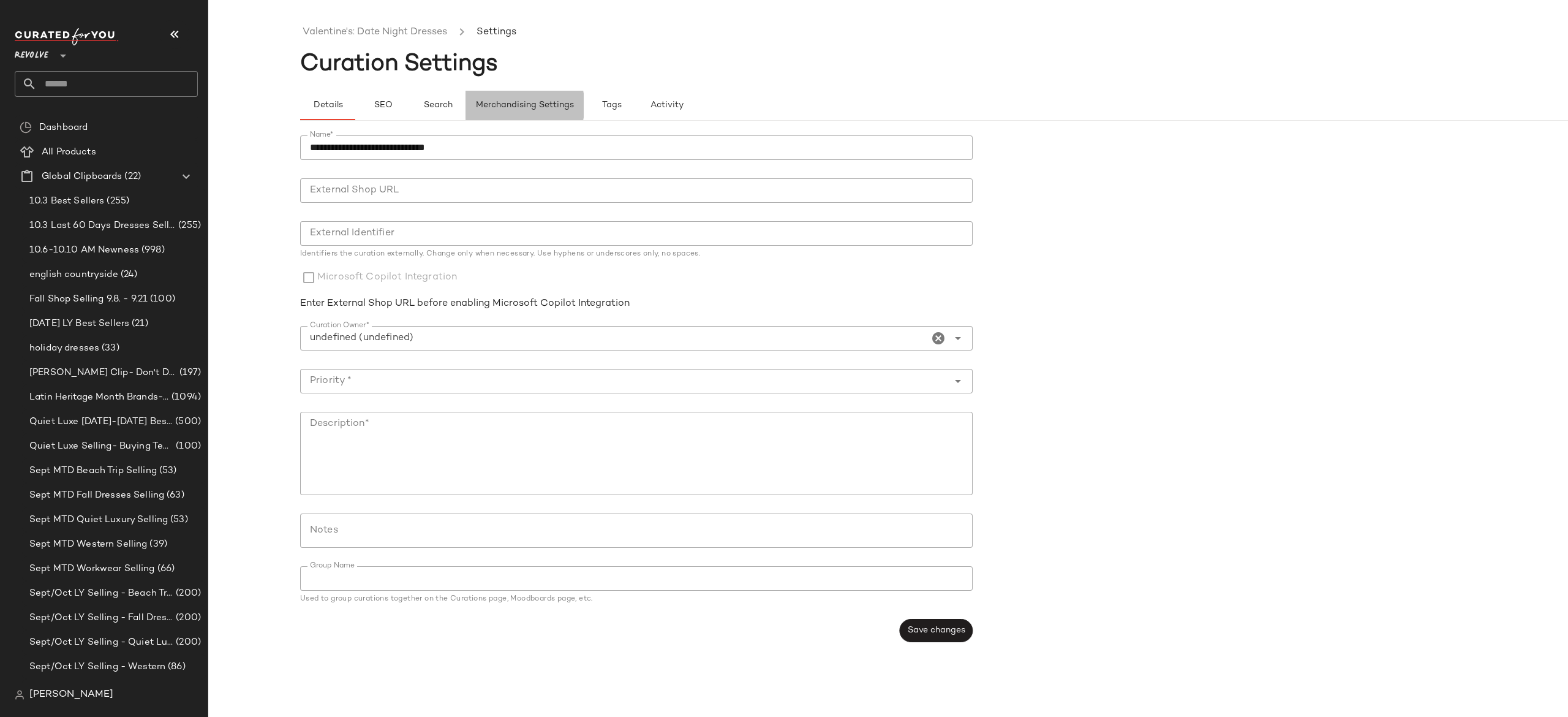
click at [566, 103] on span "Merchandising Settings" at bounding box center [525, 105] width 99 height 10
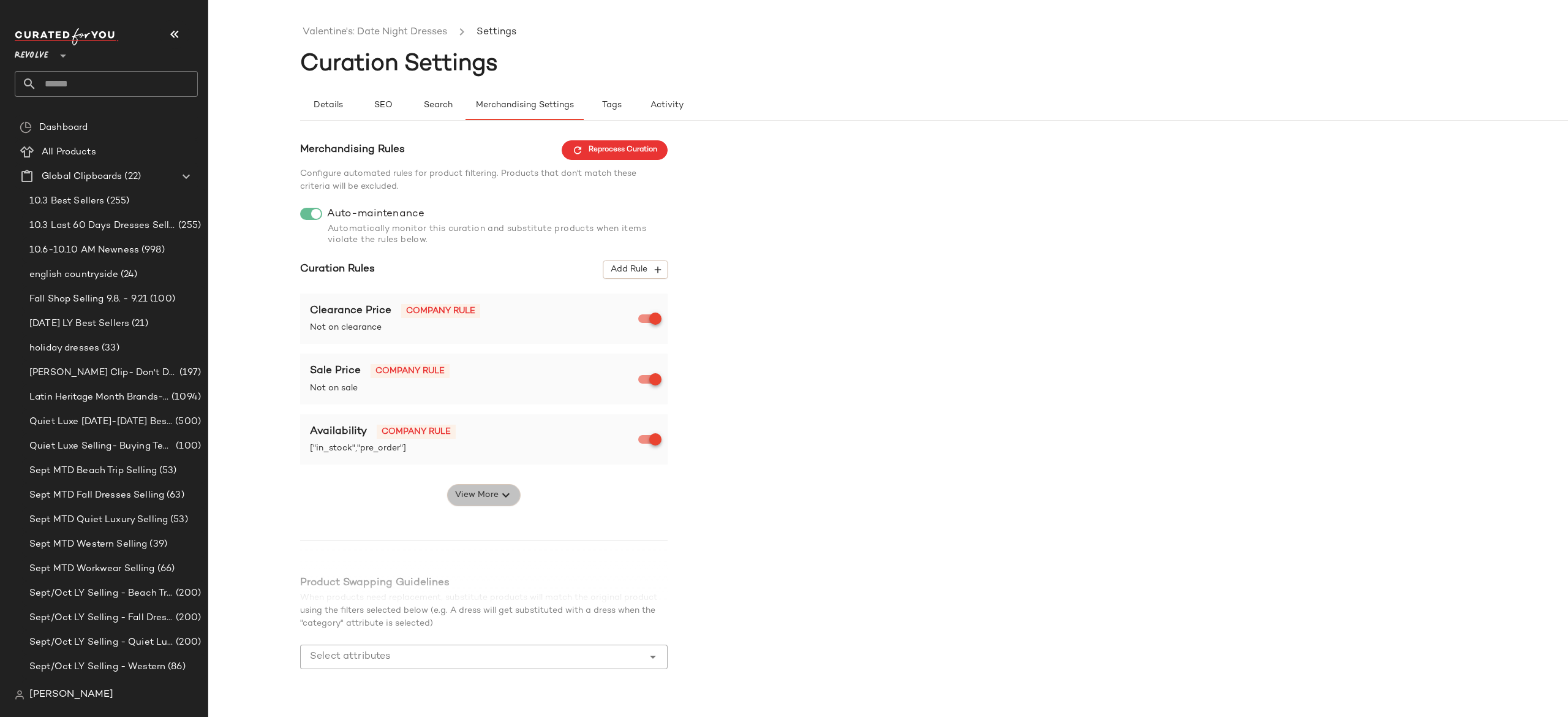
click at [490, 495] on span "View More" at bounding box center [476, 495] width 44 height 15
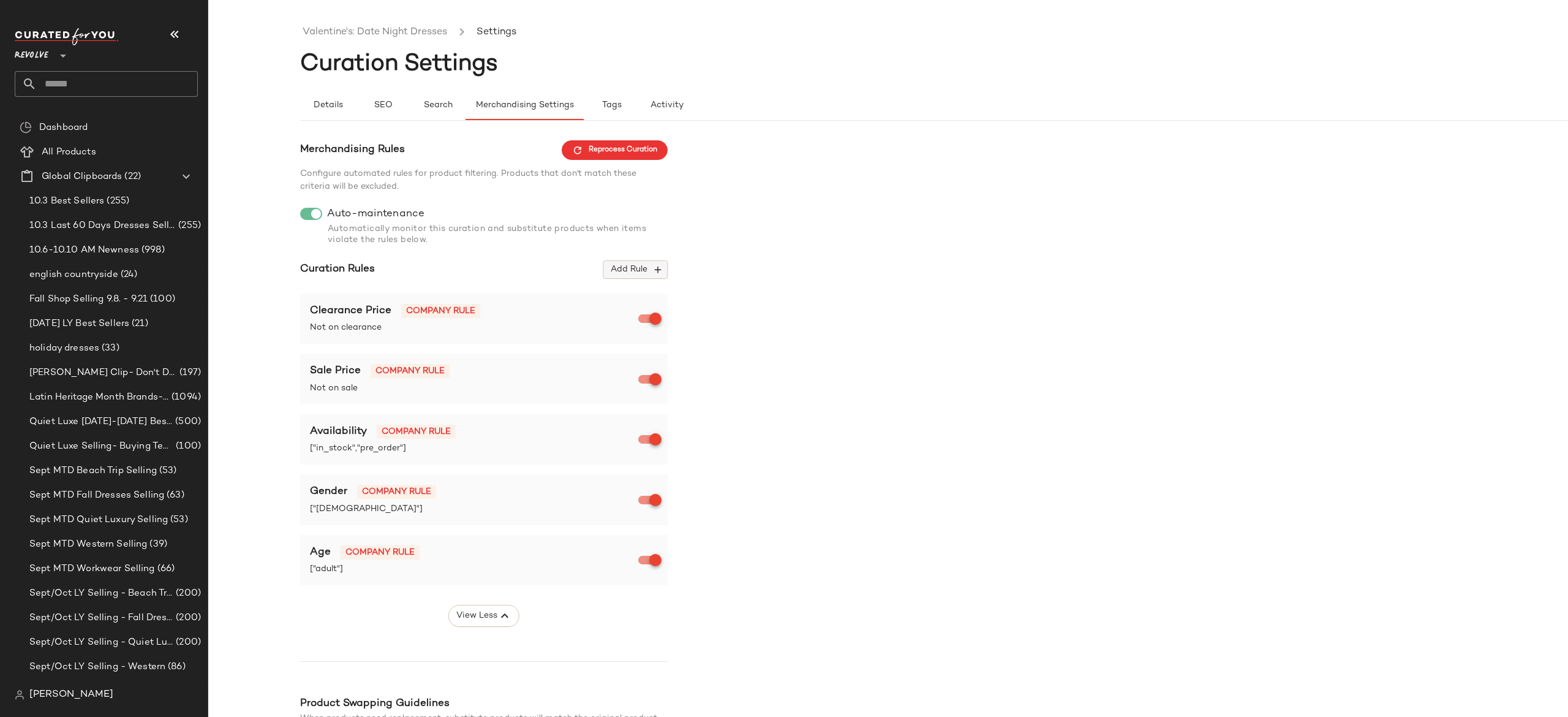
click at [649, 267] on span "Add Rule" at bounding box center [635, 269] width 51 height 11
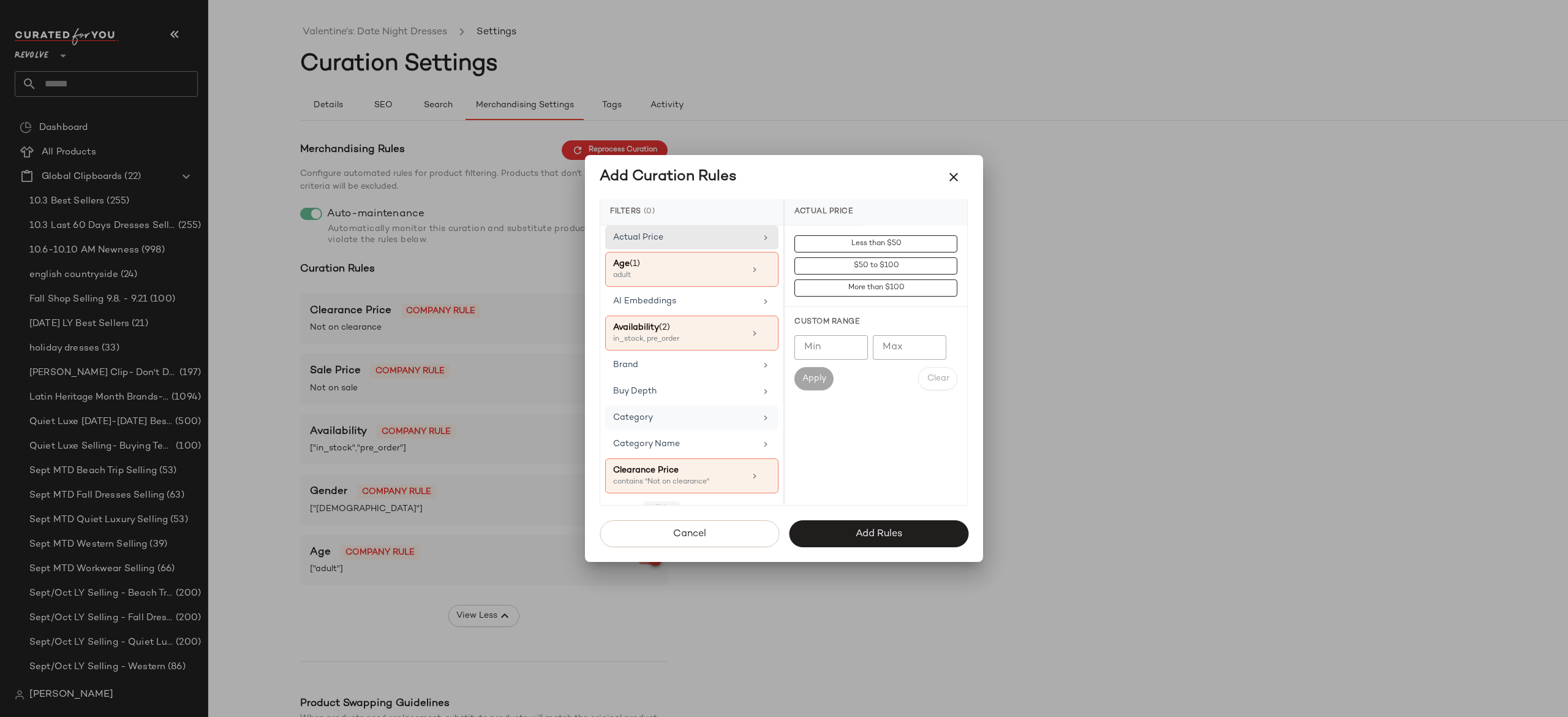
click at [685, 418] on div "Category" at bounding box center [684, 417] width 143 height 13
click at [819, 422] on div "dress" at bounding box center [876, 419] width 183 height 29
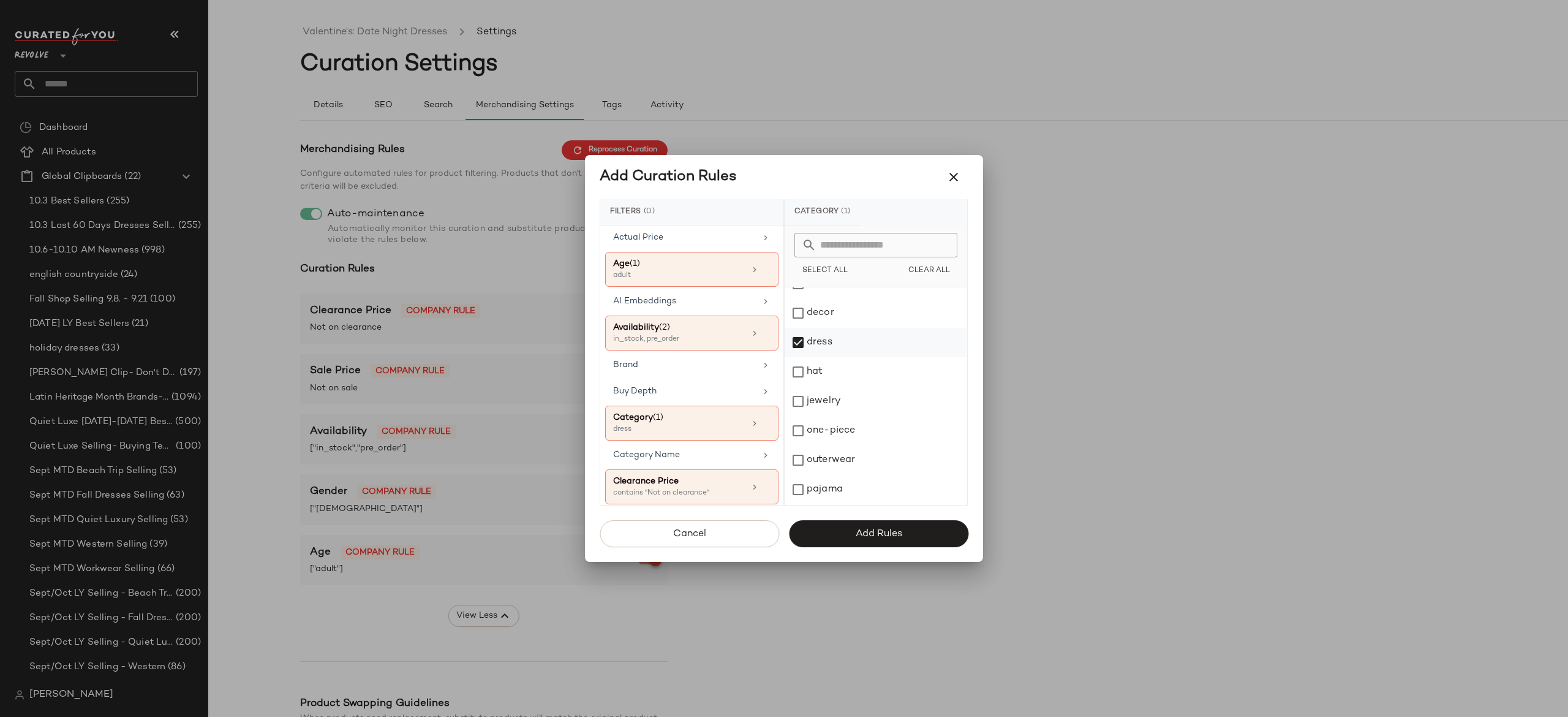
scroll to position [82, 0]
click at [846, 421] on div "one-piece" at bounding box center [876, 426] width 183 height 29
click at [877, 528] on span "Add Rules" at bounding box center [878, 534] width 47 height 12
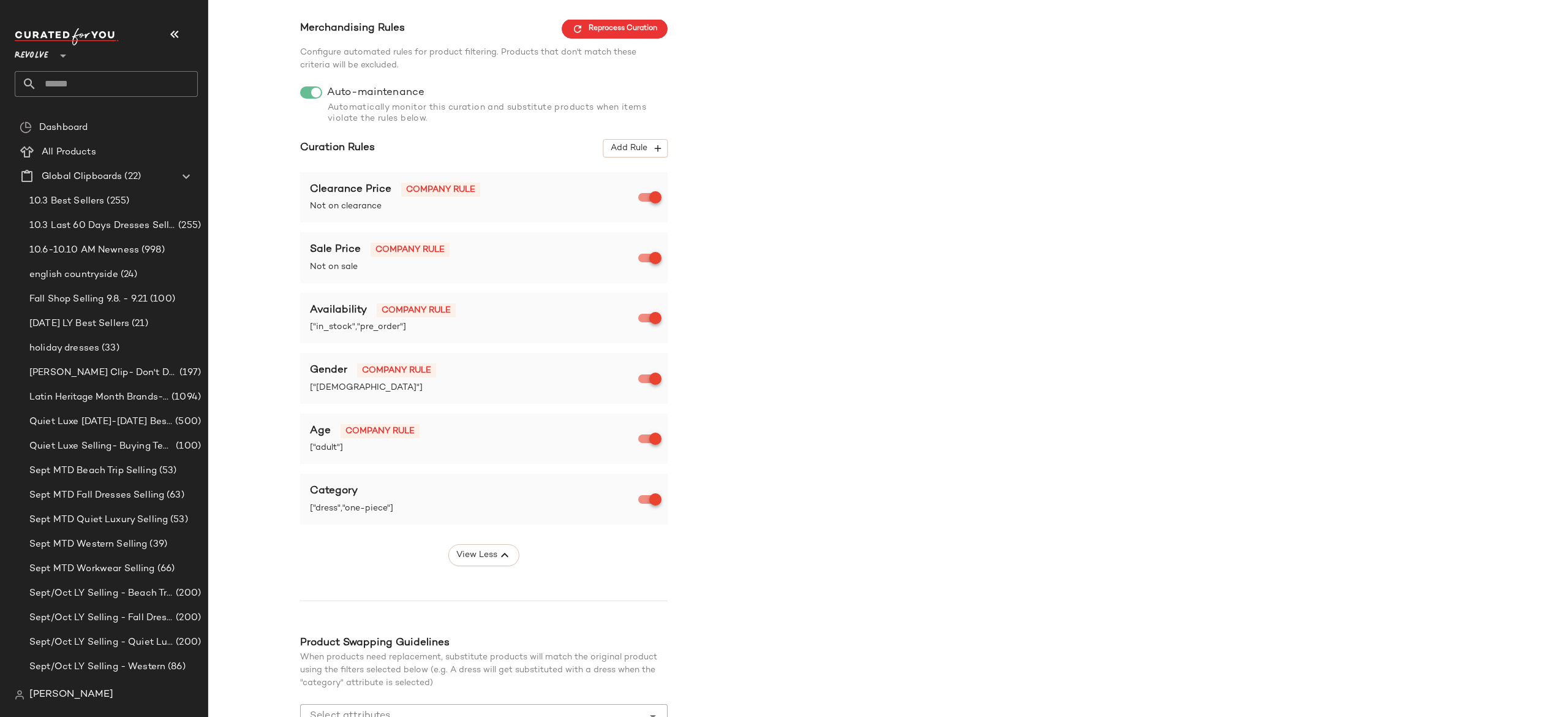
scroll to position [212, 0]
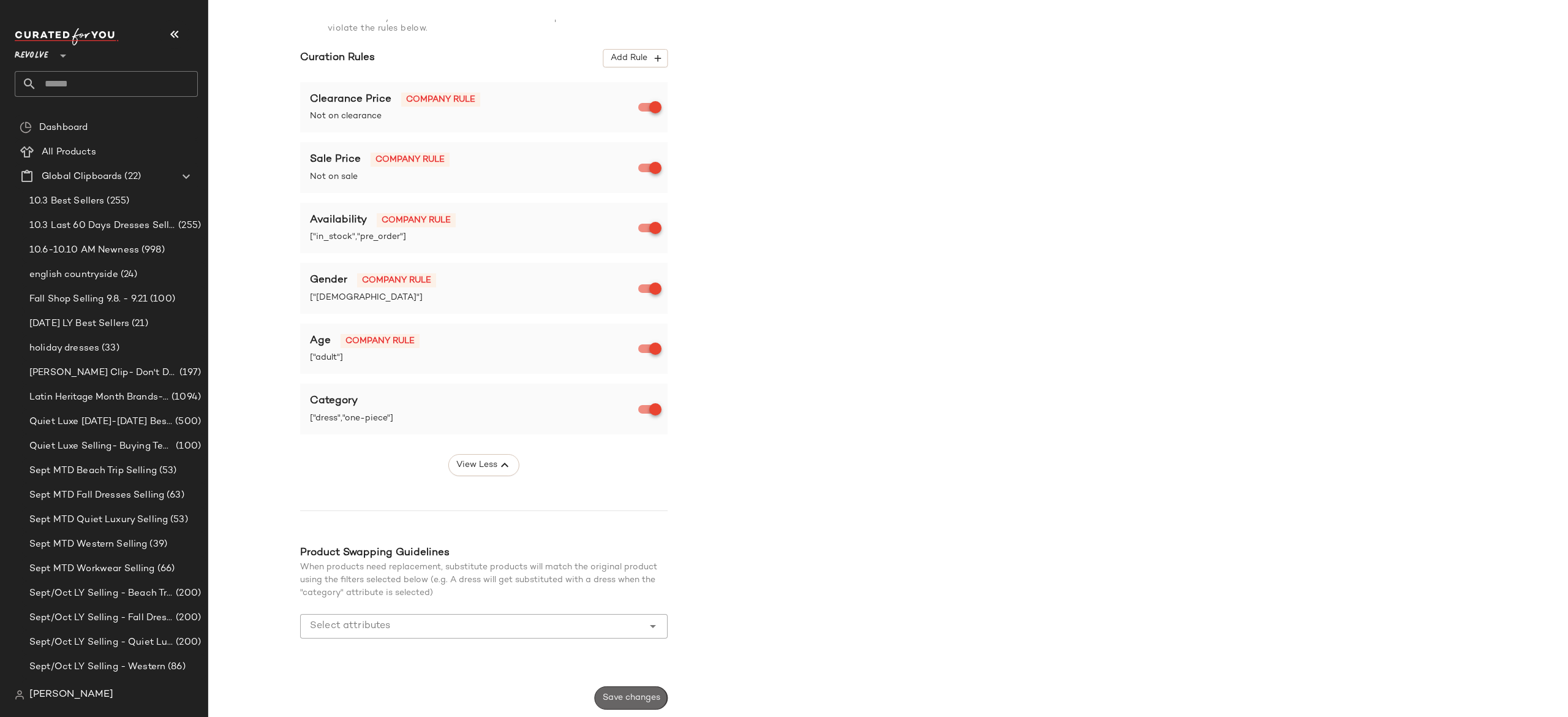
click at [615, 695] on span "Save changes" at bounding box center [631, 698] width 58 height 10
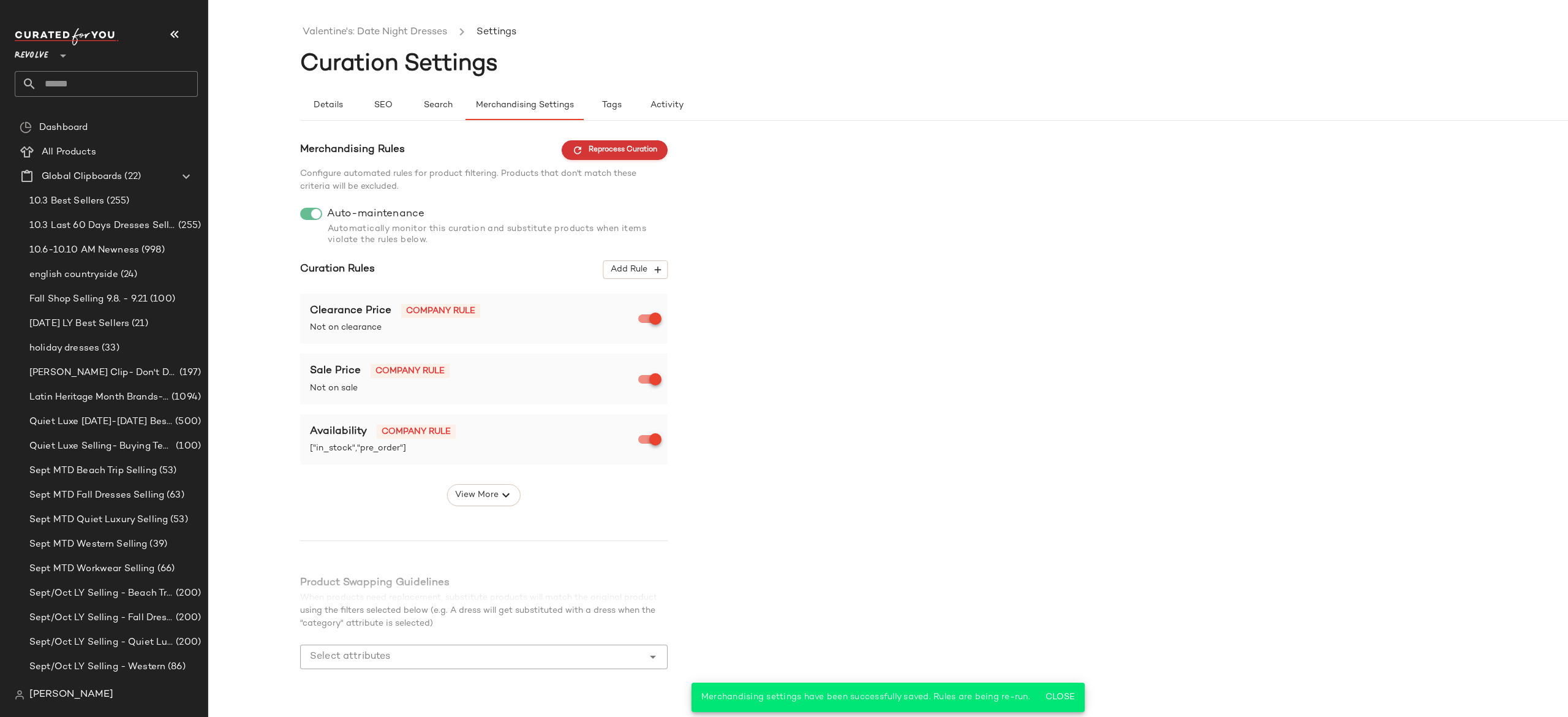
click at [649, 150] on span "Reprocess Curation" at bounding box center [614, 150] width 85 height 11
click at [436, 29] on link "Valentine's: Date Night Dresses" at bounding box center [375, 32] width 145 height 16
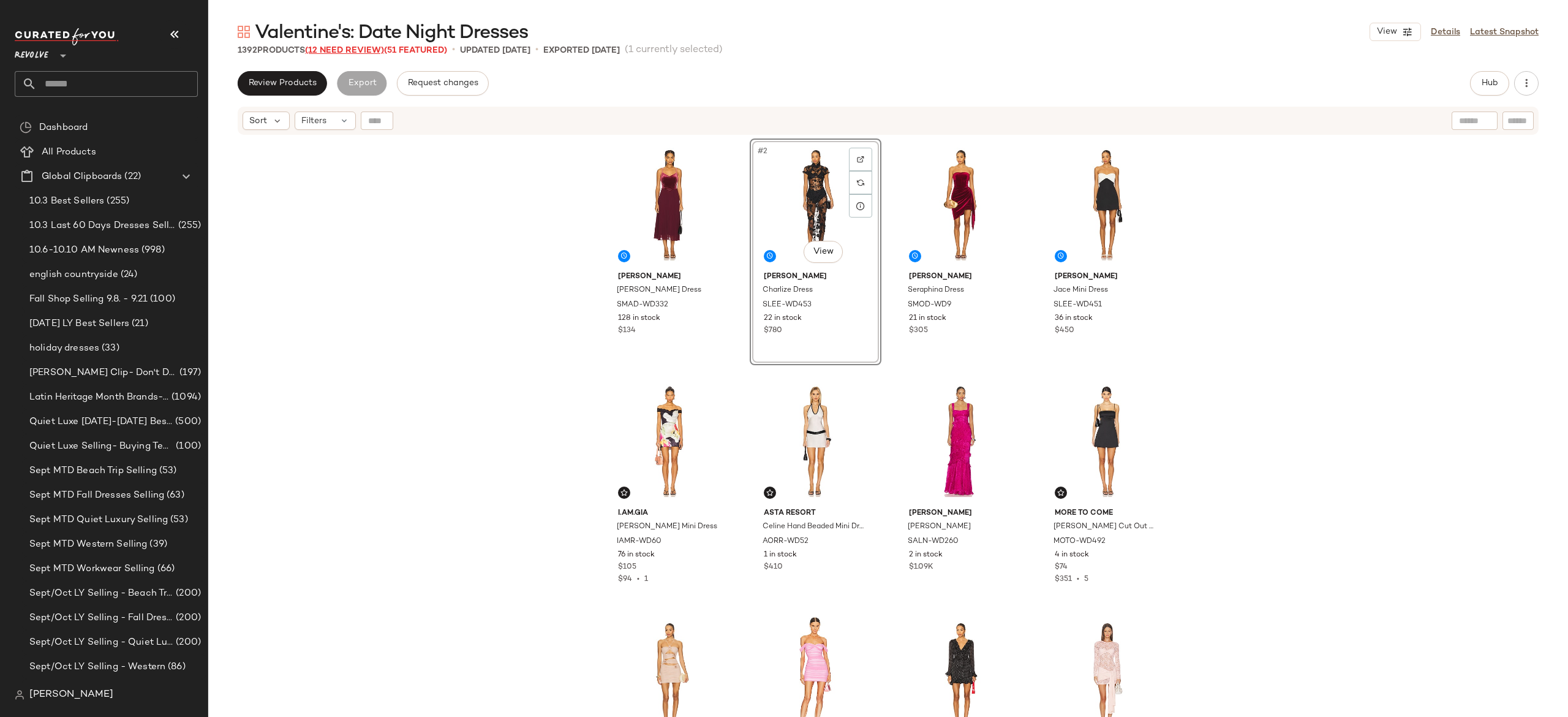
click at [381, 51] on span "(12 Need Review)" at bounding box center [345, 51] width 79 height 9
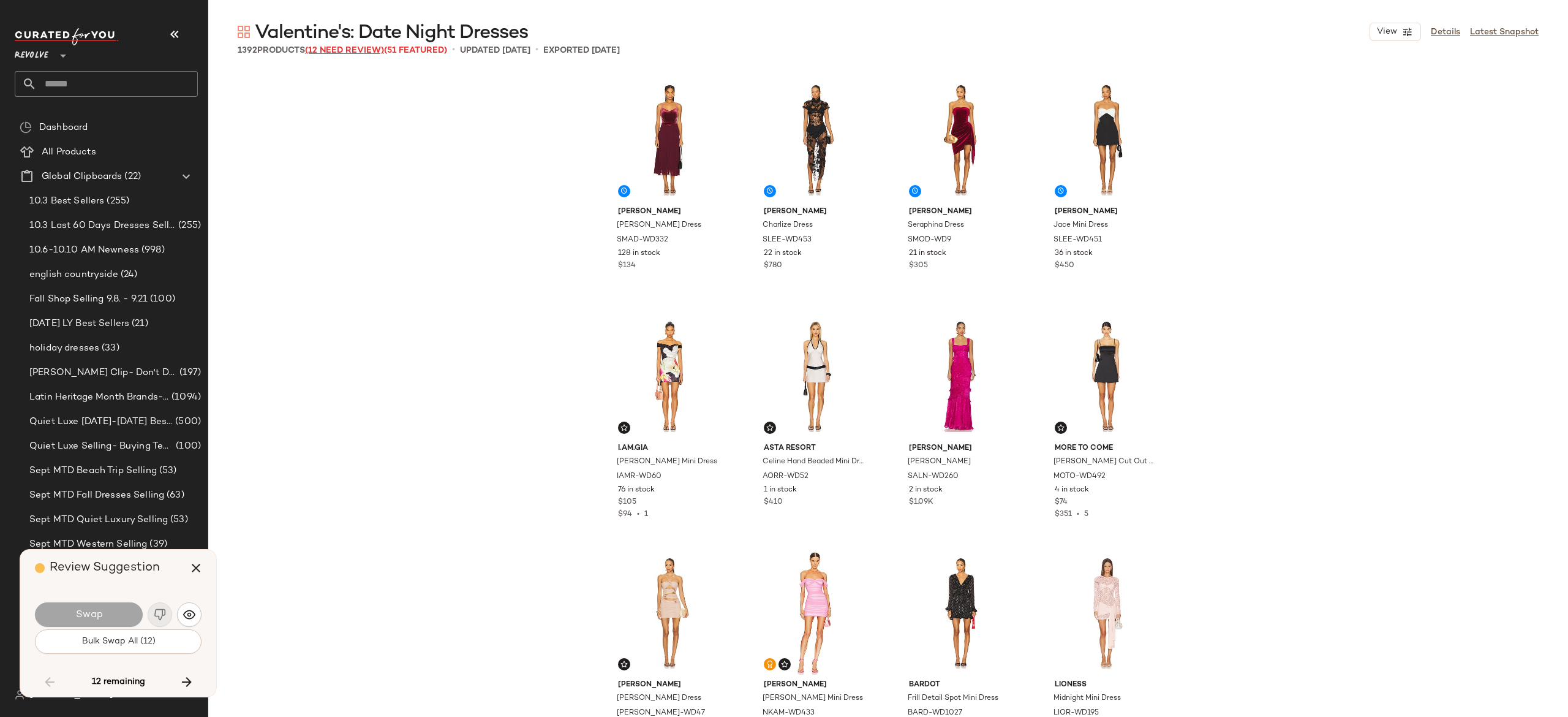
scroll to position [12296, 0]
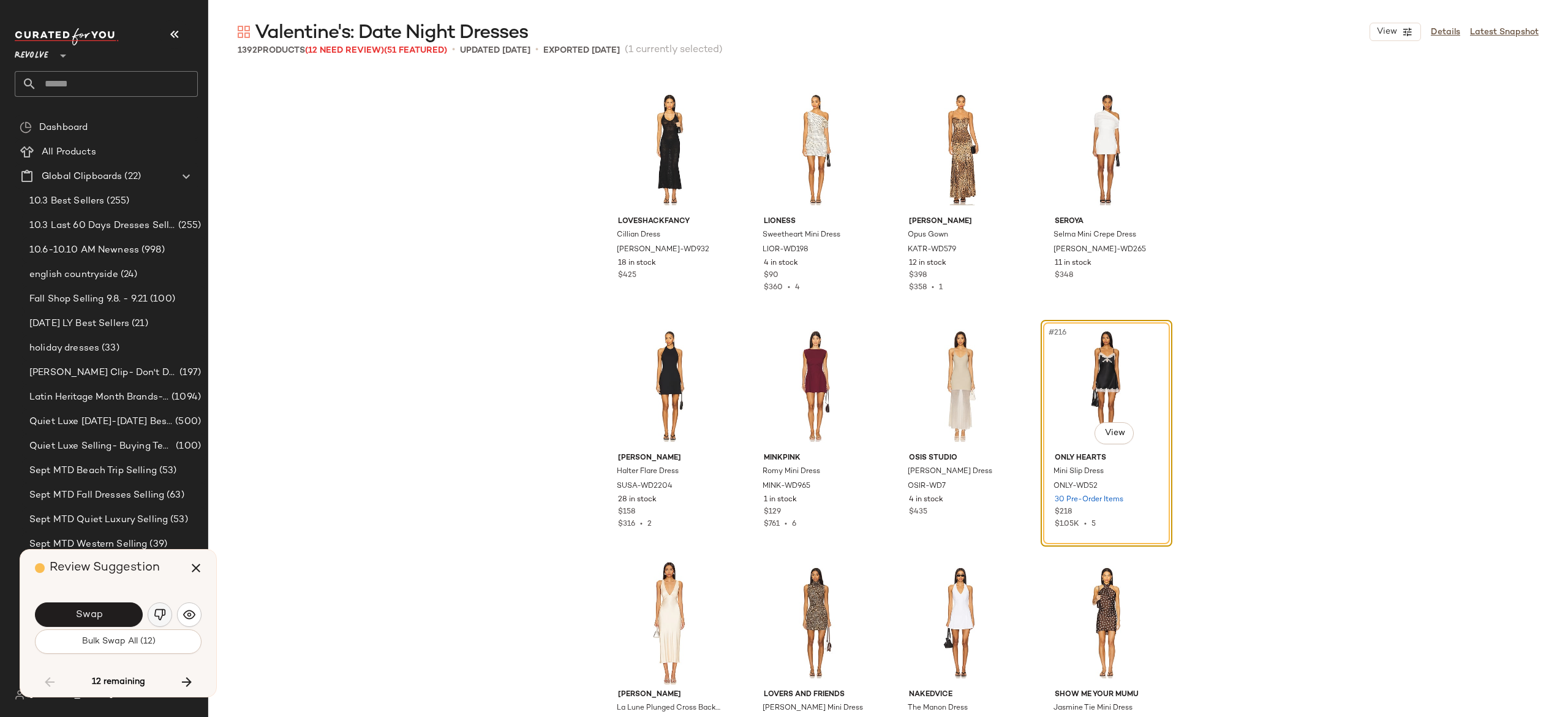
click at [158, 614] on img "button" at bounding box center [160, 614] width 12 height 12
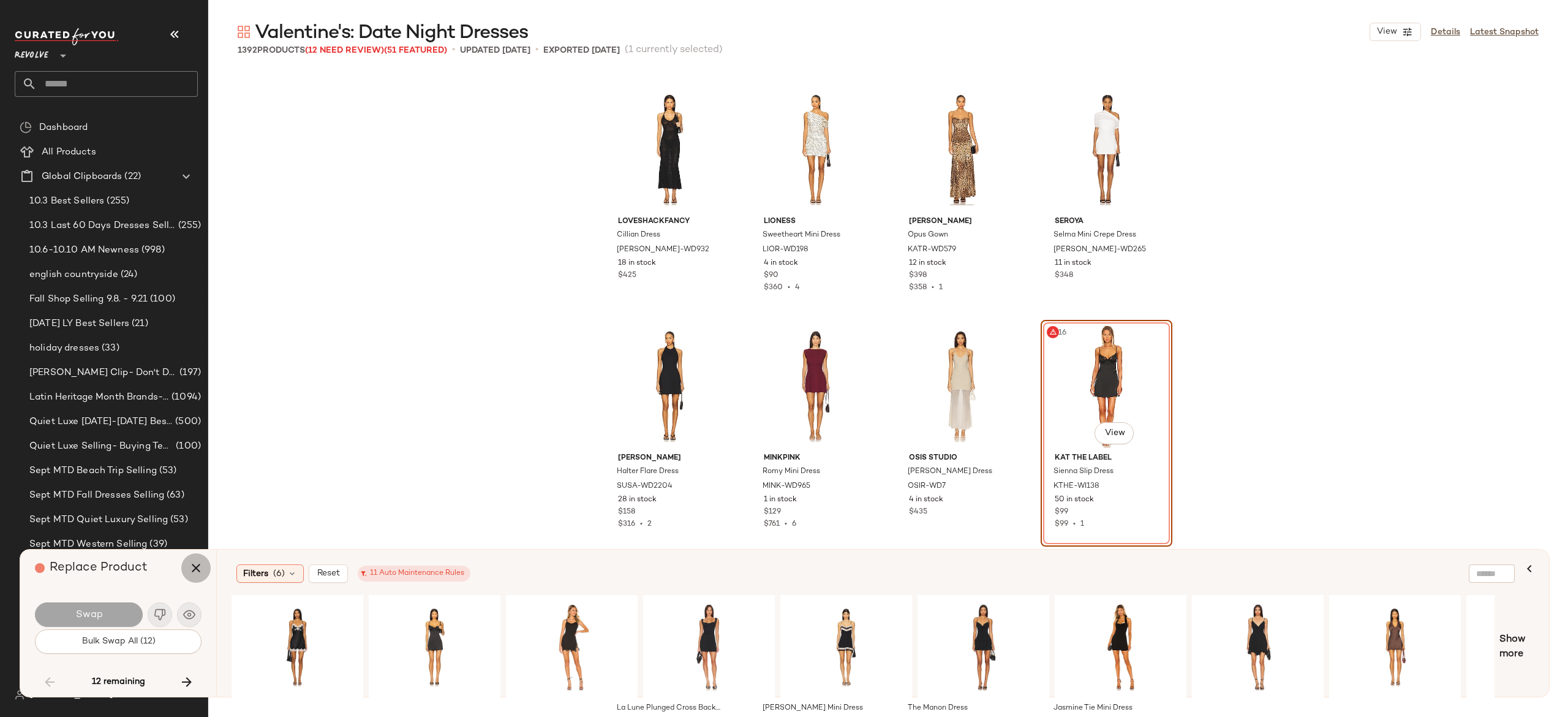
click at [197, 562] on icon "button" at bounding box center [196, 567] width 15 height 15
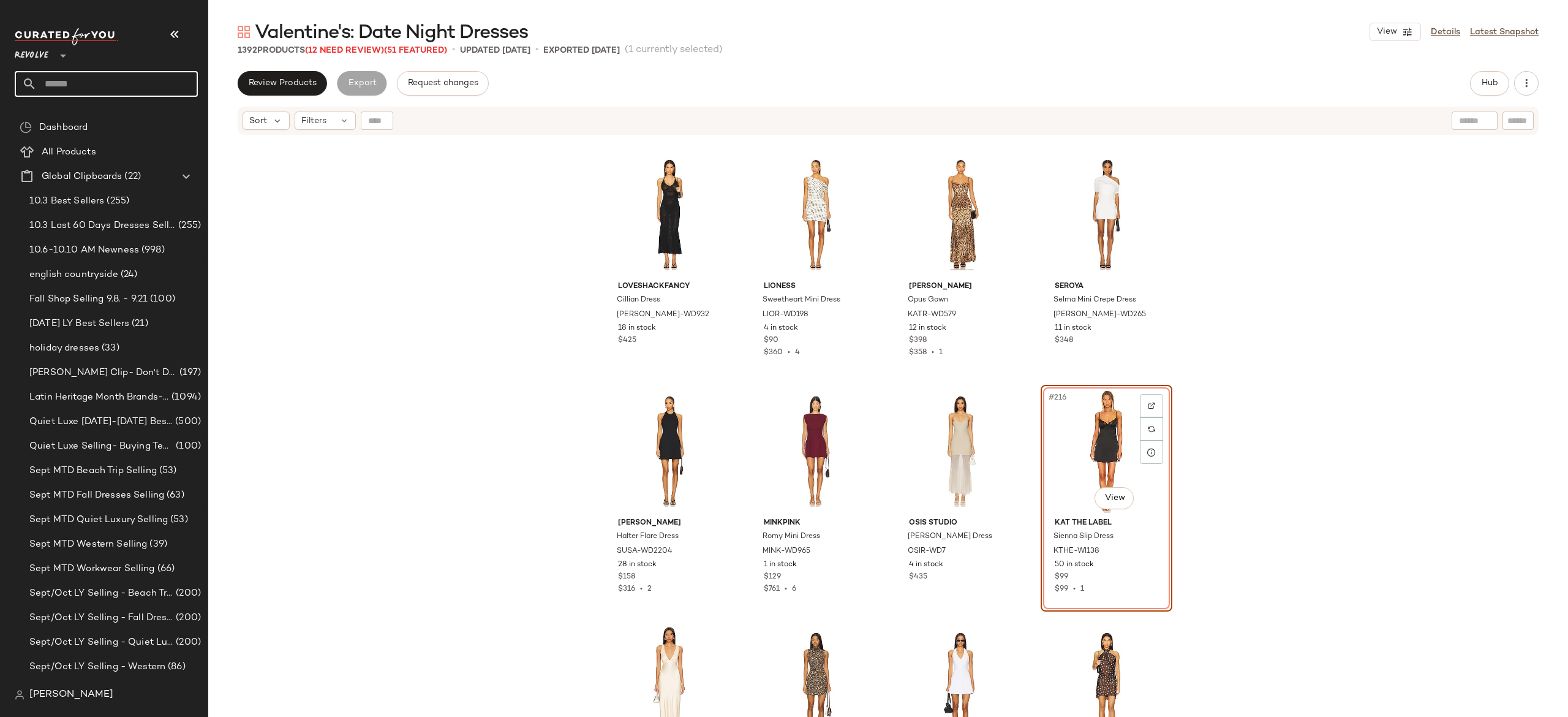
click at [171, 73] on input "text" at bounding box center [117, 83] width 161 height 25
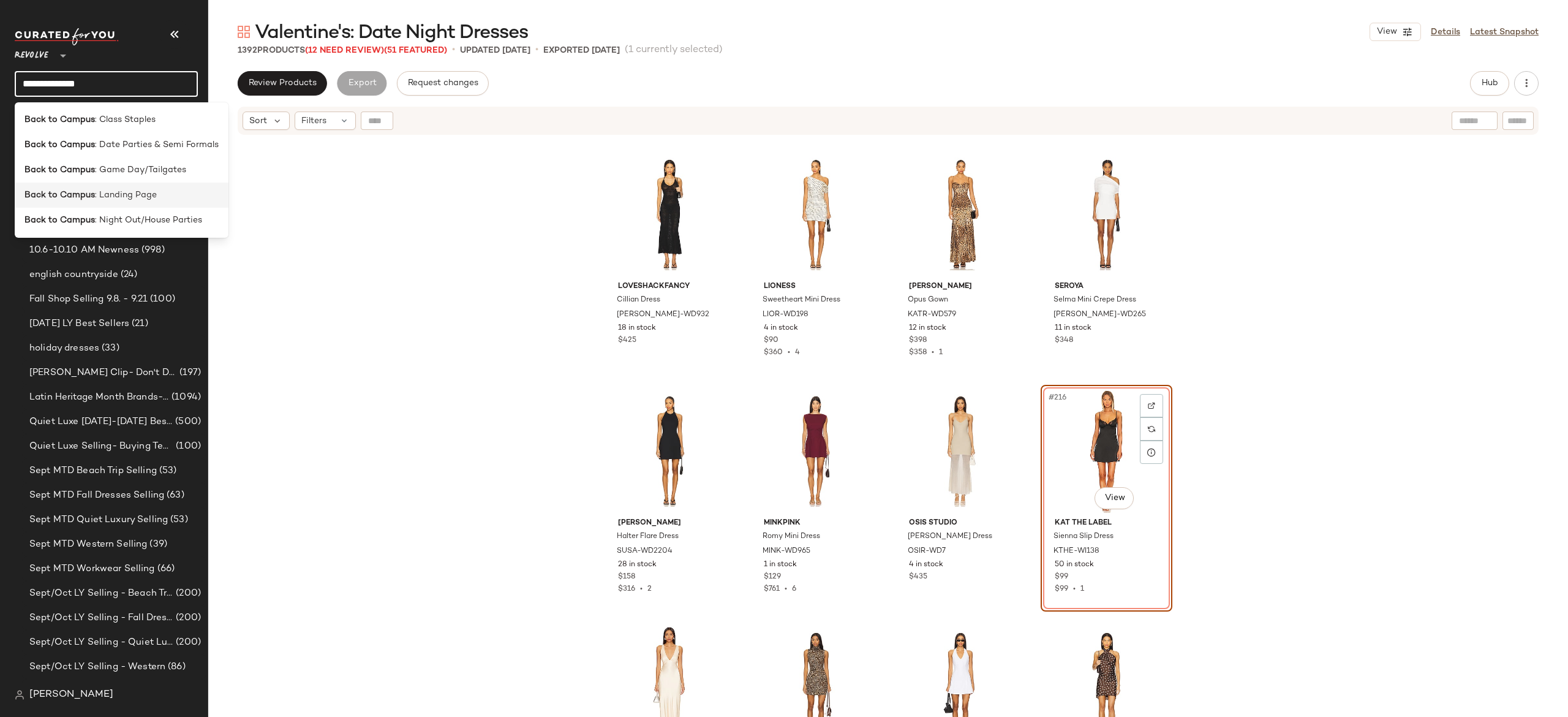
type input "**********"
click at [125, 193] on span ": Landing Page" at bounding box center [126, 195] width 62 height 13
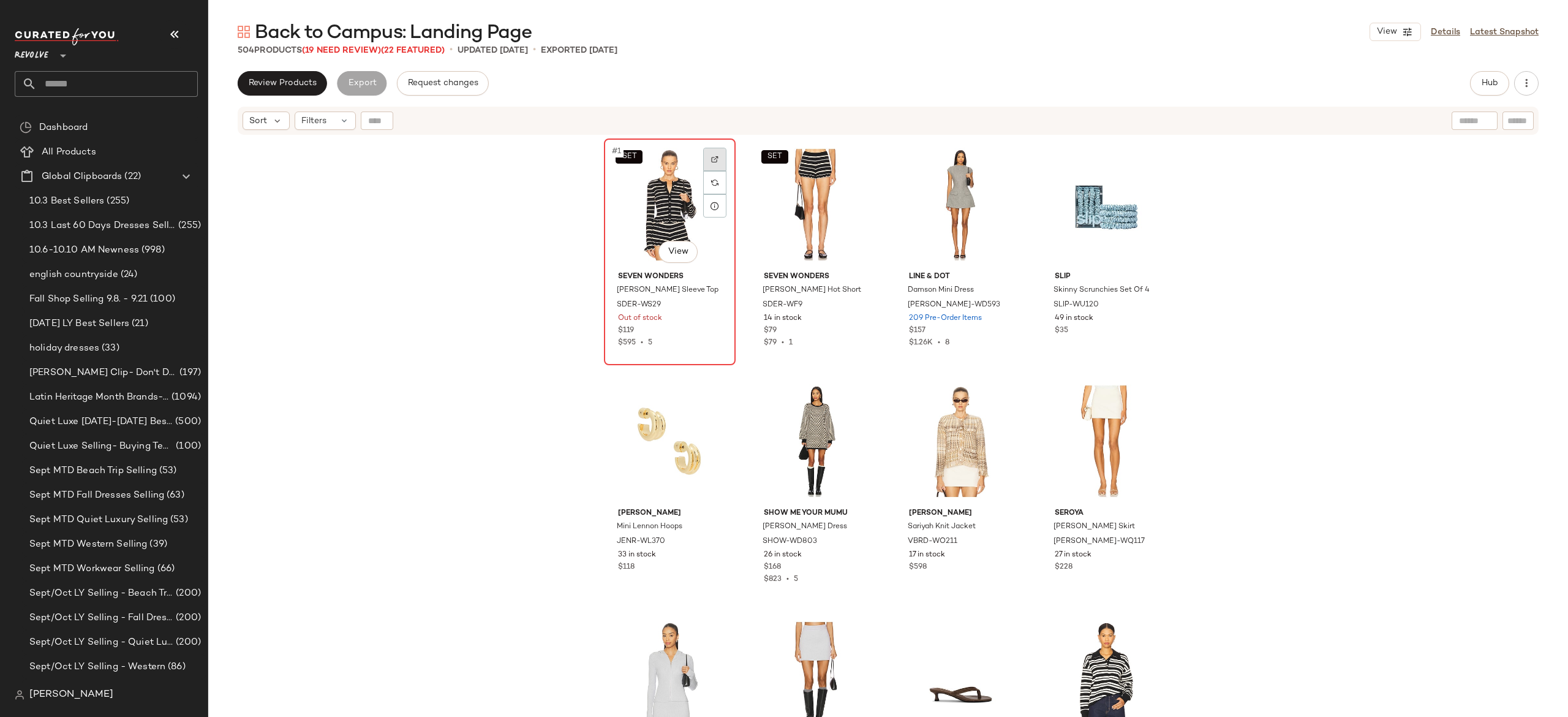
click at [712, 160] on img at bounding box center [715, 160] width 8 height 8
click at [712, 303] on img "button" at bounding box center [713, 305] width 8 height 8
click at [366, 46] on span "(19 Need Review)" at bounding box center [342, 51] width 79 height 9
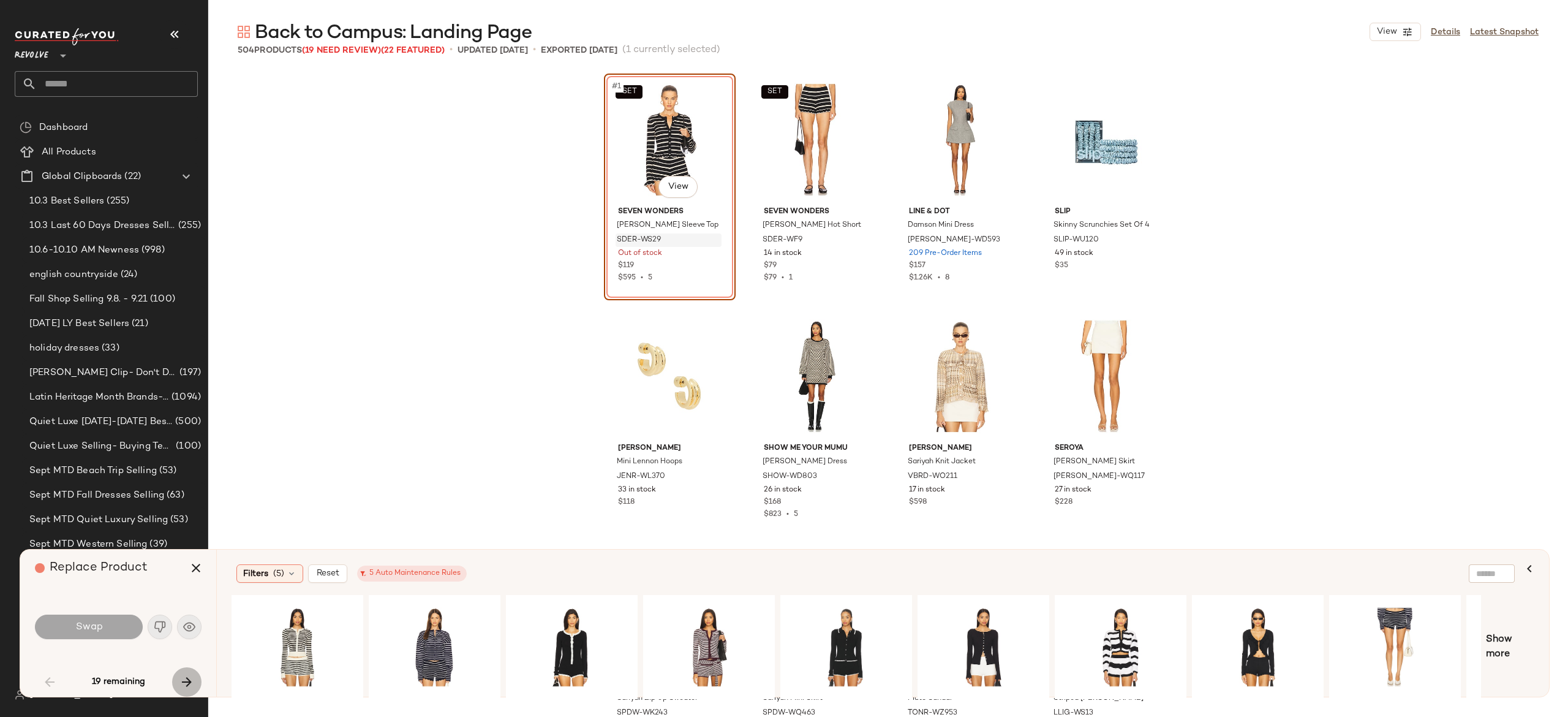
click at [187, 676] on icon "button" at bounding box center [187, 682] width 15 height 15
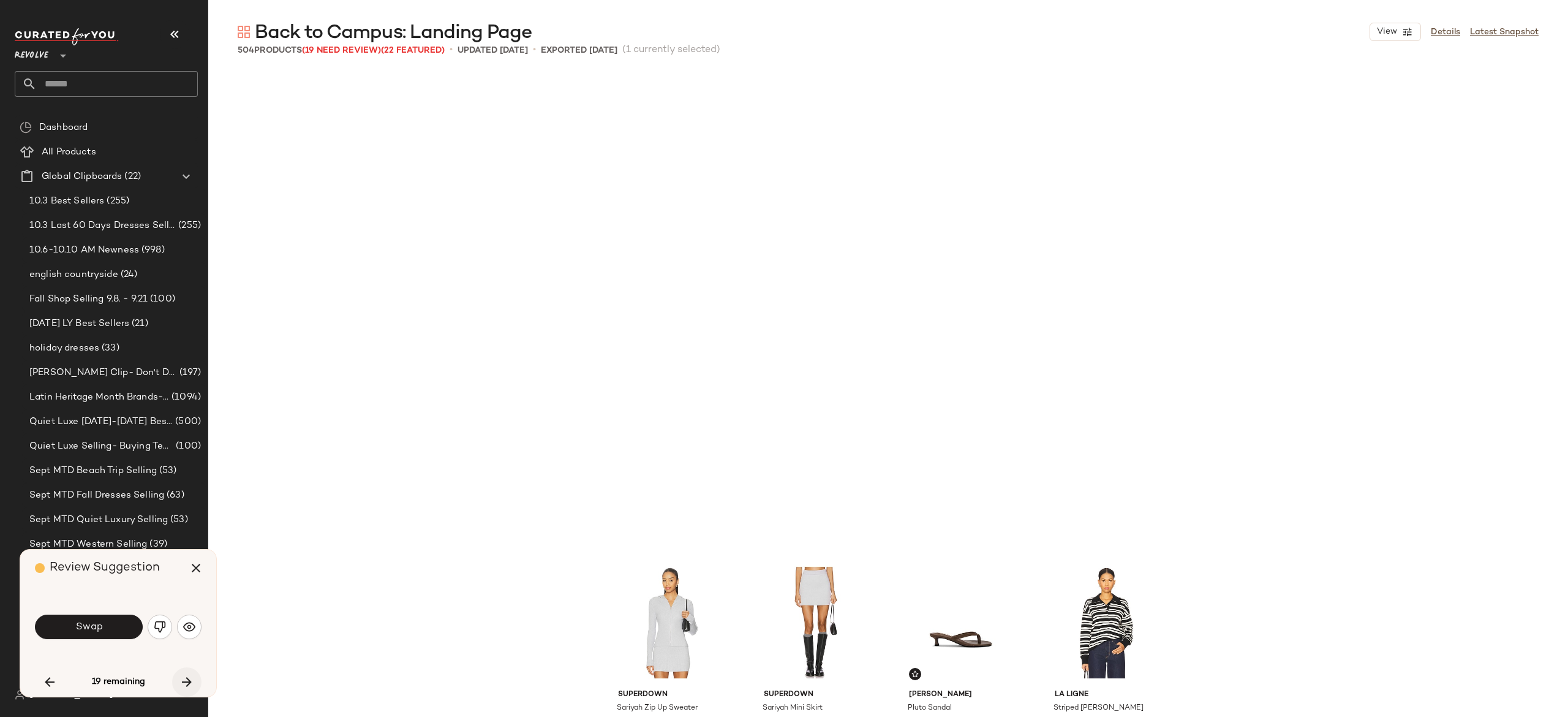
scroll to position [483, 0]
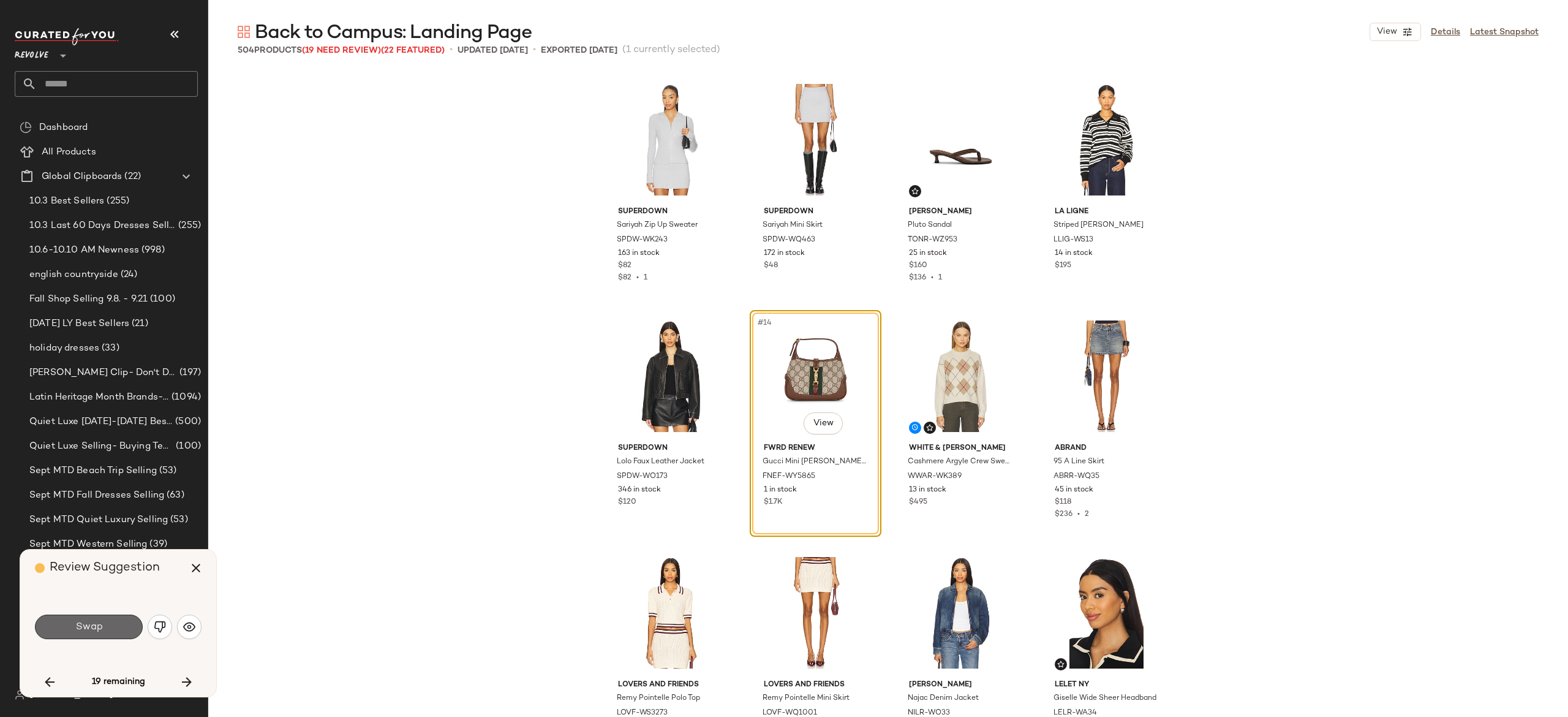
click at [118, 624] on button "Swap" at bounding box center [89, 627] width 108 height 25
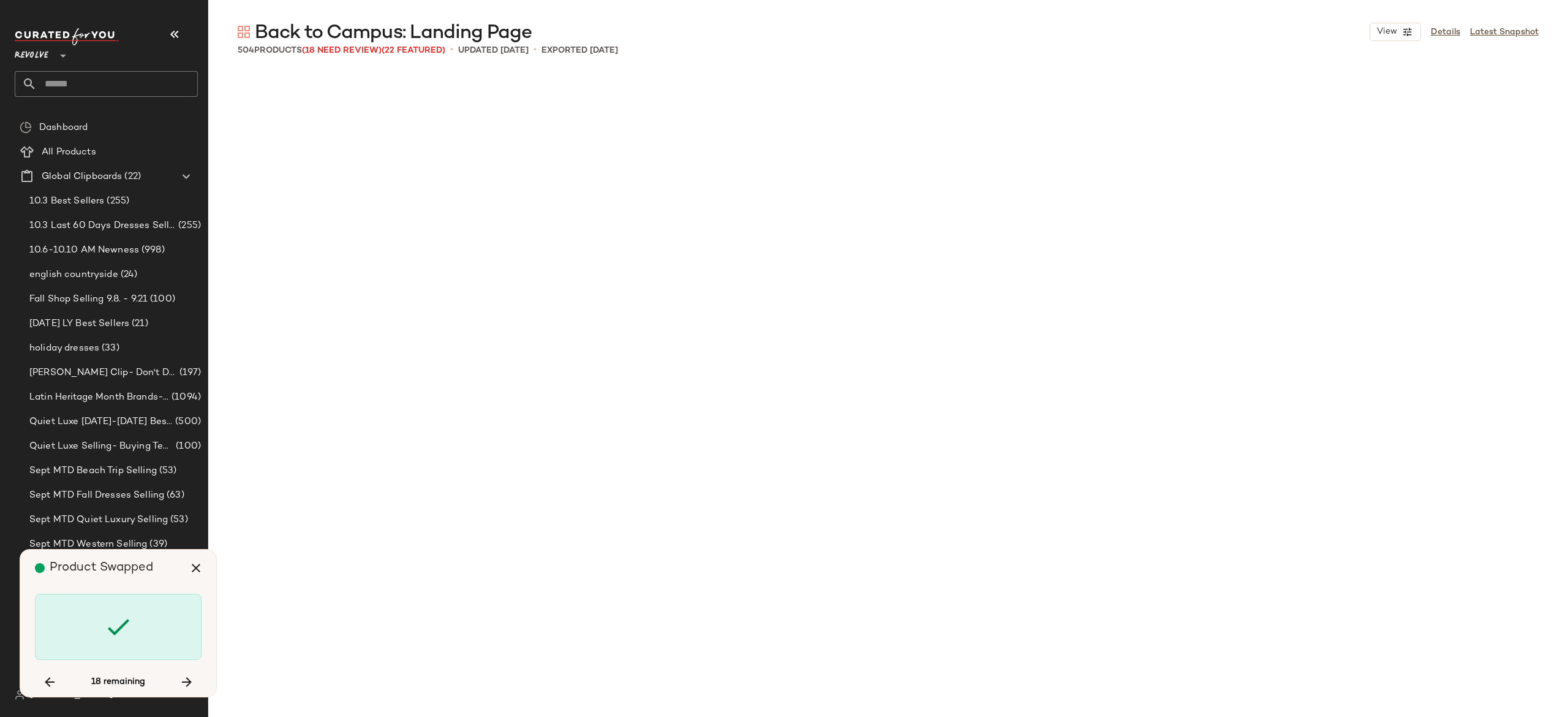
scroll to position [1892, 0]
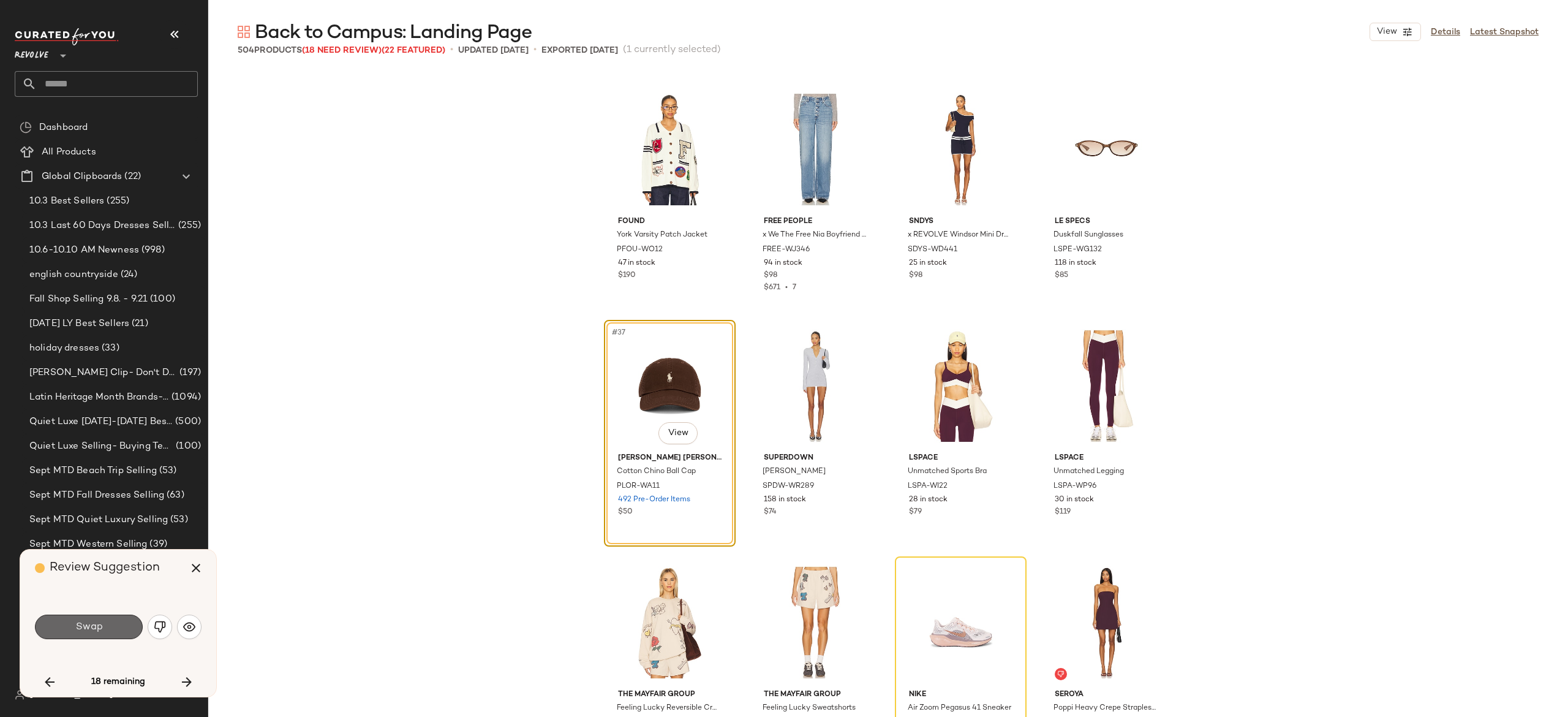
click at [116, 629] on button "Swap" at bounding box center [89, 627] width 108 height 25
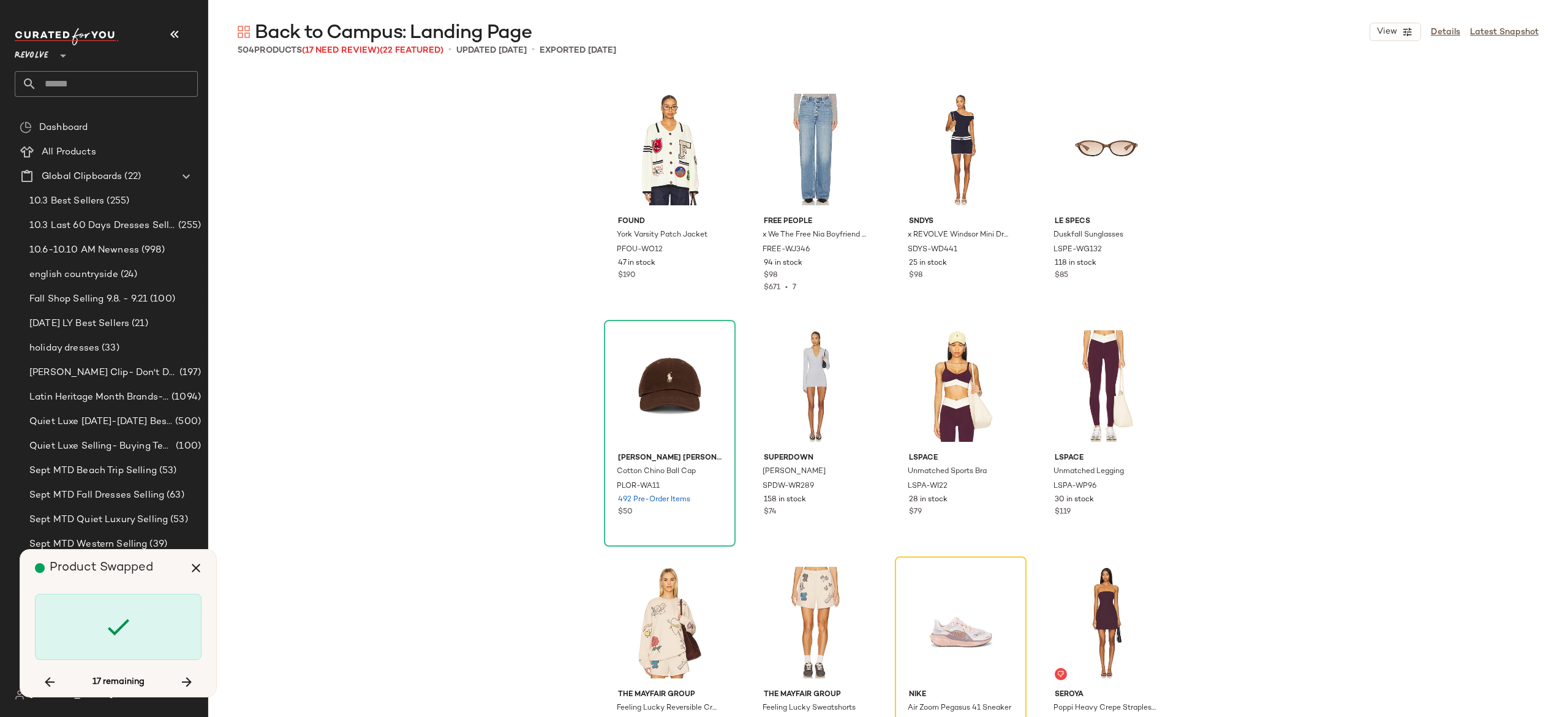
scroll to position [2128, 0]
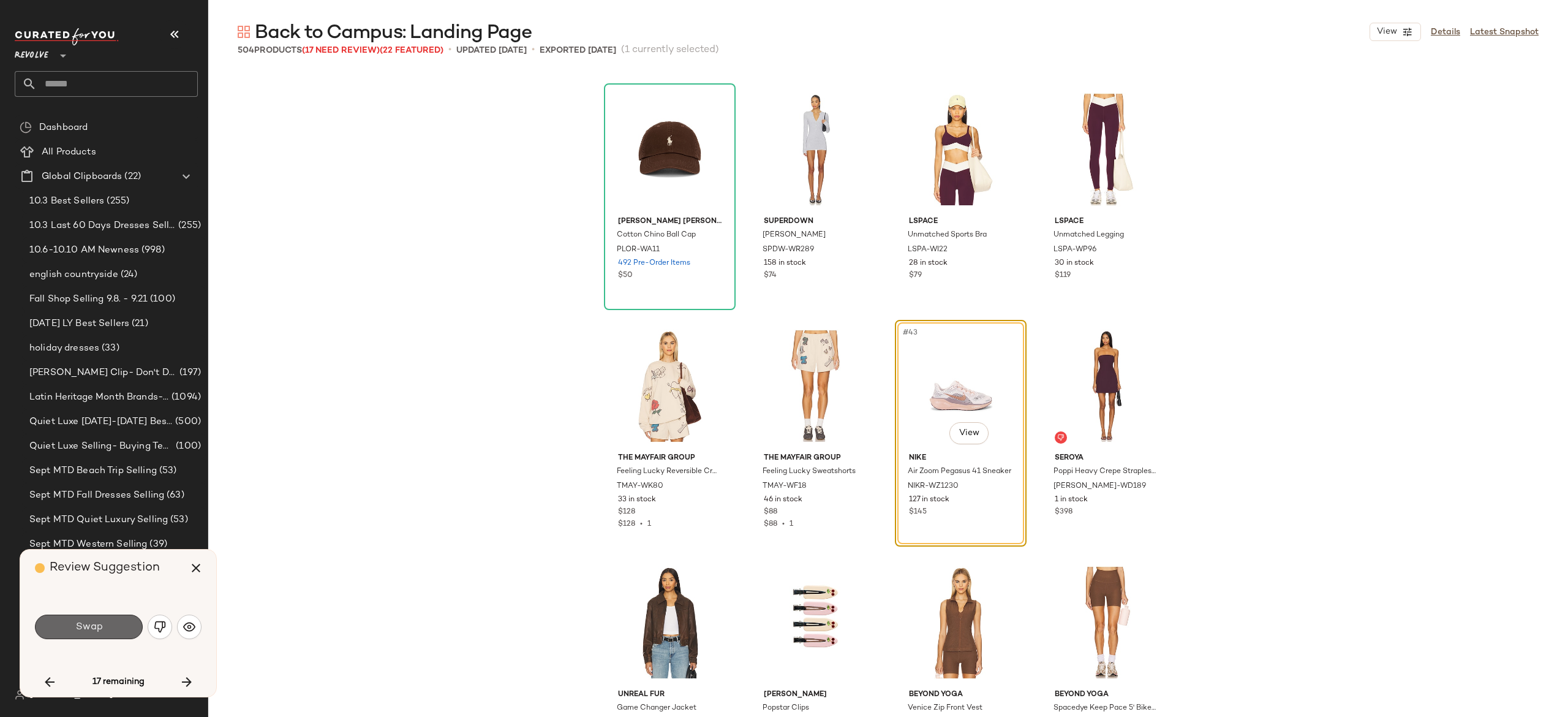
click at [120, 626] on button "Swap" at bounding box center [89, 627] width 108 height 25
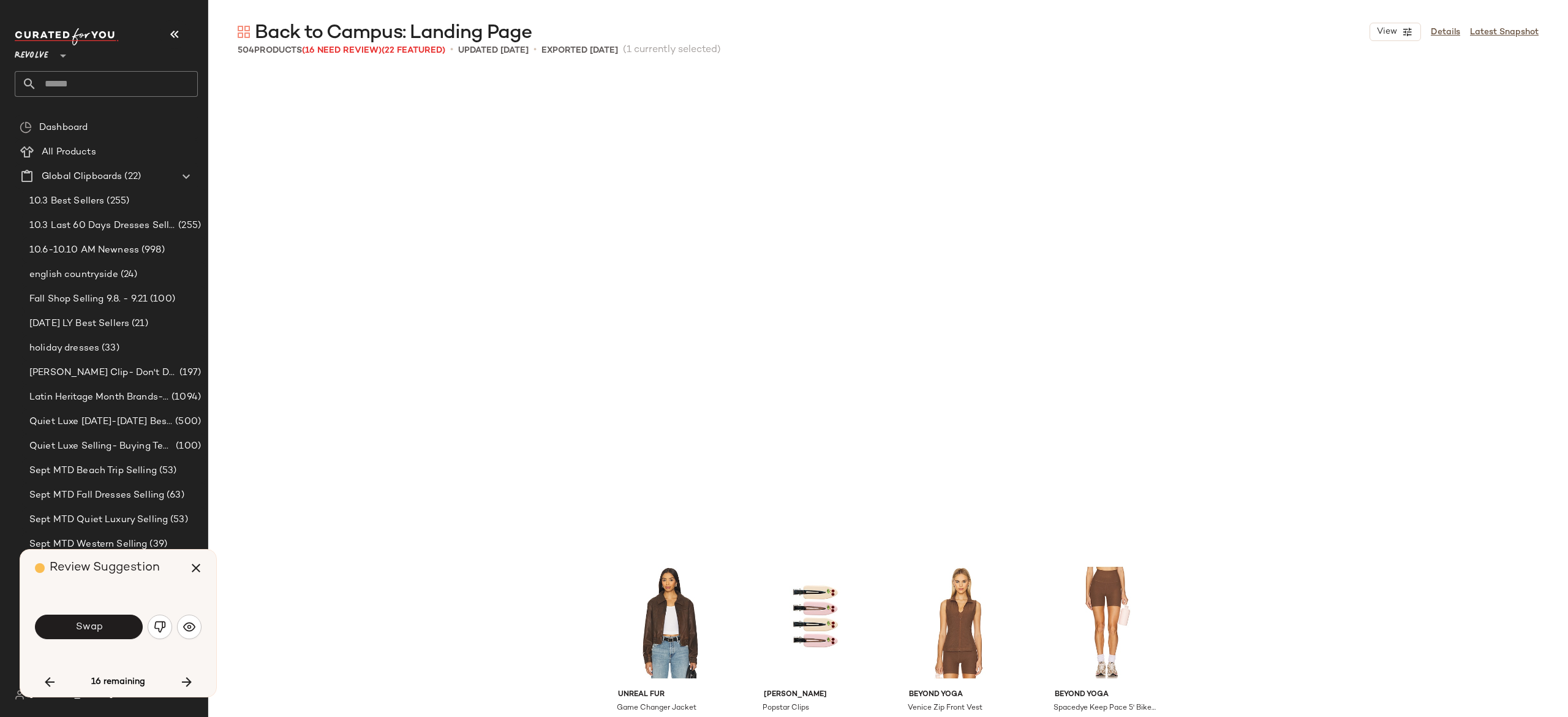
scroll to position [2601, 0]
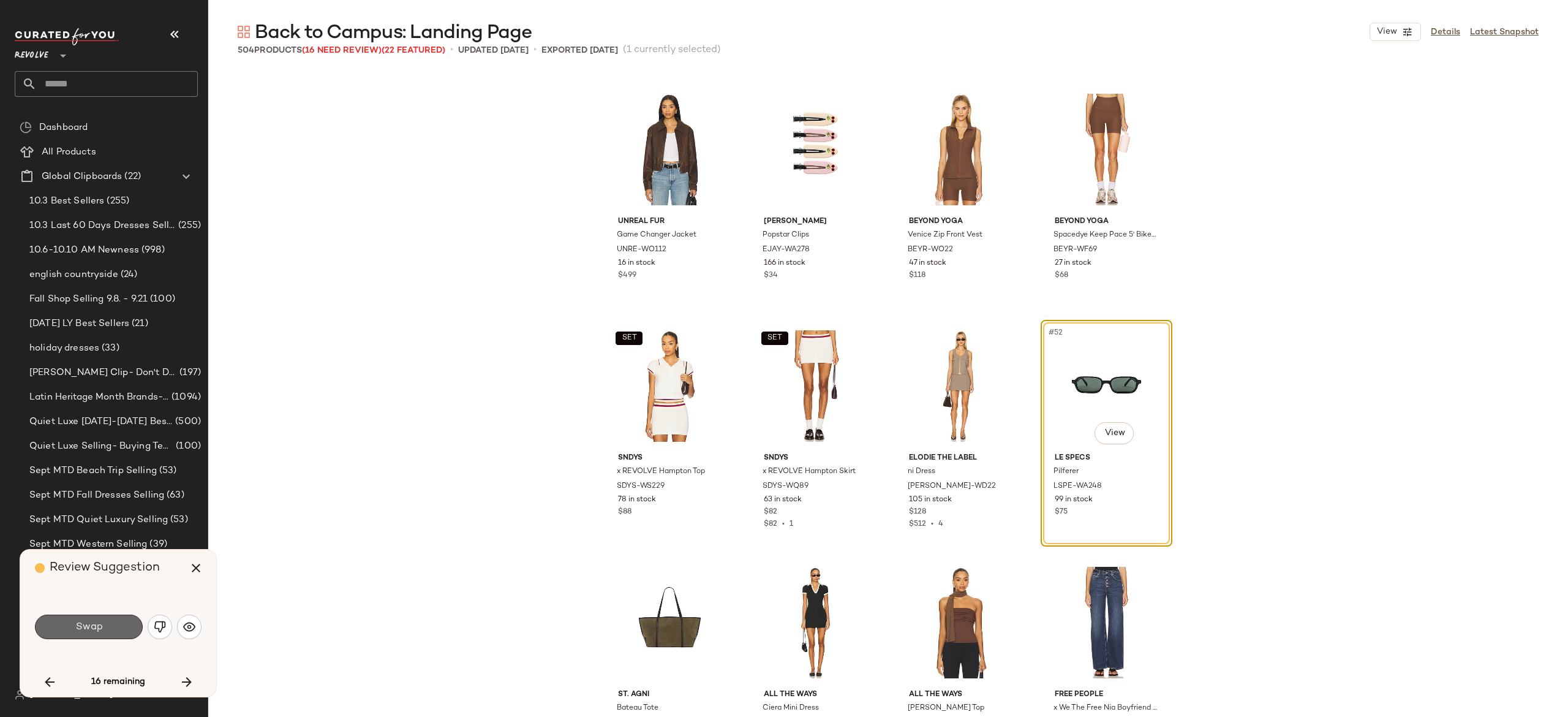
click at [126, 622] on button "Swap" at bounding box center [89, 627] width 108 height 25
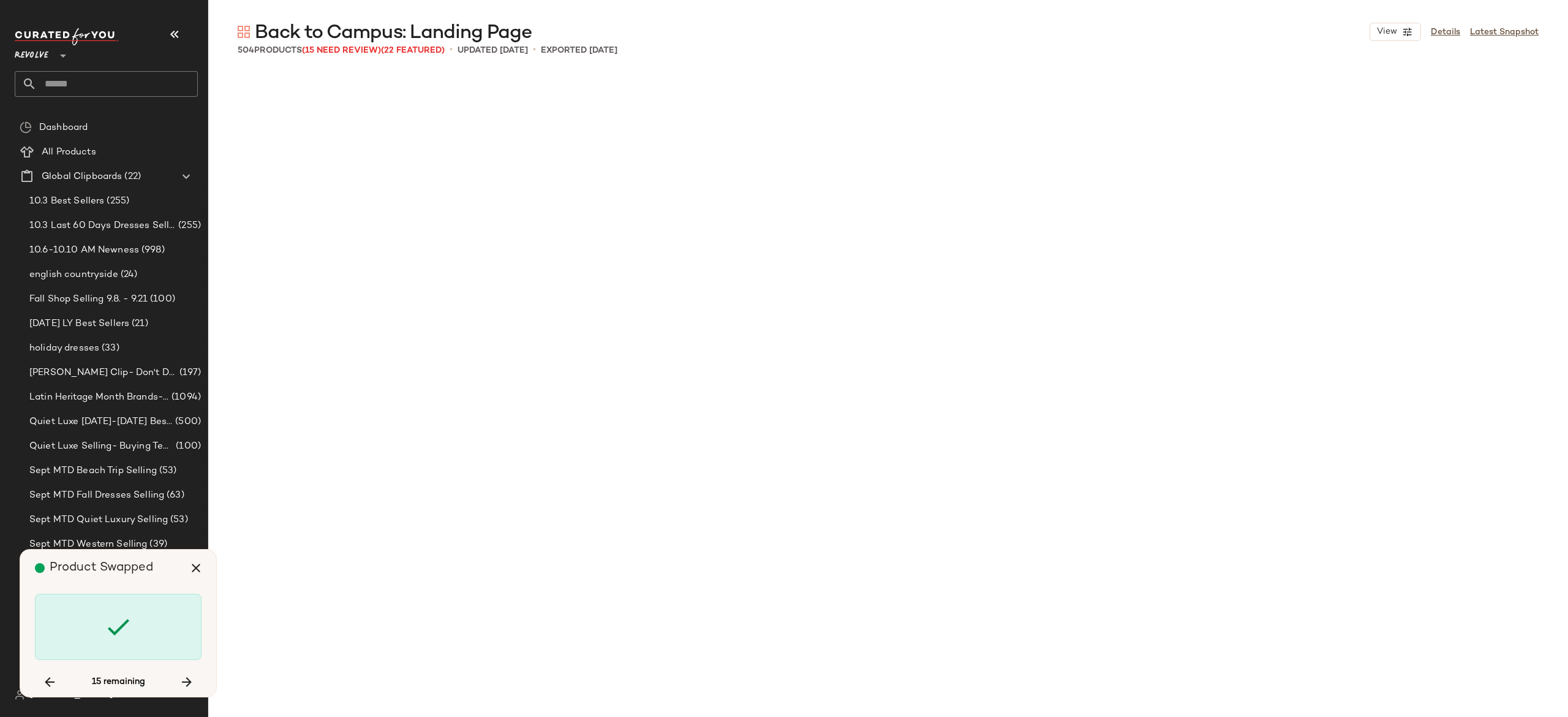
scroll to position [5439, 0]
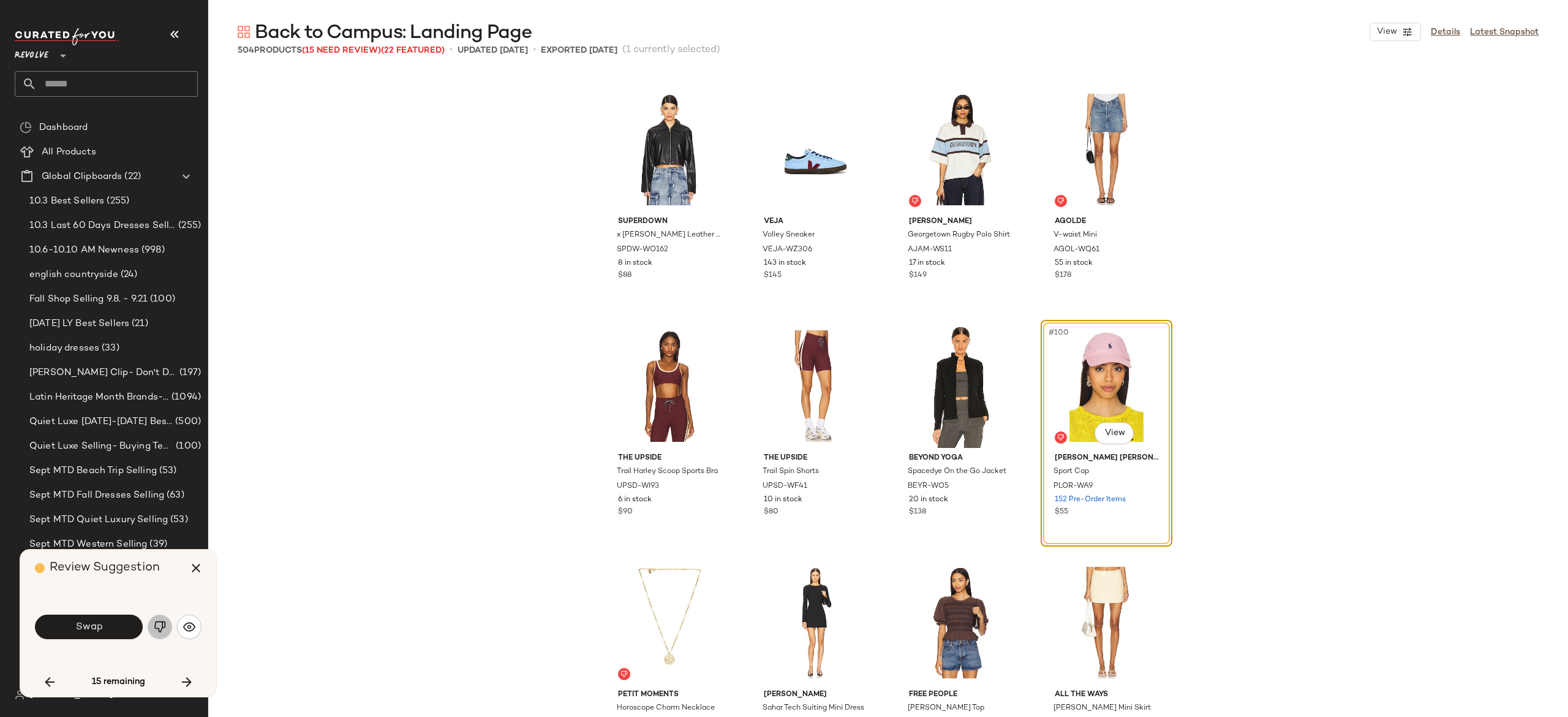
click at [156, 619] on button "button" at bounding box center [160, 627] width 25 height 25
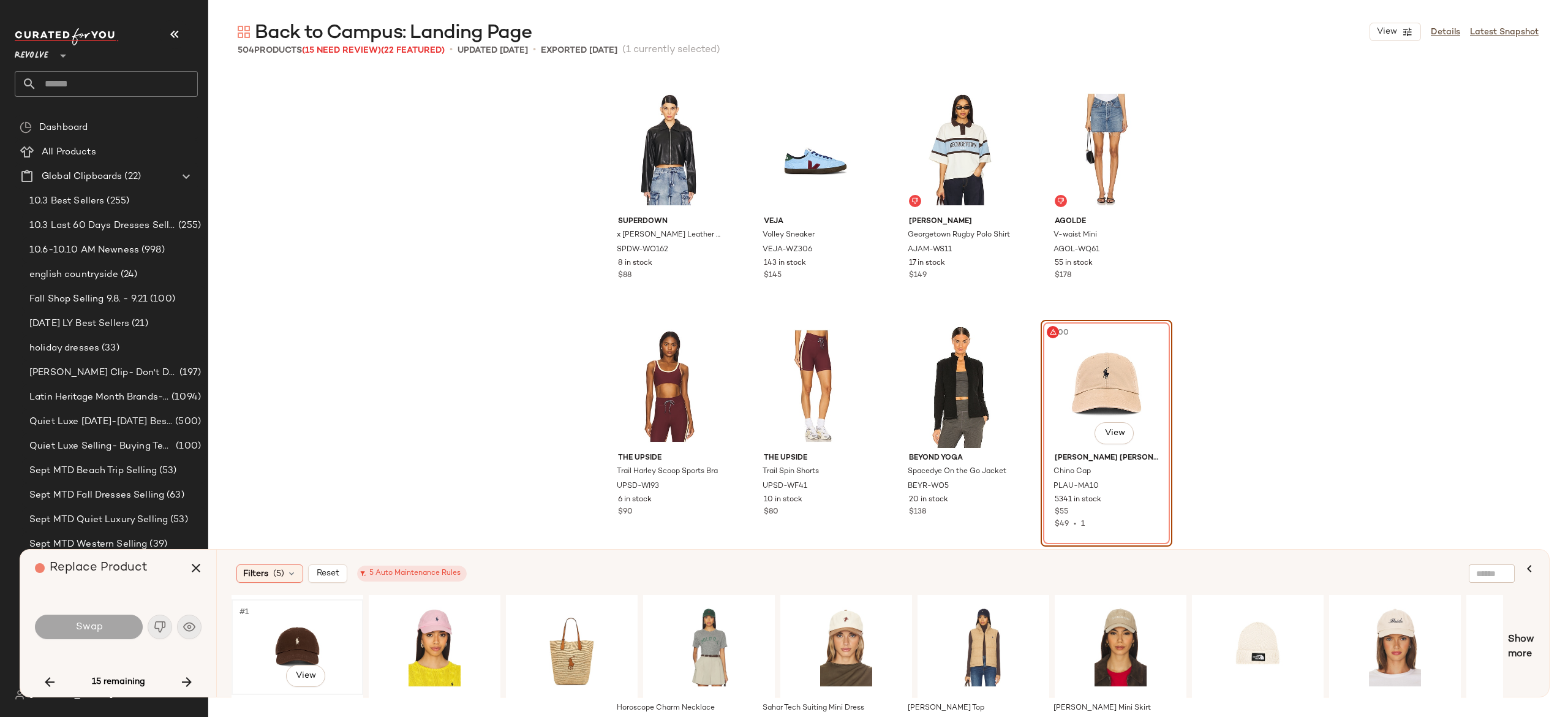
click at [289, 636] on div "#1 View" at bounding box center [298, 647] width 123 height 87
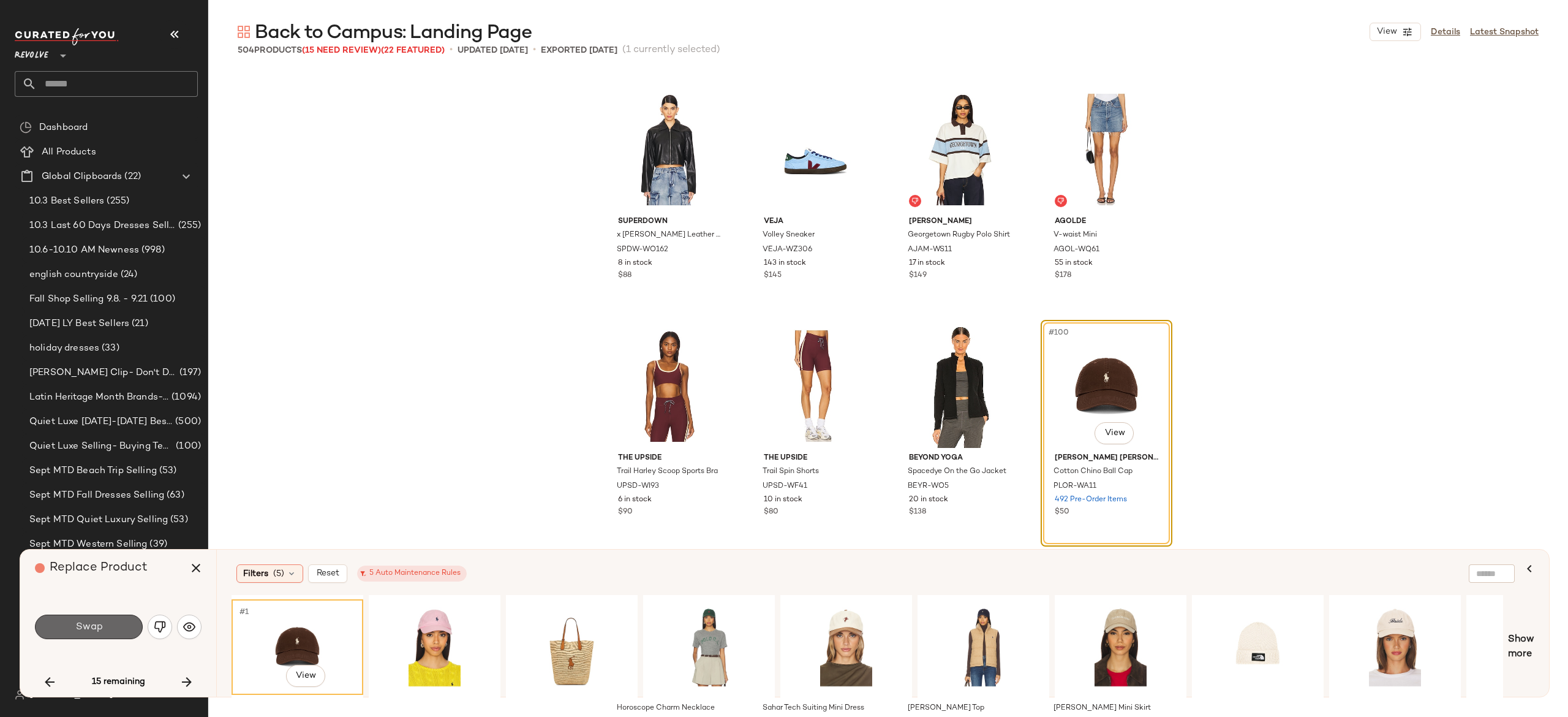
click at [82, 630] on span "Swap" at bounding box center [89, 627] width 28 height 12
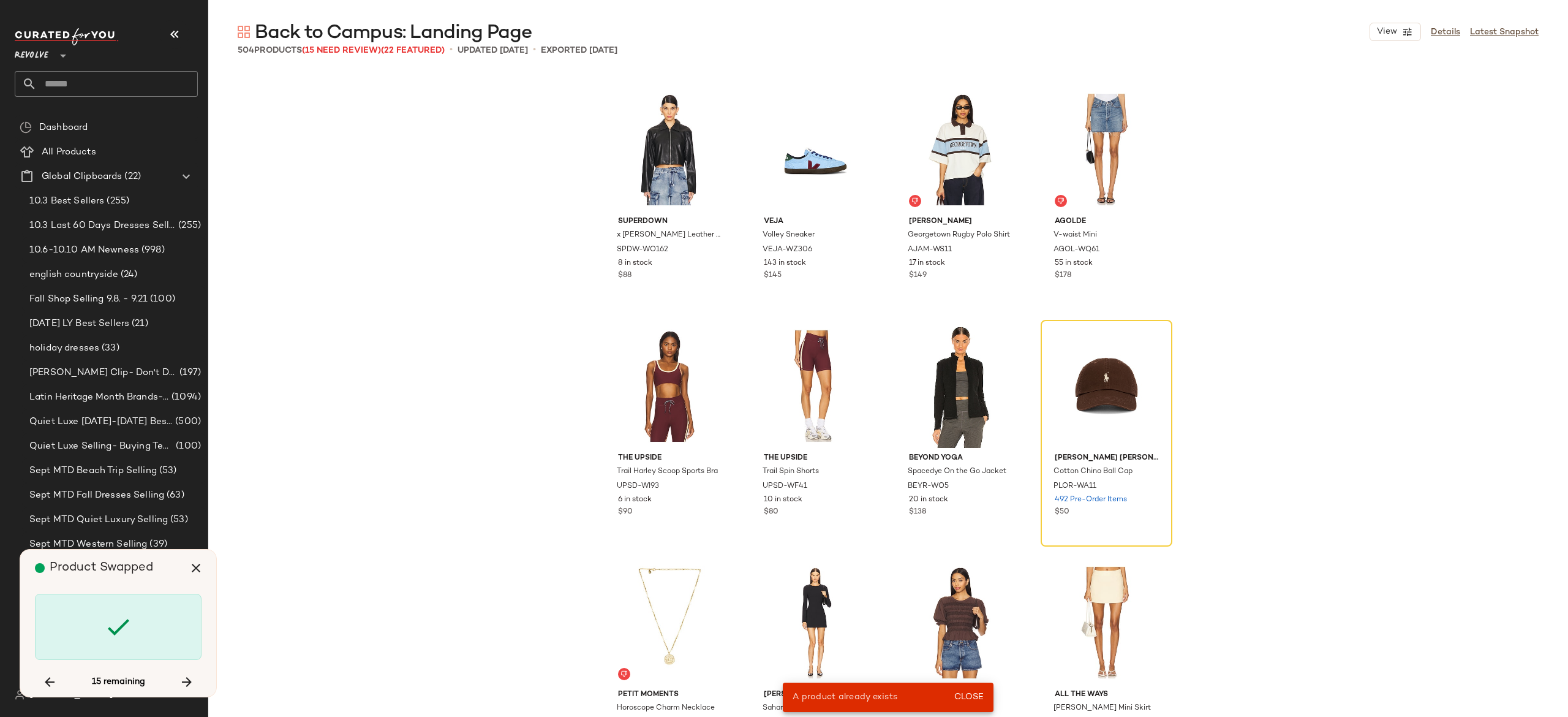
scroll to position [1892, 0]
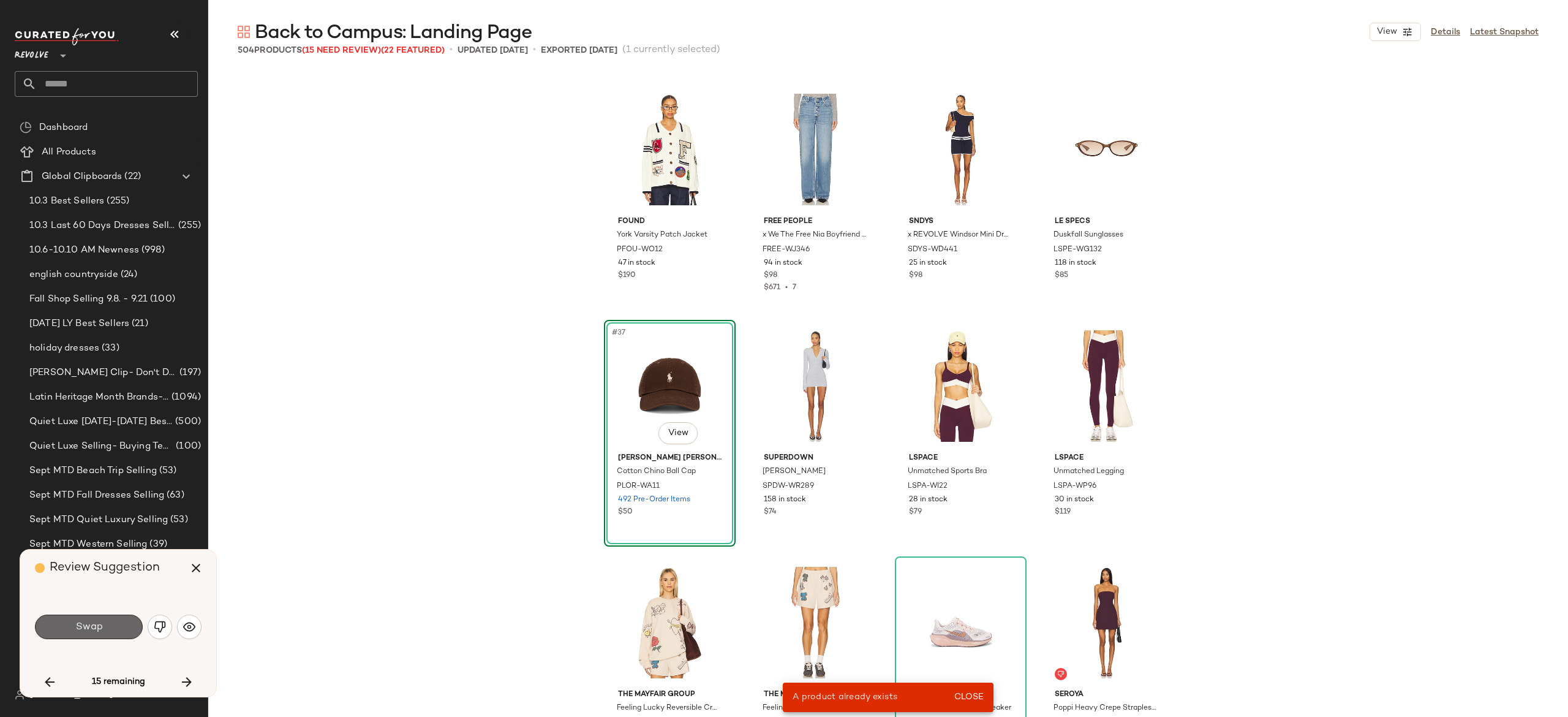
click at [118, 626] on button "Swap" at bounding box center [89, 627] width 108 height 25
click at [155, 622] on img "button" at bounding box center [160, 627] width 12 height 12
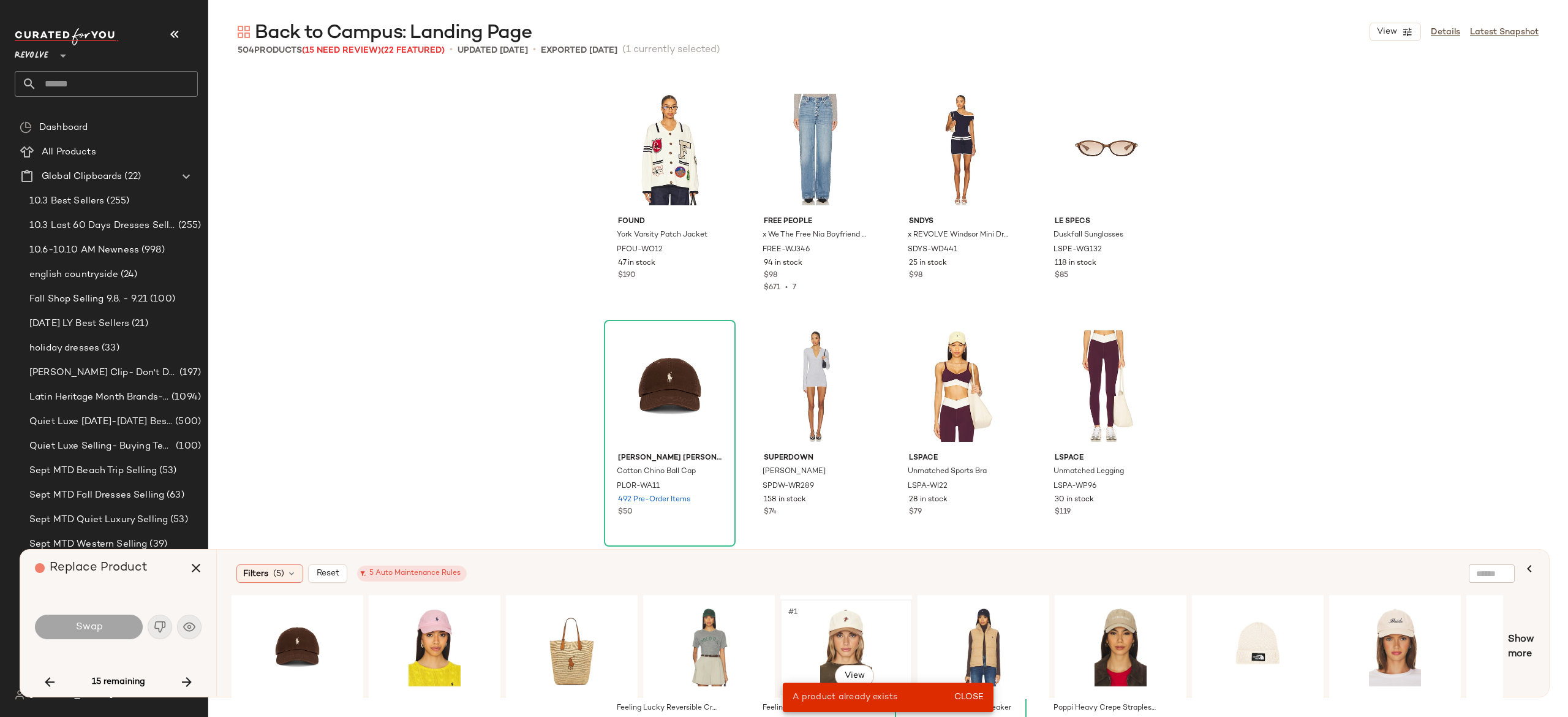
click at [852, 624] on div "#1 View" at bounding box center [846, 647] width 123 height 87
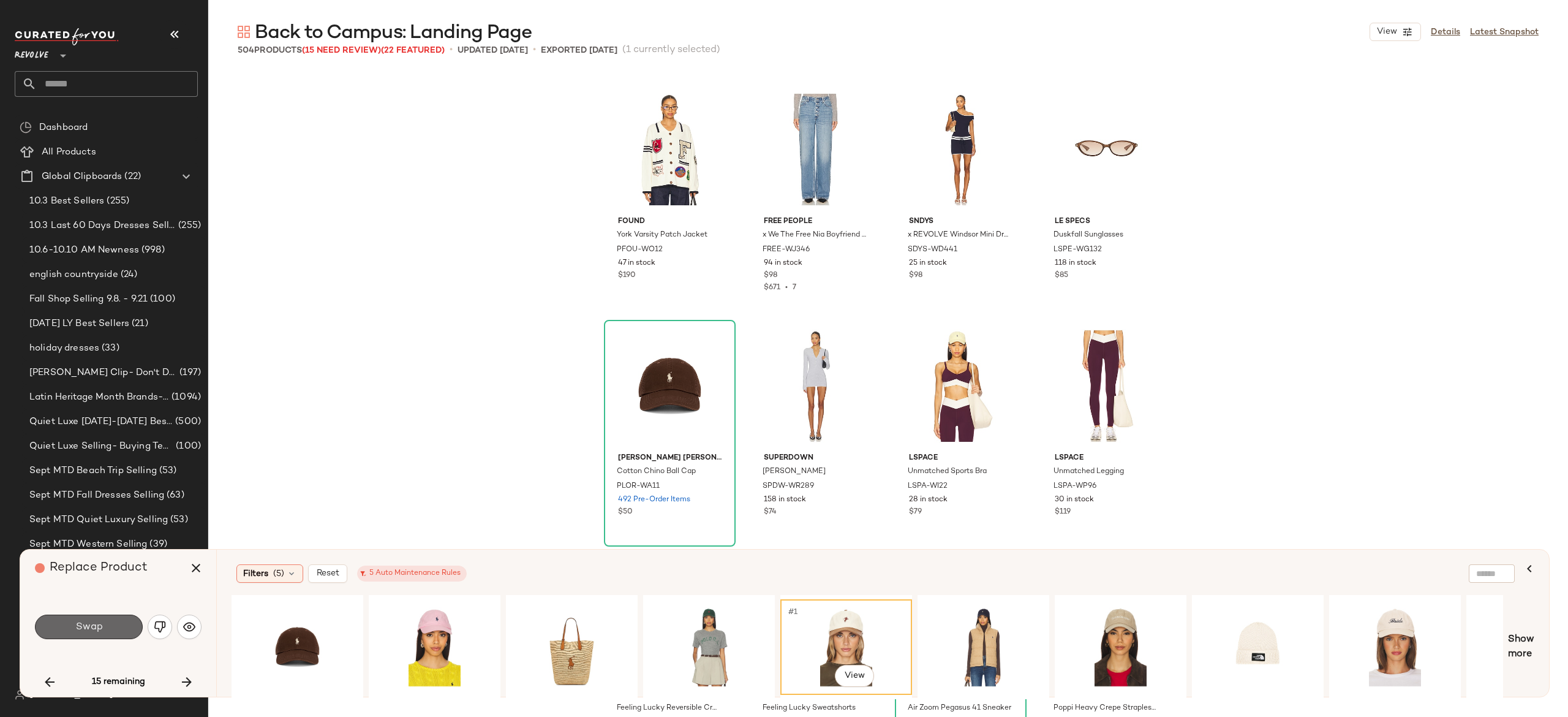
click at [114, 617] on button "Swap" at bounding box center [89, 627] width 108 height 25
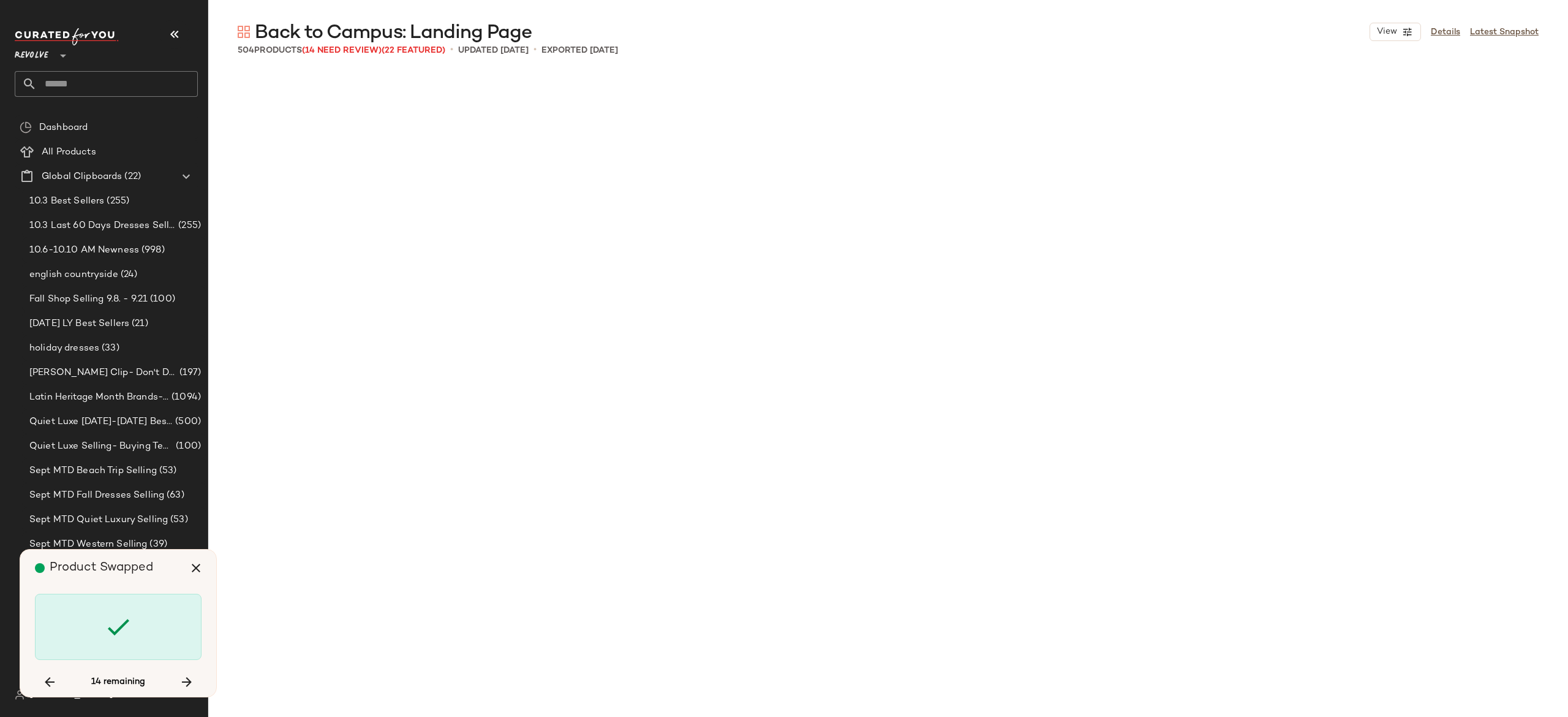
scroll to position [6621, 0]
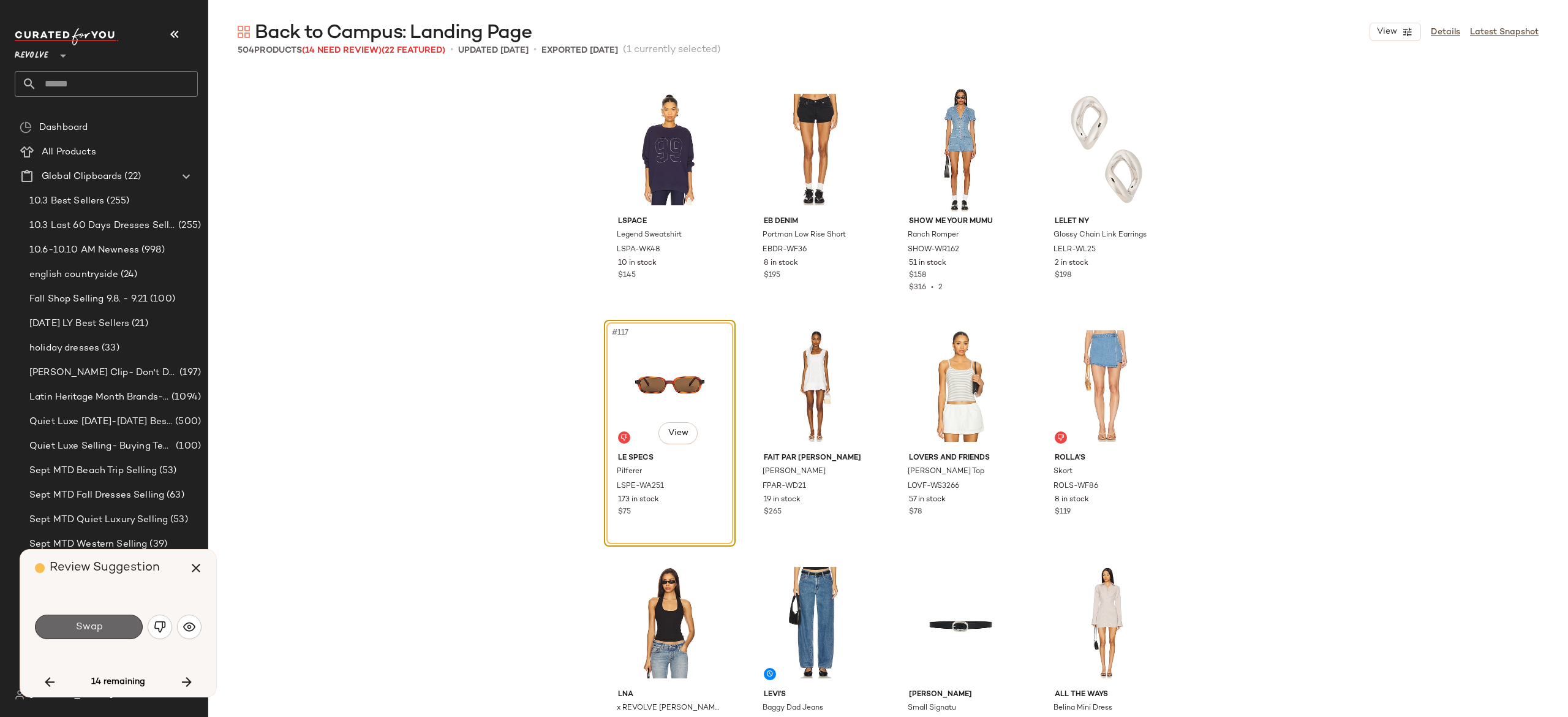
click at [121, 627] on button "Swap" at bounding box center [89, 627] width 108 height 25
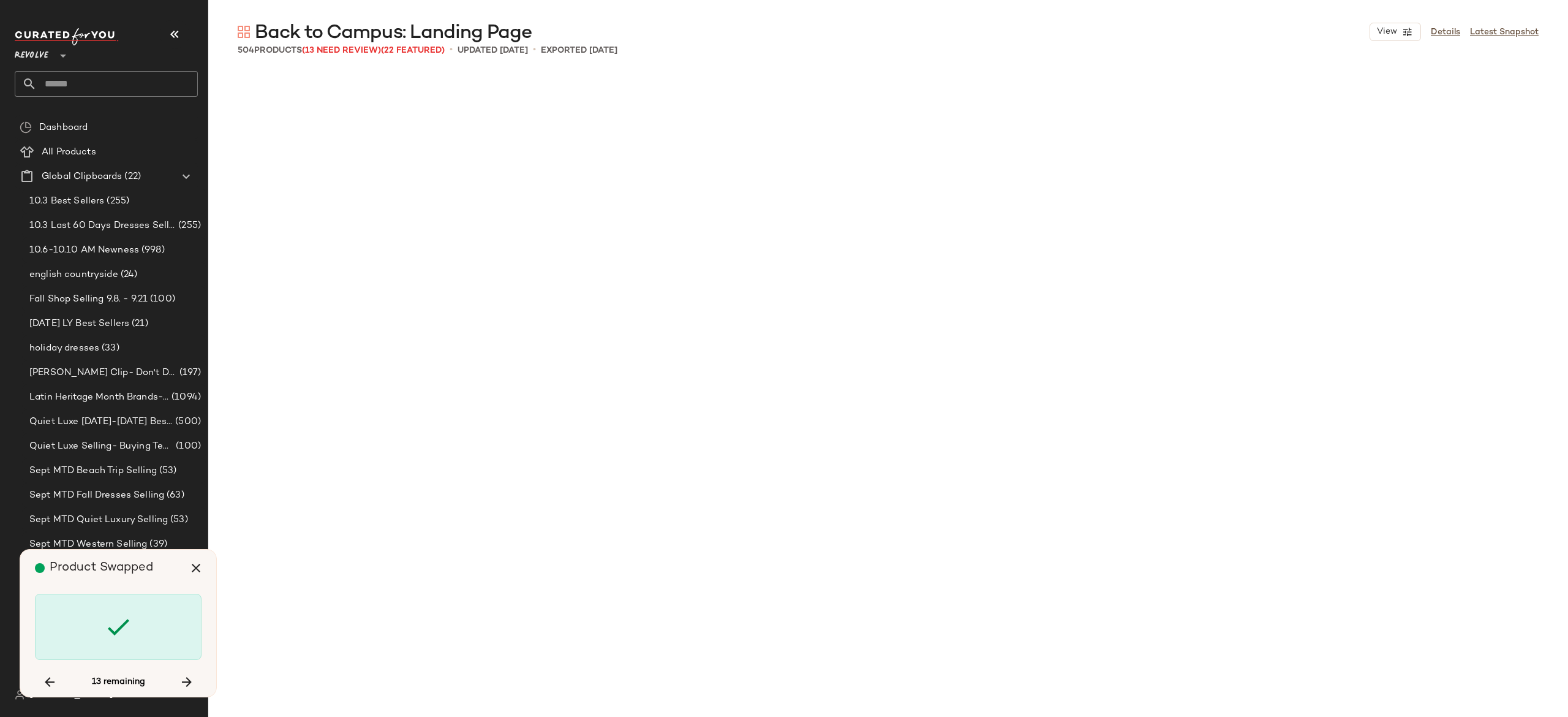
scroll to position [7804, 0]
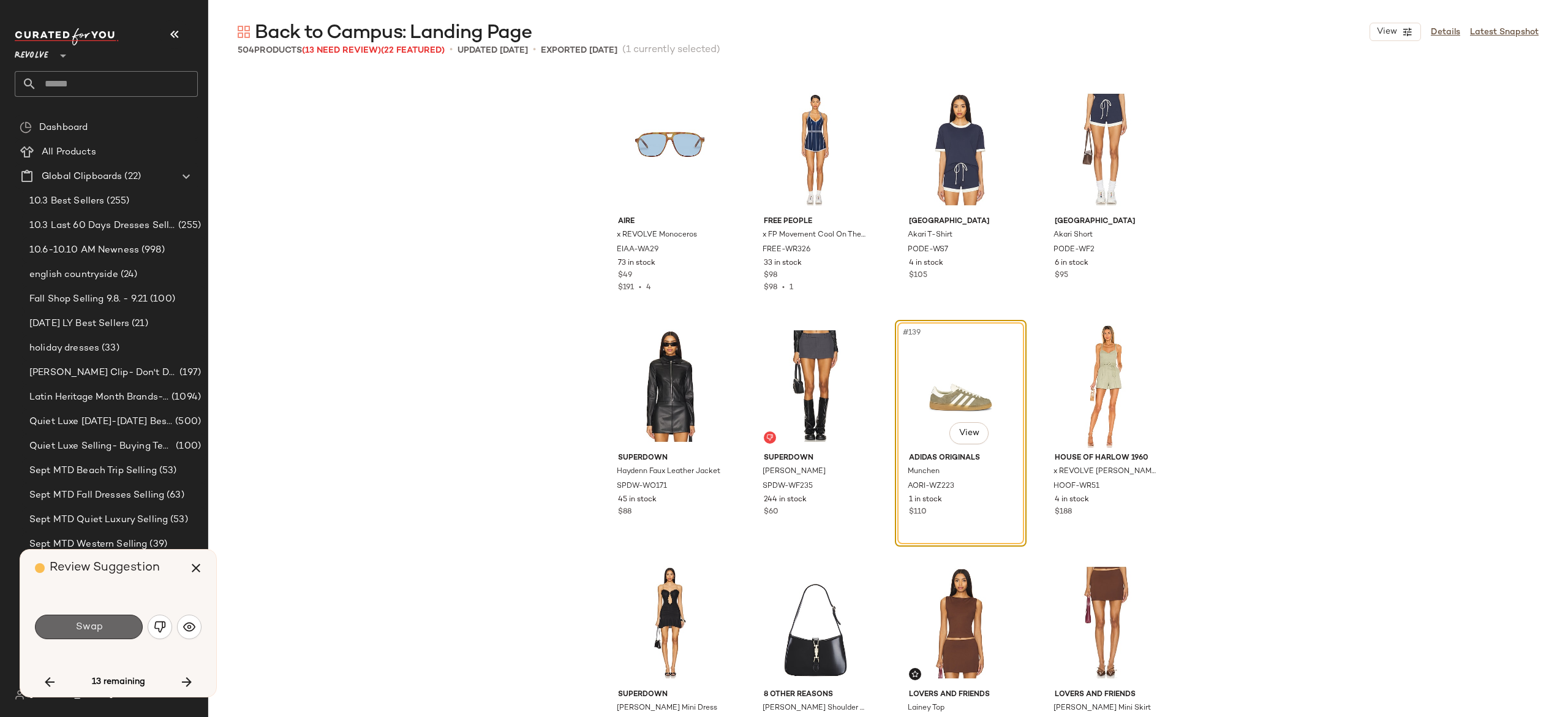
click at [124, 622] on button "Swap" at bounding box center [89, 627] width 108 height 25
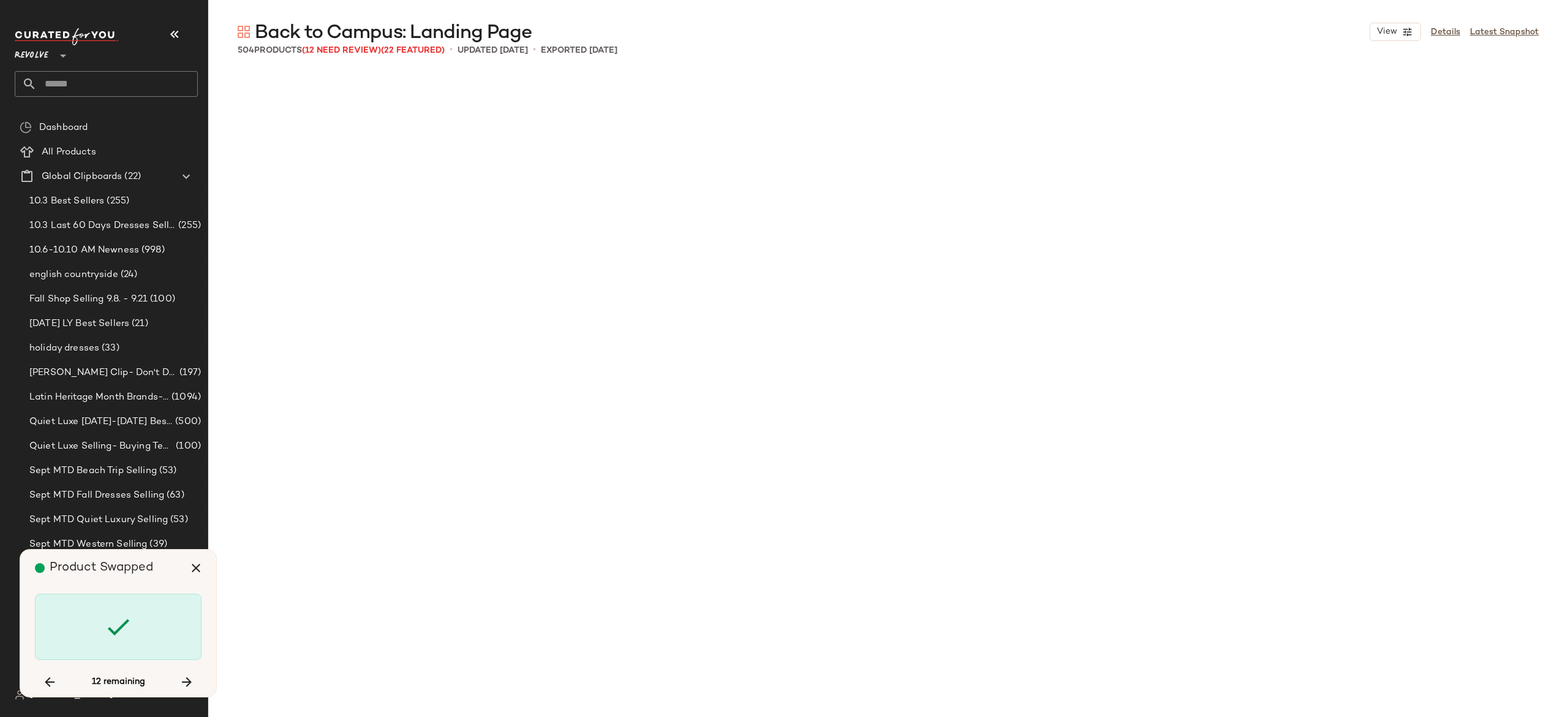
scroll to position [8750, 0]
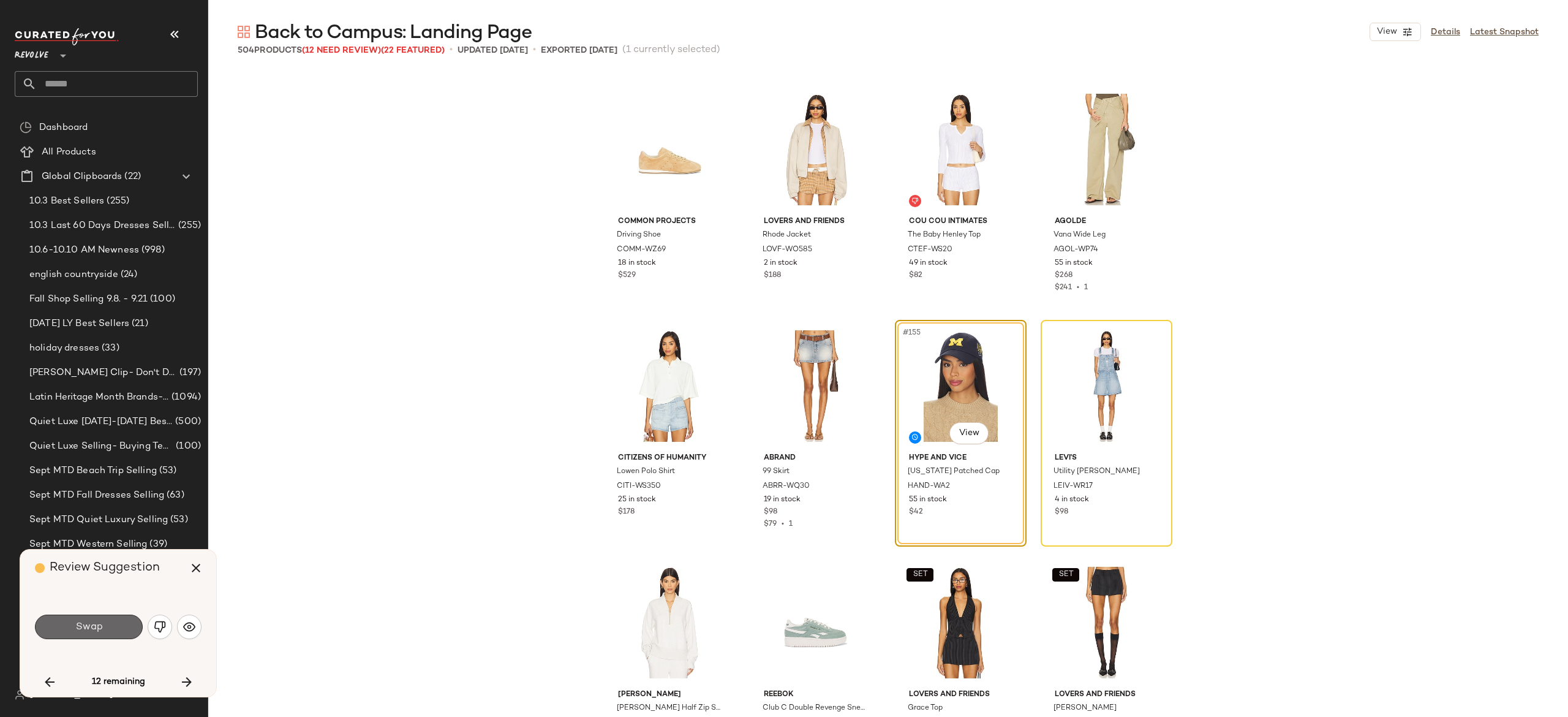
click at [116, 619] on button "Swap" at bounding box center [89, 627] width 108 height 25
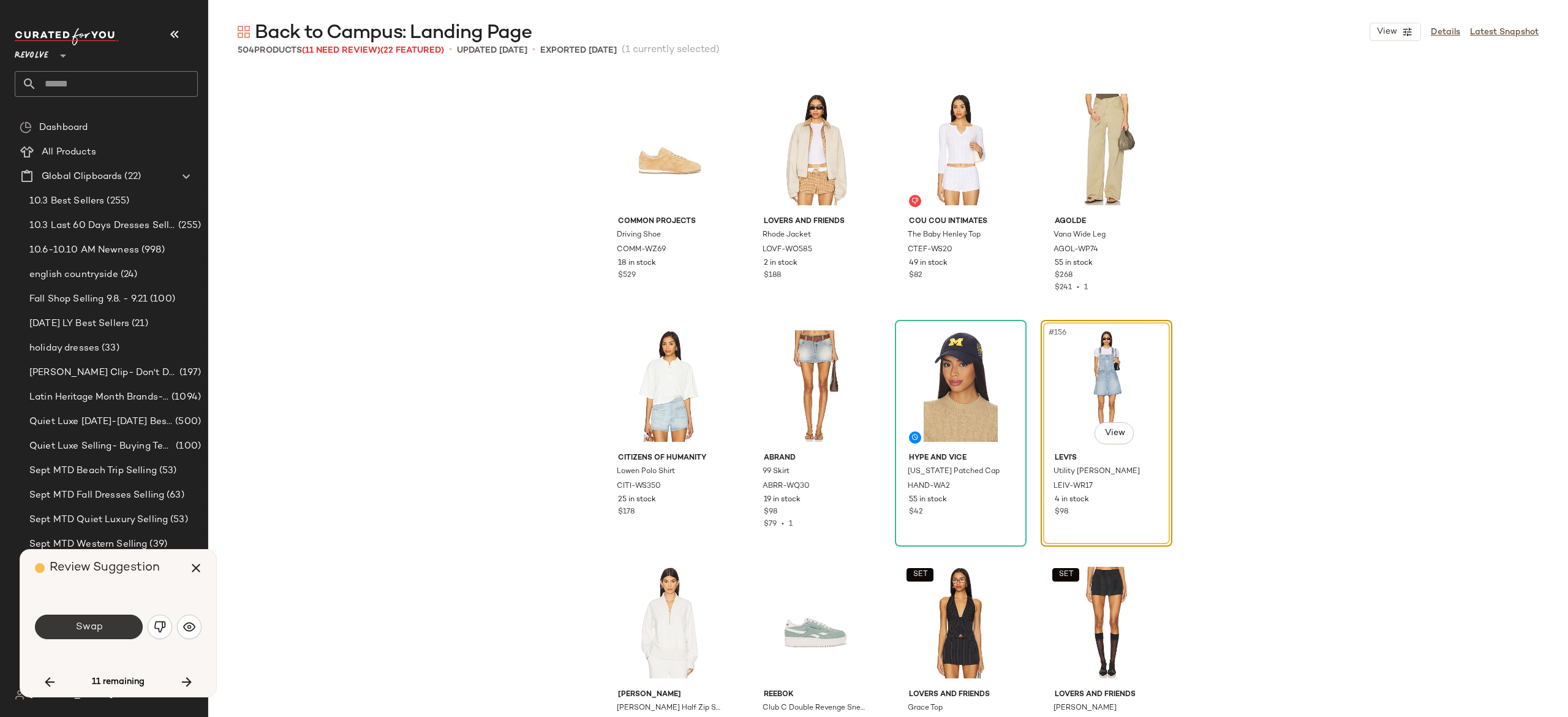
click at [109, 624] on button "Swap" at bounding box center [89, 627] width 108 height 25
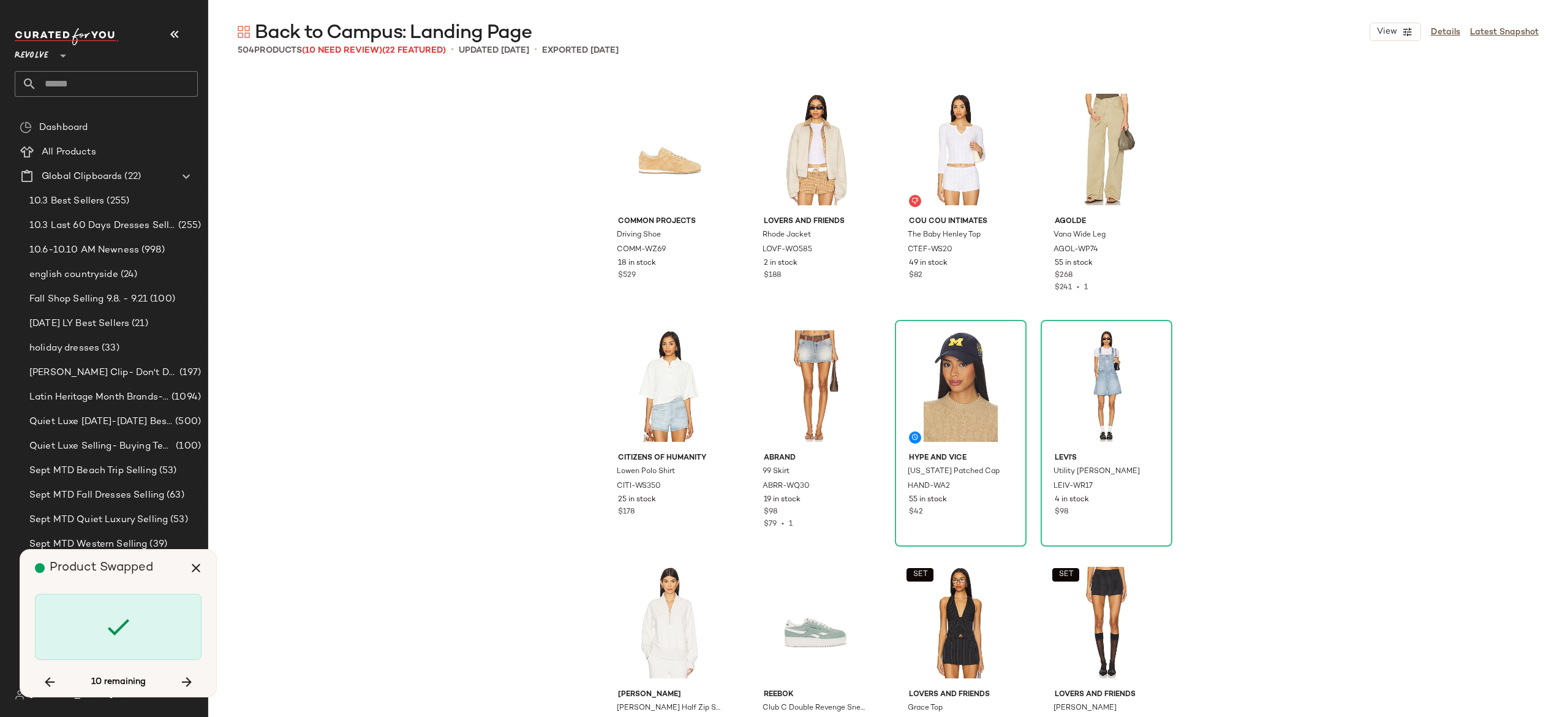
scroll to position [14425, 0]
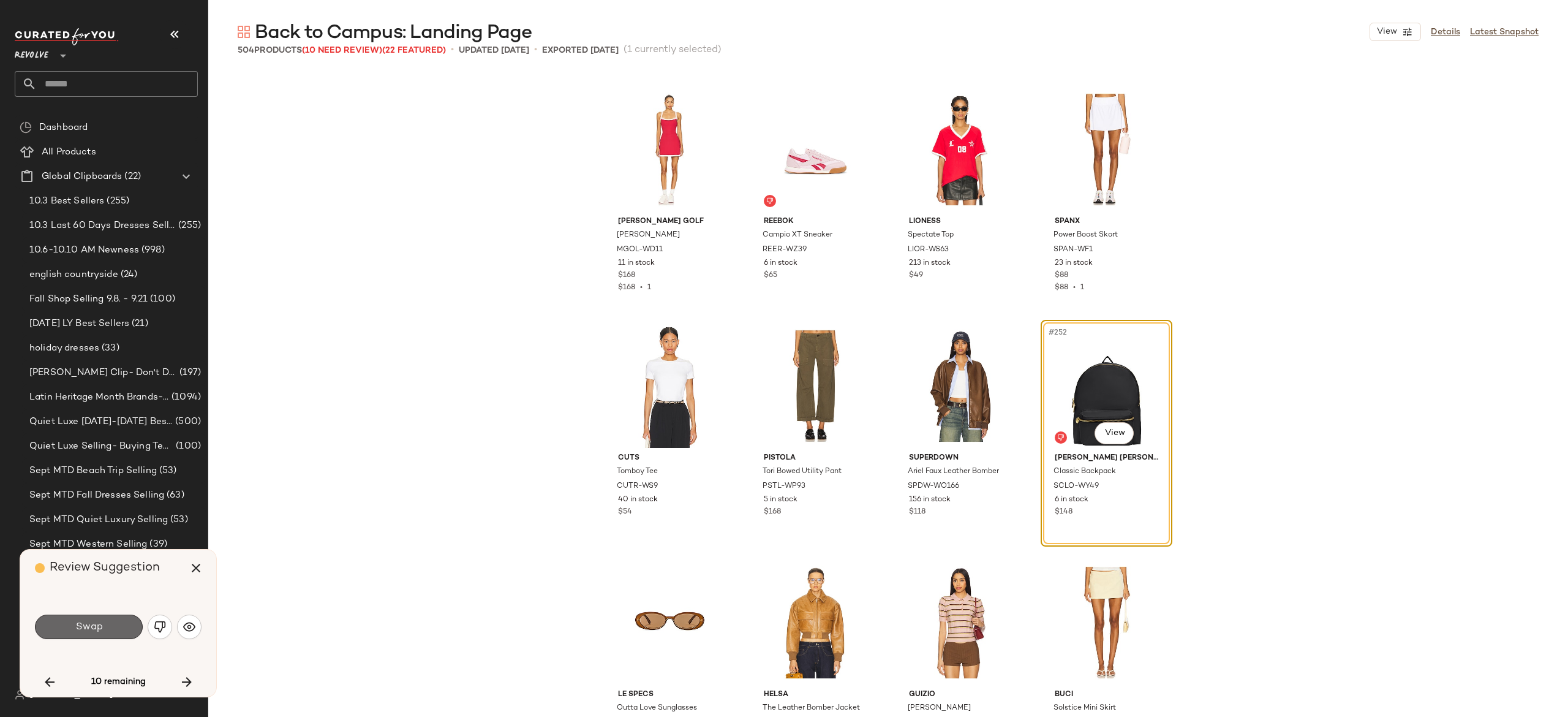
click at [101, 622] on span "Swap" at bounding box center [89, 627] width 28 height 12
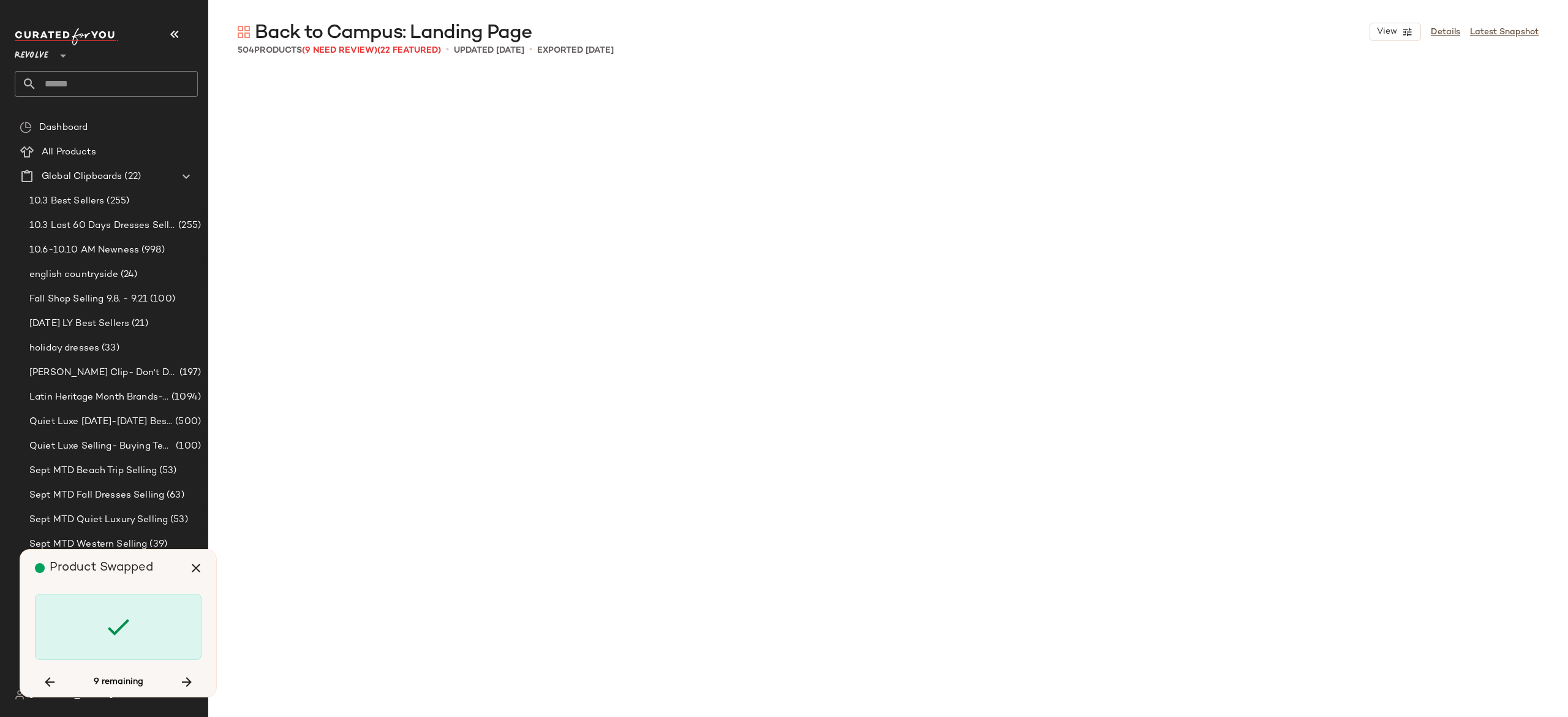
scroll to position [16317, 0]
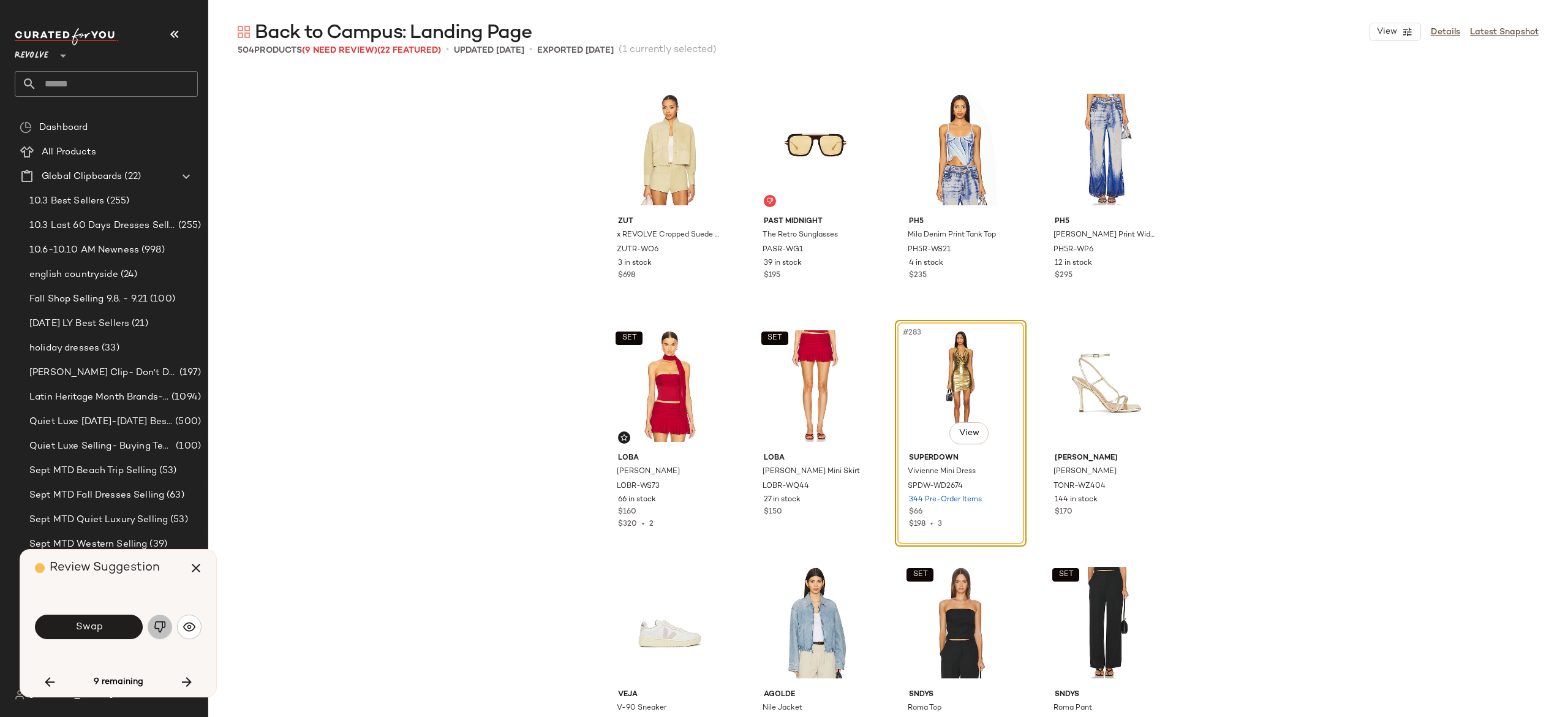
click at [160, 626] on img "button" at bounding box center [160, 627] width 12 height 12
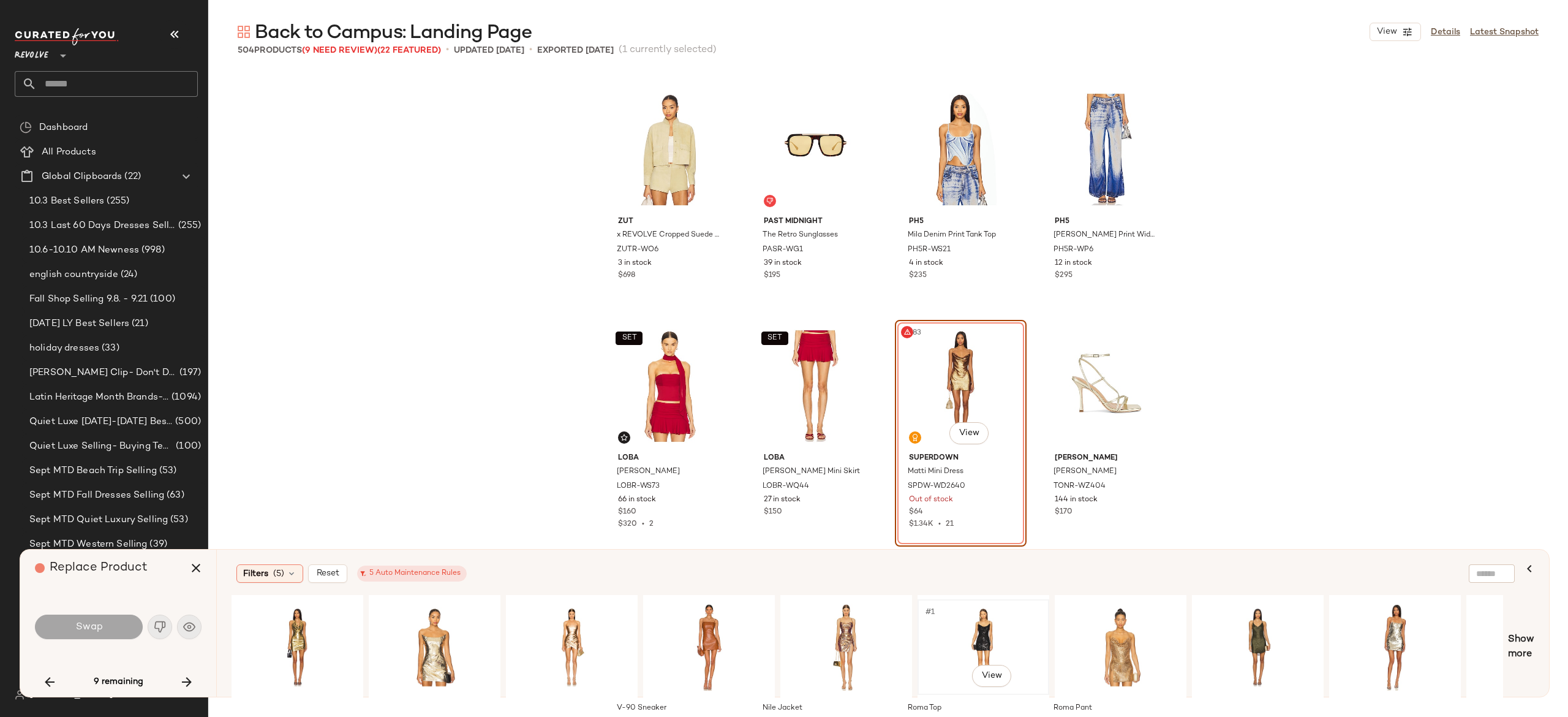
click at [977, 619] on div "#1 View" at bounding box center [984, 647] width 123 height 87
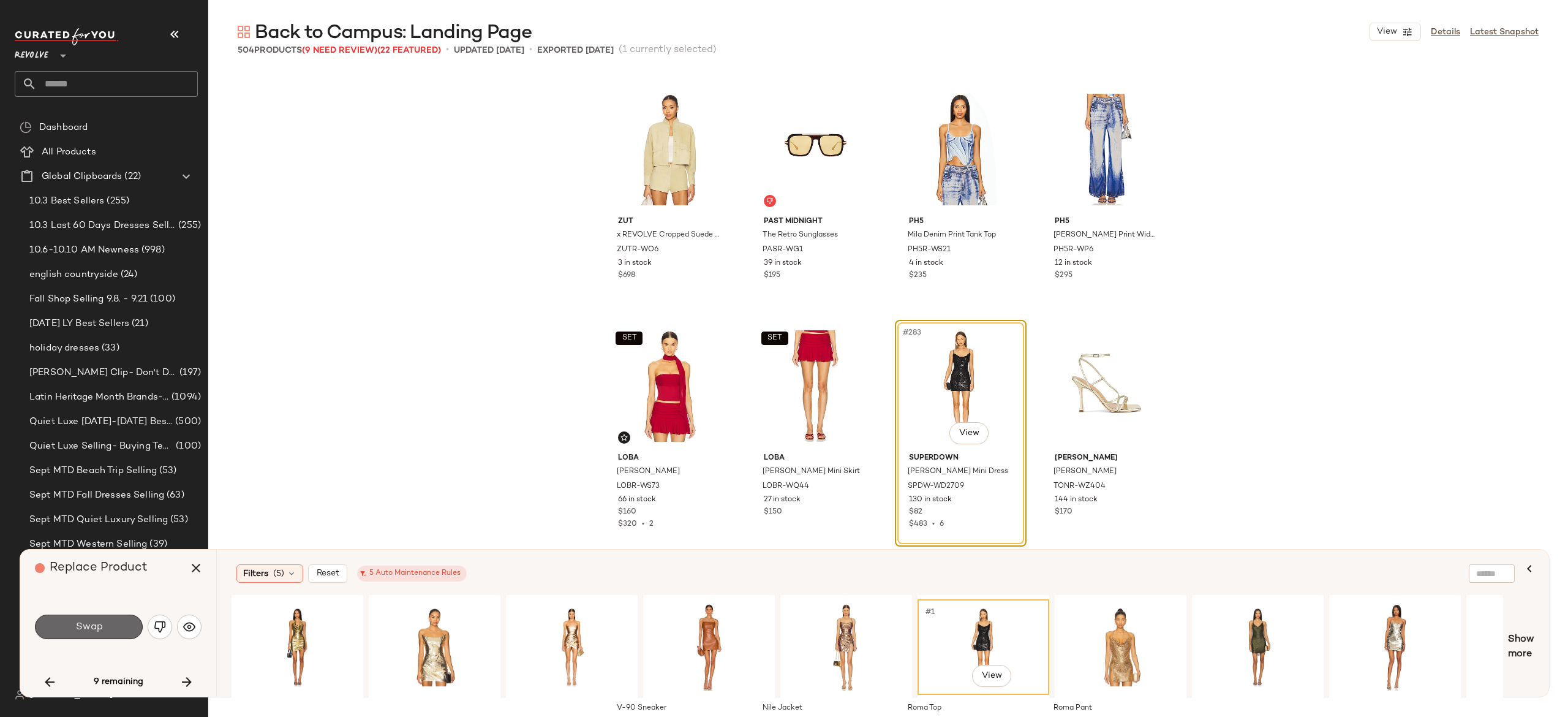
click at [114, 622] on button "Swap" at bounding box center [89, 627] width 108 height 25
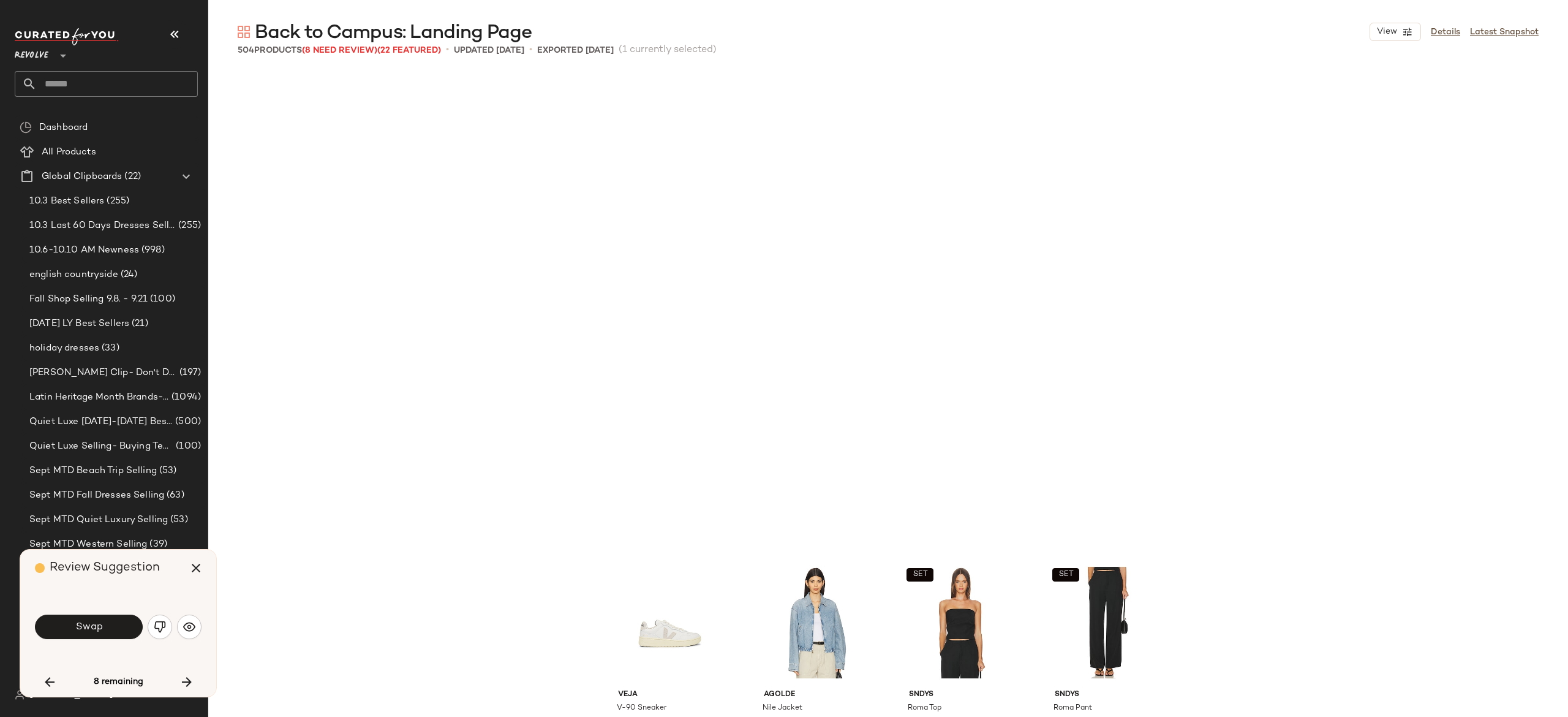
scroll to position [16789, 0]
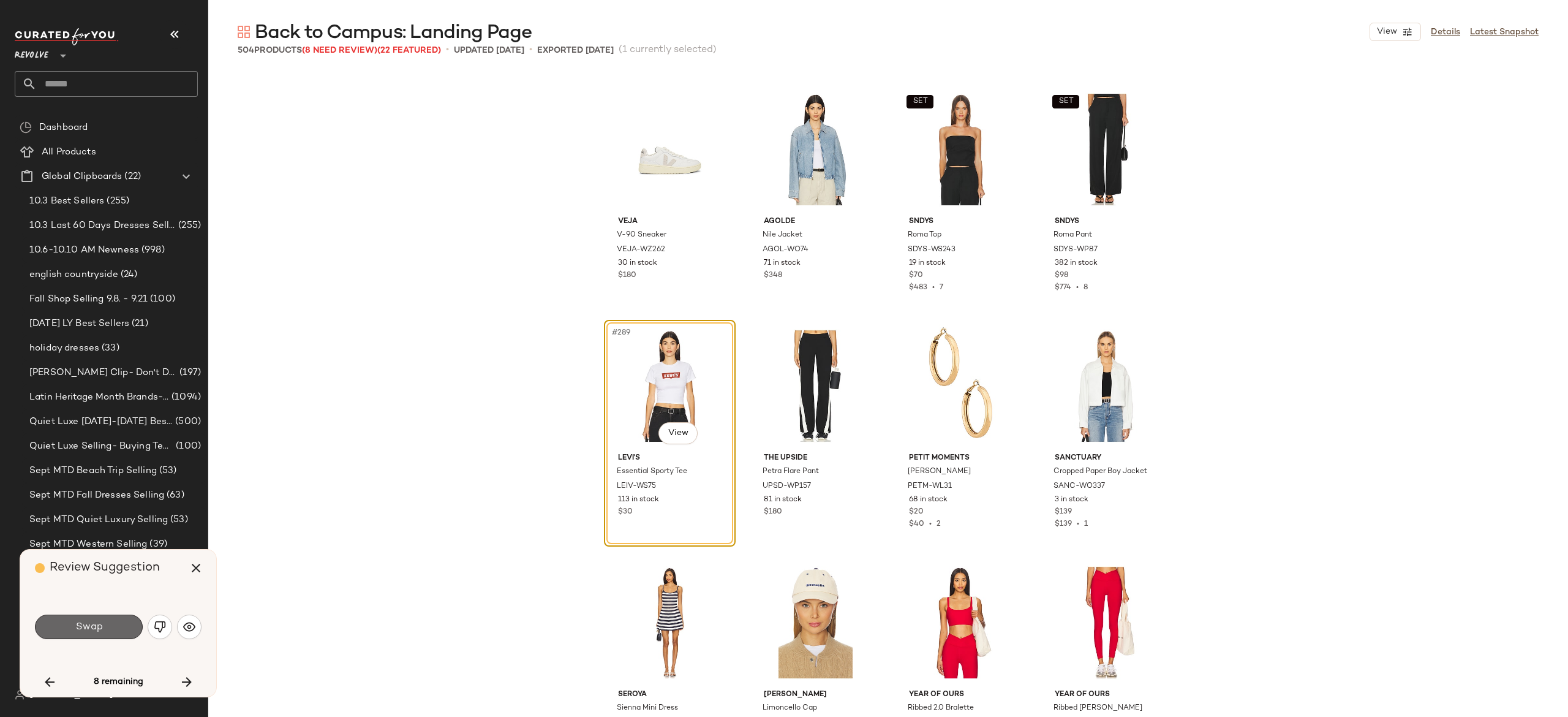
click at [123, 624] on button "Swap" at bounding box center [89, 627] width 108 height 25
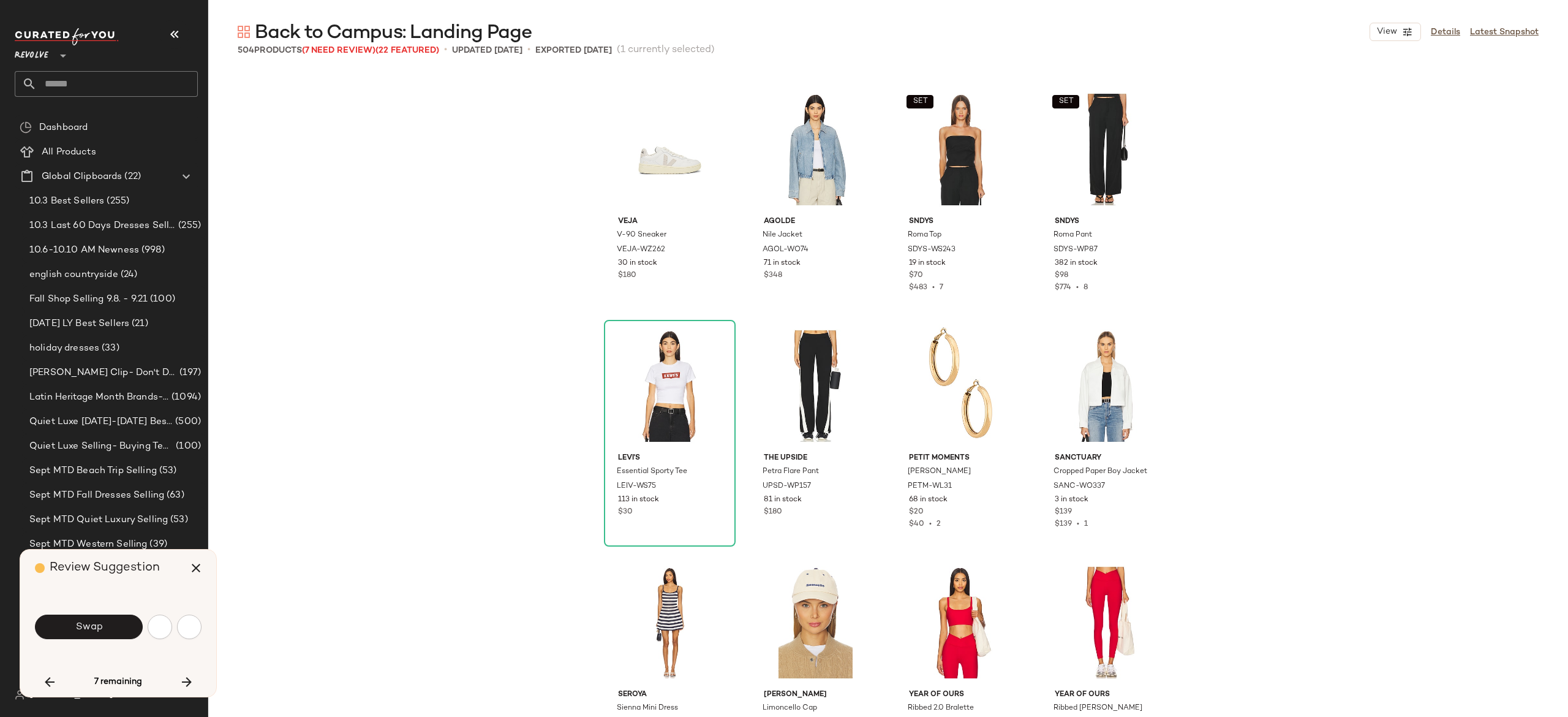
scroll to position [17499, 0]
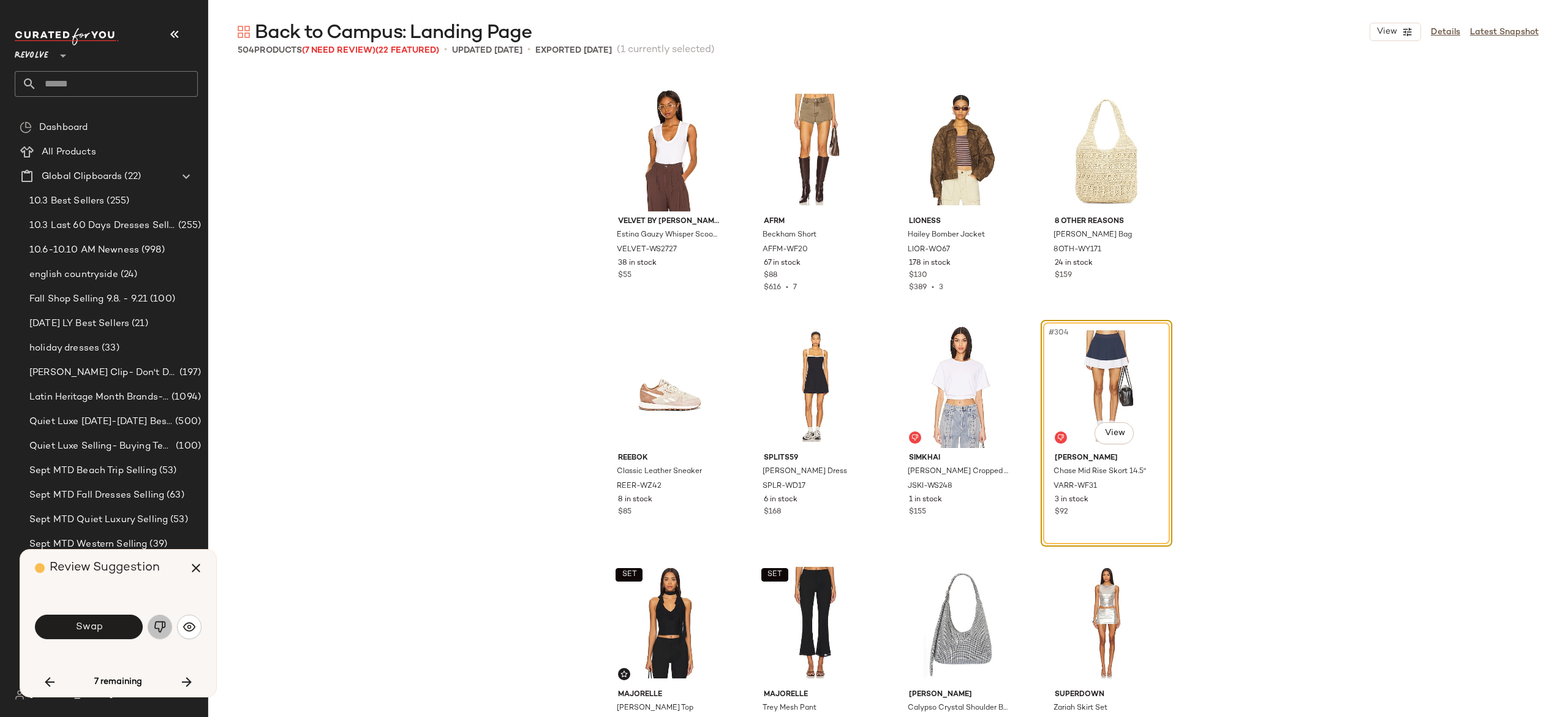
click at [156, 624] on img "button" at bounding box center [160, 627] width 12 height 12
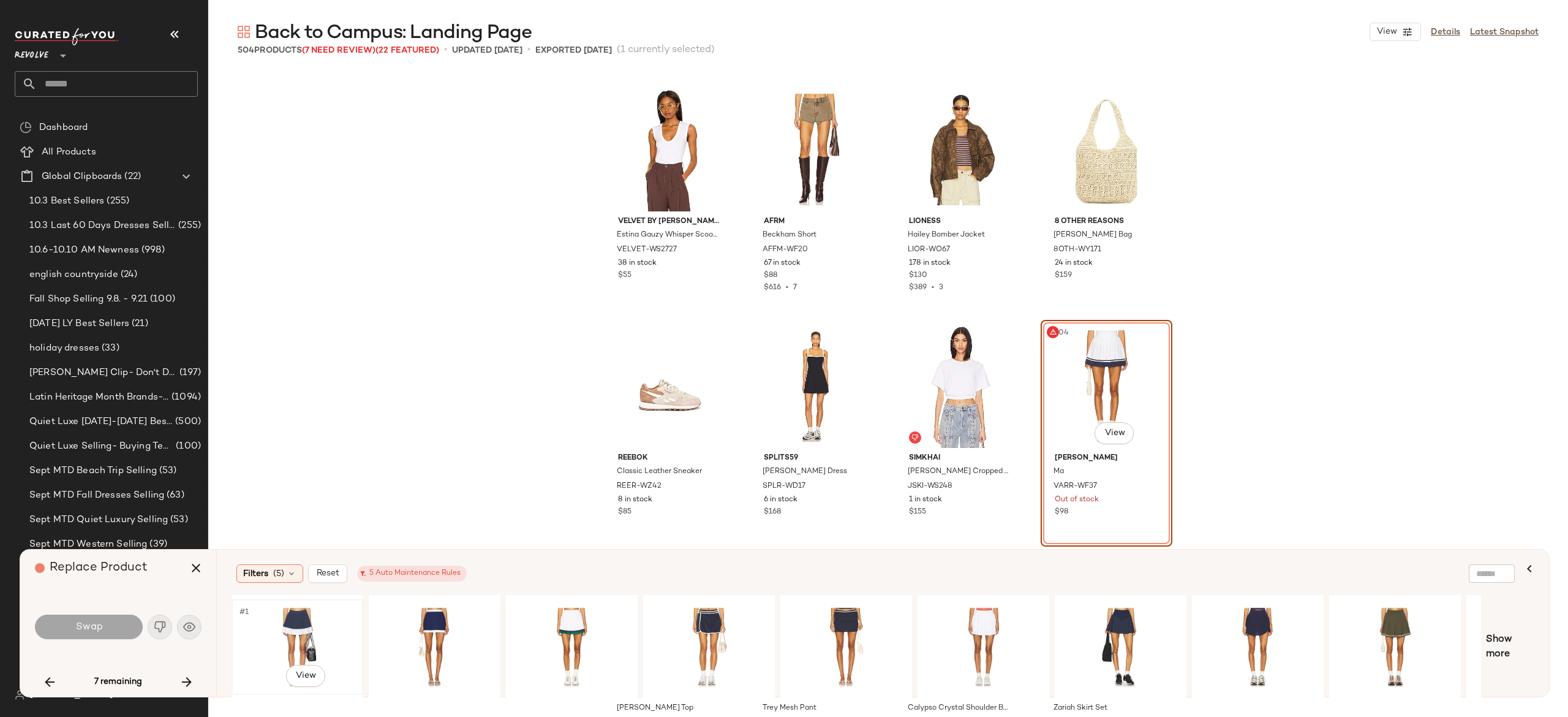
click at [301, 624] on div "#1 View" at bounding box center [298, 647] width 123 height 87
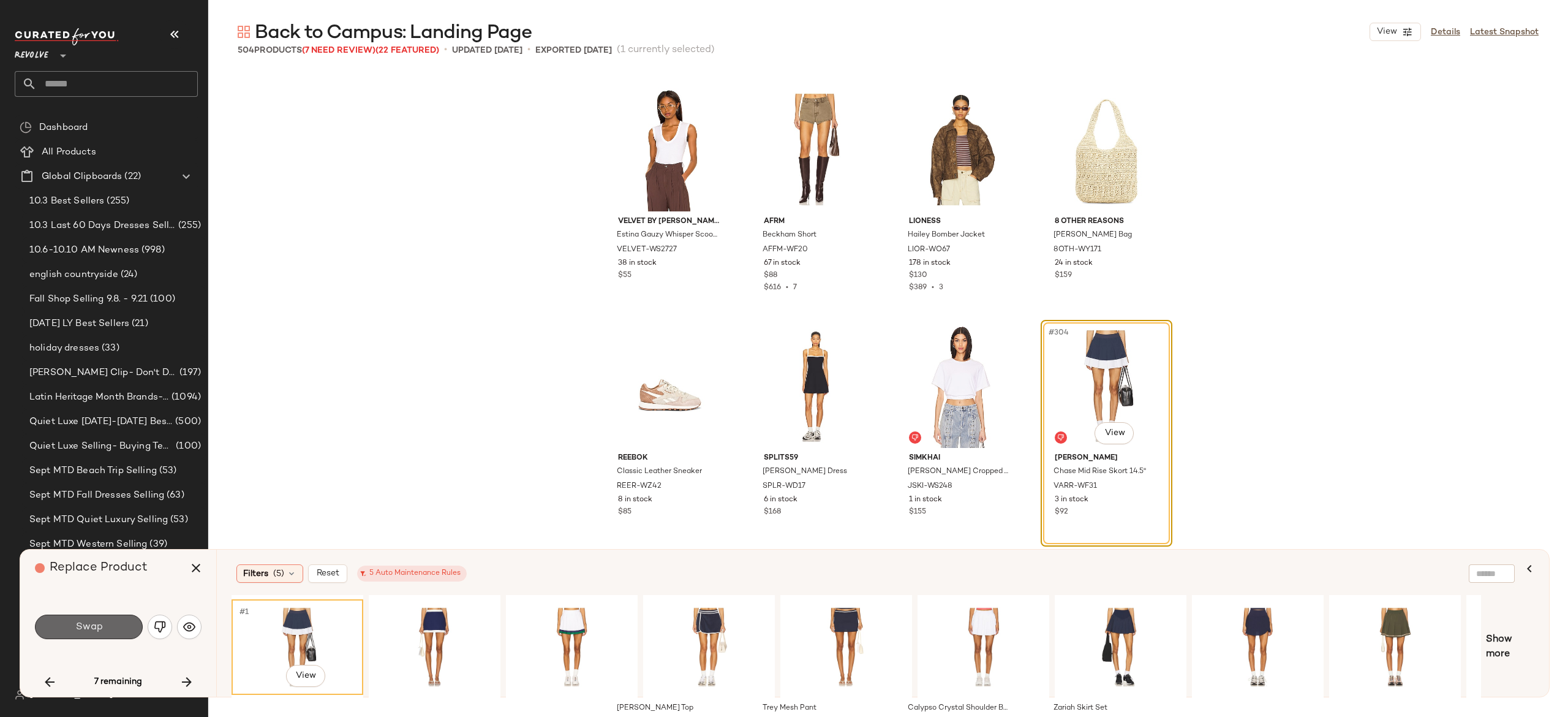
click at [96, 624] on span "Swap" at bounding box center [89, 627] width 28 height 12
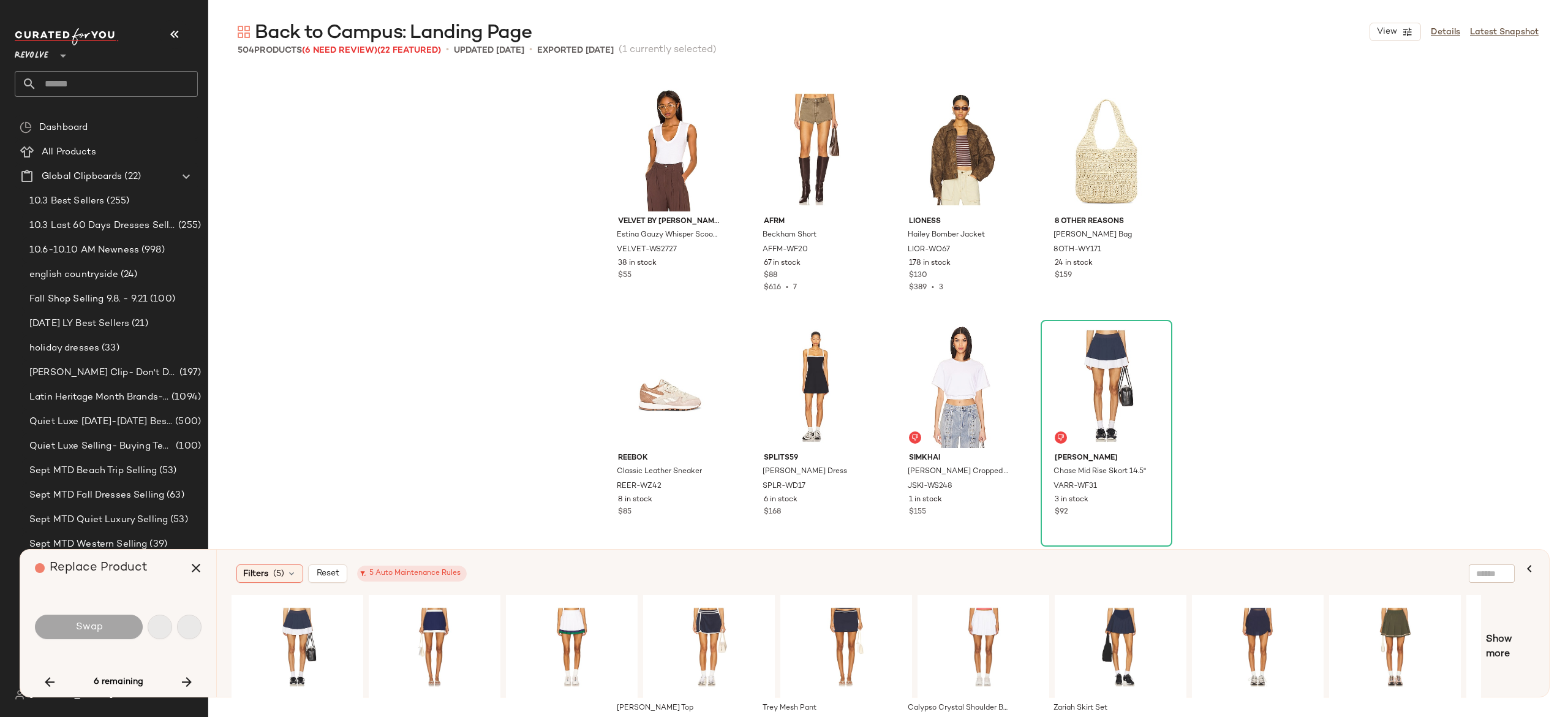
scroll to position [21283, 0]
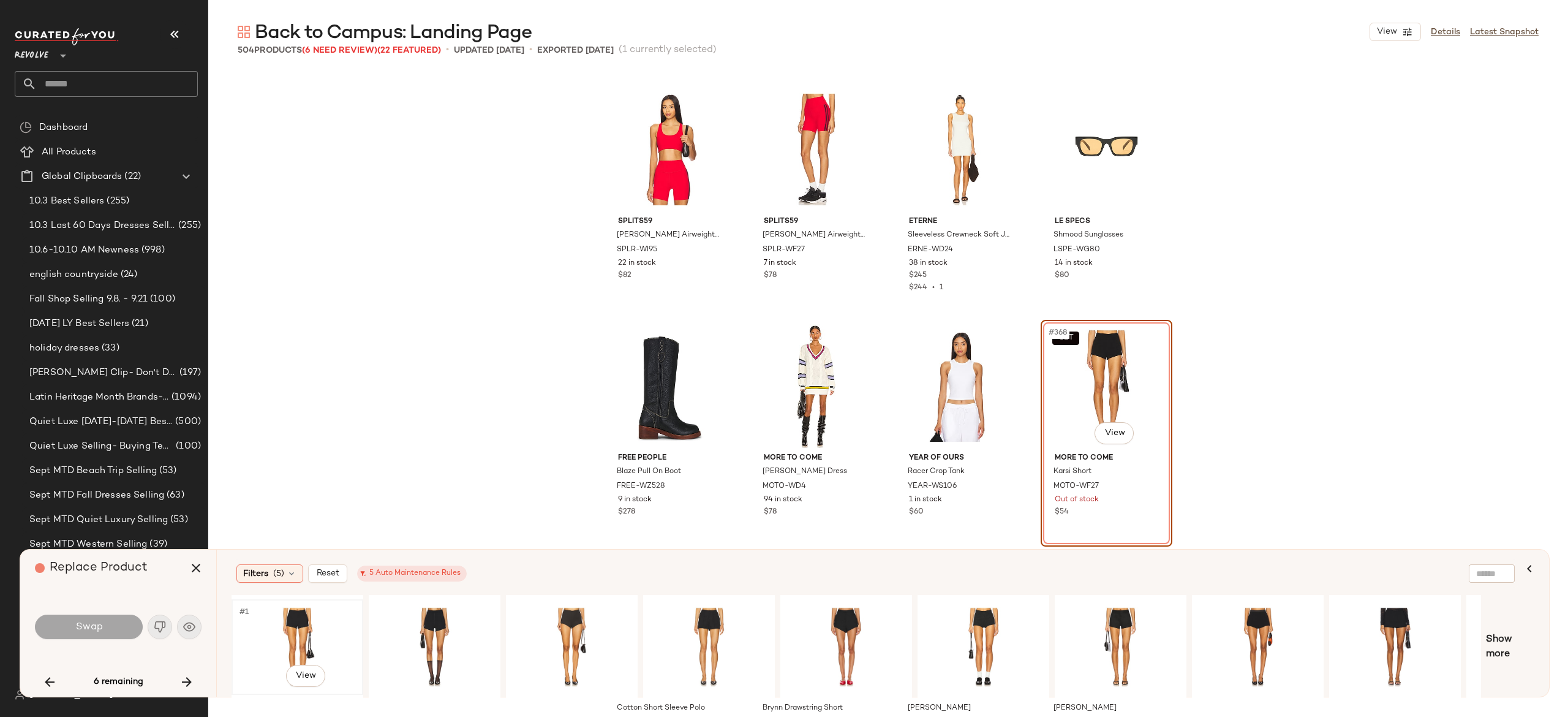
click at [301, 615] on div "#1 View" at bounding box center [298, 647] width 123 height 87
click at [114, 620] on button "Swap" at bounding box center [89, 627] width 108 height 25
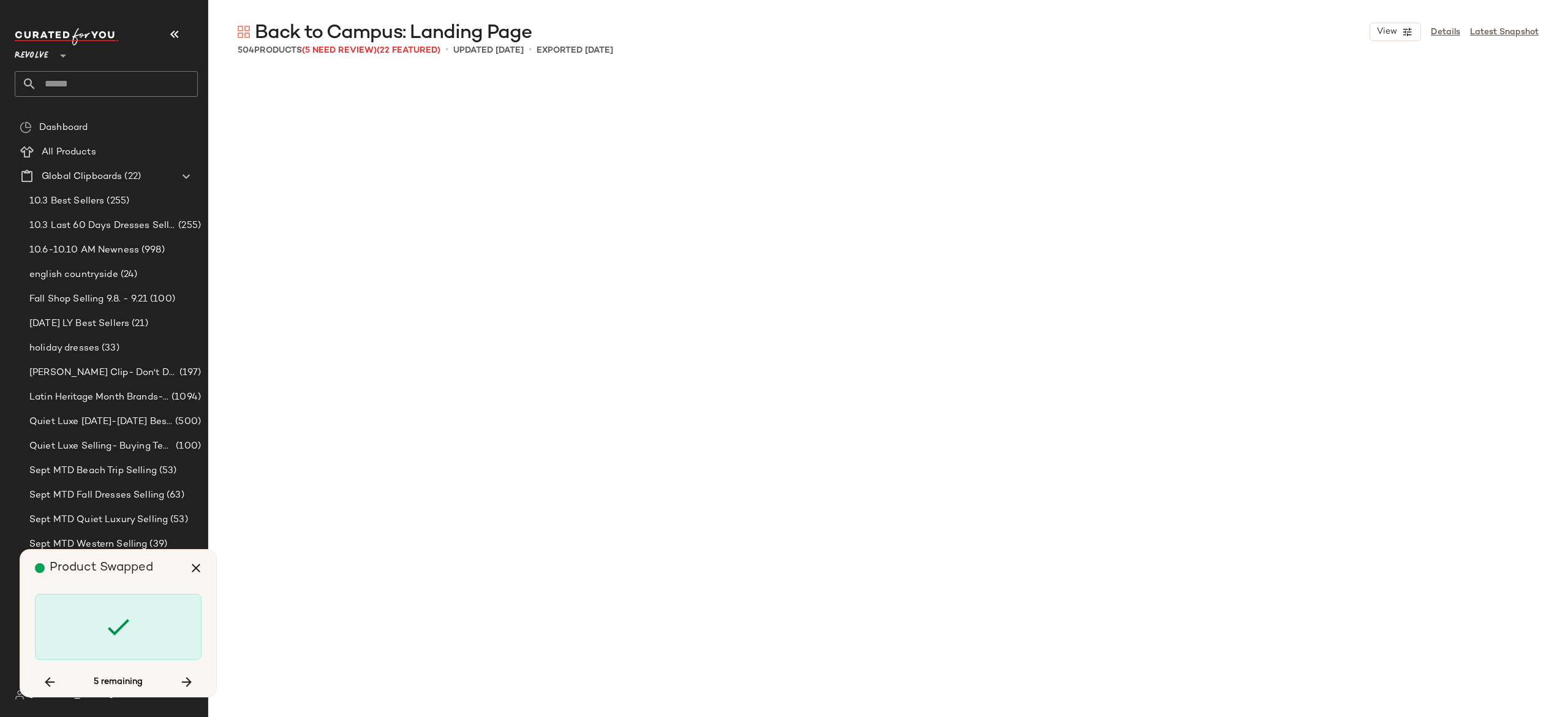
scroll to position [23410, 0]
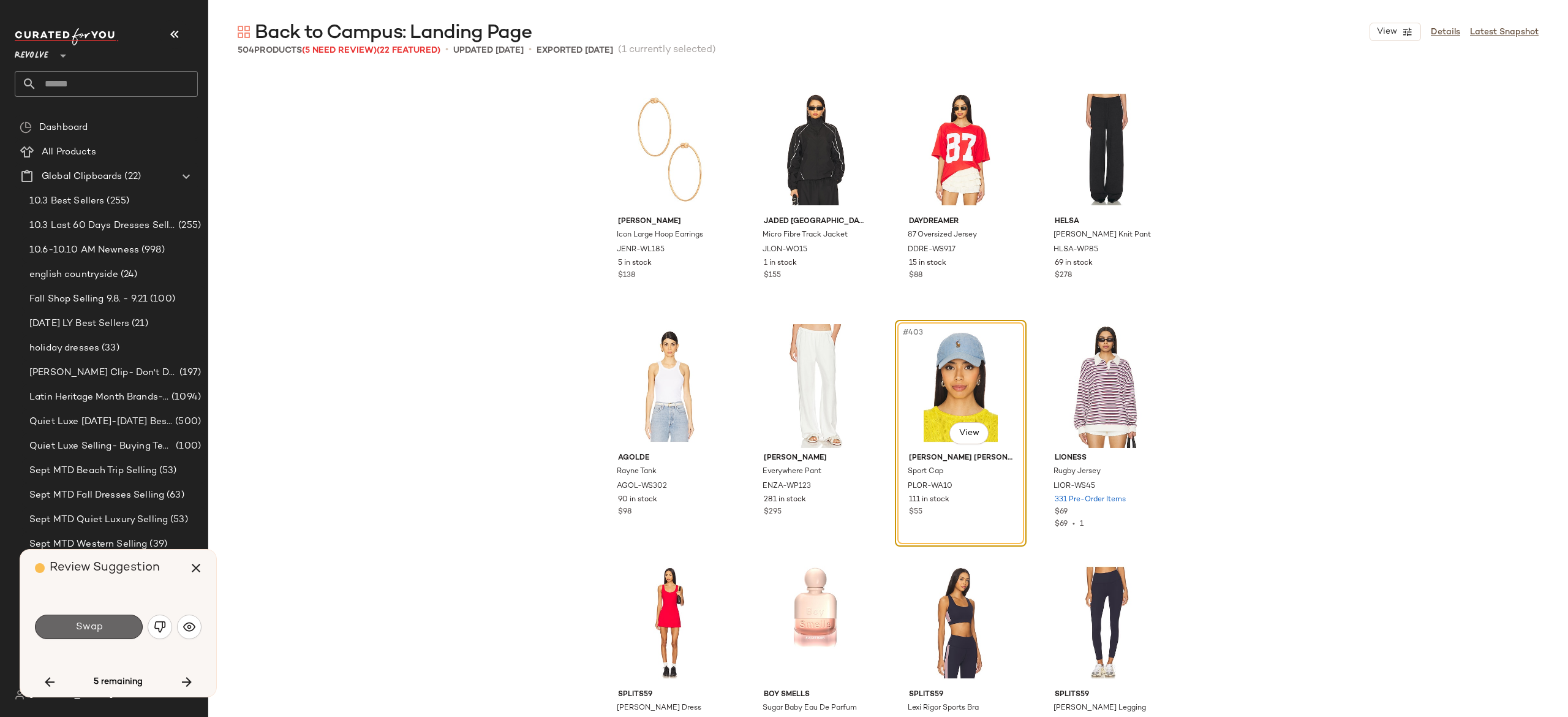
click at [126, 628] on button "Swap" at bounding box center [89, 627] width 108 height 25
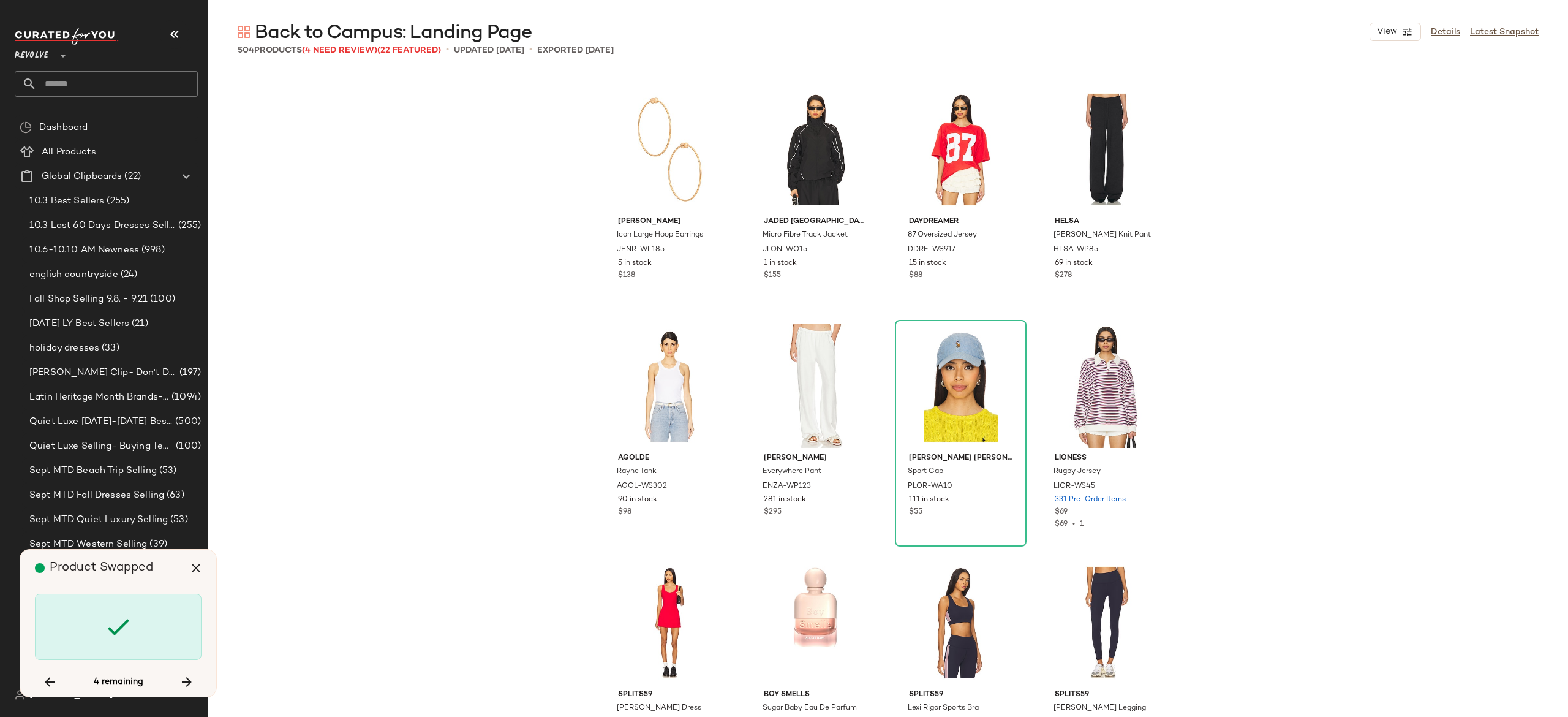
scroll to position [27430, 0]
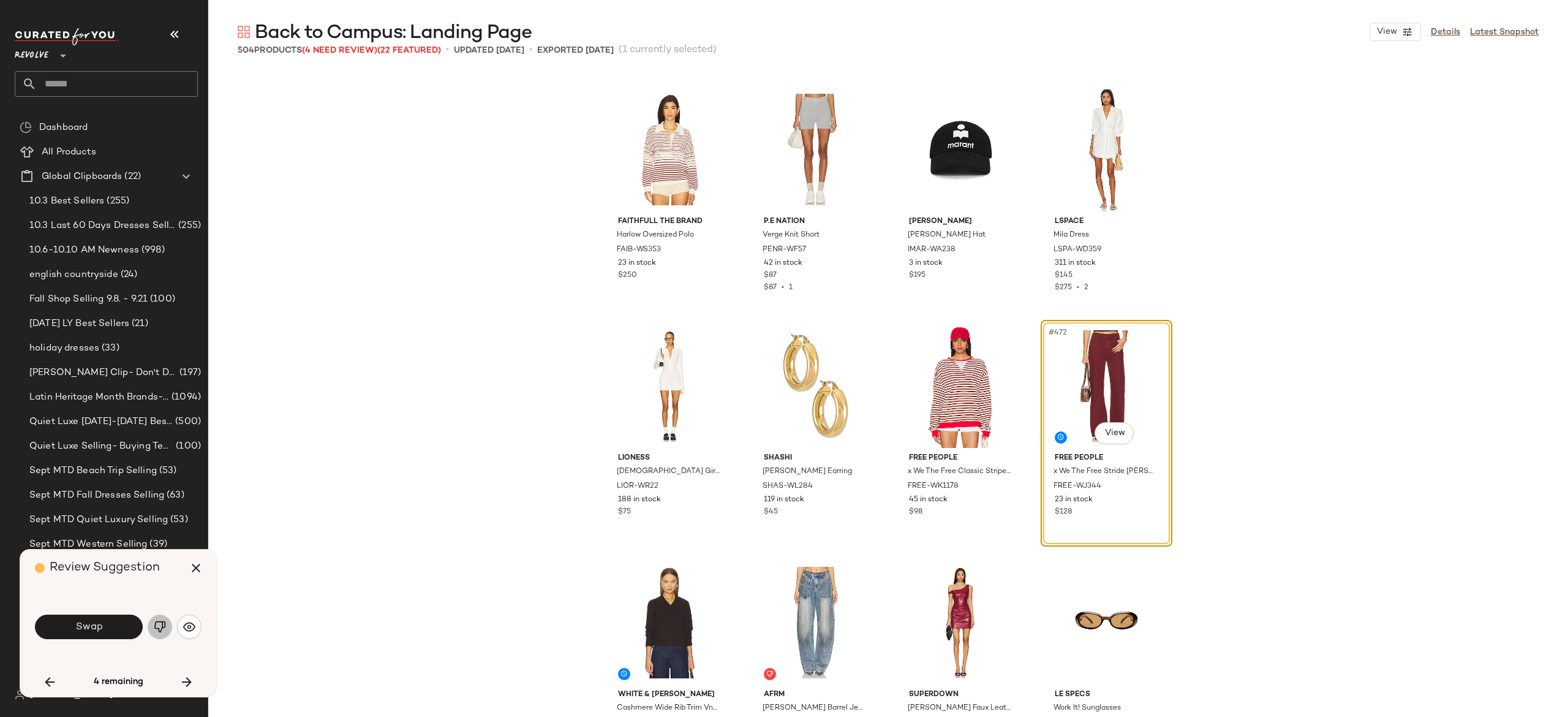
click at [162, 628] on img "button" at bounding box center [160, 627] width 12 height 12
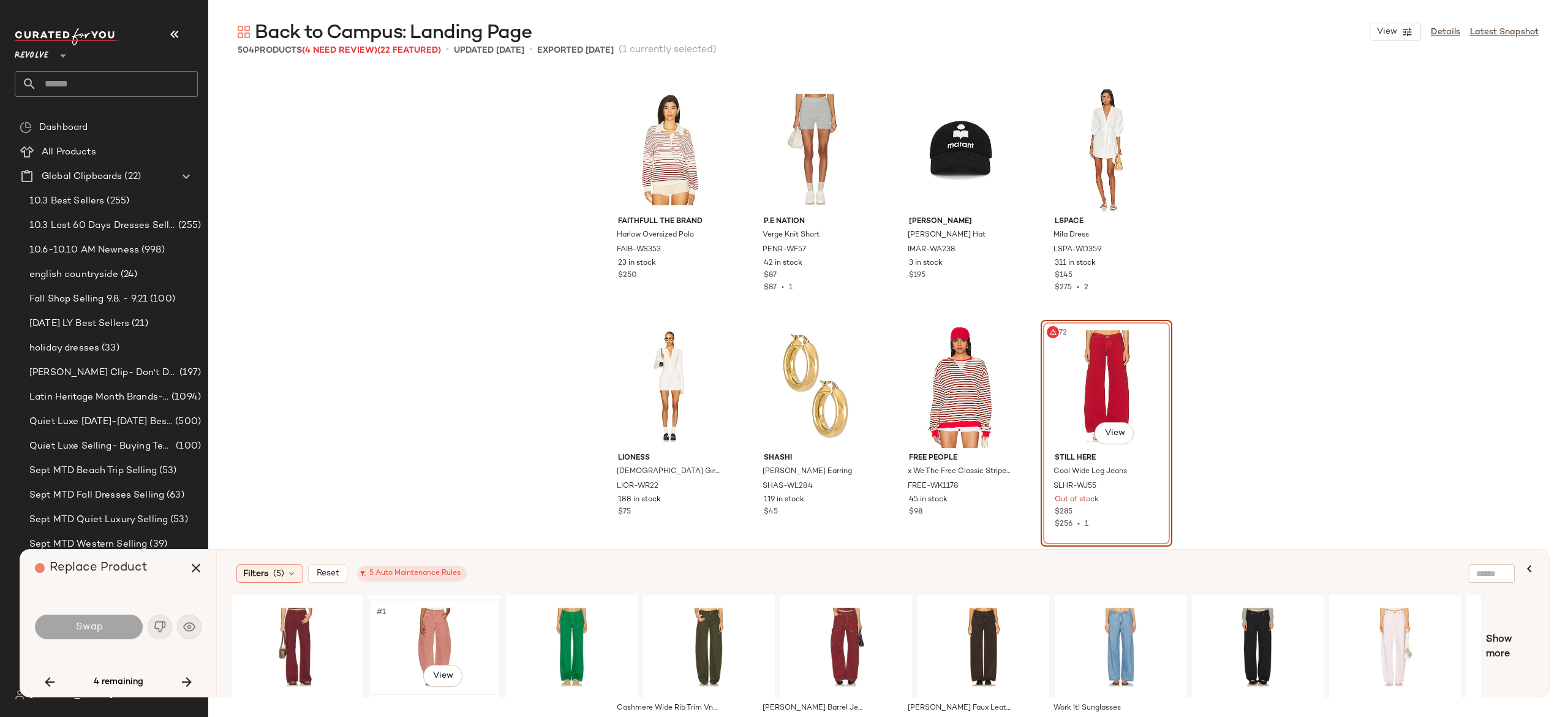
click at [434, 630] on div "#1 View" at bounding box center [435, 647] width 123 height 87
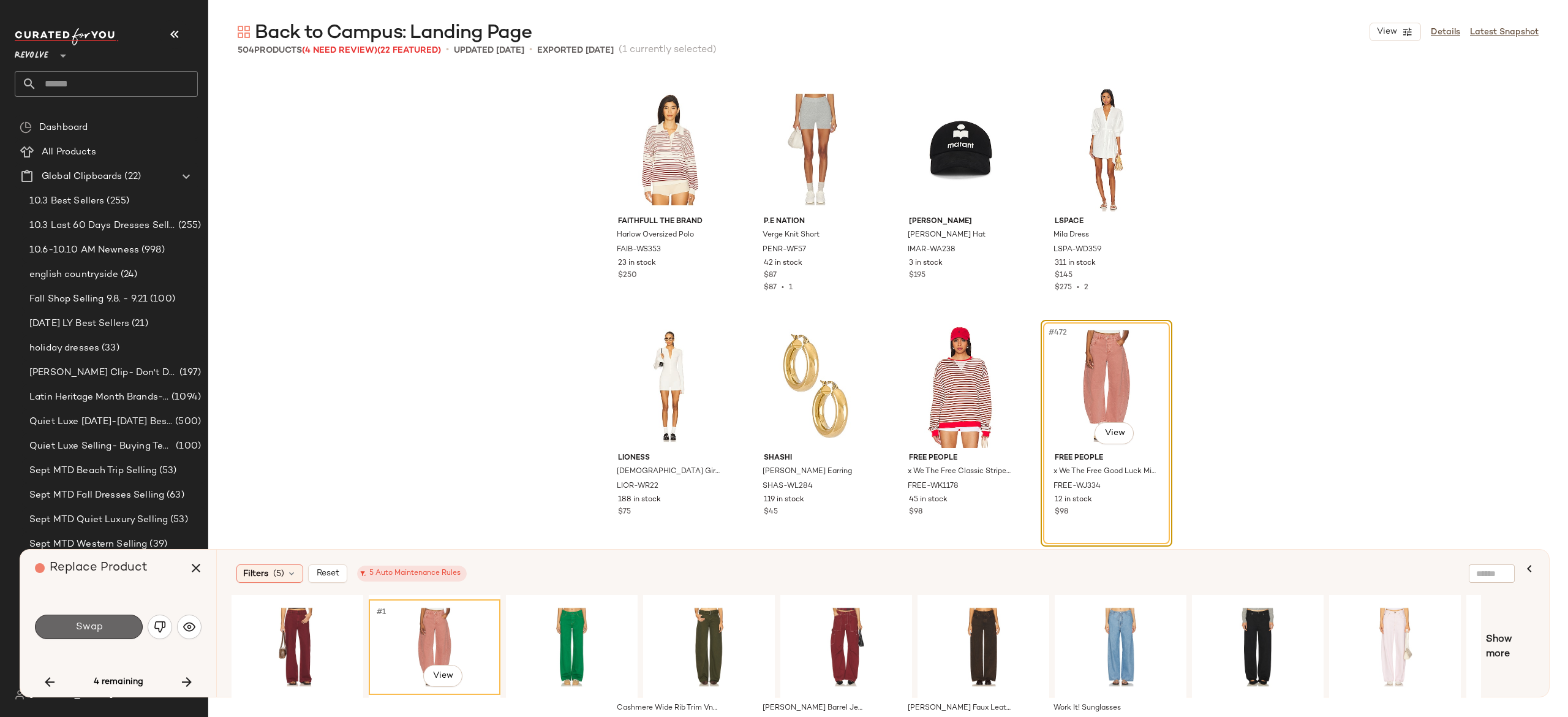
click at [124, 620] on button "Swap" at bounding box center [89, 627] width 108 height 25
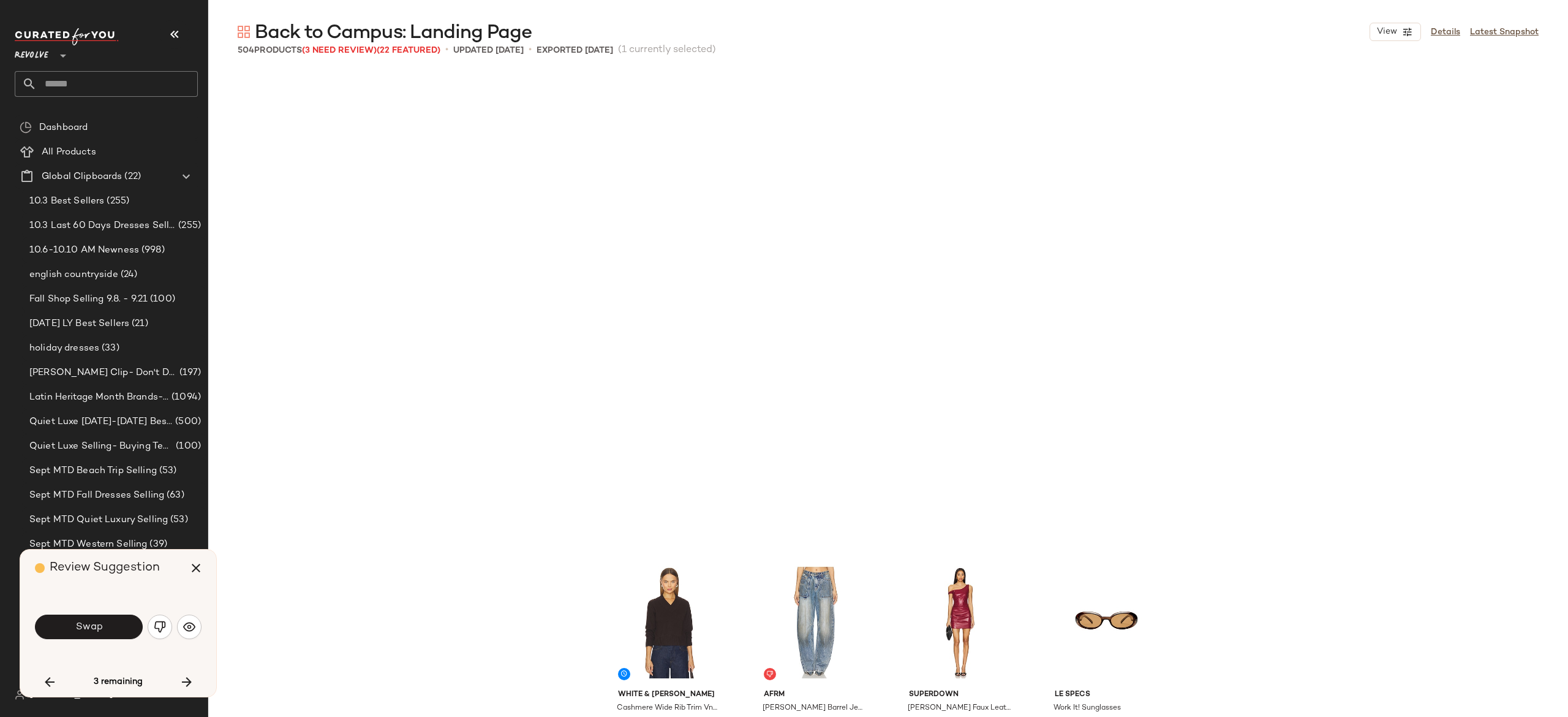
scroll to position [27904, 0]
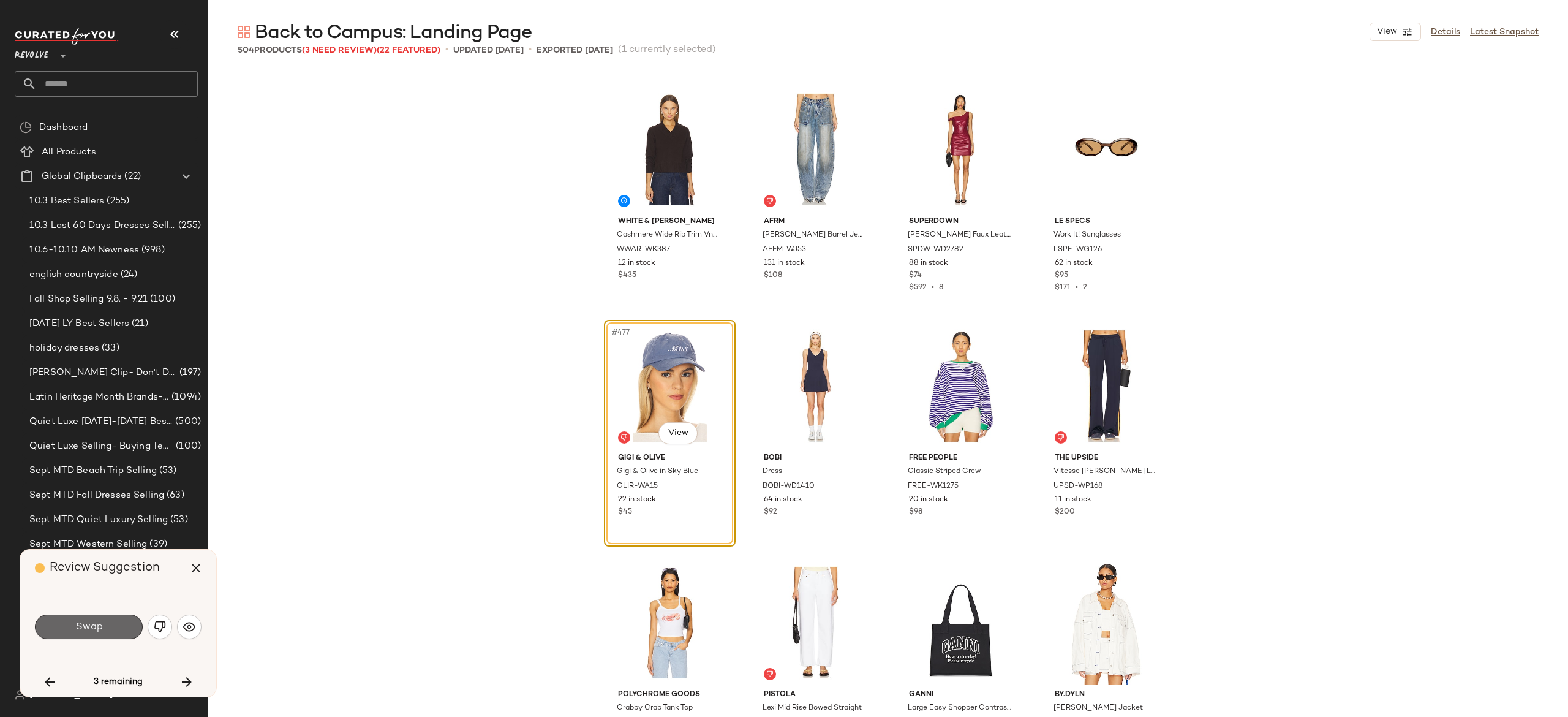
click at [116, 624] on button "Swap" at bounding box center [89, 627] width 108 height 25
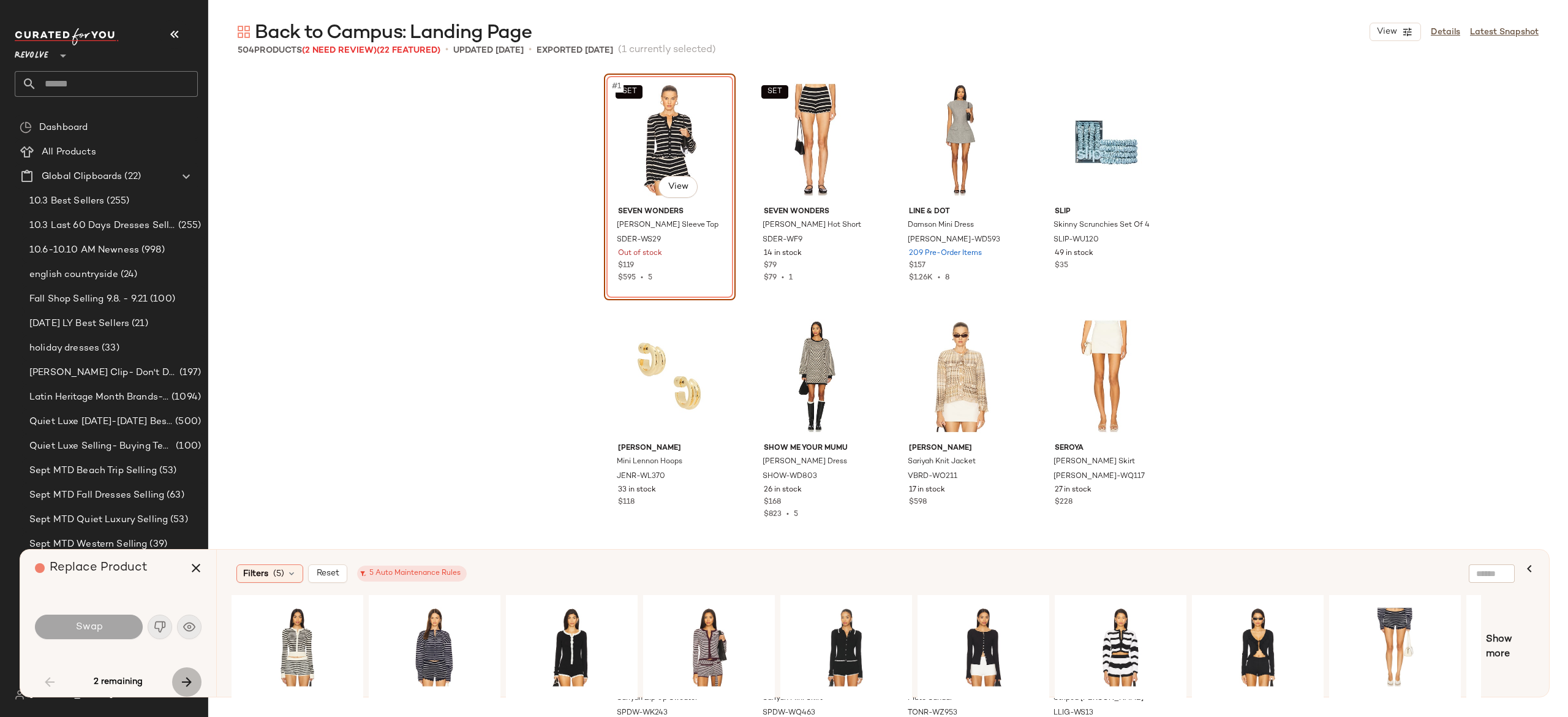
click at [180, 675] on icon "button" at bounding box center [187, 682] width 15 height 15
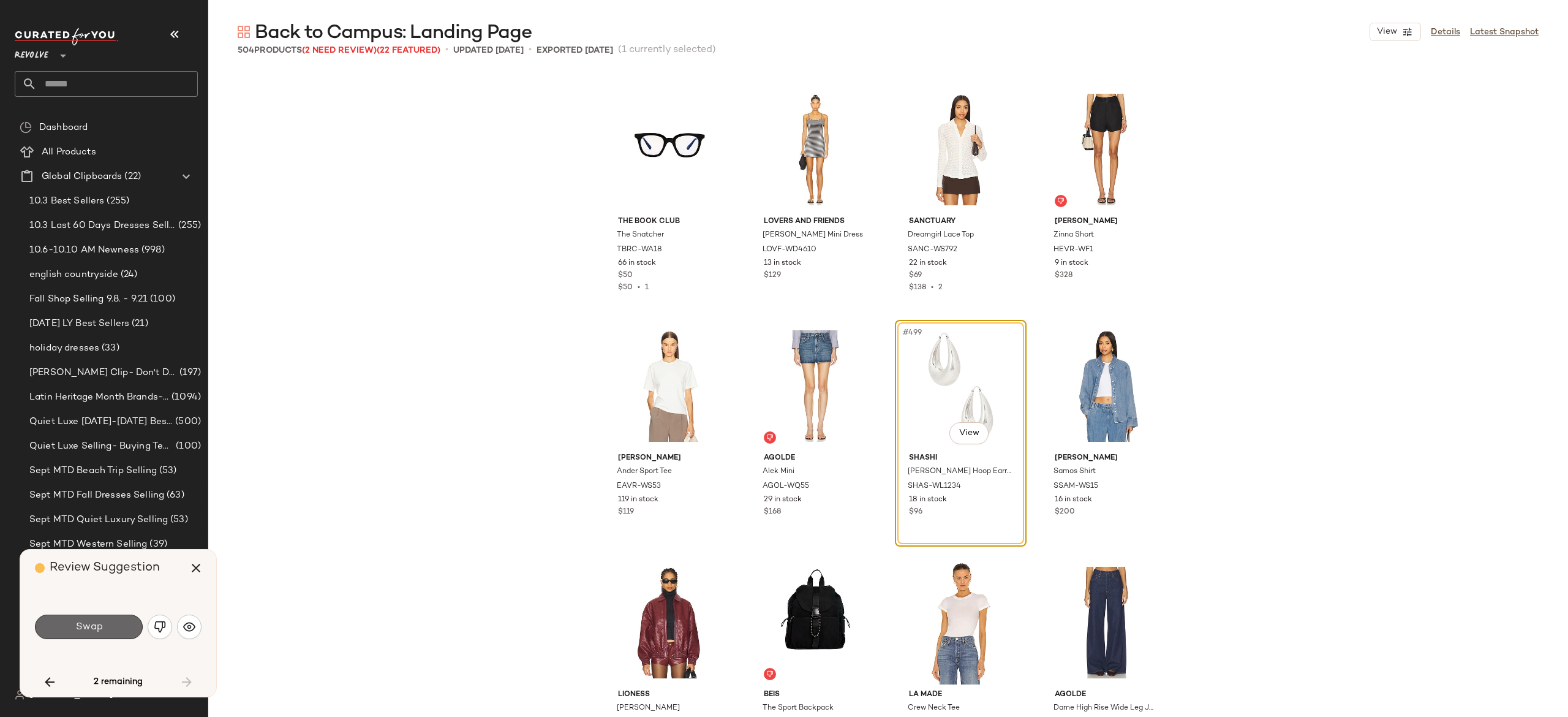
click at [127, 628] on button "Swap" at bounding box center [89, 627] width 108 height 25
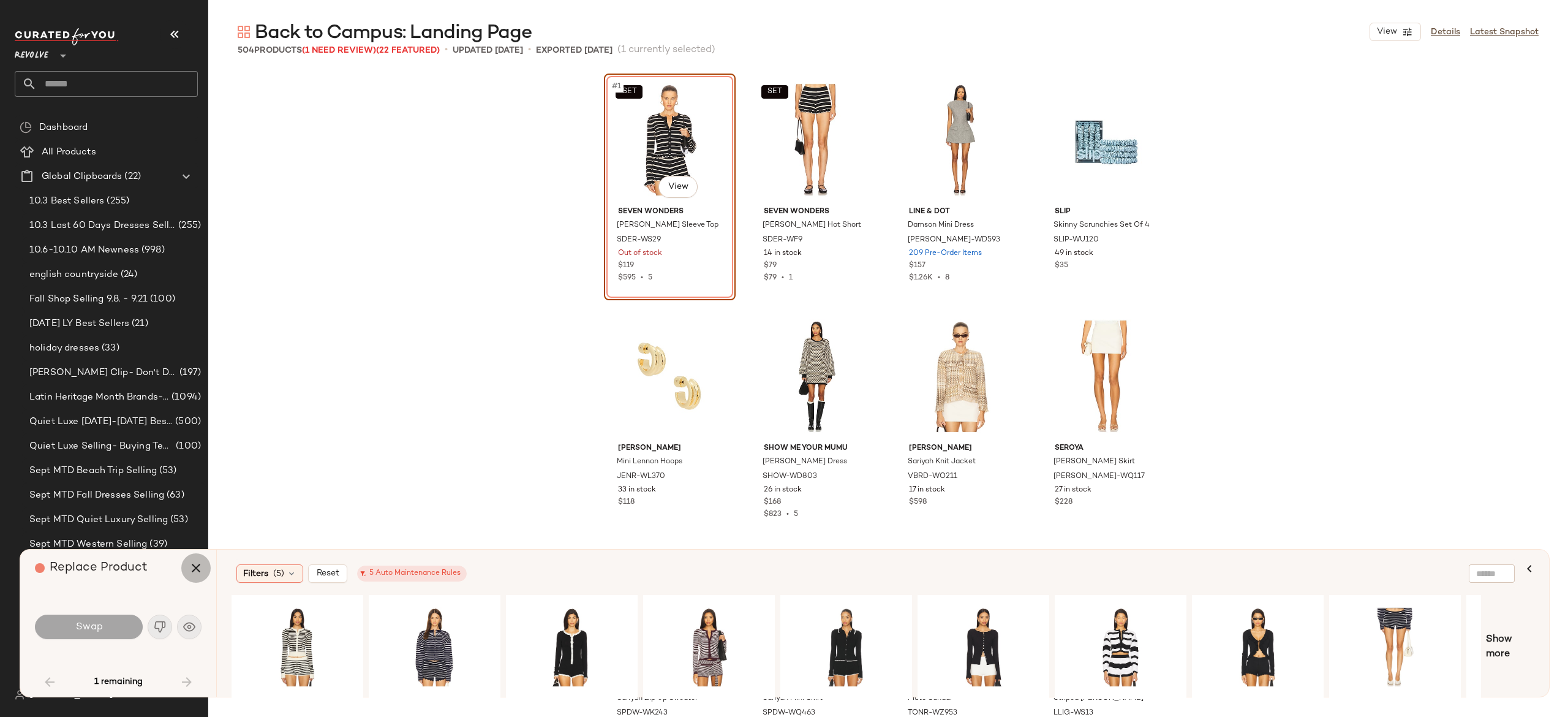
click at [198, 568] on icon "button" at bounding box center [196, 567] width 15 height 15
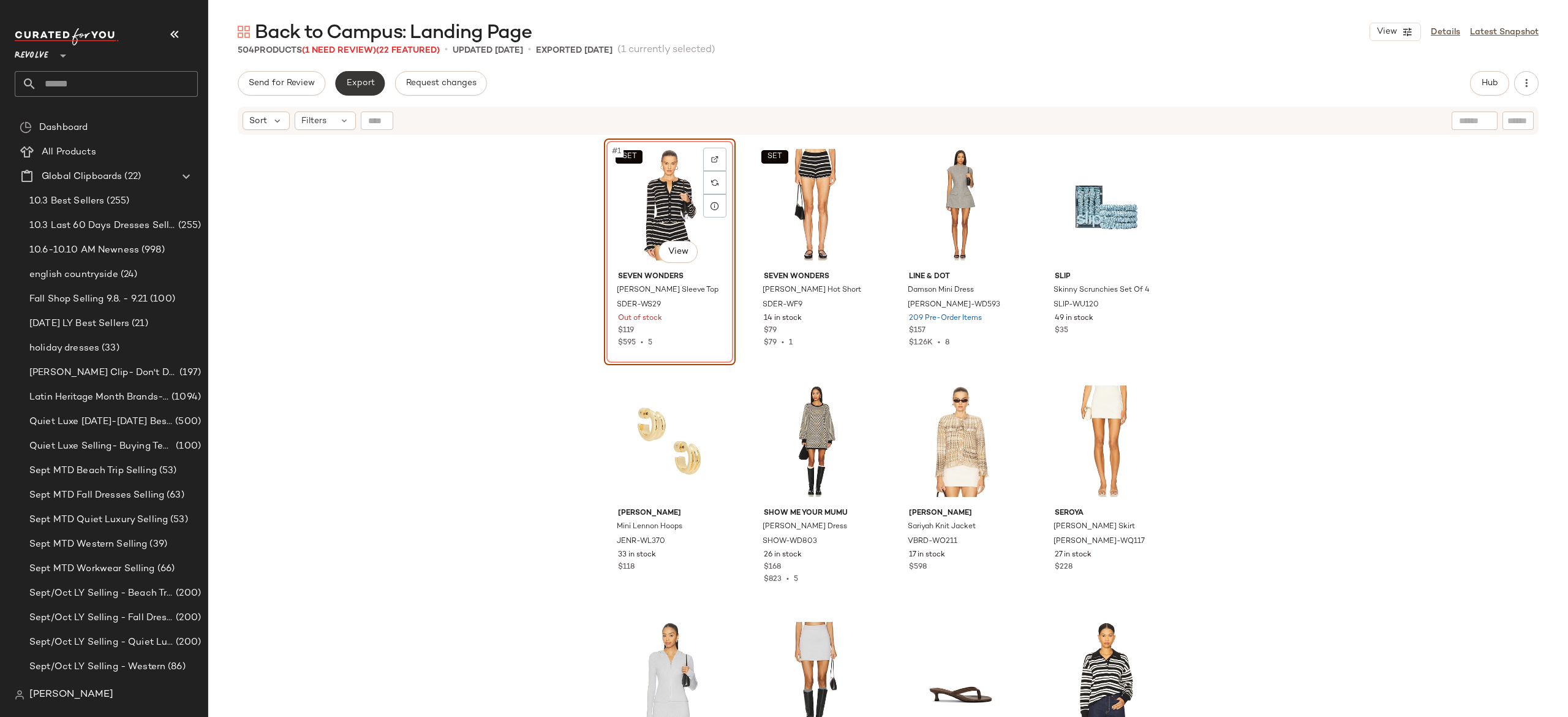
click at [359, 82] on span "Export" at bounding box center [359, 83] width 29 height 10
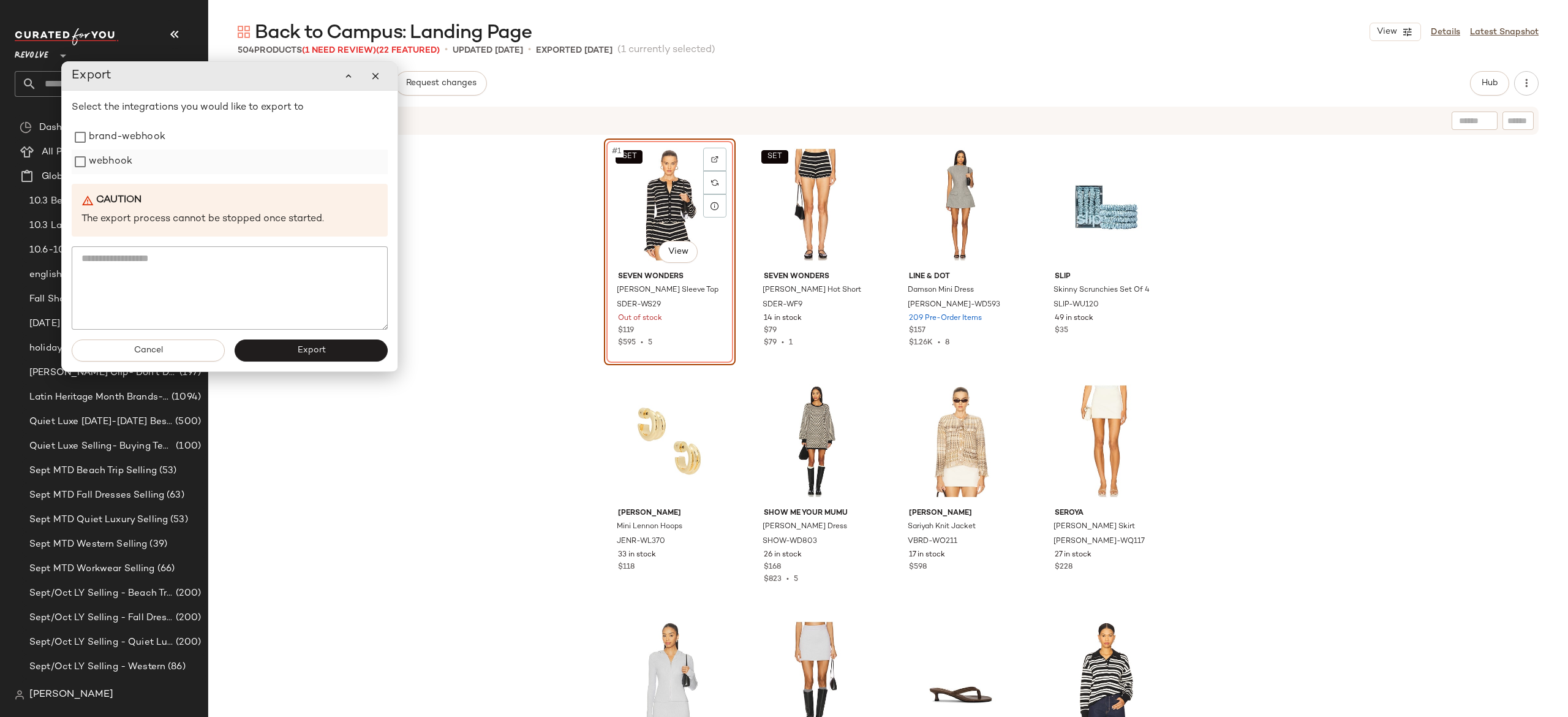
click at [115, 166] on label "webhook" at bounding box center [110, 162] width 43 height 25
click at [264, 352] on button "Export" at bounding box center [311, 350] width 153 height 22
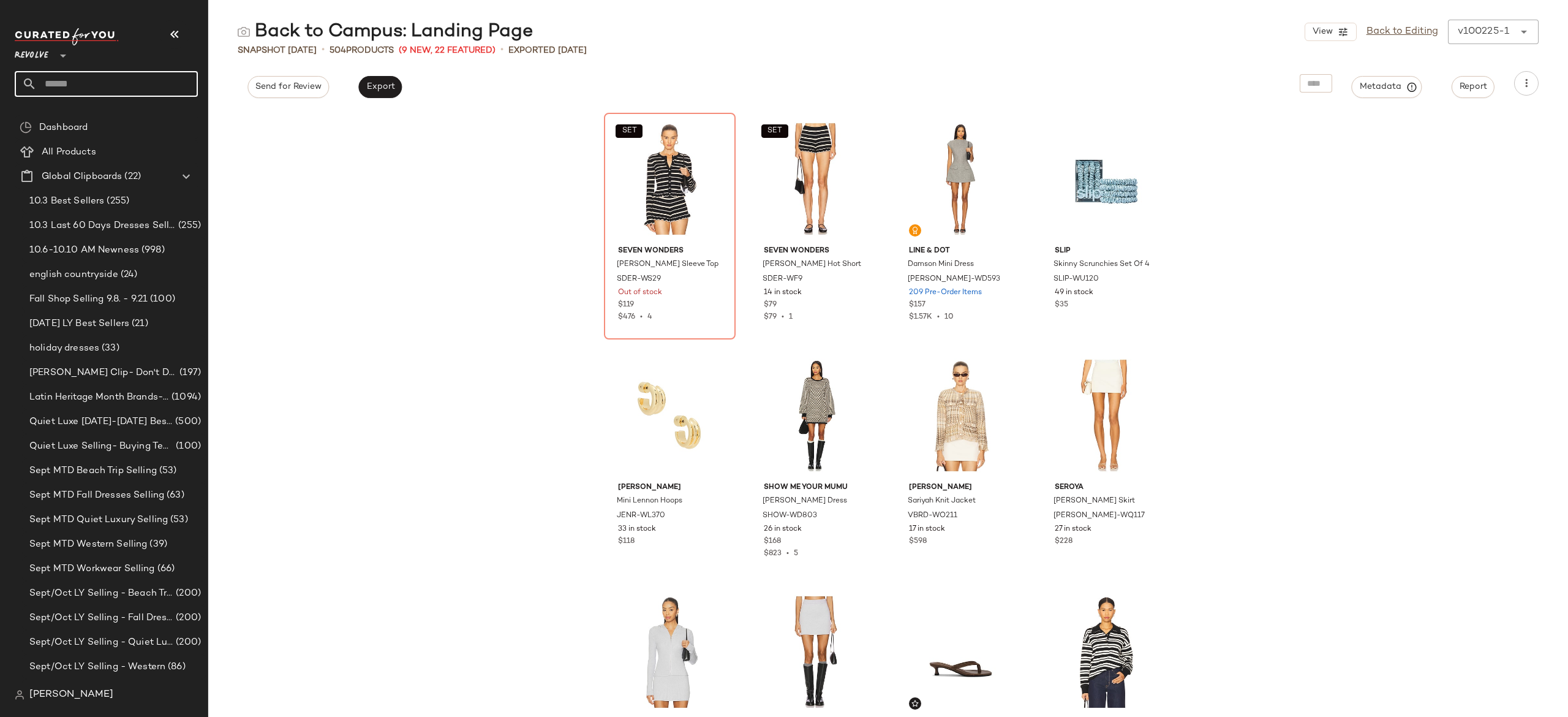
click at [181, 85] on input "text" at bounding box center [117, 83] width 161 height 25
type input "*******"
click at [133, 114] on span "Color: Landing Page" at bounding box center [102, 120] width 85 height 13
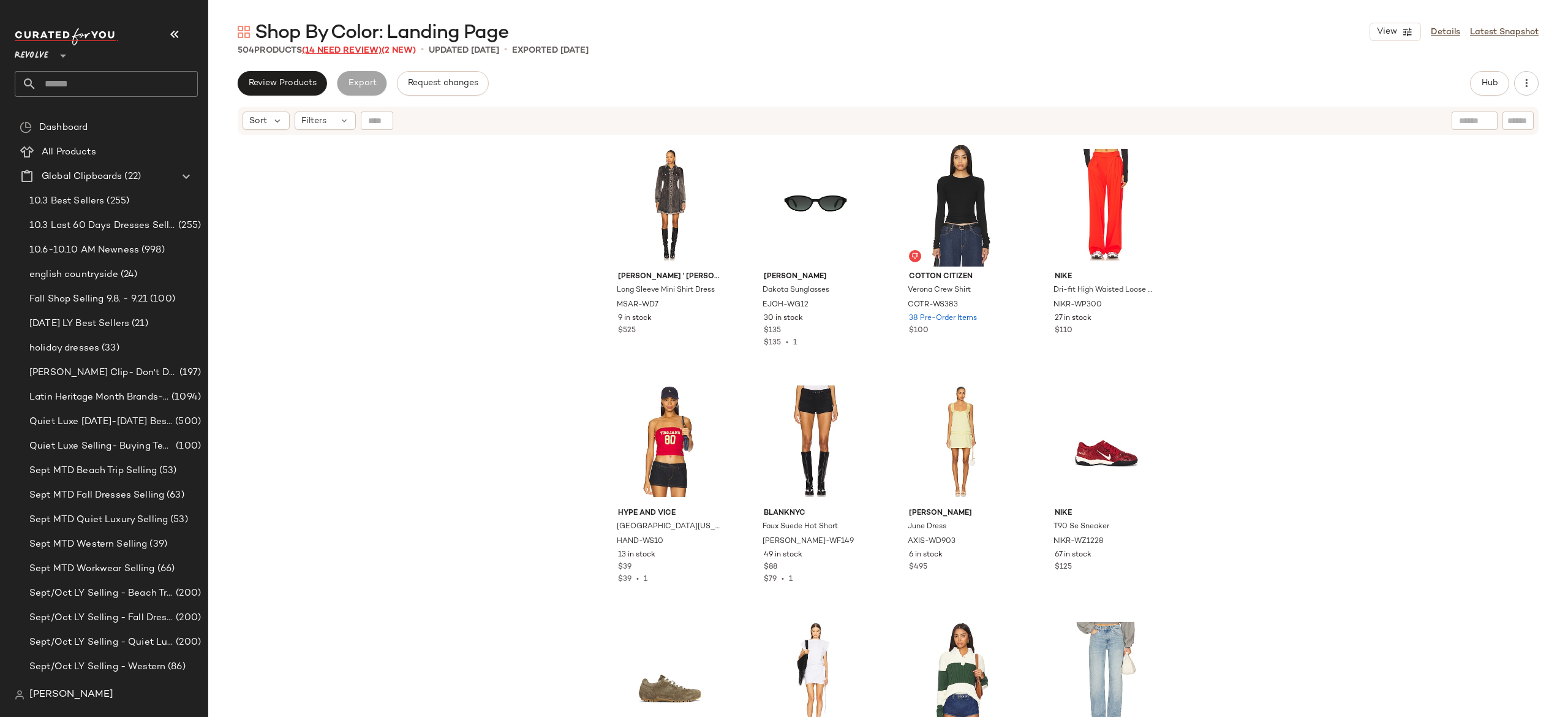
click at [370, 49] on span "(14 Need Review)" at bounding box center [342, 51] width 79 height 9
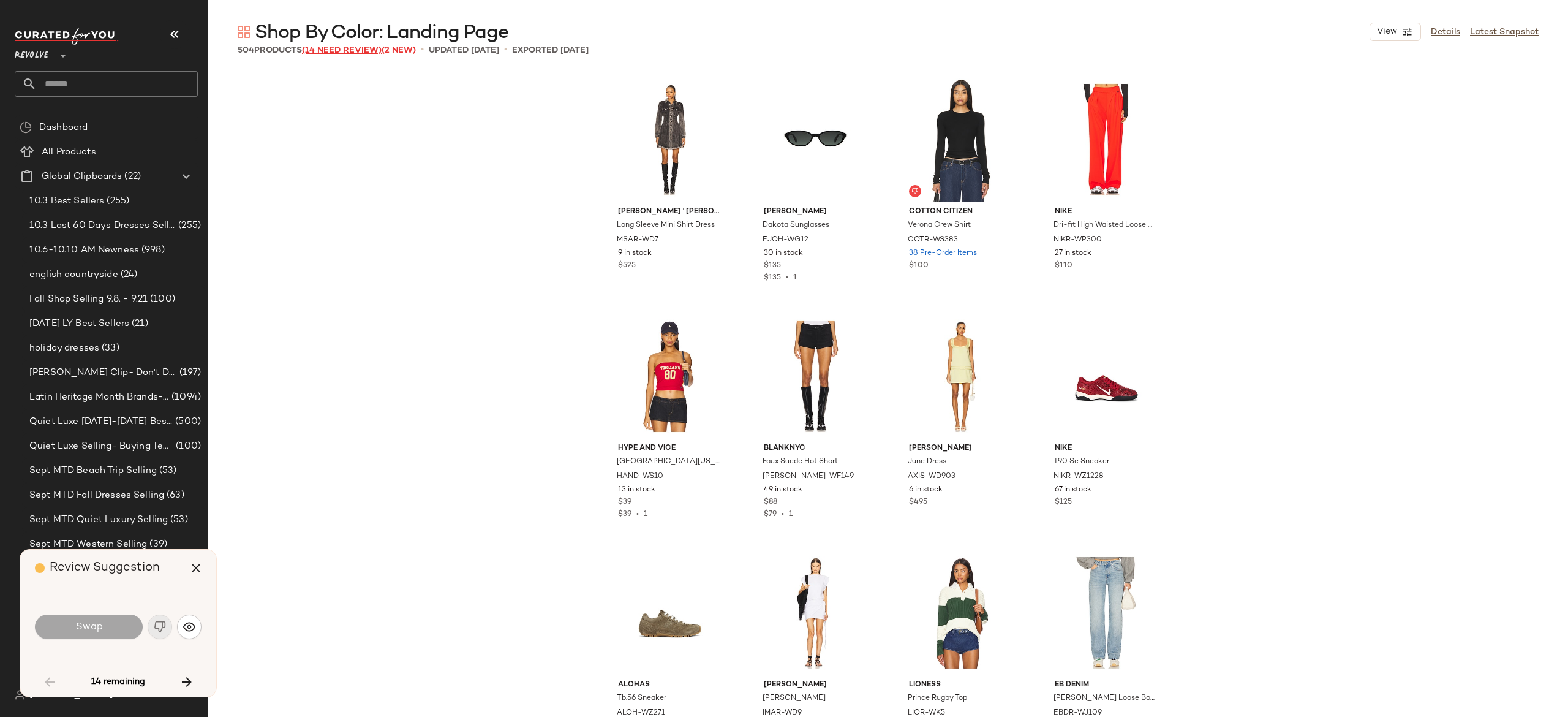
scroll to position [956, 0]
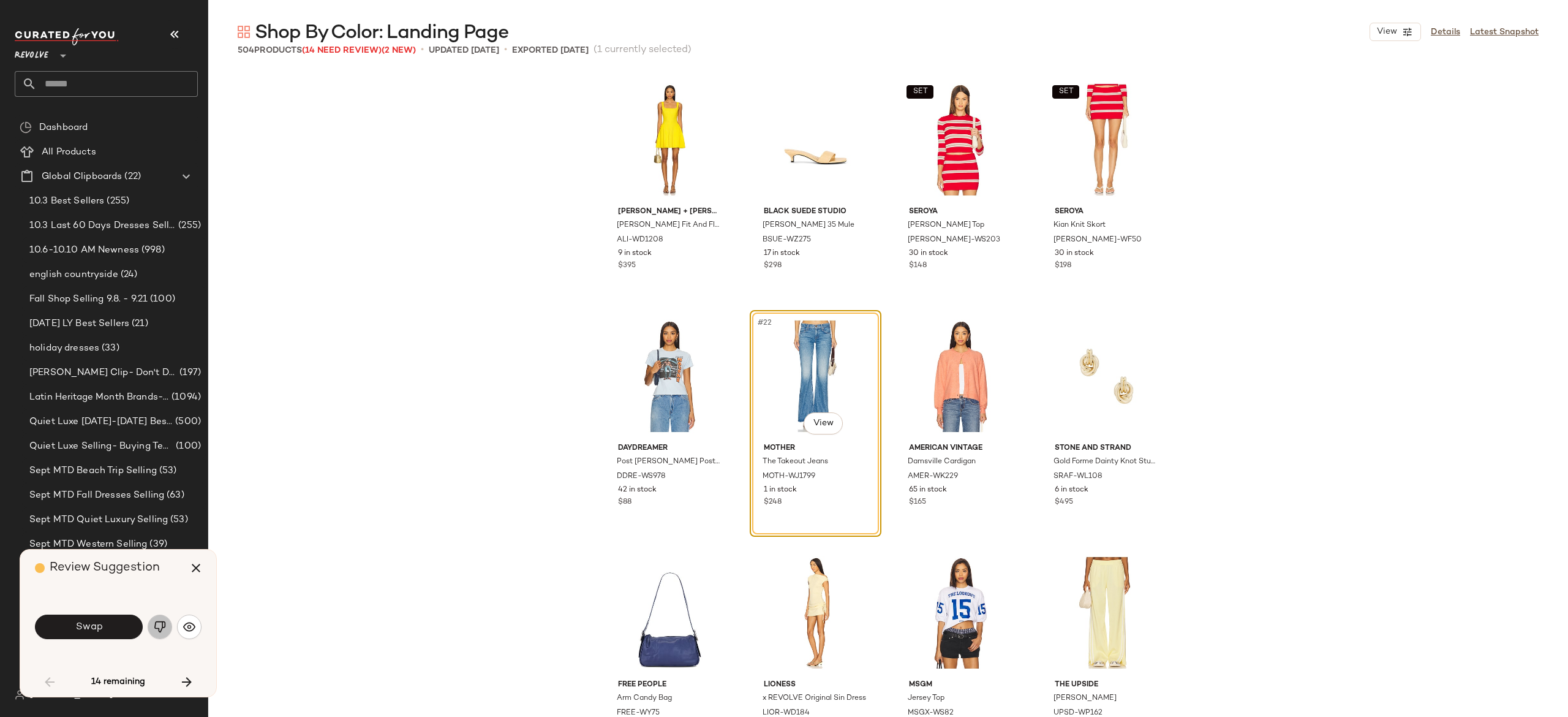
click at [160, 626] on img "button" at bounding box center [160, 627] width 12 height 12
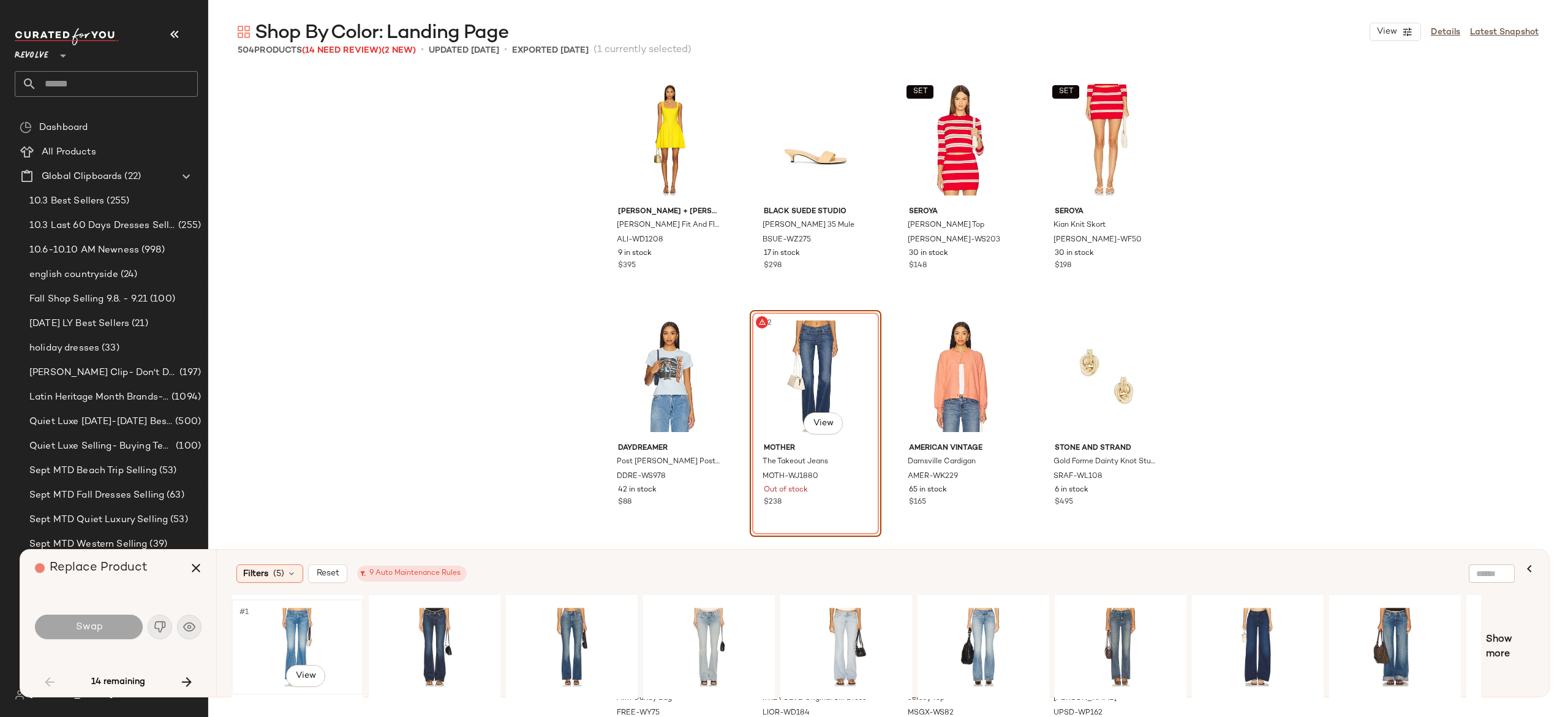
click at [306, 635] on div "#1 View" at bounding box center [298, 647] width 123 height 87
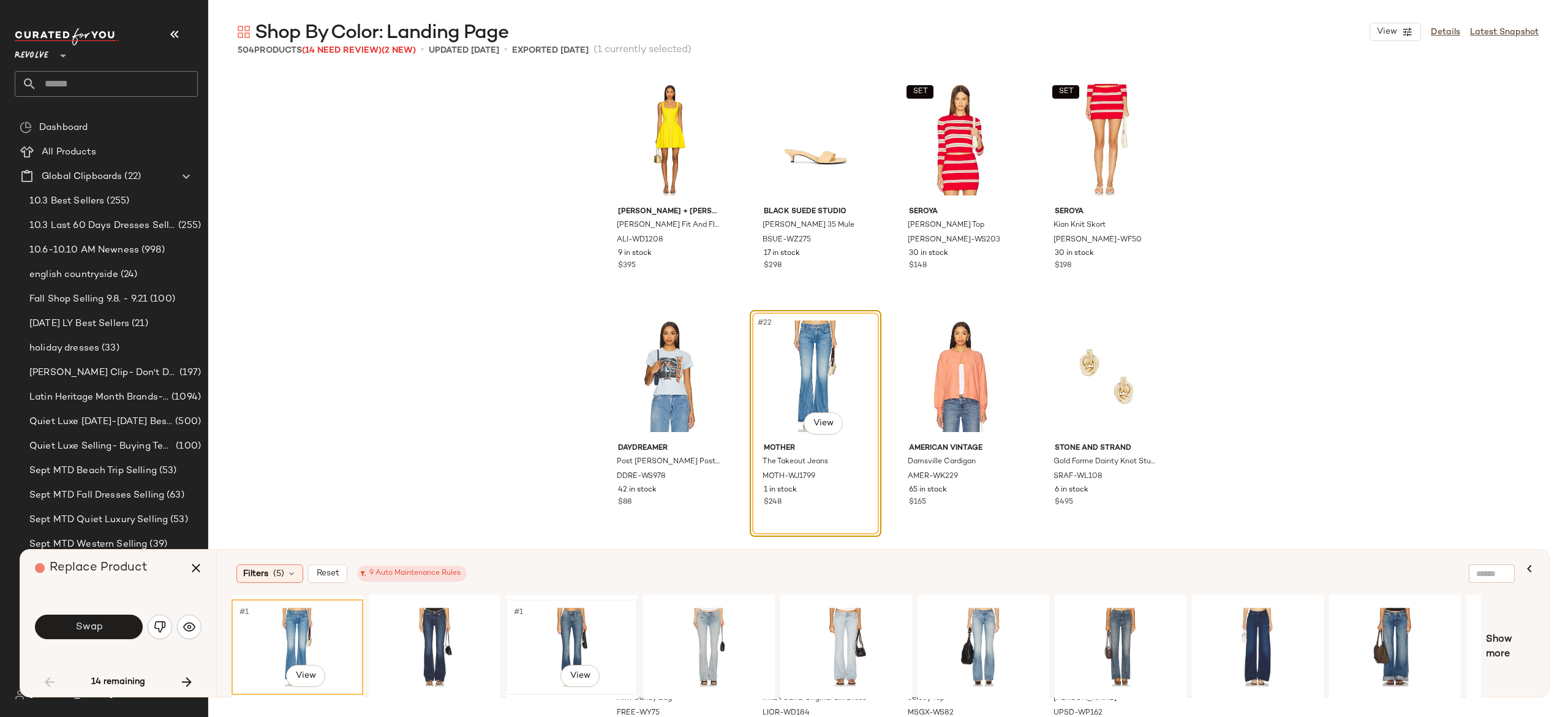
click at [568, 632] on div "#1 View" at bounding box center [572, 647] width 123 height 87
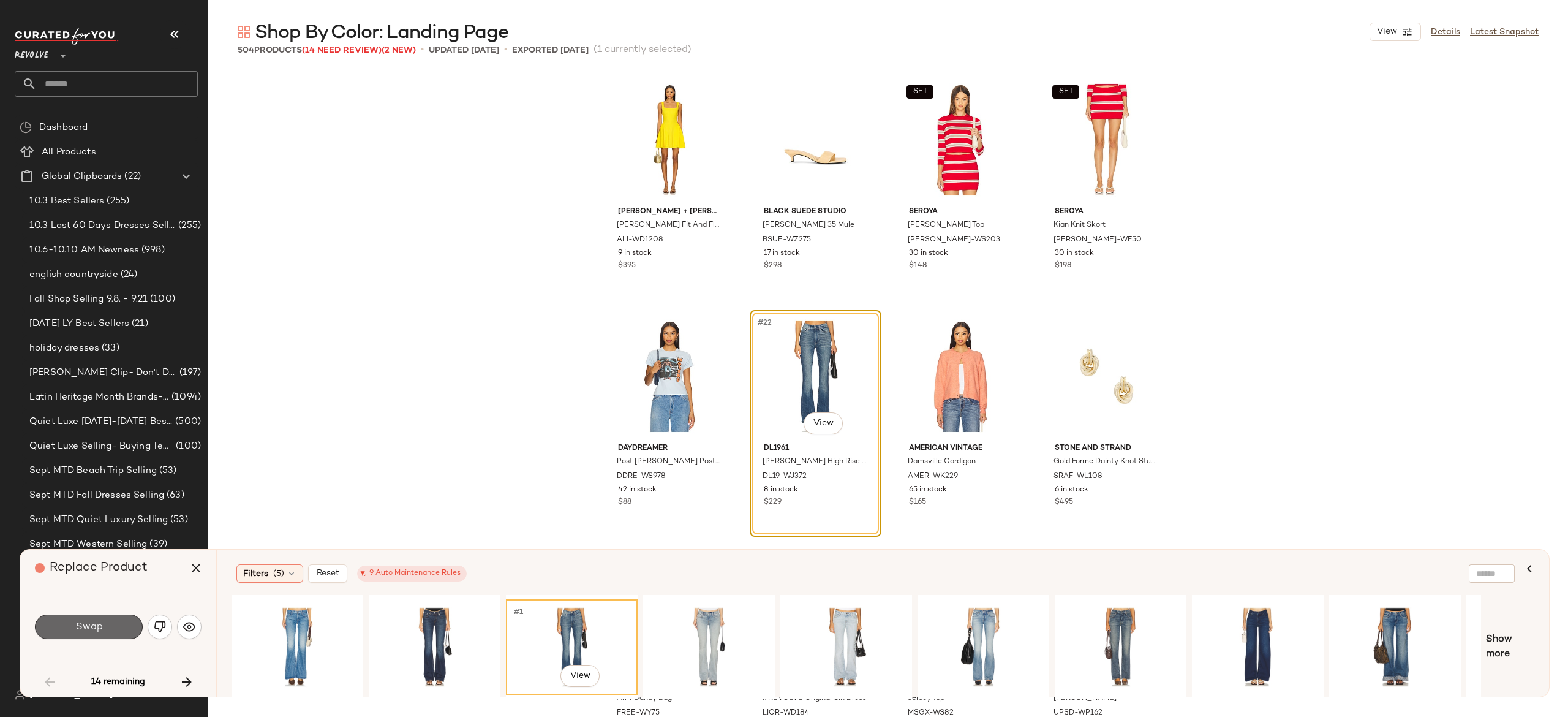
click at [119, 620] on button "Swap" at bounding box center [89, 627] width 108 height 25
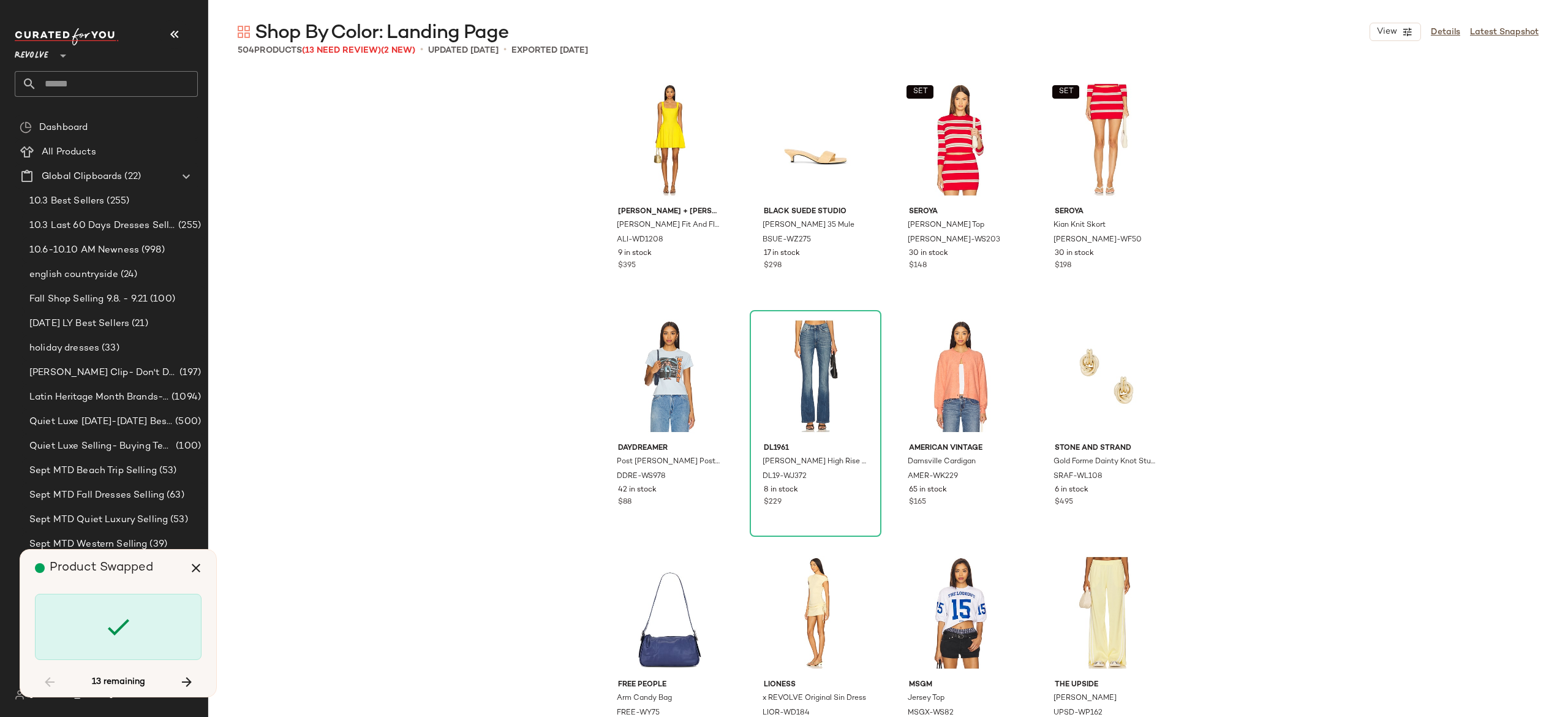
scroll to position [7804, 0]
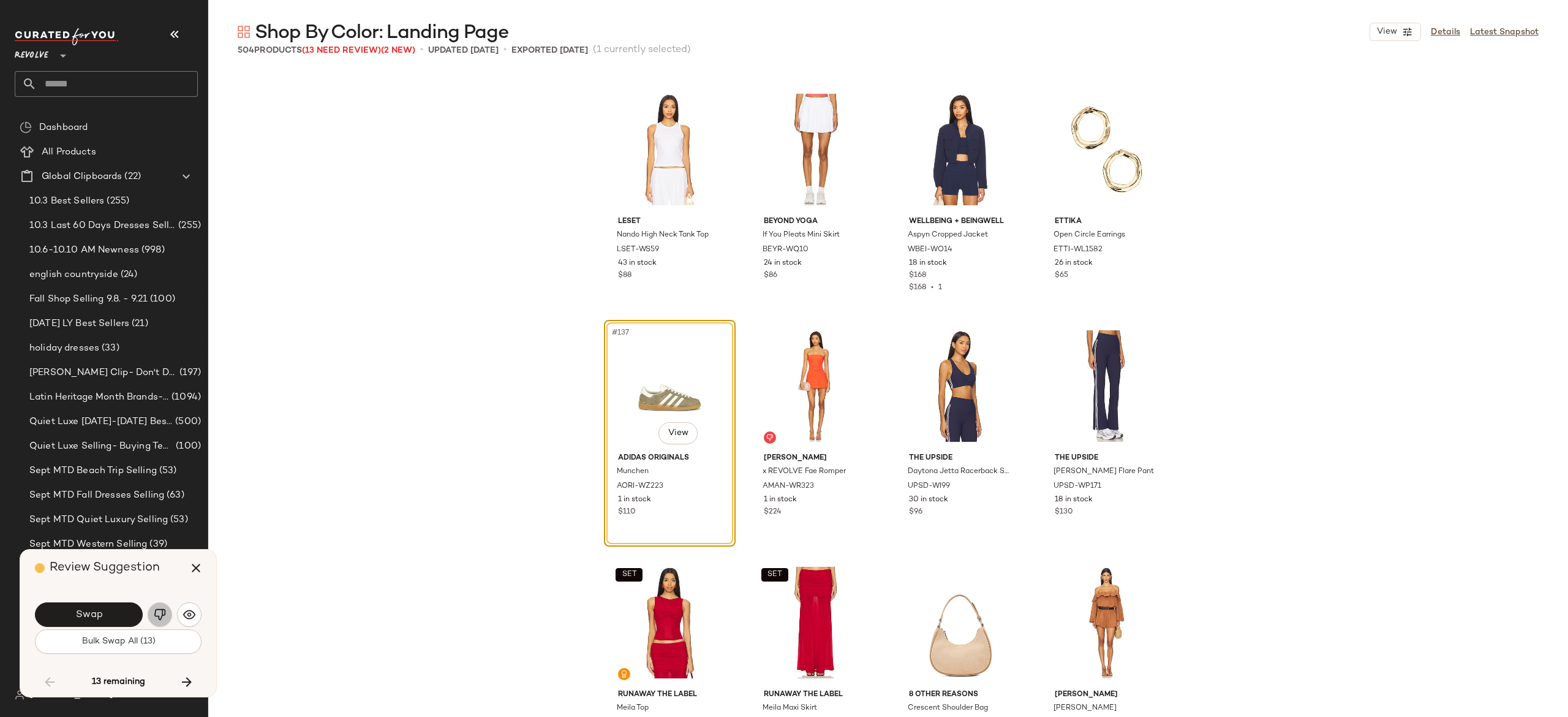
click at [156, 607] on button "button" at bounding box center [160, 614] width 25 height 25
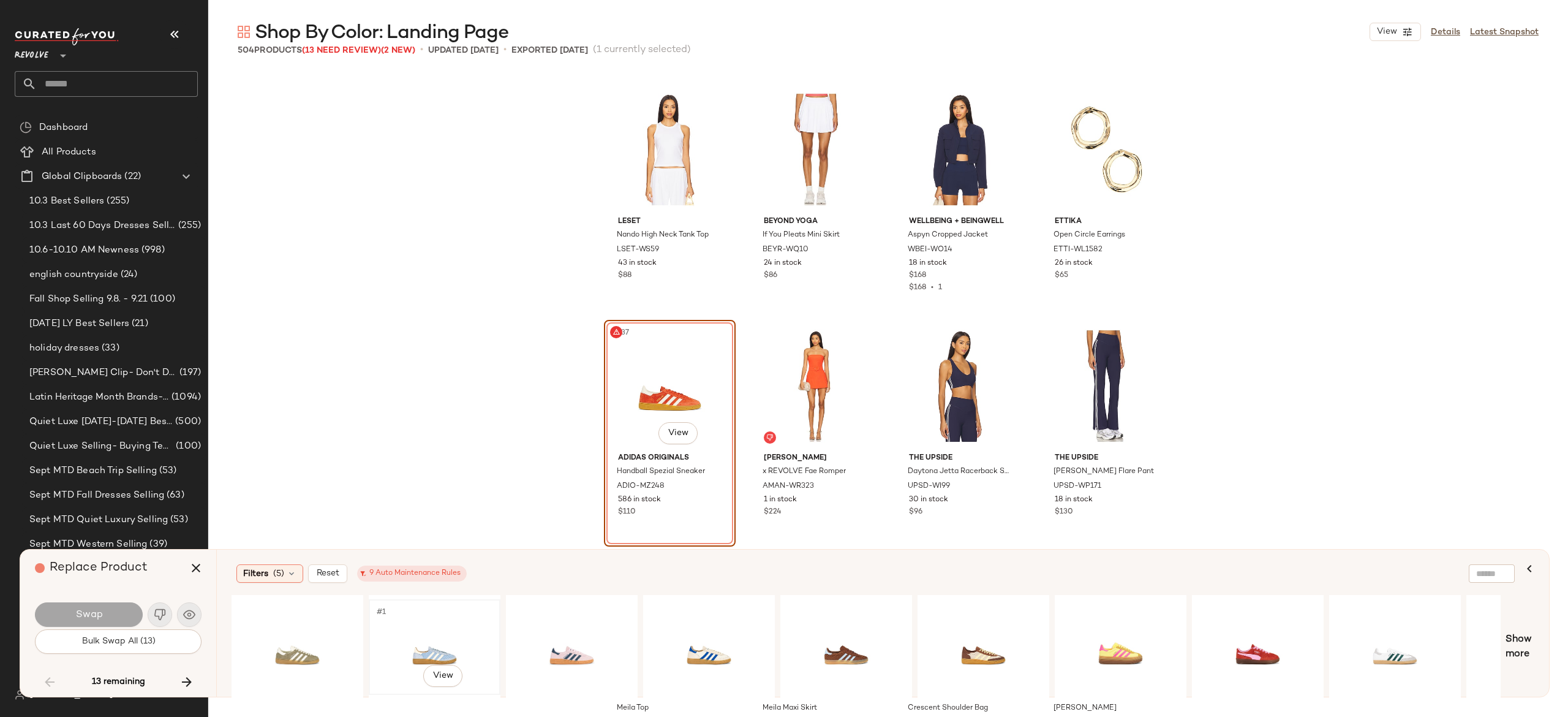
click at [440, 648] on div "#1 View" at bounding box center [435, 647] width 123 height 87
click at [103, 610] on button "Swap" at bounding box center [89, 614] width 108 height 25
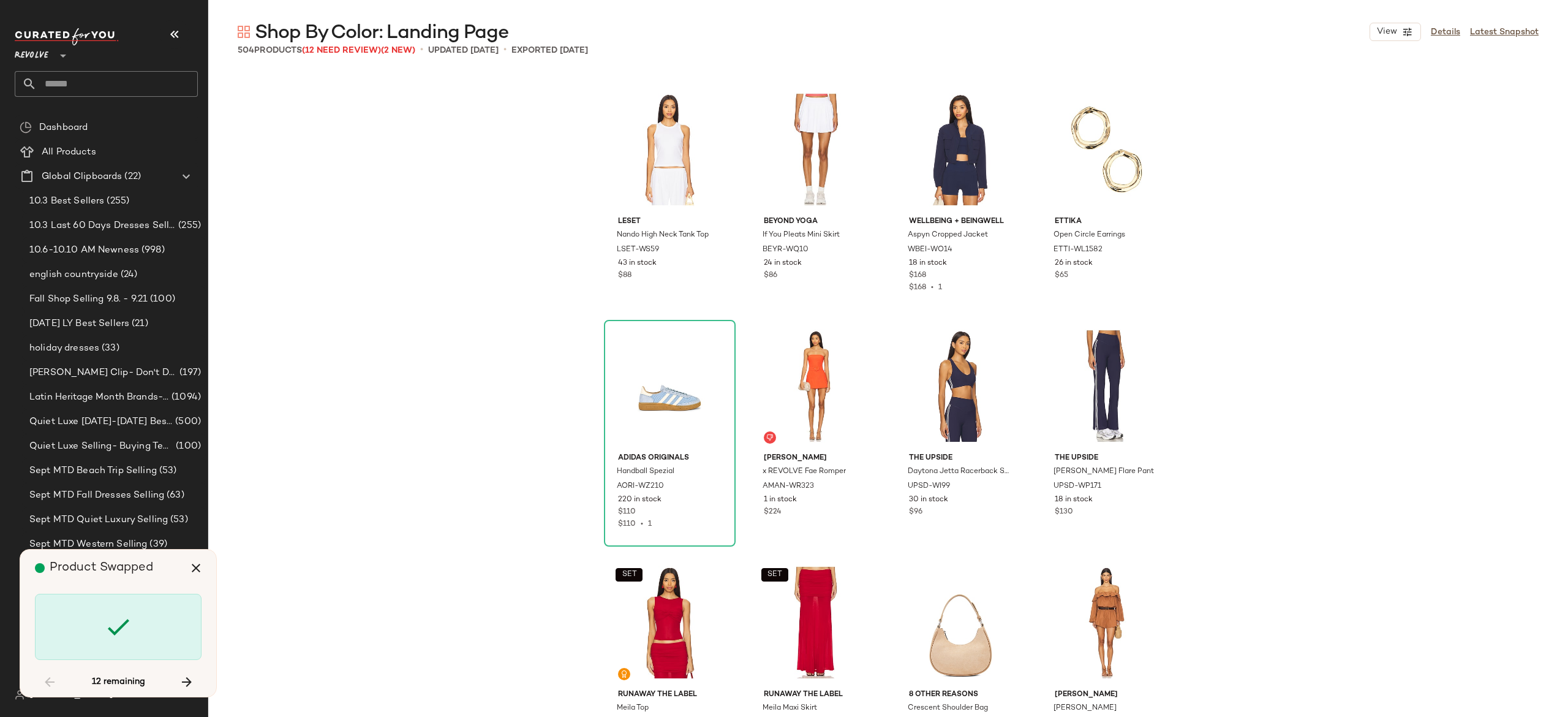
scroll to position [9222, 0]
